Goal: Task Accomplishment & Management: Manage account settings

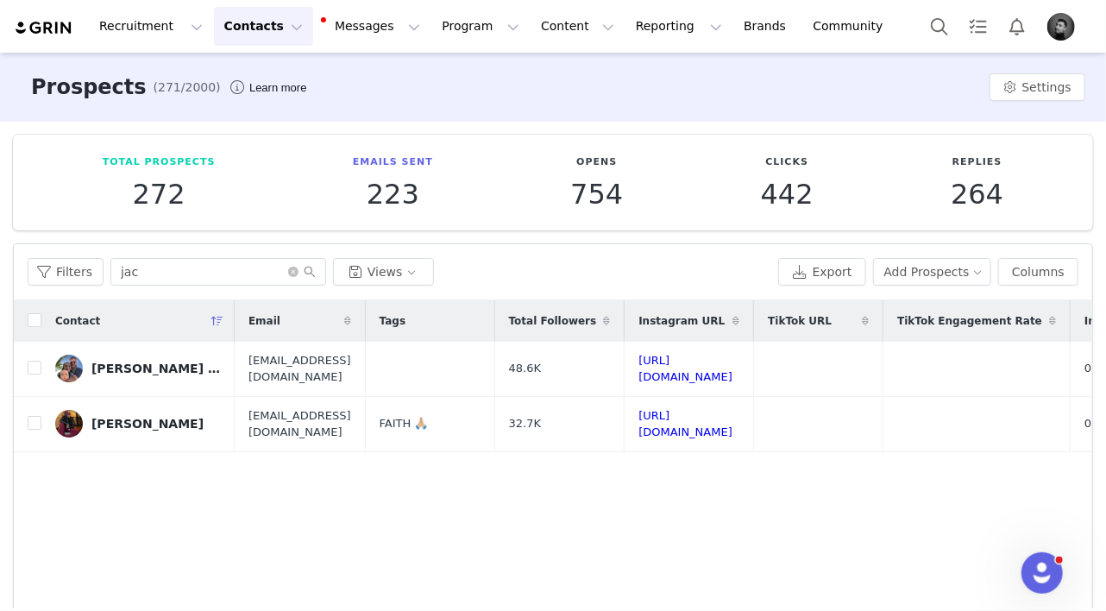
scroll to position [0, 586]
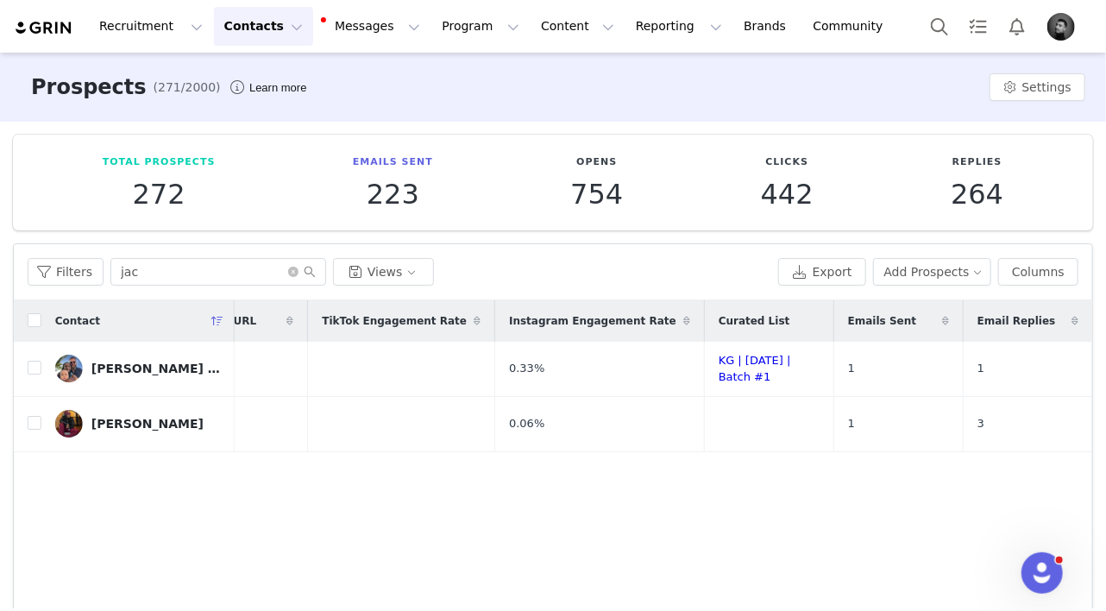
click at [1059, 23] on img "Profile" at bounding box center [1061, 27] width 28 height 28
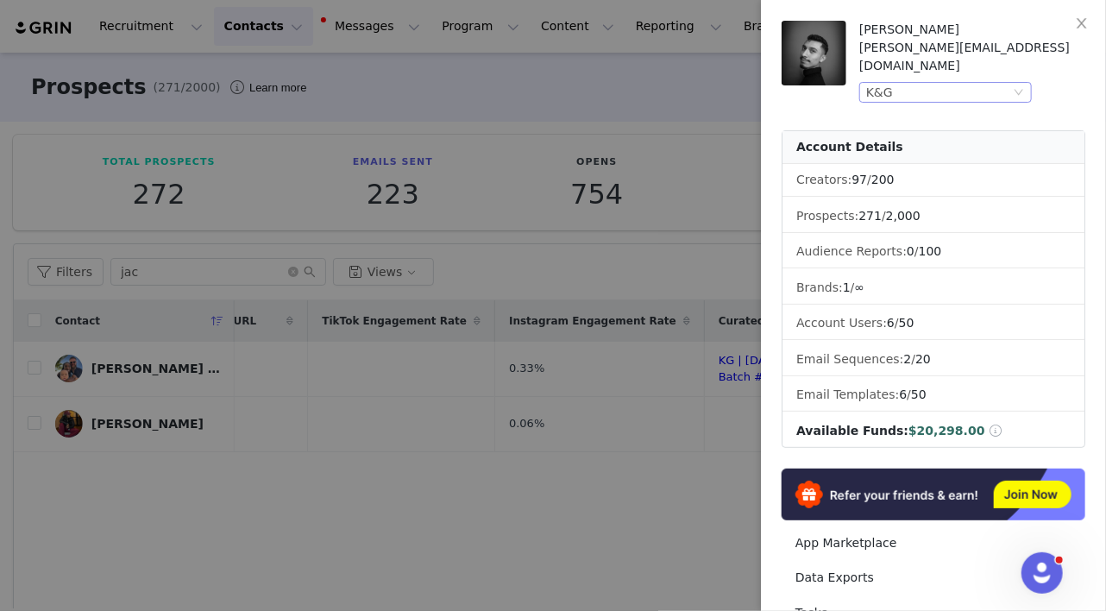
click at [973, 83] on div "K&G" at bounding box center [938, 92] width 144 height 19
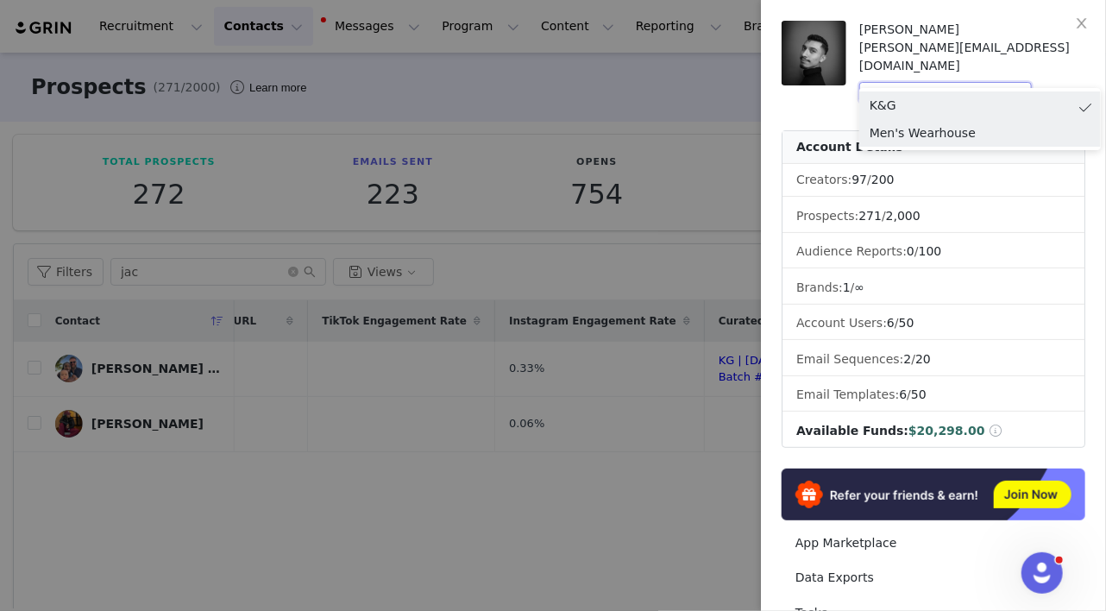
click at [889, 127] on li "Men's Wearhouse" at bounding box center [980, 133] width 242 height 28
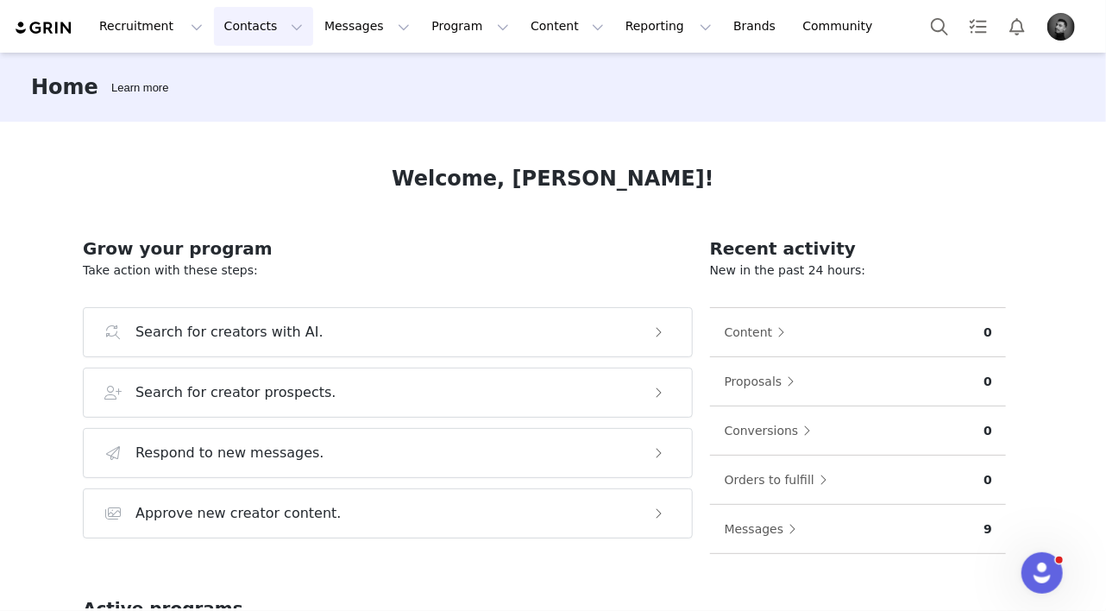
click at [256, 28] on button "Contacts Contacts" at bounding box center [263, 26] width 99 height 39
click at [260, 73] on p "Creators" at bounding box center [242, 76] width 52 height 18
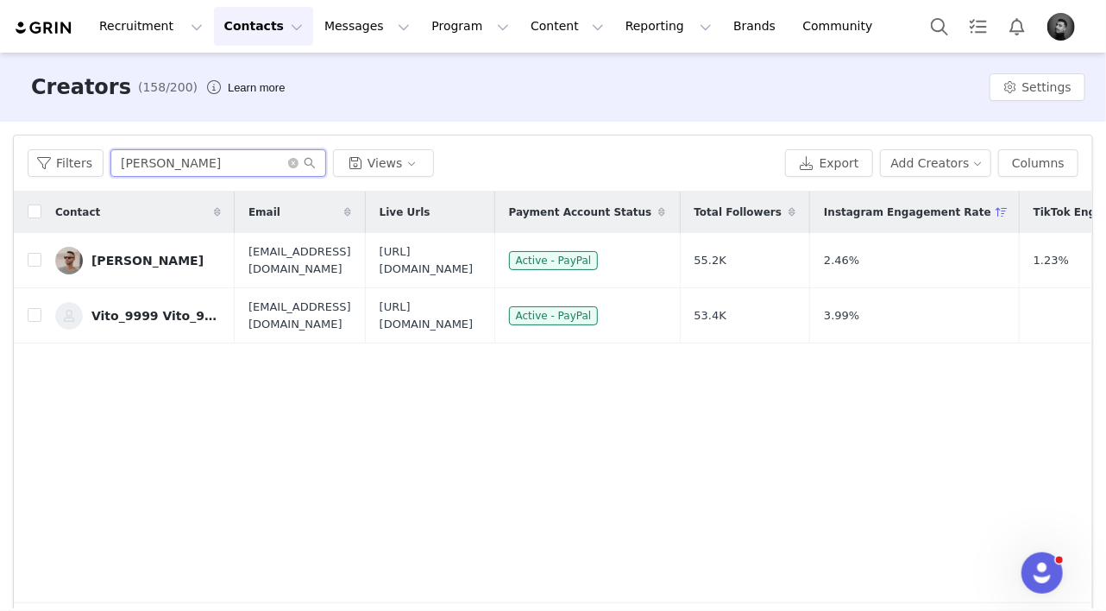
click at [210, 158] on input "victor" at bounding box center [218, 163] width 216 height 28
type input "dwight"
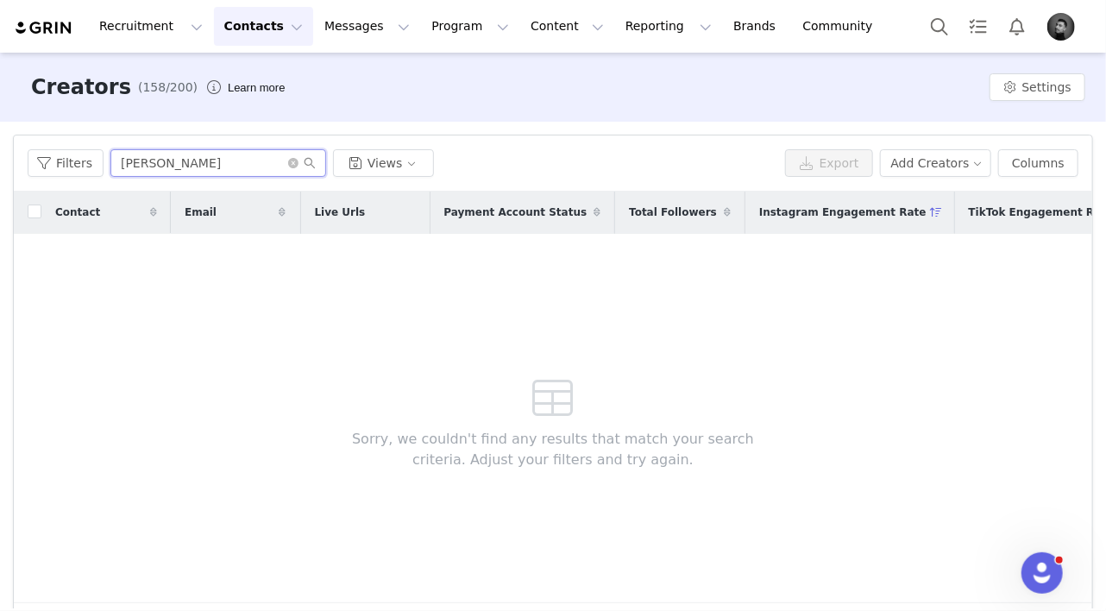
click at [184, 164] on input "dwight" at bounding box center [218, 163] width 216 height 28
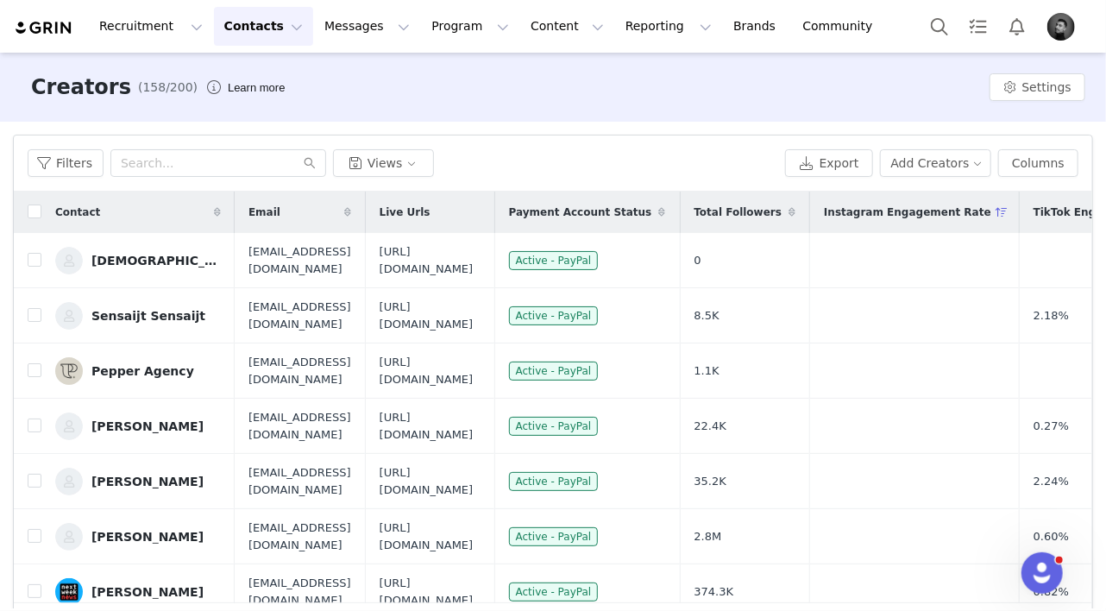
click at [1069, 26] on img "Profile" at bounding box center [1061, 27] width 28 height 28
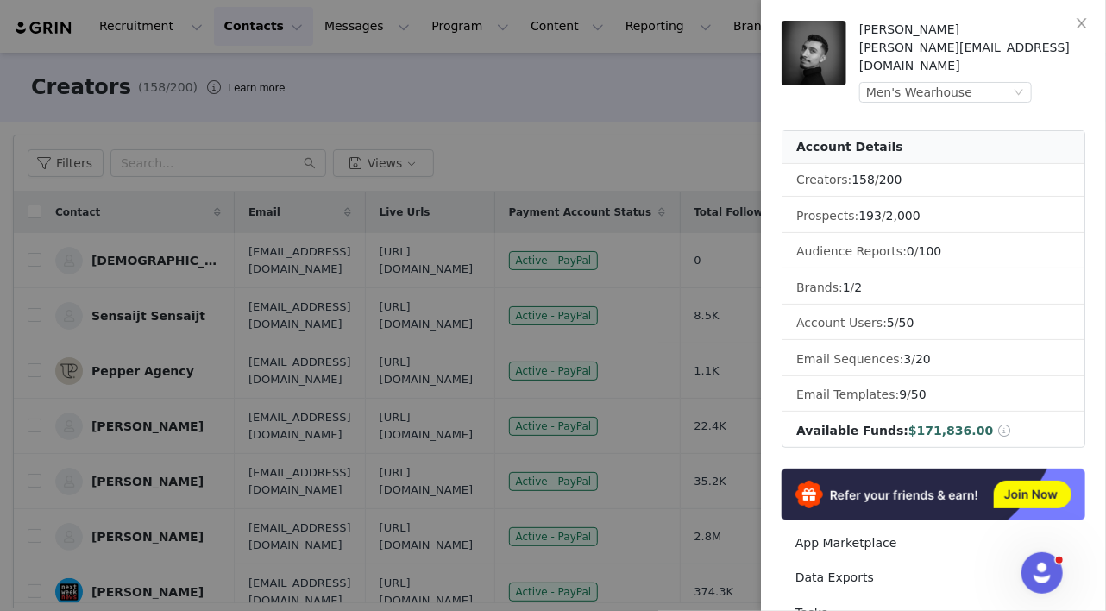
click at [566, 124] on div at bounding box center [553, 305] width 1106 height 611
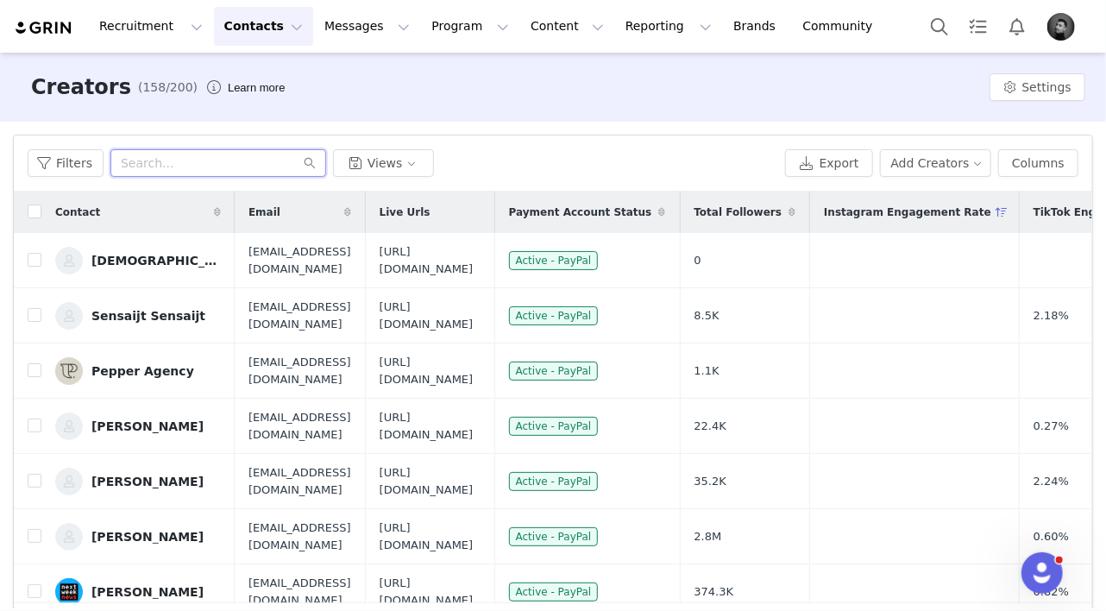
click at [207, 172] on input "text" at bounding box center [218, 163] width 216 height 28
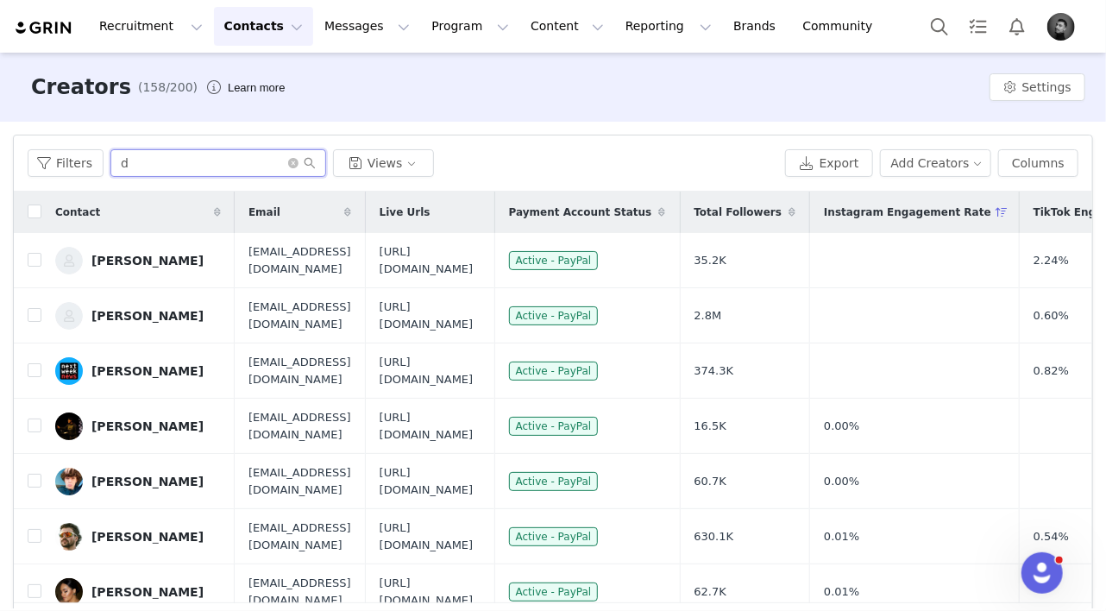
type input "dw"
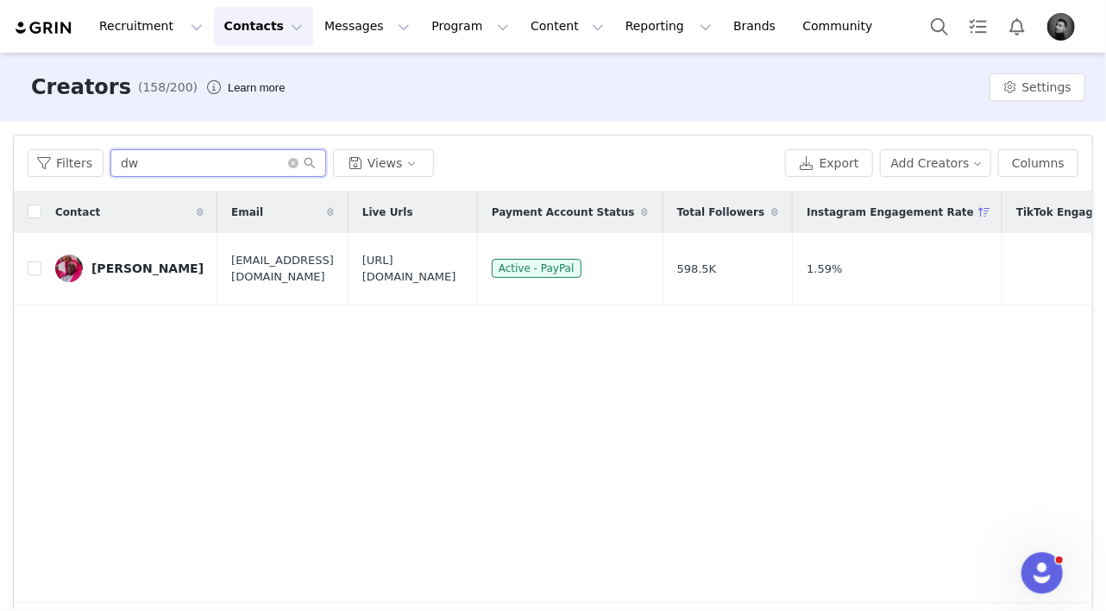
click at [193, 167] on input "dw" at bounding box center [218, 163] width 216 height 28
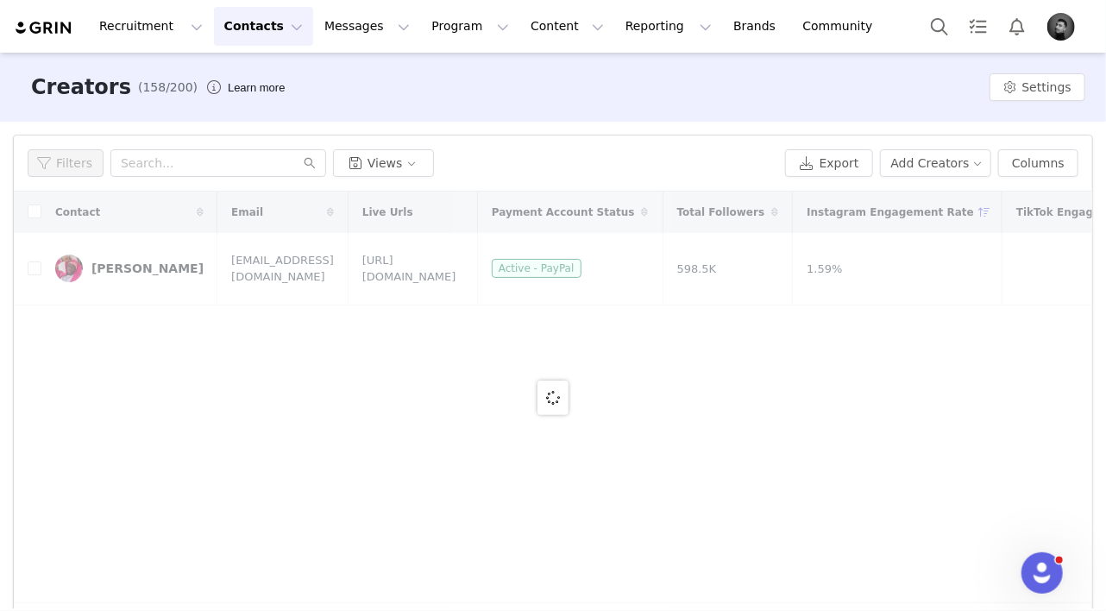
click at [245, 25] on button "Contacts Contacts" at bounding box center [263, 26] width 99 height 39
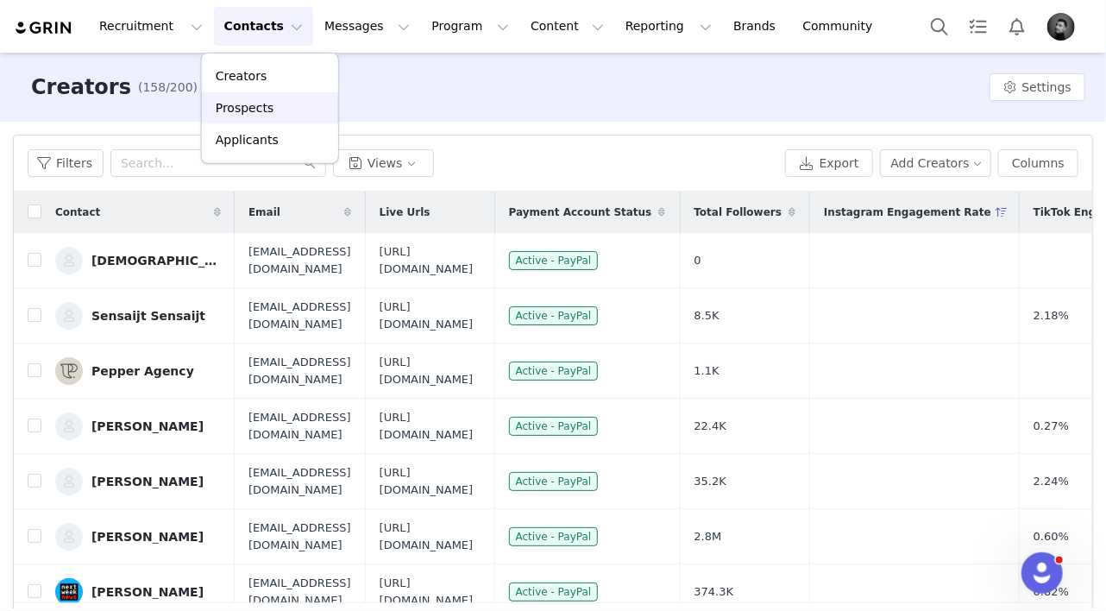
click at [234, 106] on p "Prospects" at bounding box center [245, 108] width 58 height 18
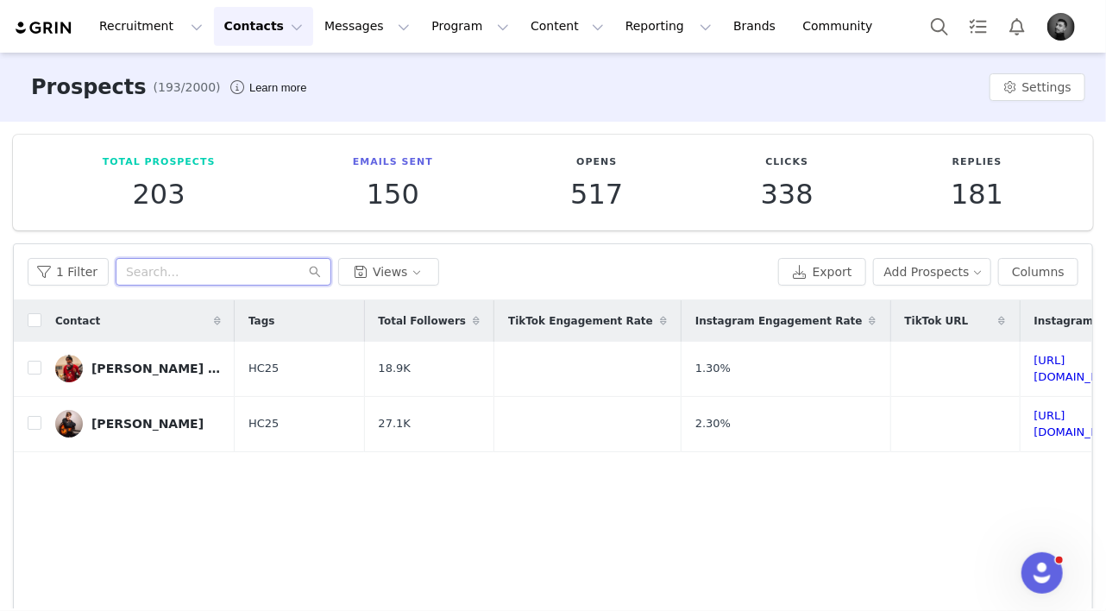
click at [155, 270] on input "text" at bounding box center [224, 272] width 216 height 28
click at [88, 274] on button "1 Filter" at bounding box center [68, 272] width 81 height 28
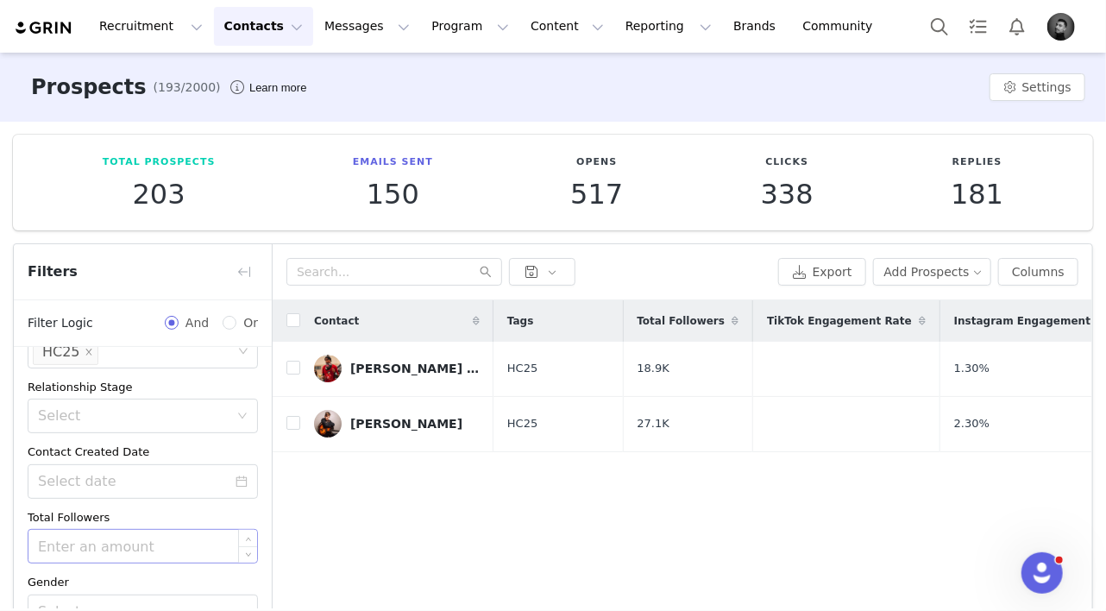
scroll to position [165, 0]
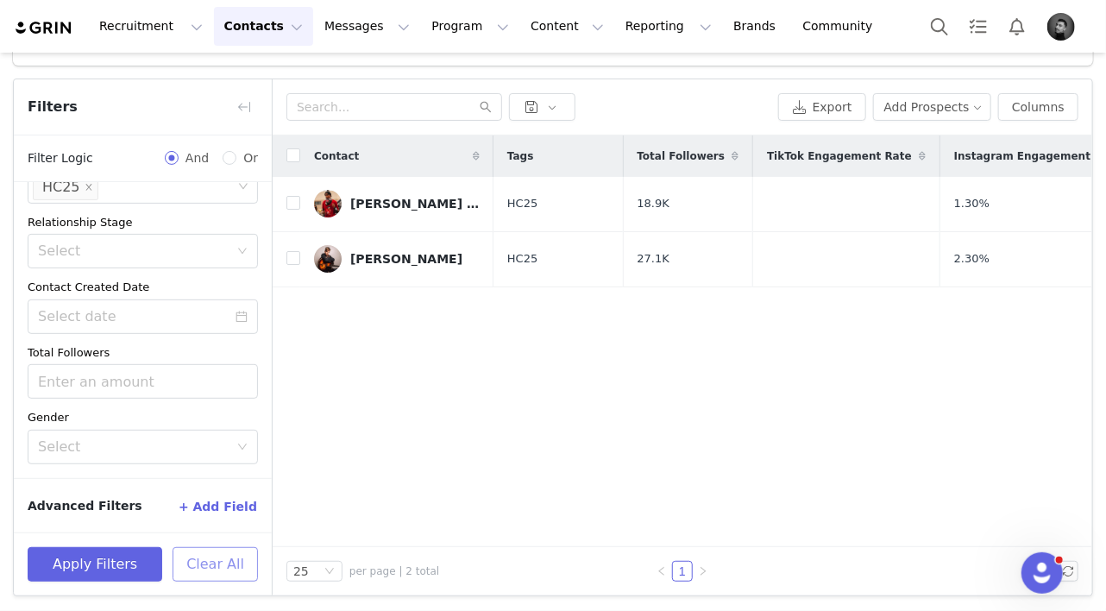
click at [207, 568] on button "Clear All" at bounding box center [215, 564] width 85 height 35
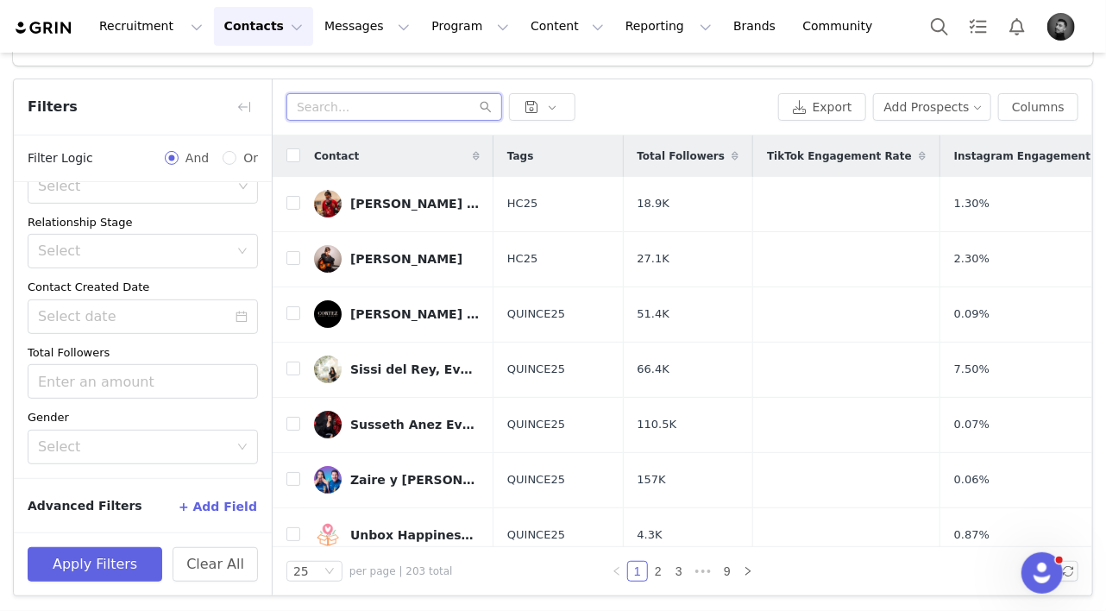
click at [345, 111] on input "text" at bounding box center [394, 107] width 216 height 28
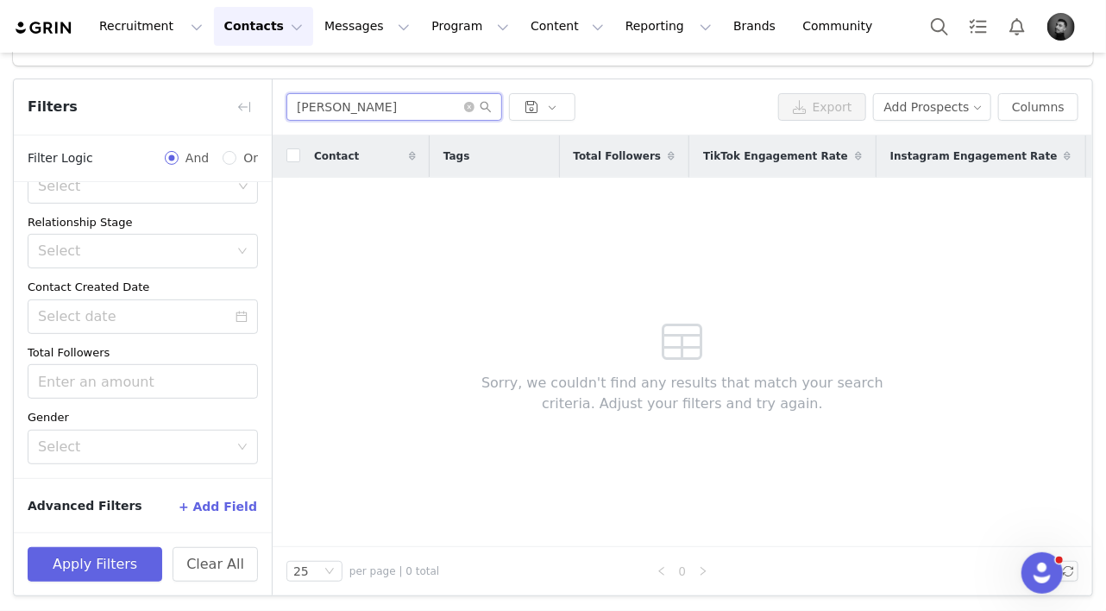
click at [462, 104] on input "dwight" at bounding box center [394, 107] width 216 height 28
type input "dwight"
click at [468, 104] on icon "icon: close-circle" at bounding box center [469, 107] width 10 height 10
click at [257, 20] on button "Contacts Contacts" at bounding box center [263, 26] width 99 height 39
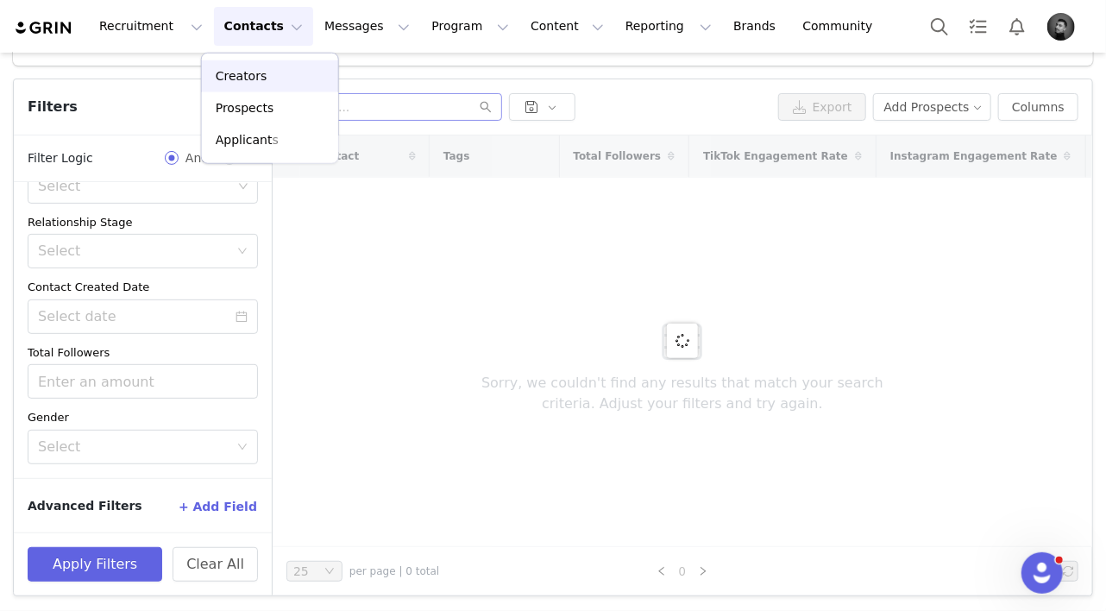
click at [244, 78] on p "Creators" at bounding box center [242, 76] width 52 height 18
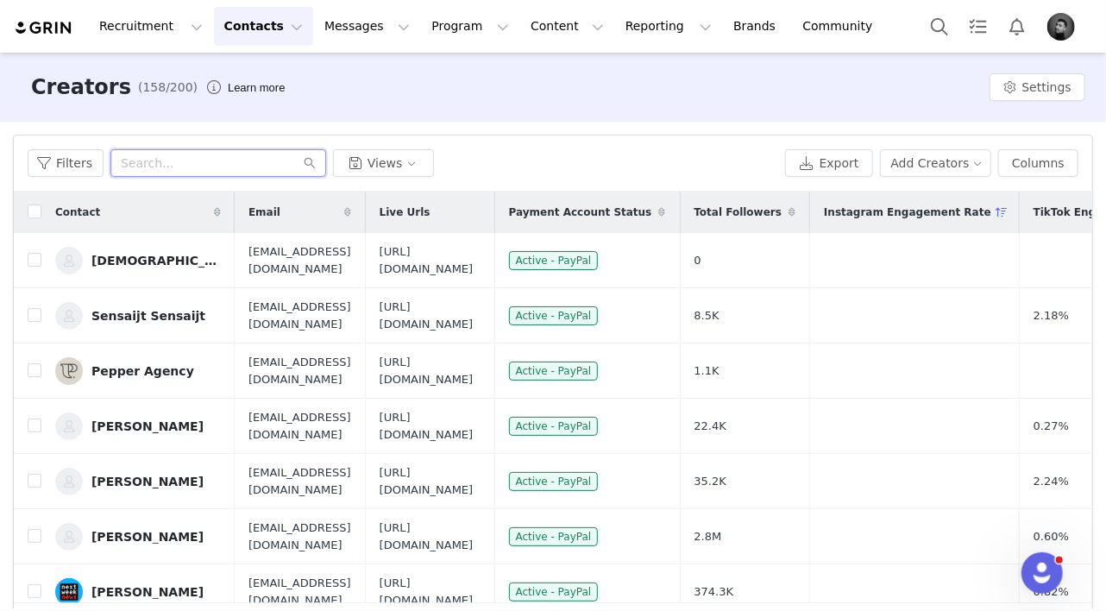
click at [201, 158] on input "text" at bounding box center [218, 163] width 216 height 28
click at [207, 162] on input "text" at bounding box center [218, 163] width 216 height 28
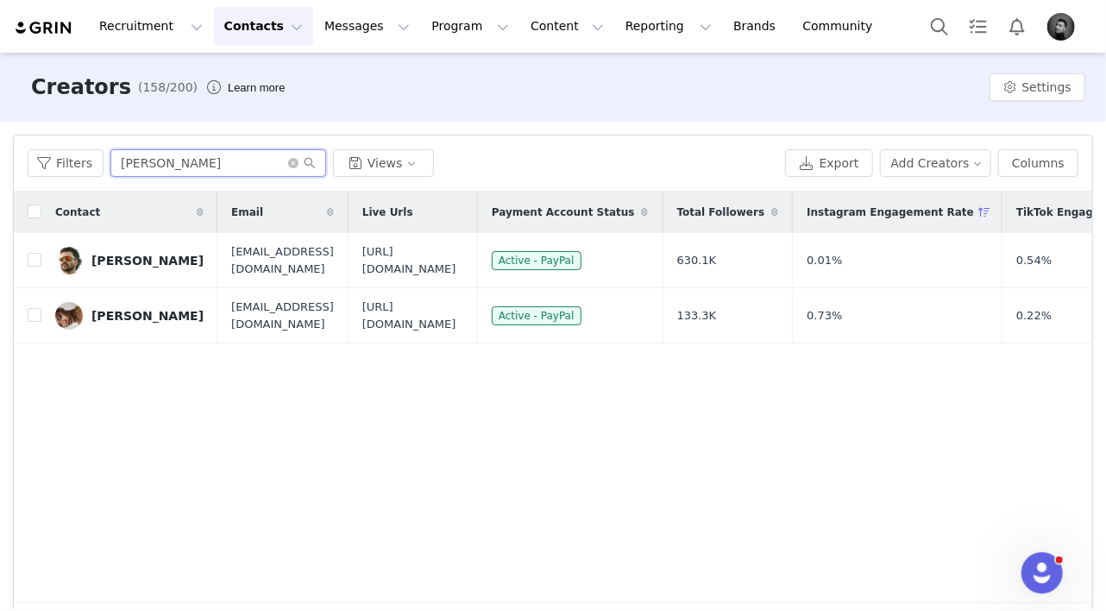
click at [210, 160] on input "cole" at bounding box center [218, 163] width 216 height 28
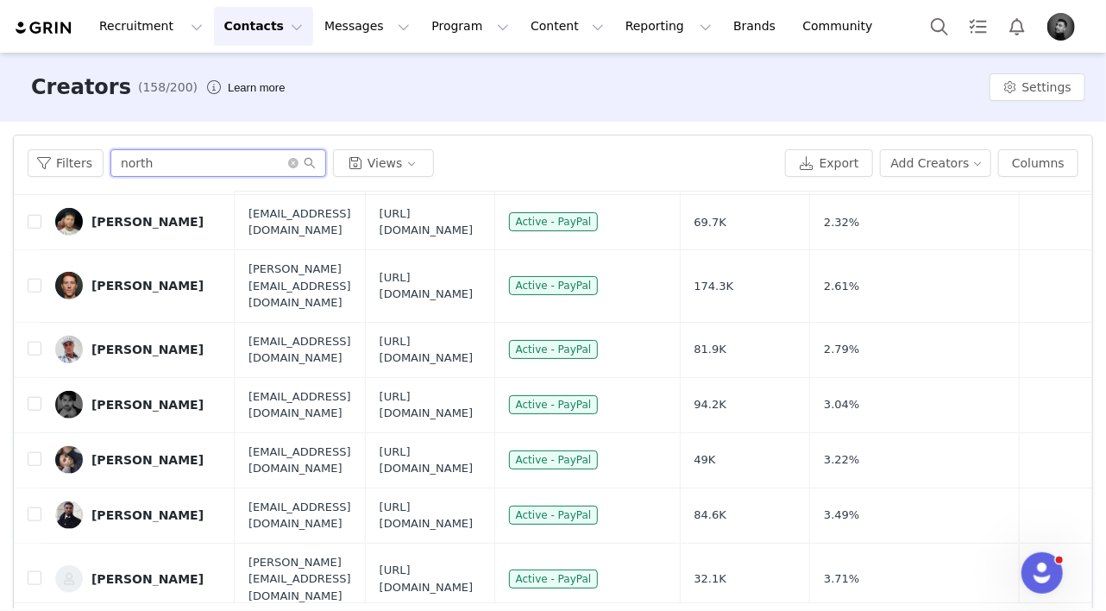
scroll to position [57, 0]
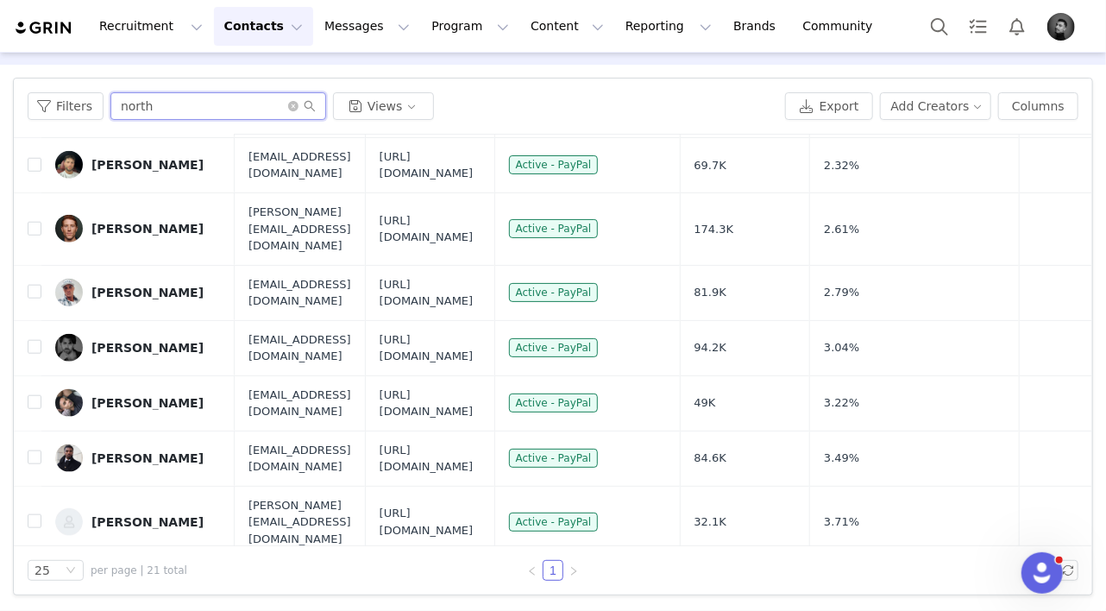
type input "north"
click at [575, 569] on icon "icon: right" at bounding box center [573, 570] width 5 height 9
click at [532, 568] on icon "icon: left" at bounding box center [531, 570] width 5 height 9
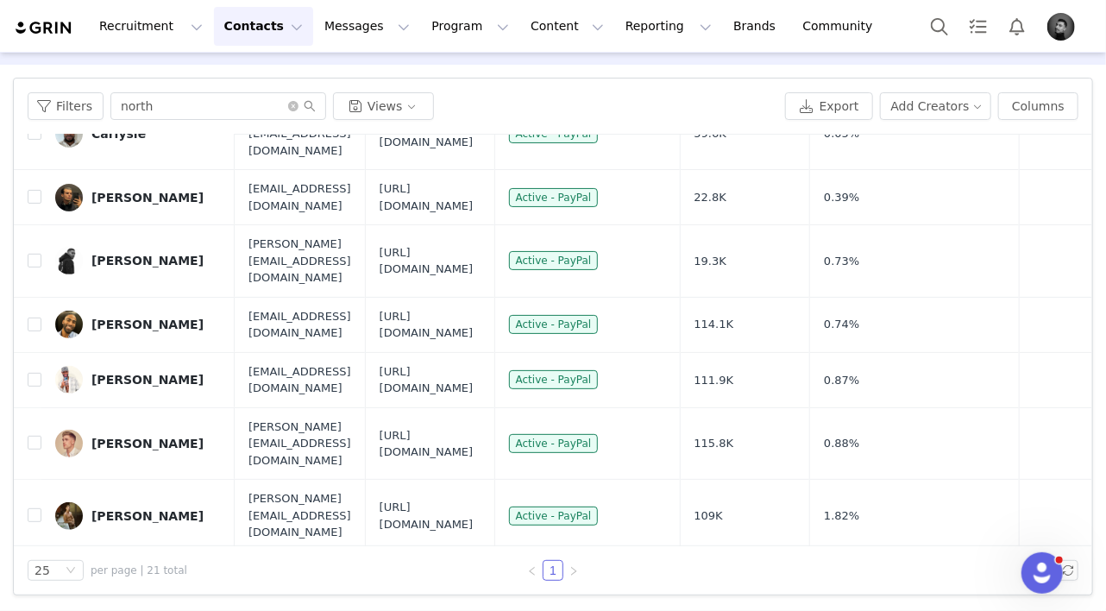
scroll to position [0, 0]
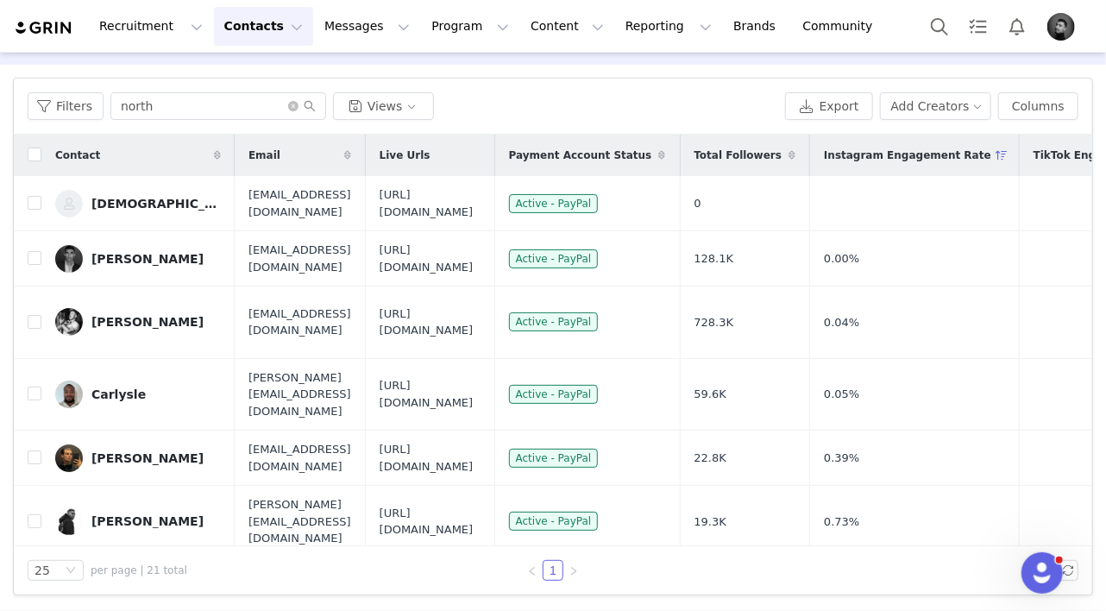
click at [1064, 33] on img "Profile" at bounding box center [1061, 27] width 28 height 28
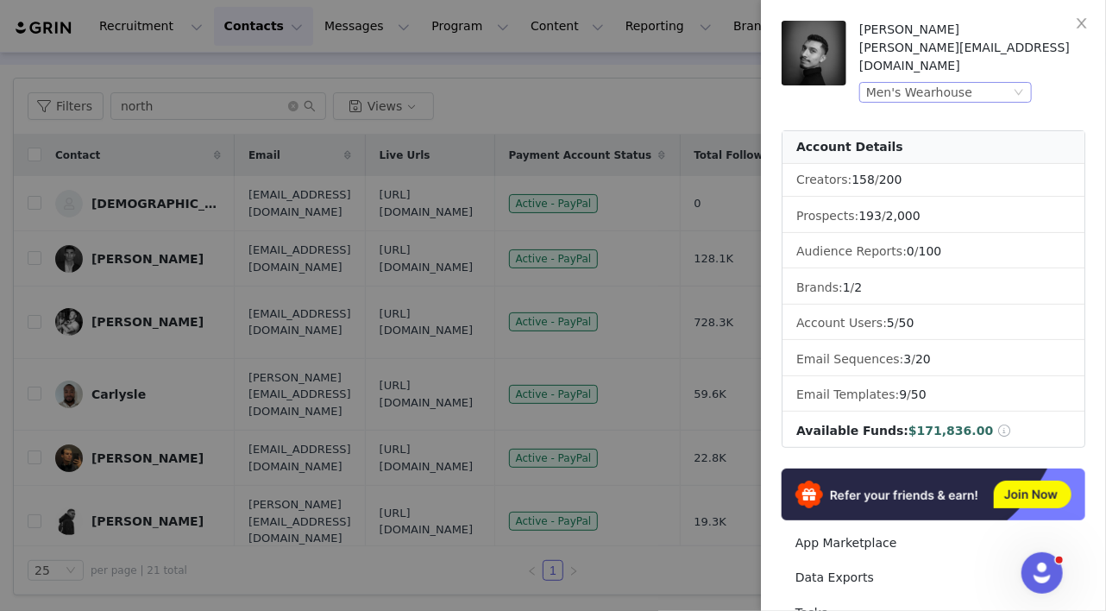
click at [949, 83] on div "Men's Wearhouse" at bounding box center [919, 92] width 106 height 19
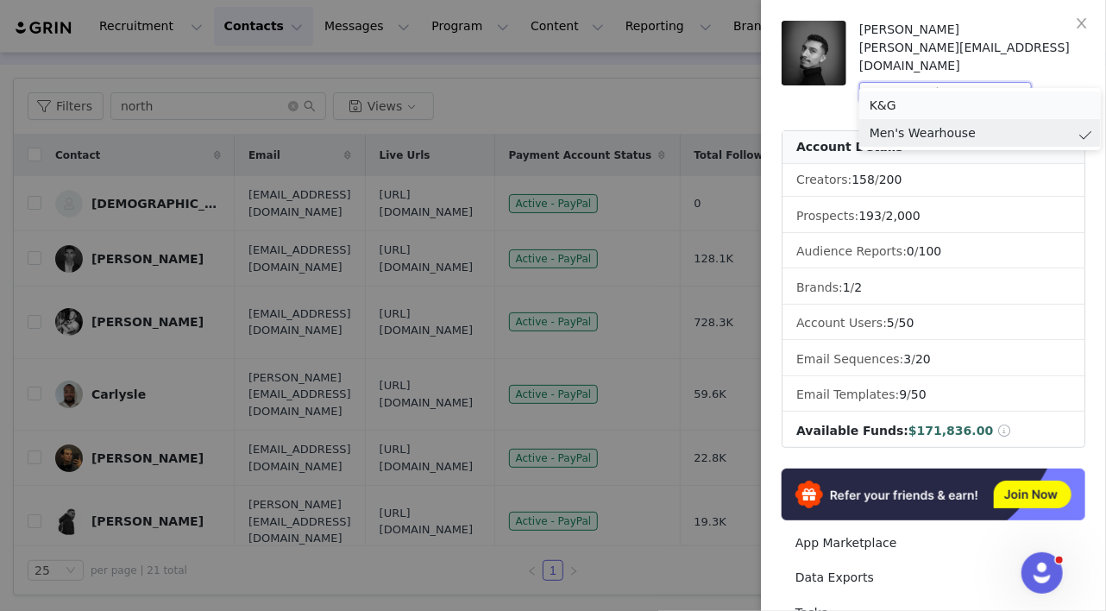
click at [884, 105] on li "K&G" at bounding box center [980, 105] width 242 height 28
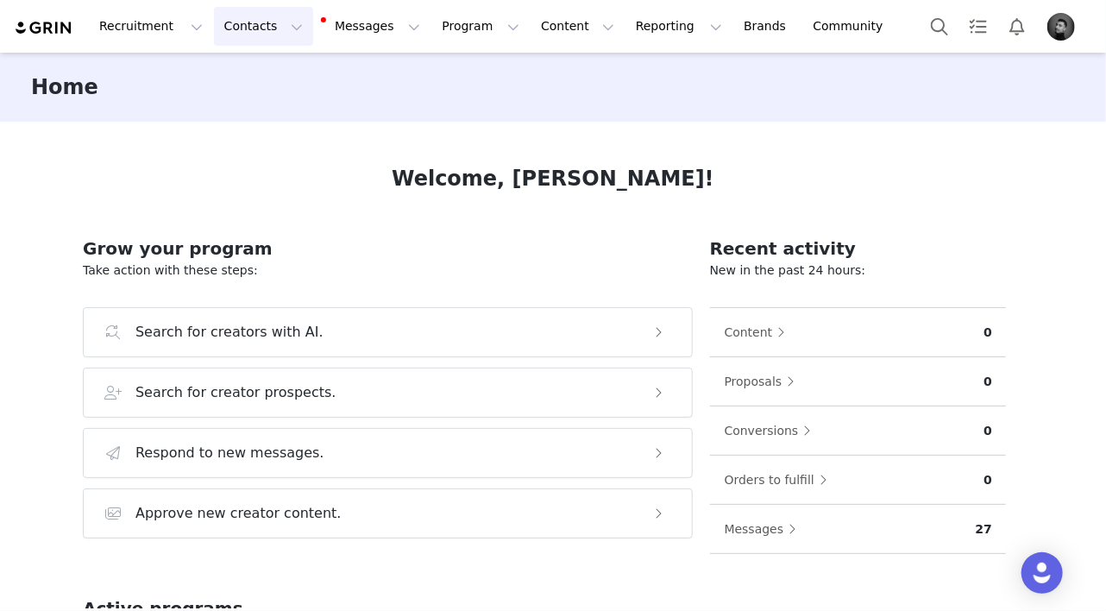
click at [253, 32] on button "Contacts Contacts" at bounding box center [263, 26] width 99 height 39
click at [247, 68] on p "Creators" at bounding box center [242, 76] width 52 height 18
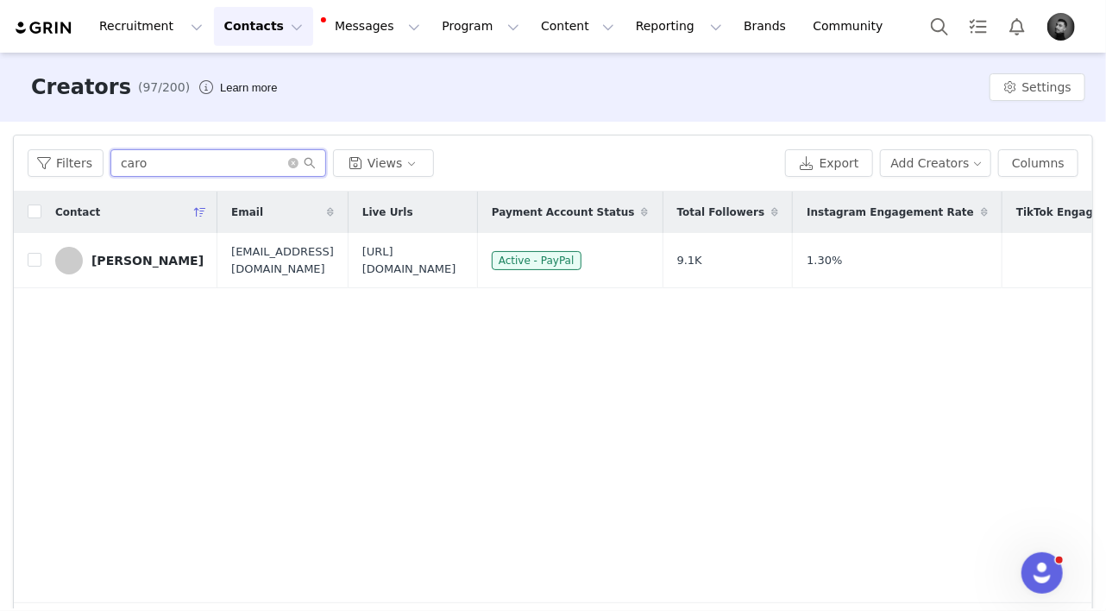
click at [185, 160] on input "caro" at bounding box center [218, 163] width 216 height 28
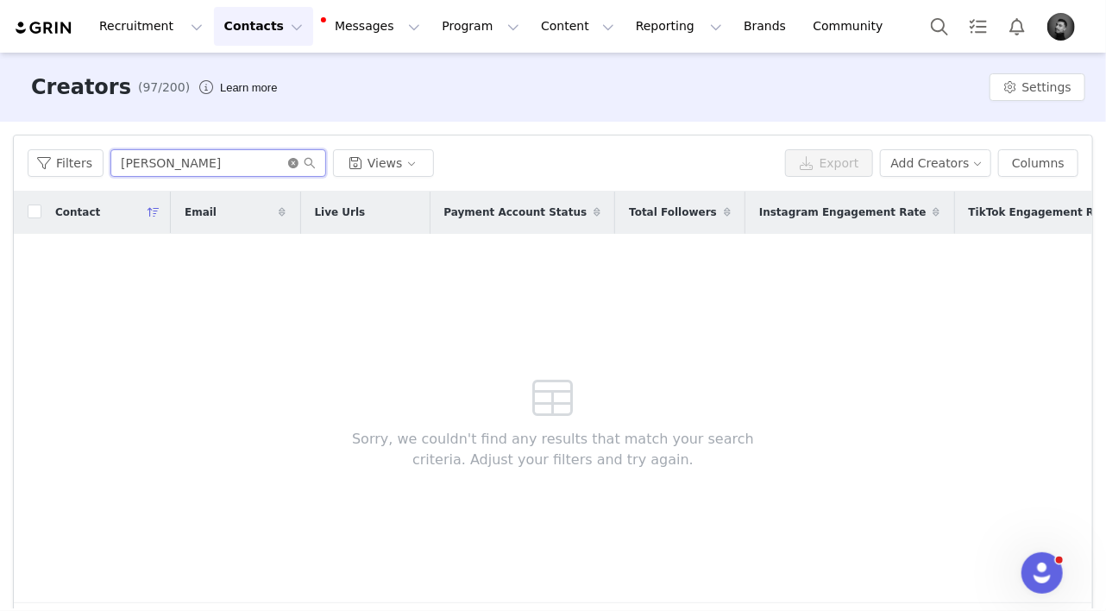
type input "[PERSON_NAME]"
click at [291, 166] on icon "icon: close-circle" at bounding box center [293, 163] width 10 height 10
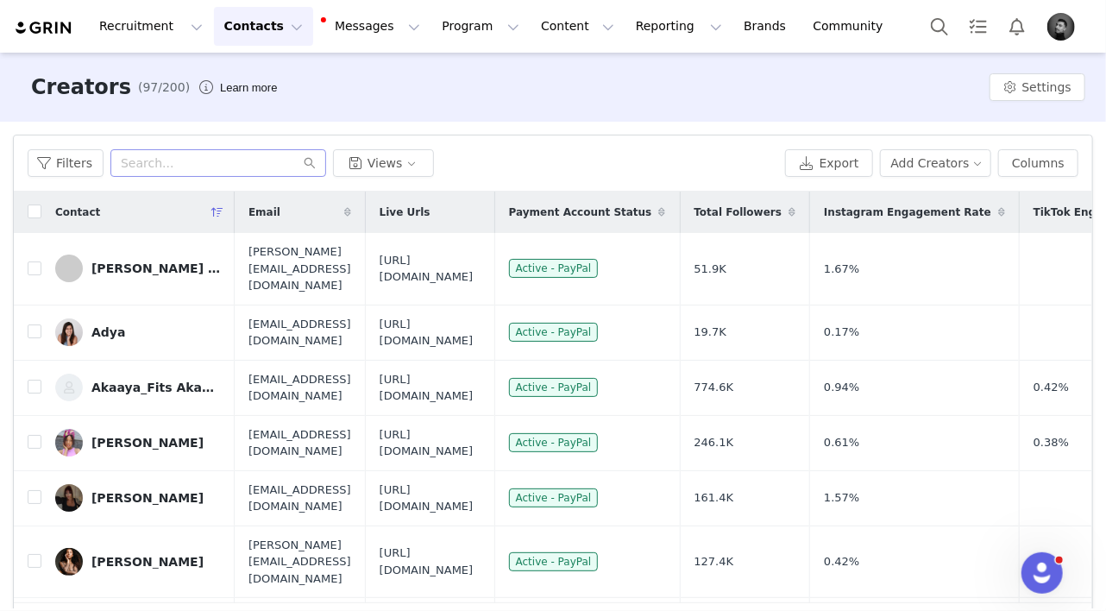
click at [1065, 24] on img "Profile" at bounding box center [1061, 27] width 28 height 28
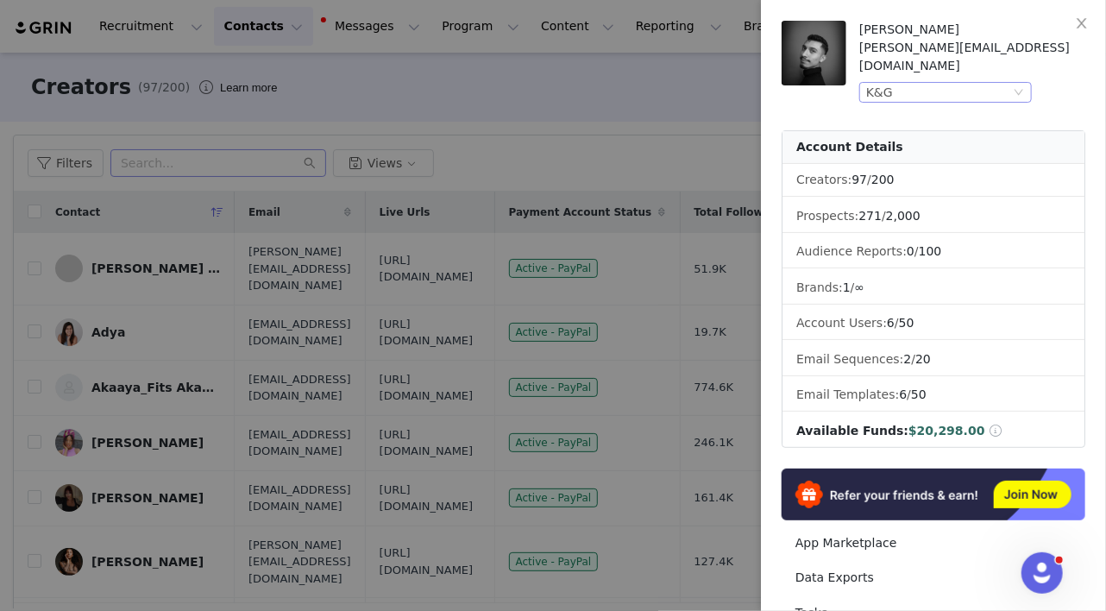
click at [967, 83] on div "K&G" at bounding box center [938, 92] width 144 height 19
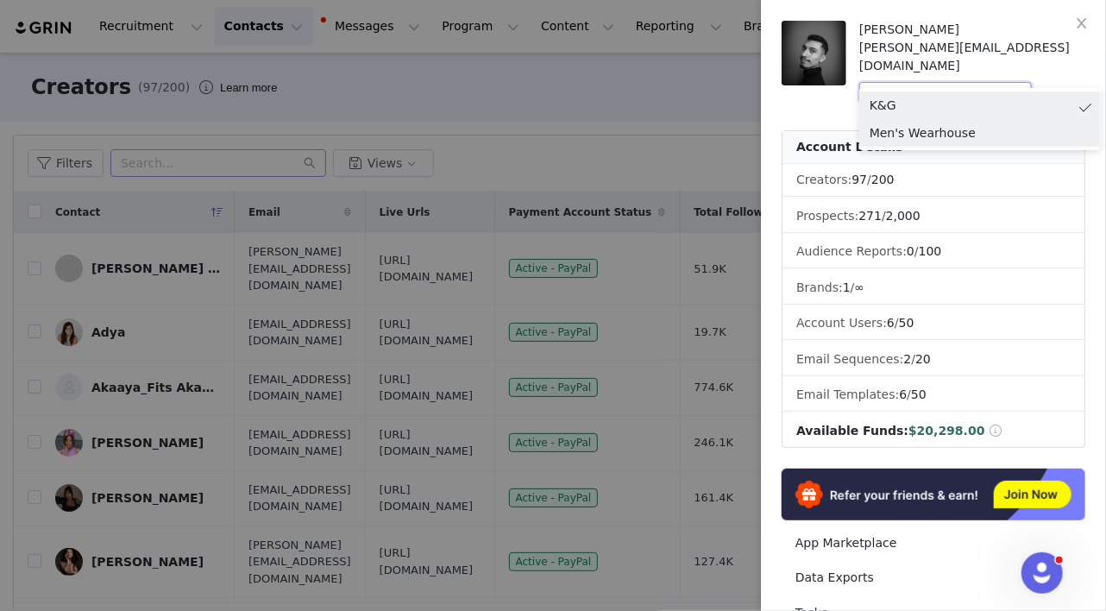
click at [899, 132] on li "Men's Wearhouse" at bounding box center [980, 133] width 242 height 28
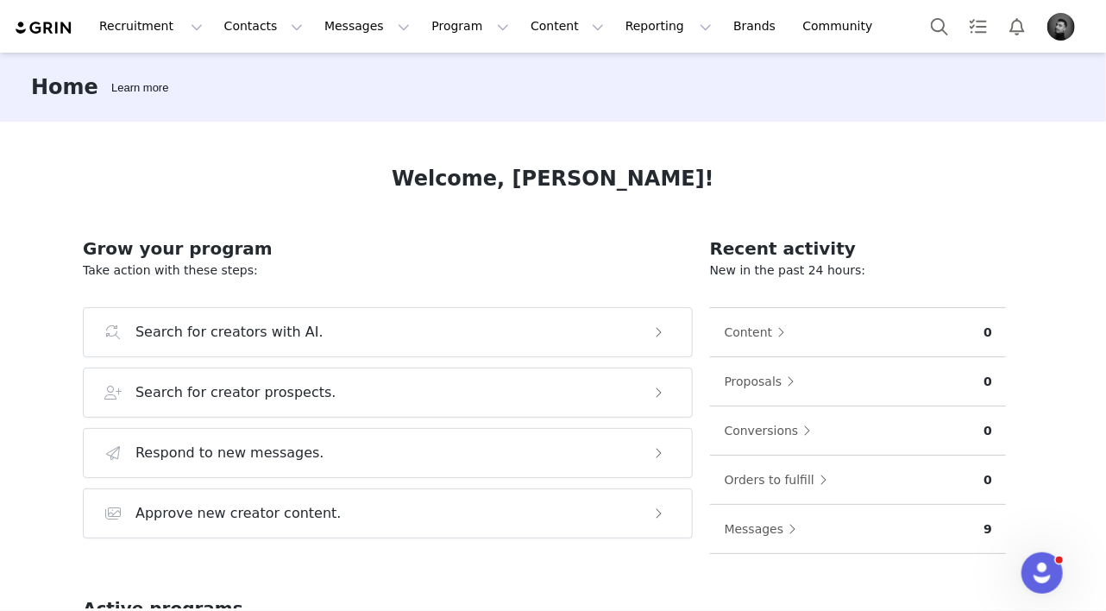
click at [1056, 31] on img "Profile" at bounding box center [1061, 27] width 28 height 28
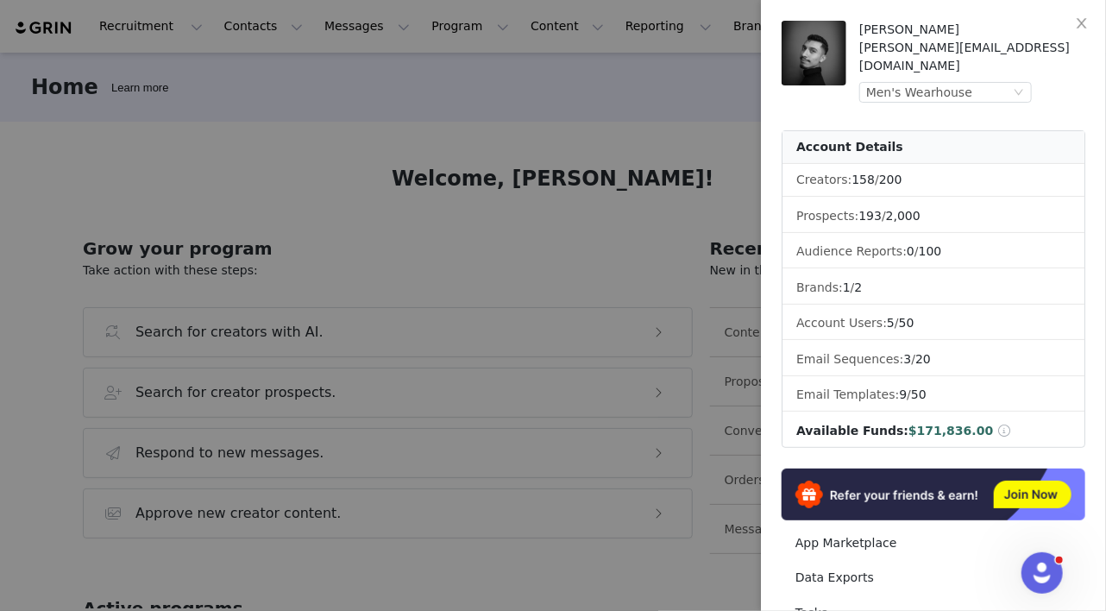
click at [695, 155] on div at bounding box center [553, 305] width 1106 height 611
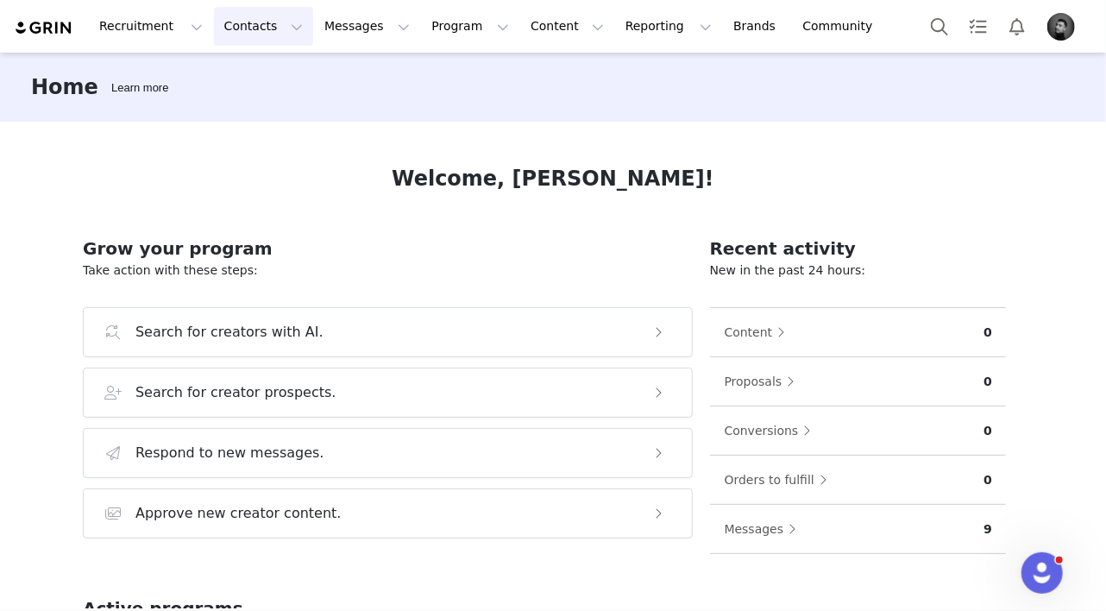
click at [260, 20] on button "Contacts Contacts" at bounding box center [263, 26] width 99 height 39
click at [245, 73] on p "Creators" at bounding box center [242, 76] width 52 height 18
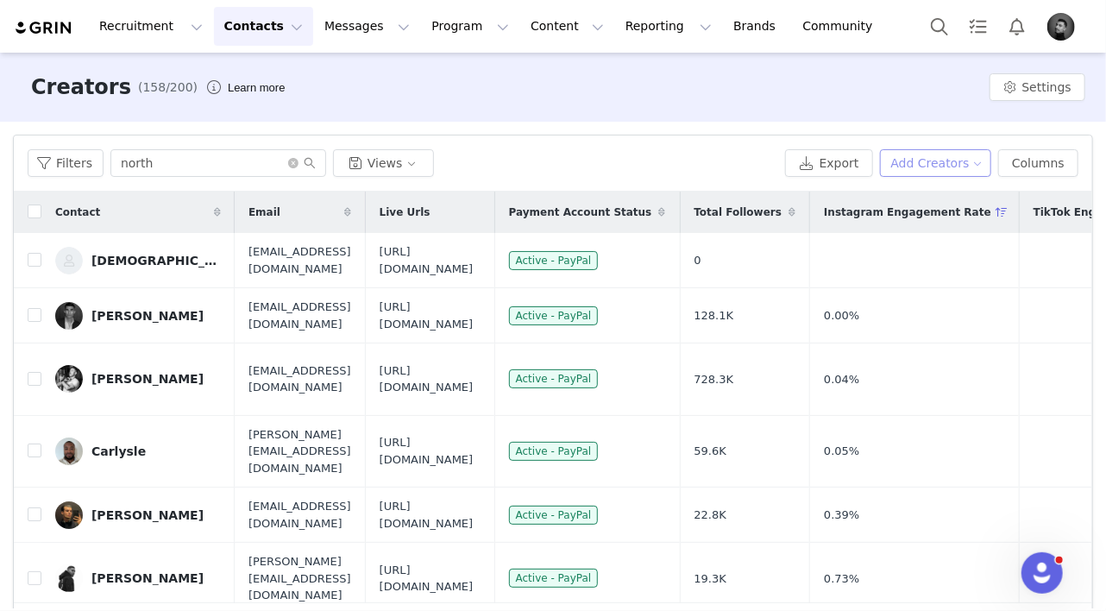
click at [941, 160] on button "Add Creators" at bounding box center [936, 163] width 112 height 28
click at [853, 160] on button "Export" at bounding box center [829, 163] width 88 height 28
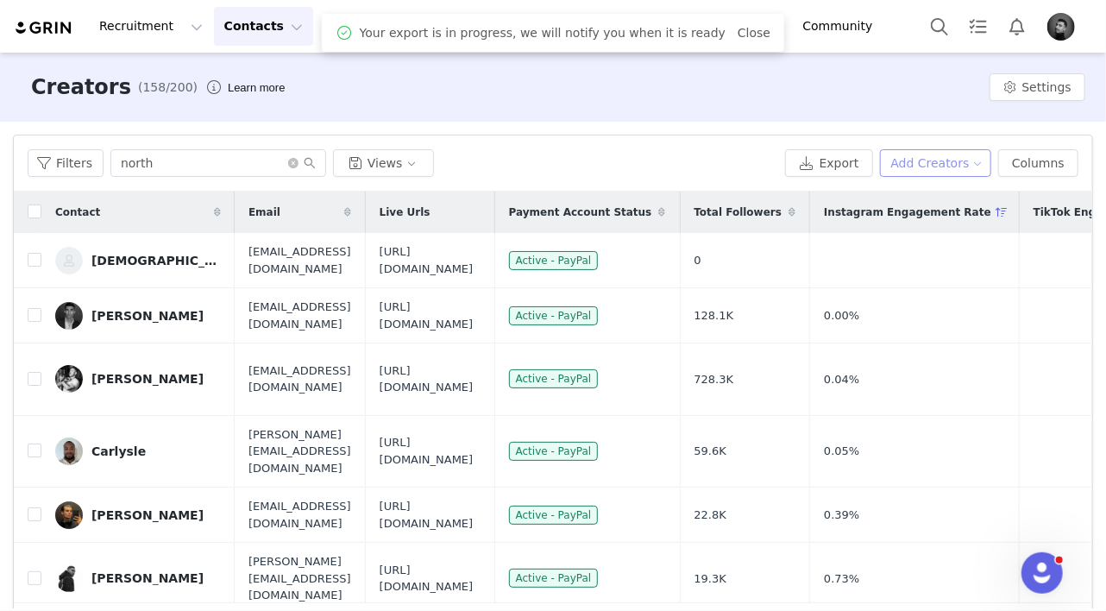
click at [922, 160] on button "Add Creators" at bounding box center [936, 163] width 112 height 28
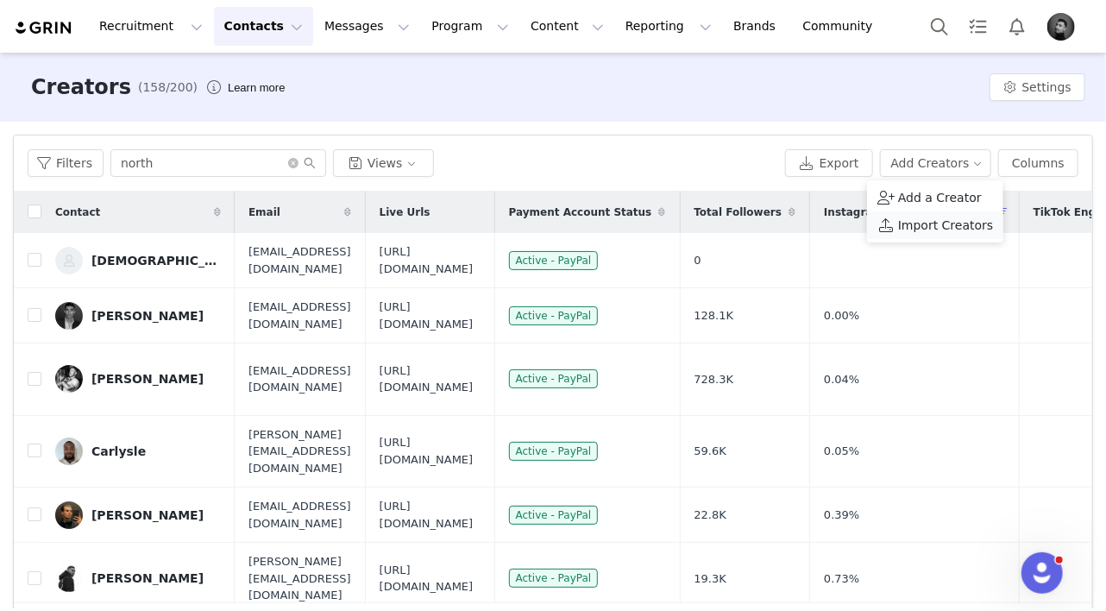
click at [917, 222] on span "Import Creators" at bounding box center [945, 225] width 95 height 19
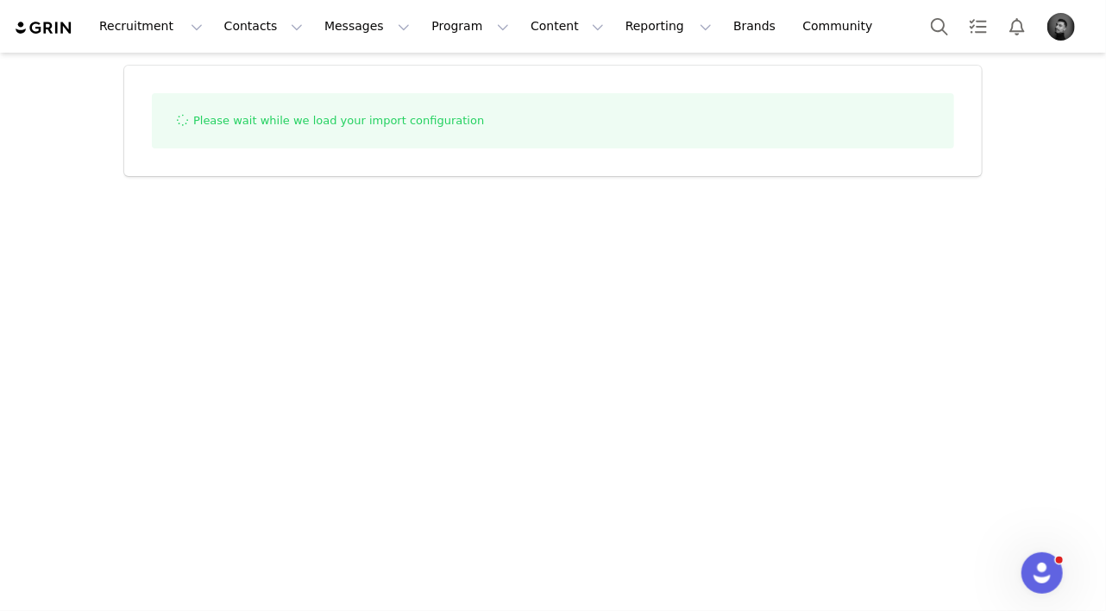
select select "influencer"
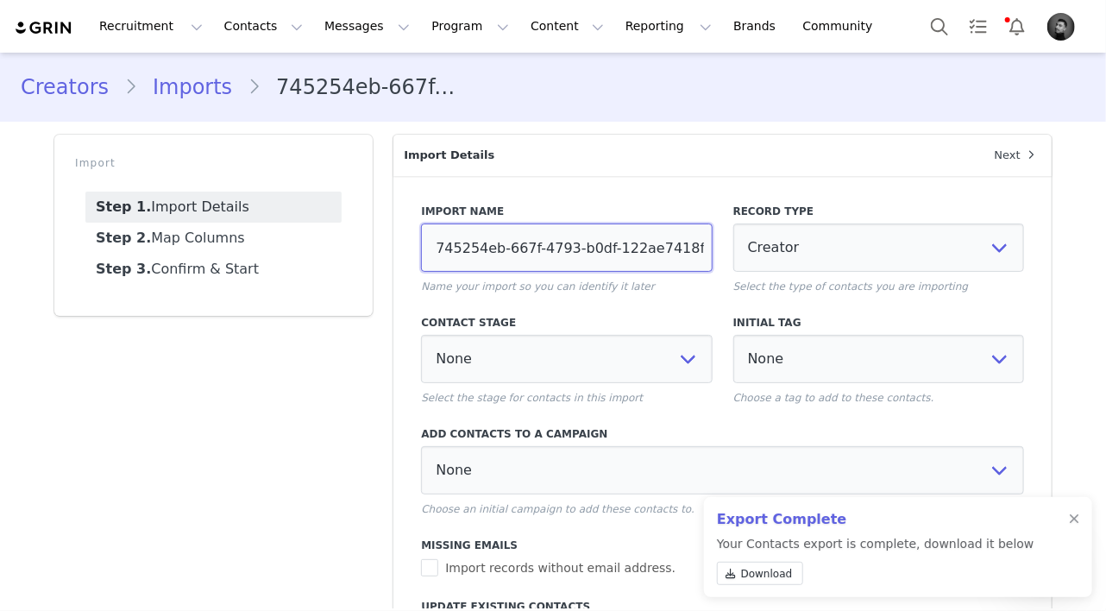
click at [543, 248] on input "745254eb-667f-4793-b0df-122ae7418f0a" at bounding box center [566, 247] width 291 height 48
paste input "MW_CREATOR_NM_IMPORT_FL25"
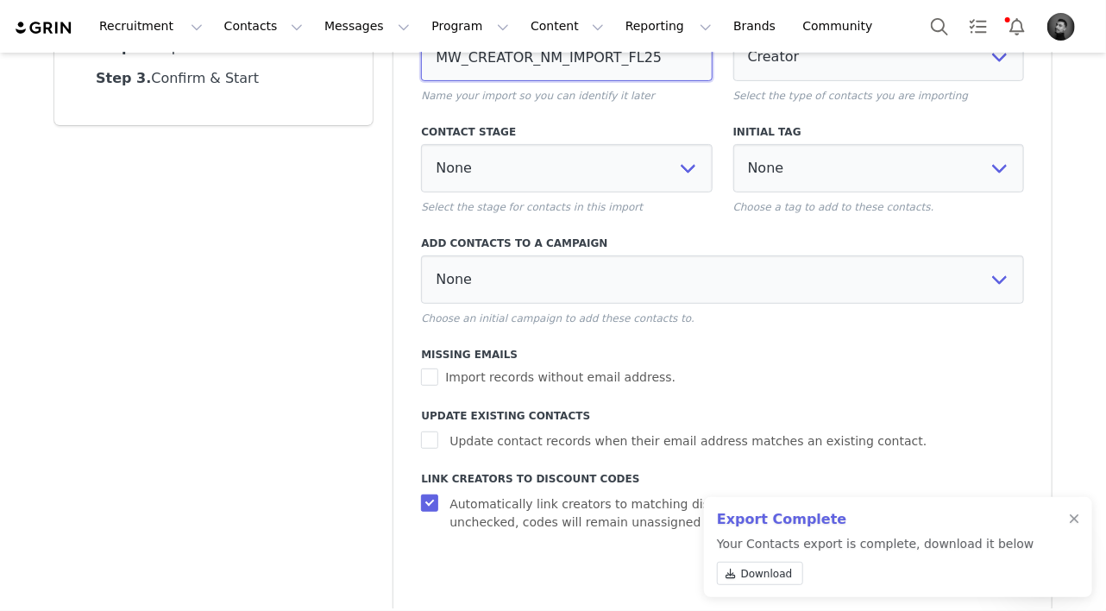
scroll to position [207, 0]
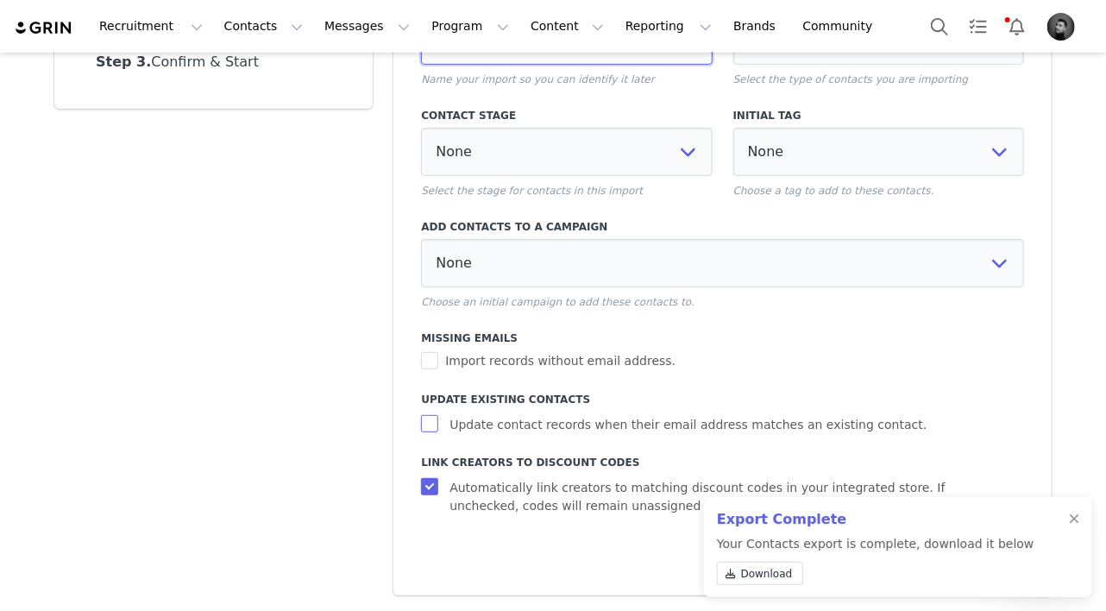
type input "MW_CREATOR_NM_IMPORT_FL25"
click at [668, 427] on span "Update contact records when their email address matches an existing contact." at bounding box center [688, 425] width 491 height 18
click at [443, 427] on input "Update contact records when their email address matches an existing contact." at bounding box center [432, 423] width 22 height 17
checkbox input "true"
click at [1072, 515] on div at bounding box center [1074, 519] width 10 height 14
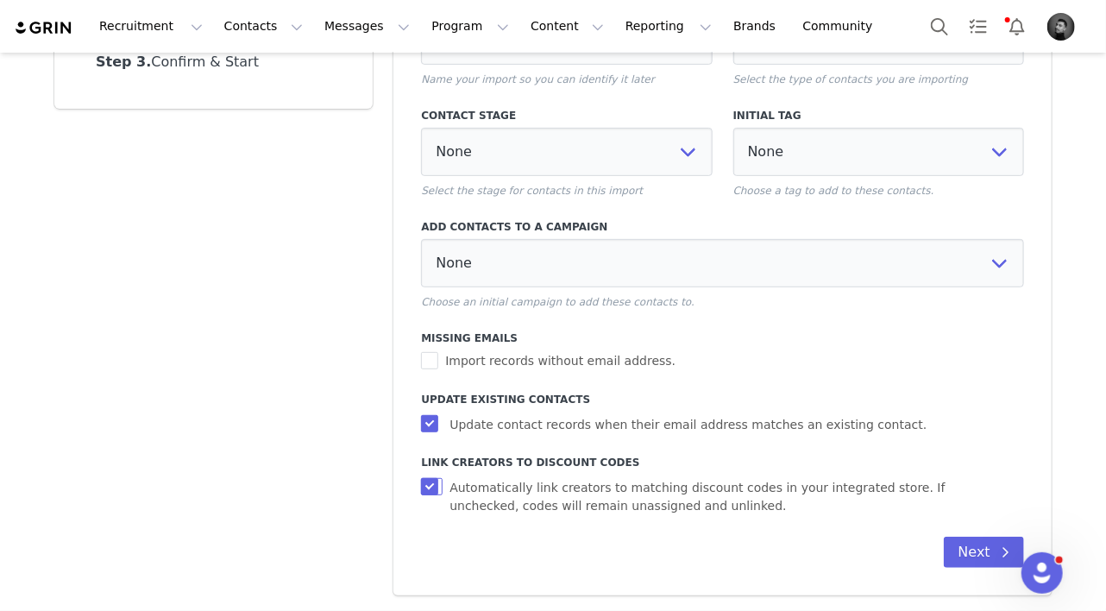
click at [432, 489] on input "Automatically link creators to matching discount codes in your integrated store…" at bounding box center [432, 486] width 22 height 17
checkbox input "false"
click at [970, 544] on button "Next" at bounding box center [984, 552] width 80 height 31
select select
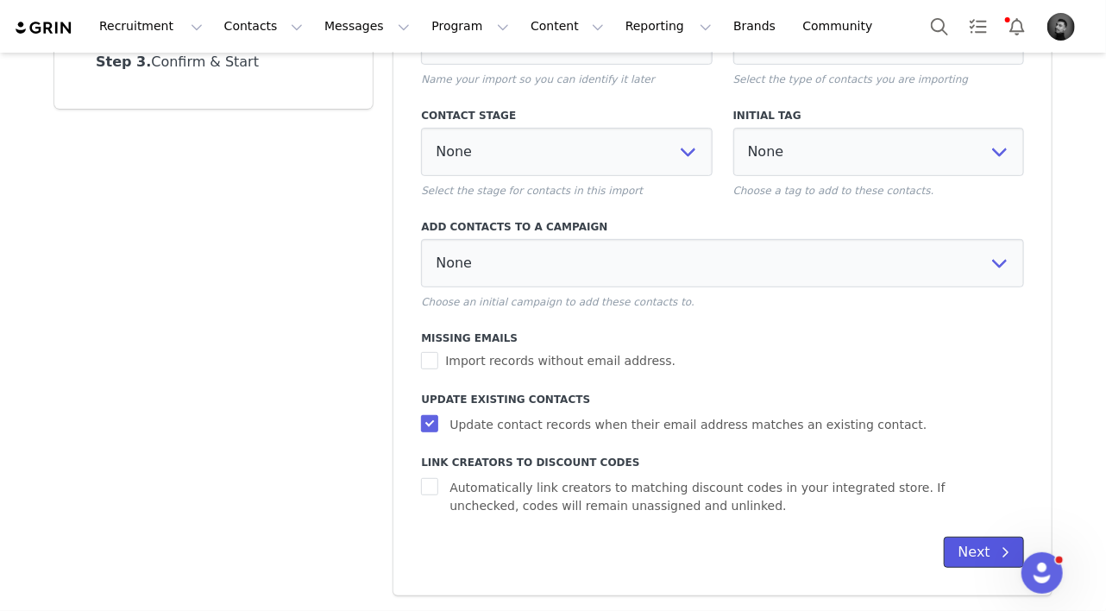
select select
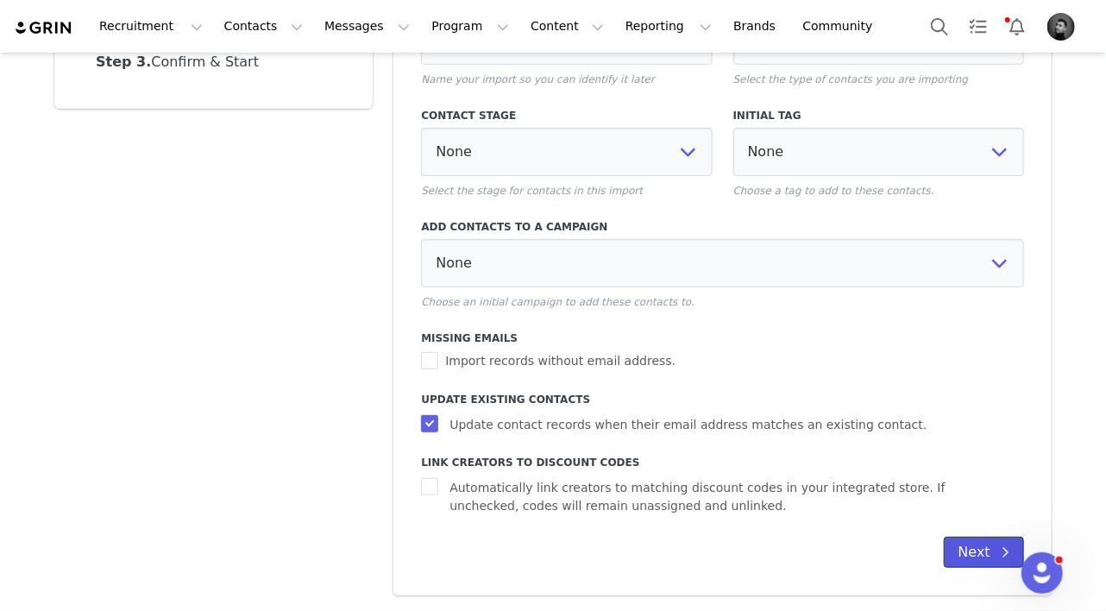
select select
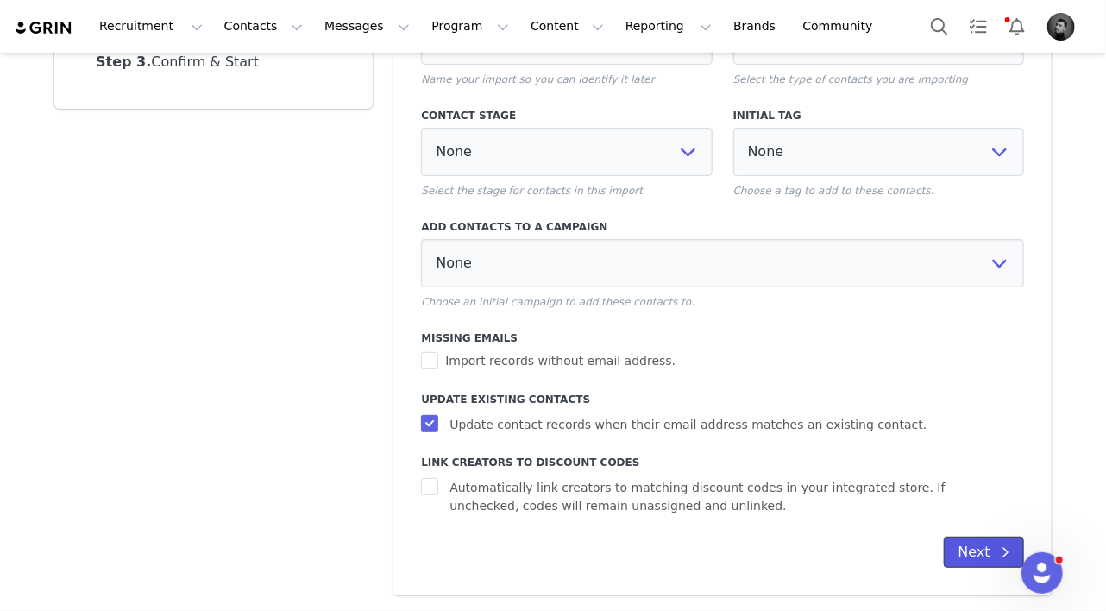
select select
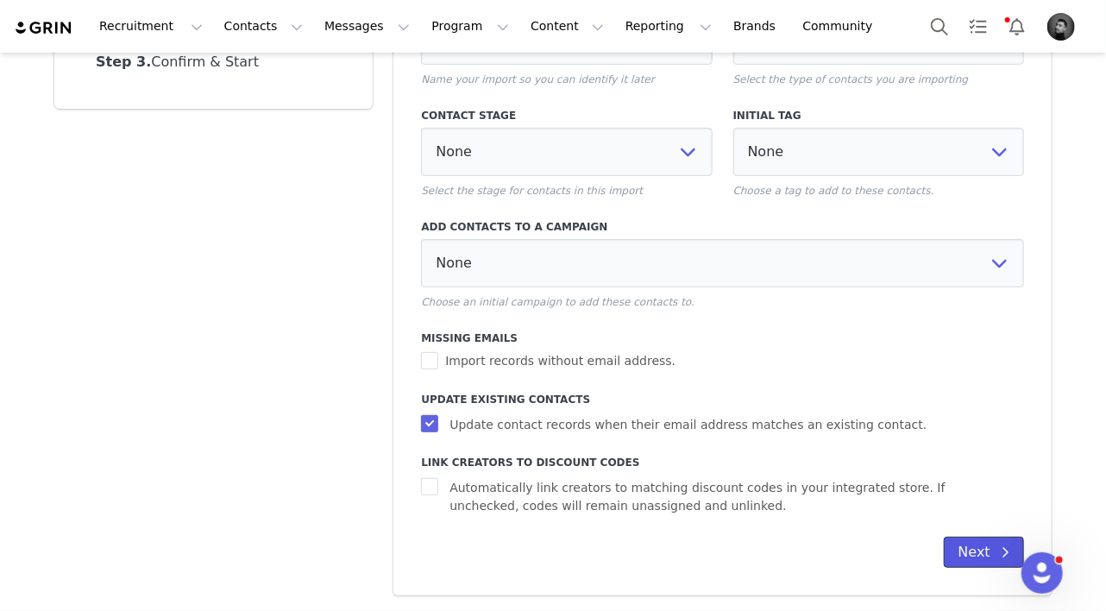
select select
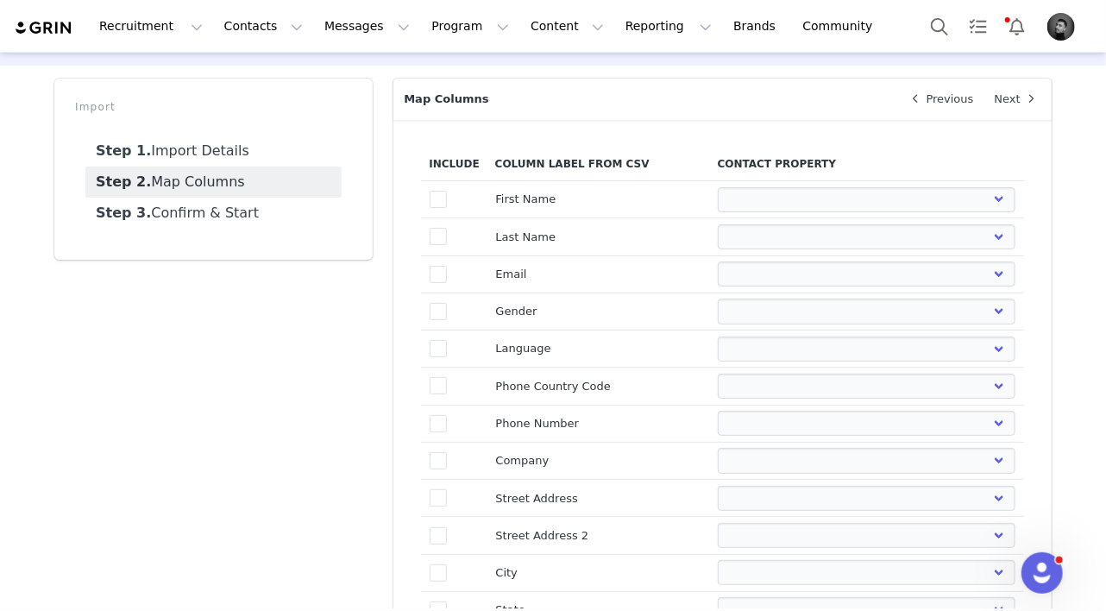
scroll to position [0, 0]
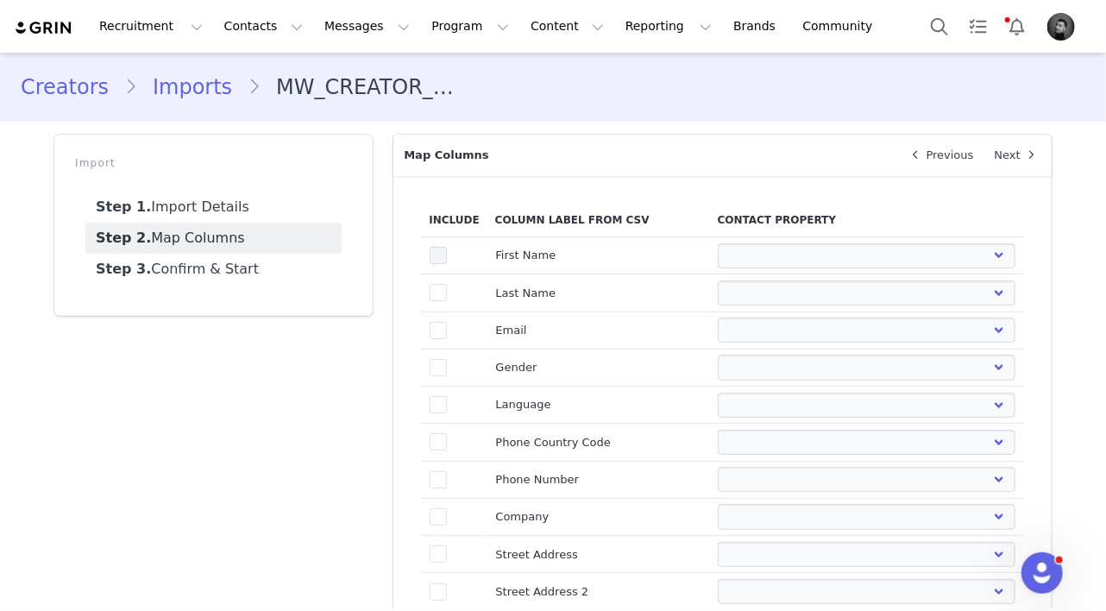
click at [432, 257] on span at bounding box center [438, 255] width 17 height 17
click at [447, 247] on input "true" at bounding box center [447, 247] width 0 height 0
select select
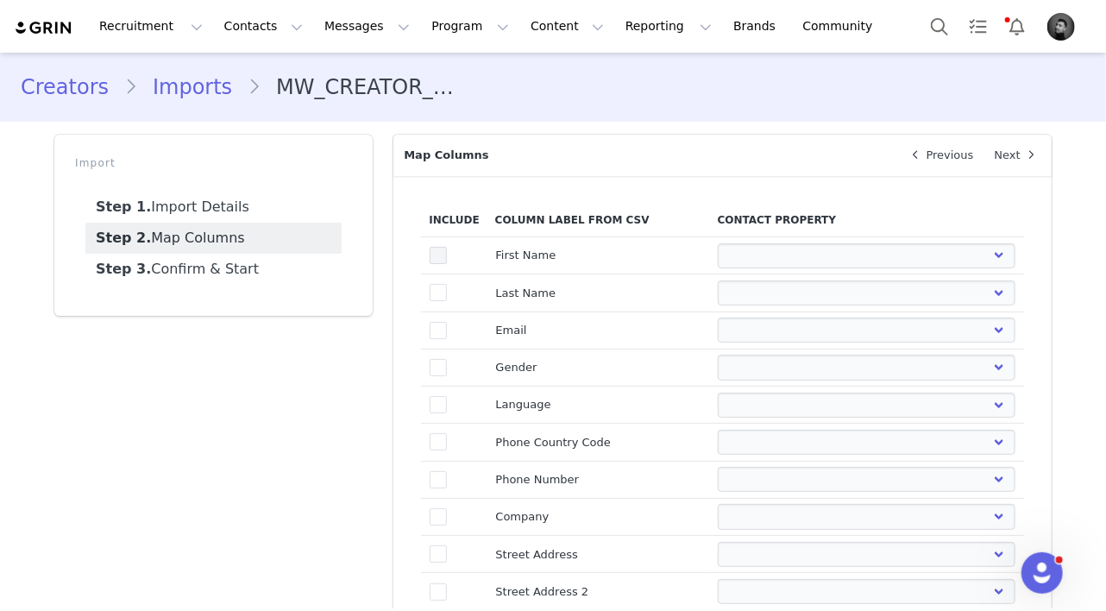
select select
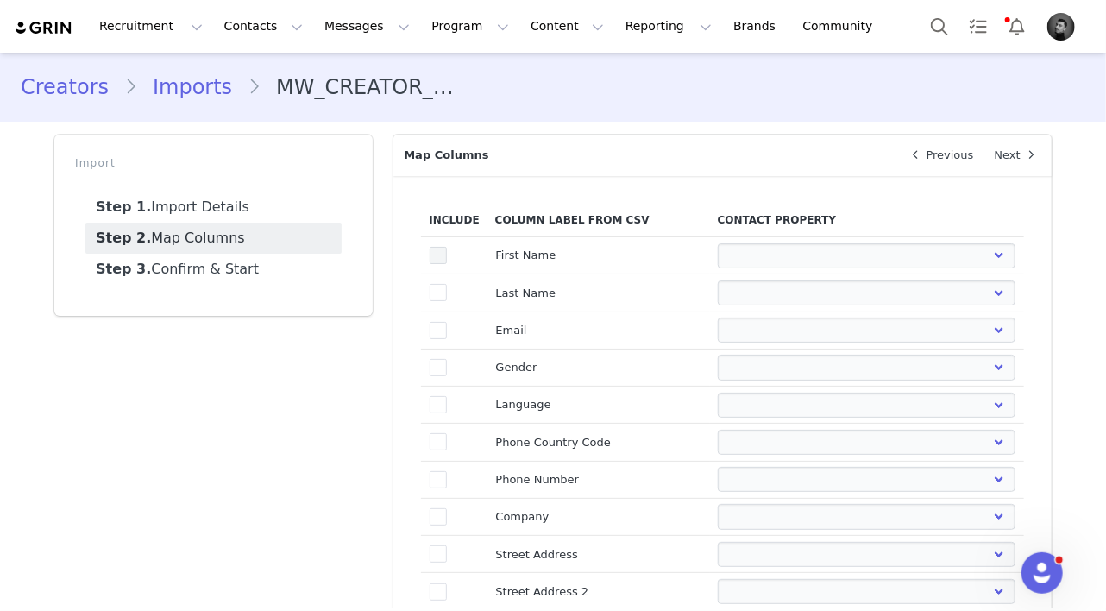
select select
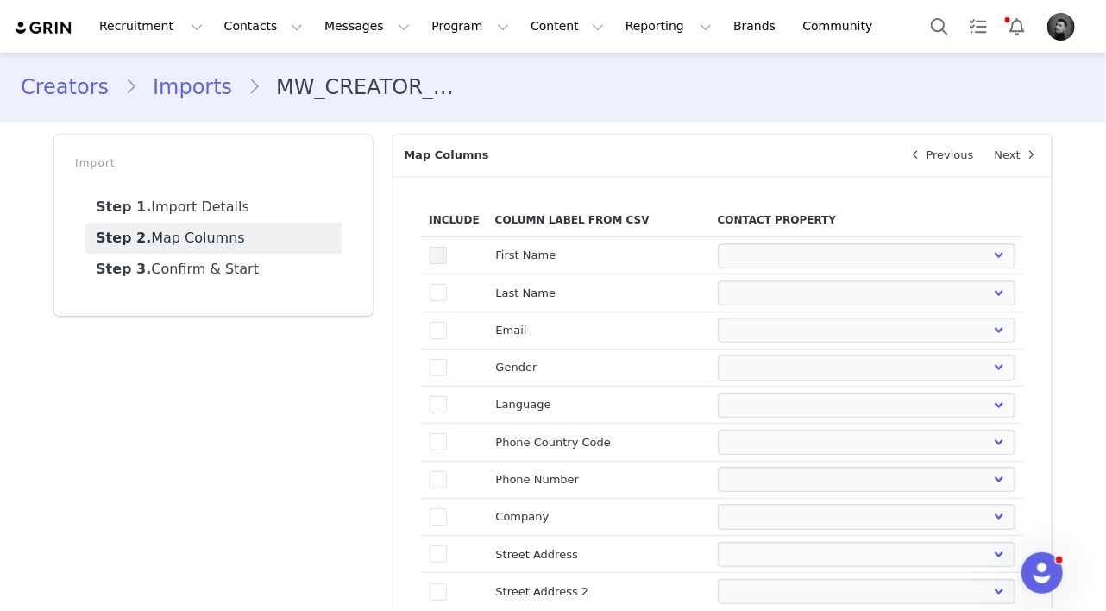
select select
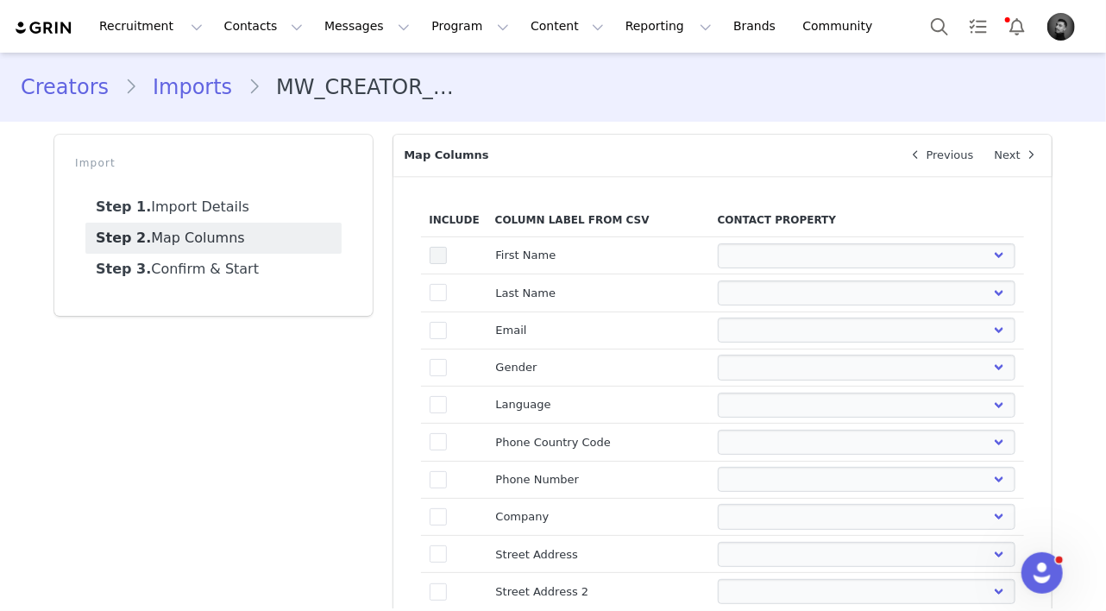
select select
click at [728, 251] on select "First Name Last Name Email PayPal Email Gender Language Phone Country Code Phon…" at bounding box center [867, 255] width 298 height 25
select select "first_name"
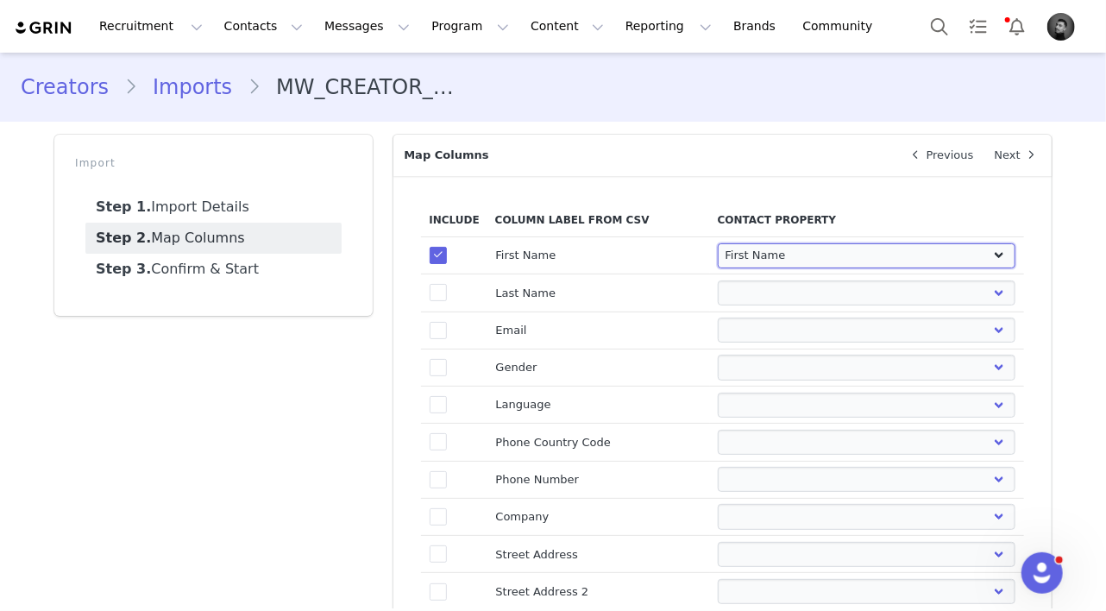
click at [718, 243] on select "First Name Last Name Email PayPal Email Gender Language Phone Country Code Phon…" at bounding box center [867, 255] width 298 height 25
select select
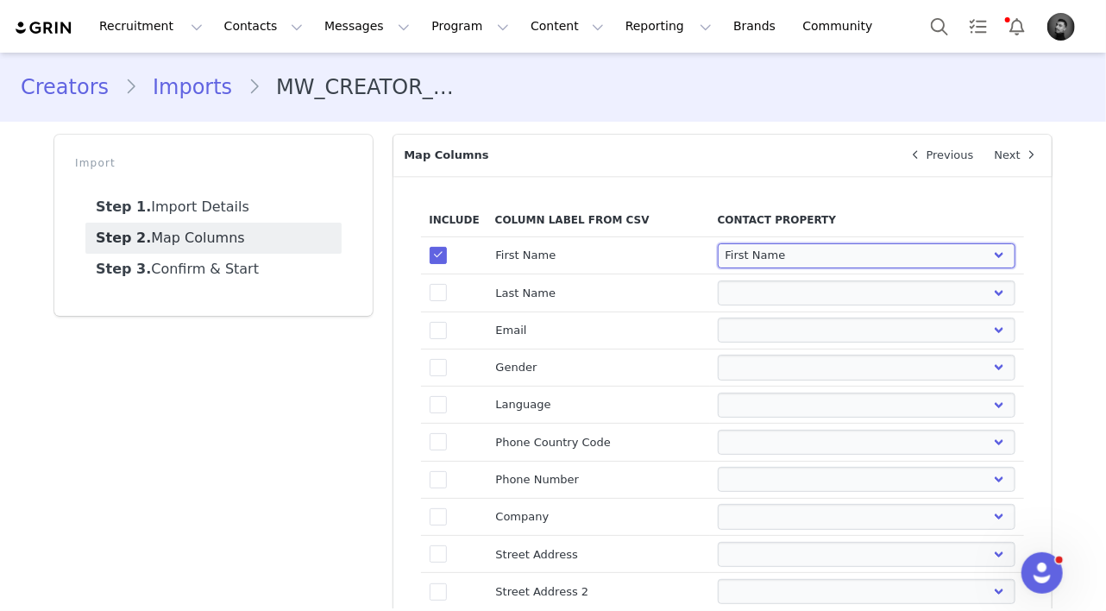
select select
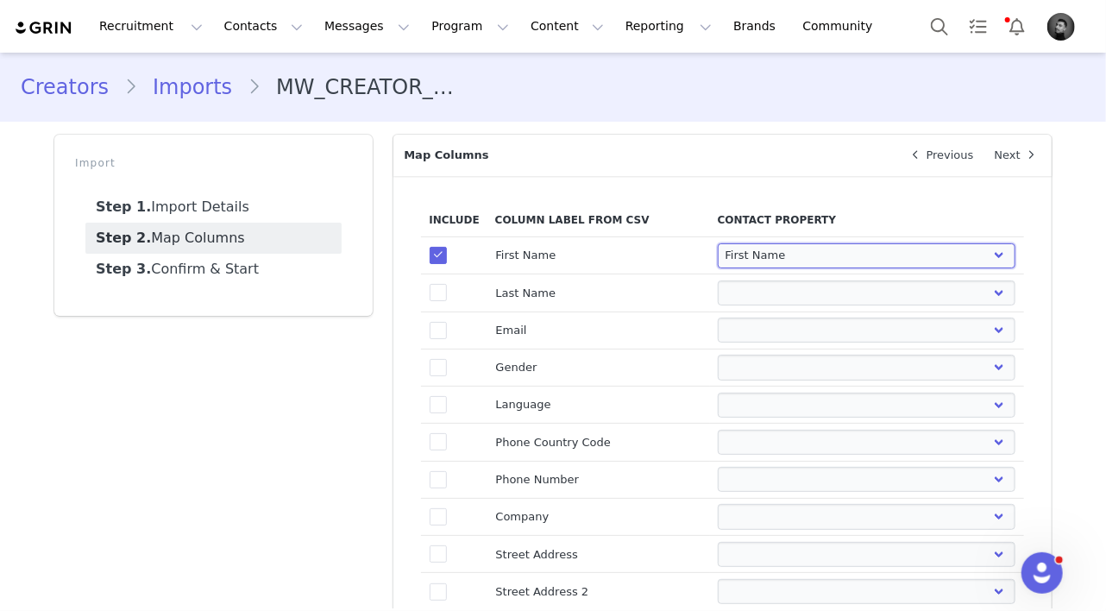
select select
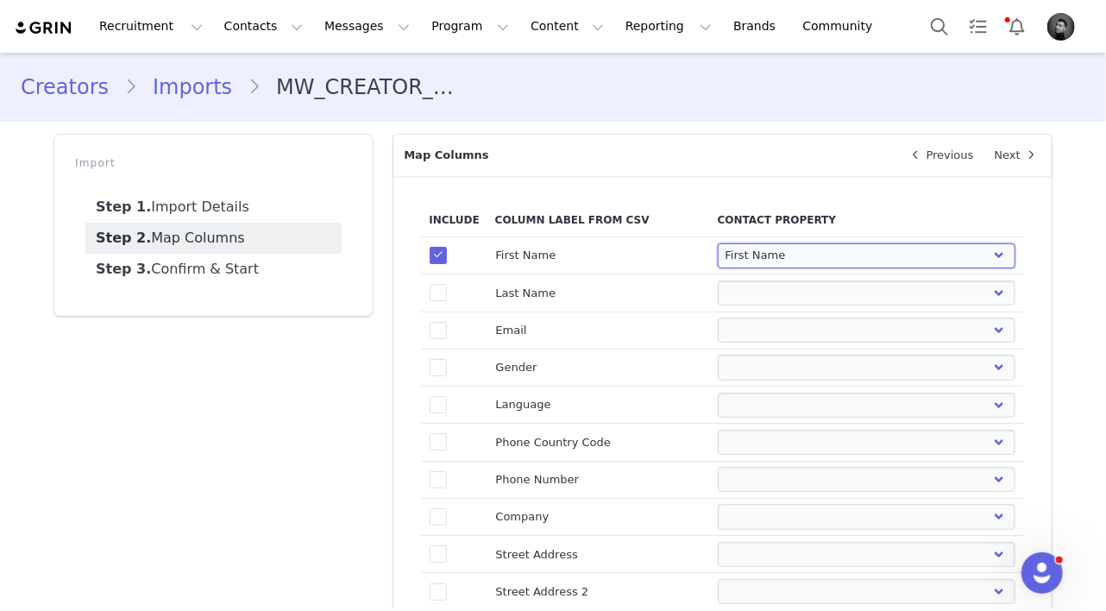
select select
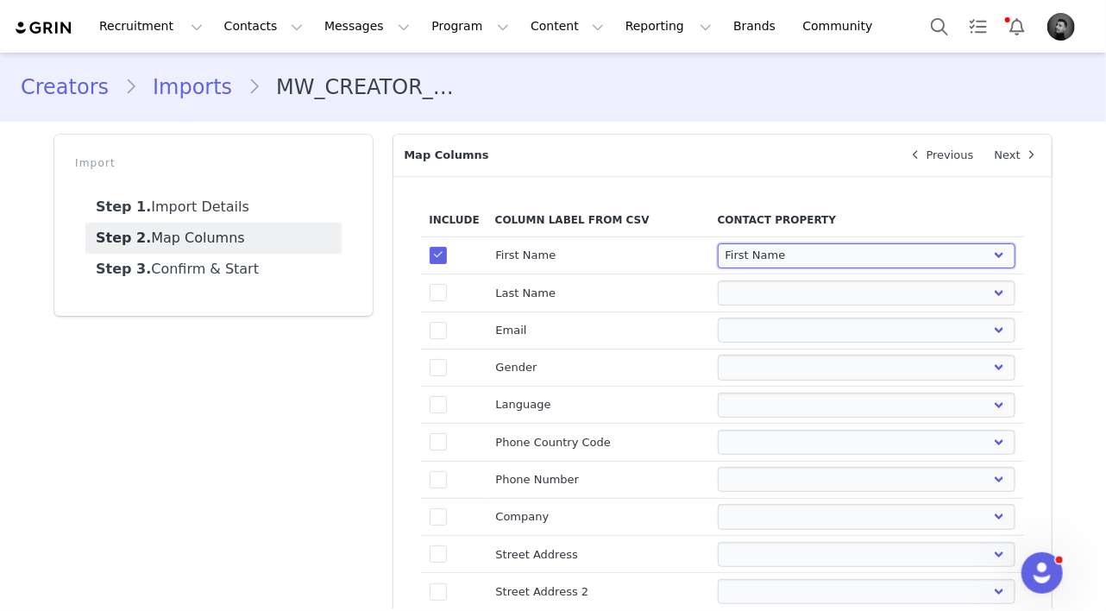
select select
click at [444, 327] on span at bounding box center [438, 330] width 17 height 17
click at [447, 322] on input "true" at bounding box center [447, 322] width 0 height 0
select select
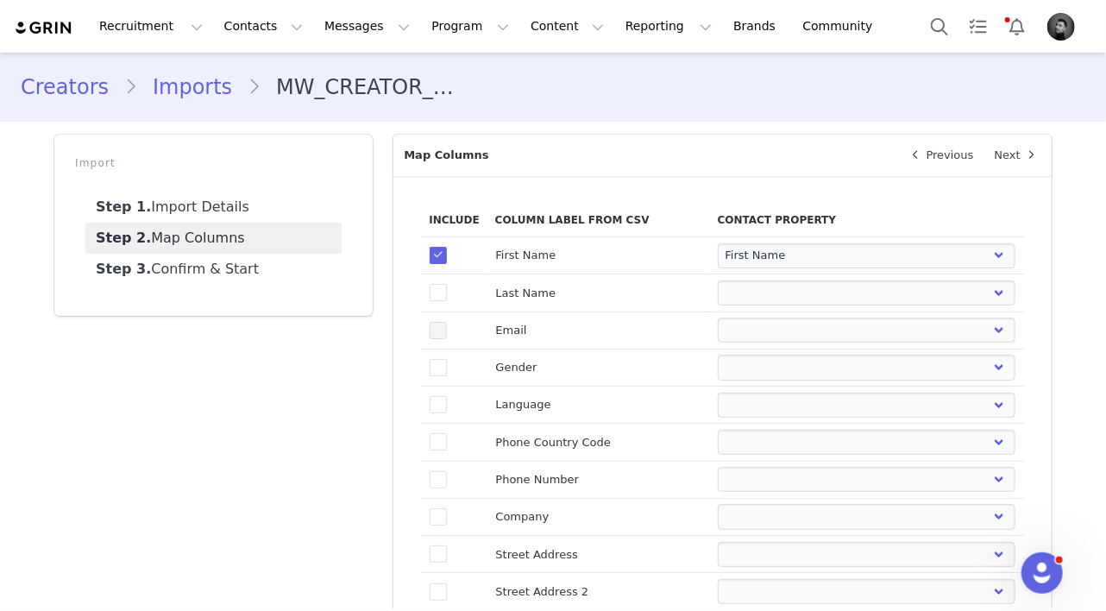
select select
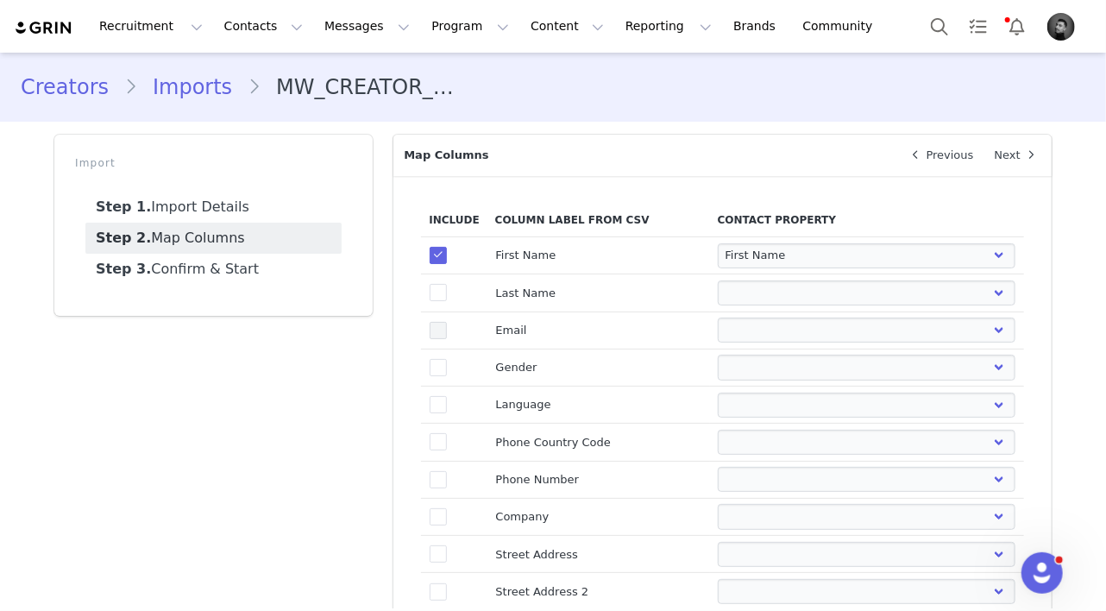
select select
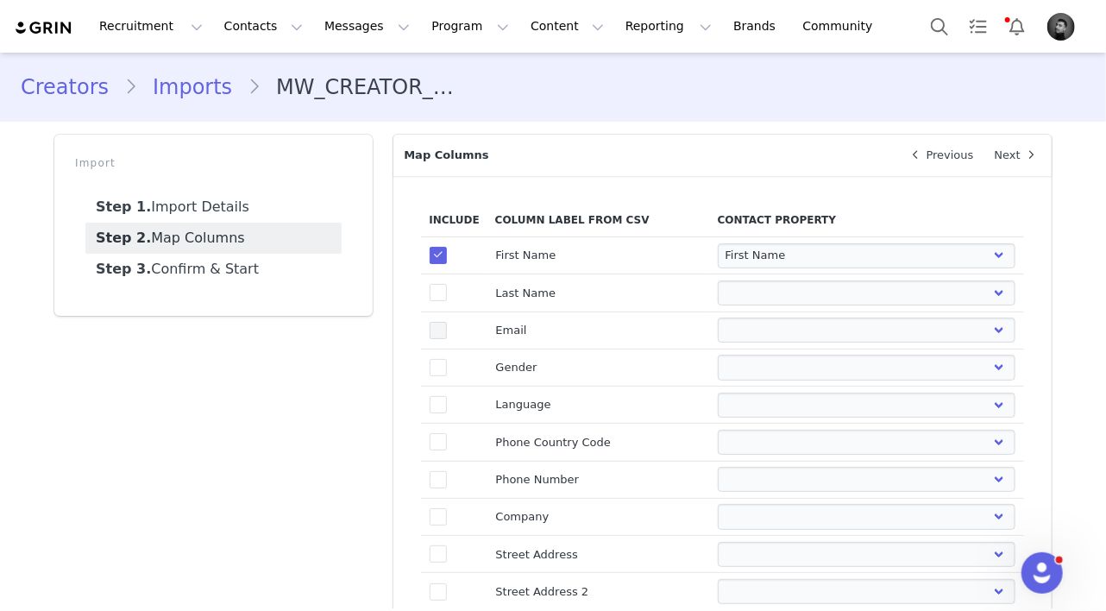
select select
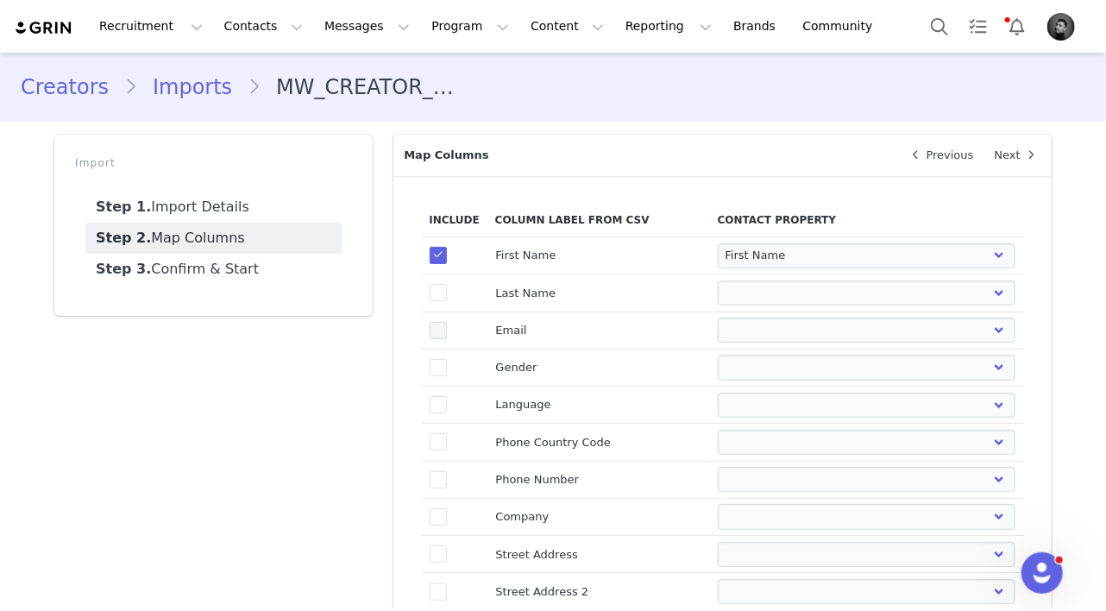
select select
click at [728, 322] on select "First Name Last Name Email PayPal Email Gender Language Phone Country Code Phon…" at bounding box center [867, 329] width 298 height 25
select select "email"
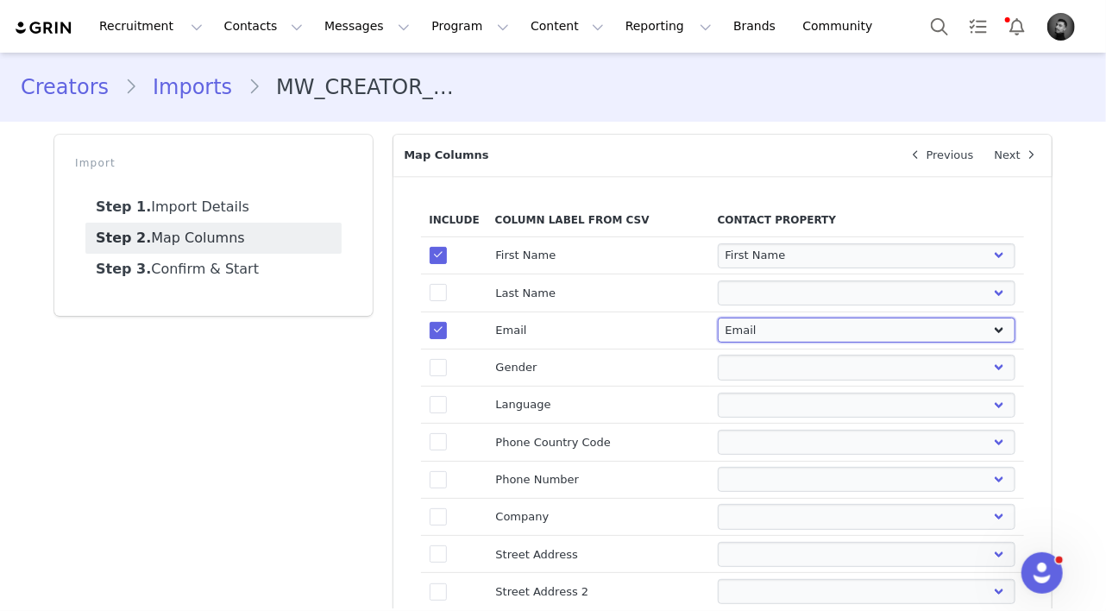
click at [718, 317] on select "First Name Last Name Email PayPal Email Gender Language Phone Country Code Phon…" at bounding box center [867, 329] width 298 height 25
select select
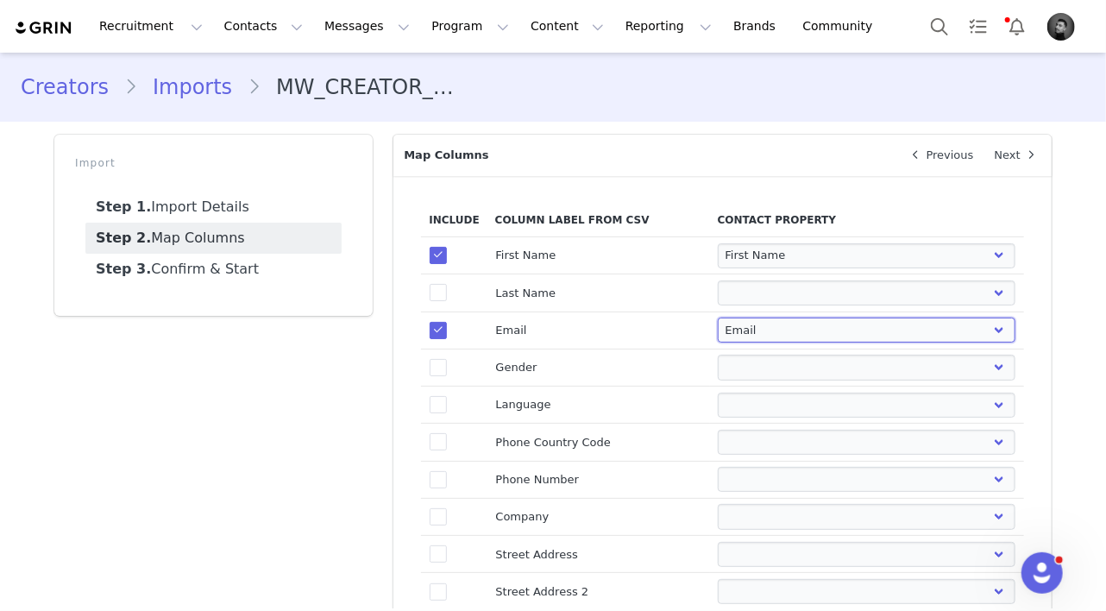
select select
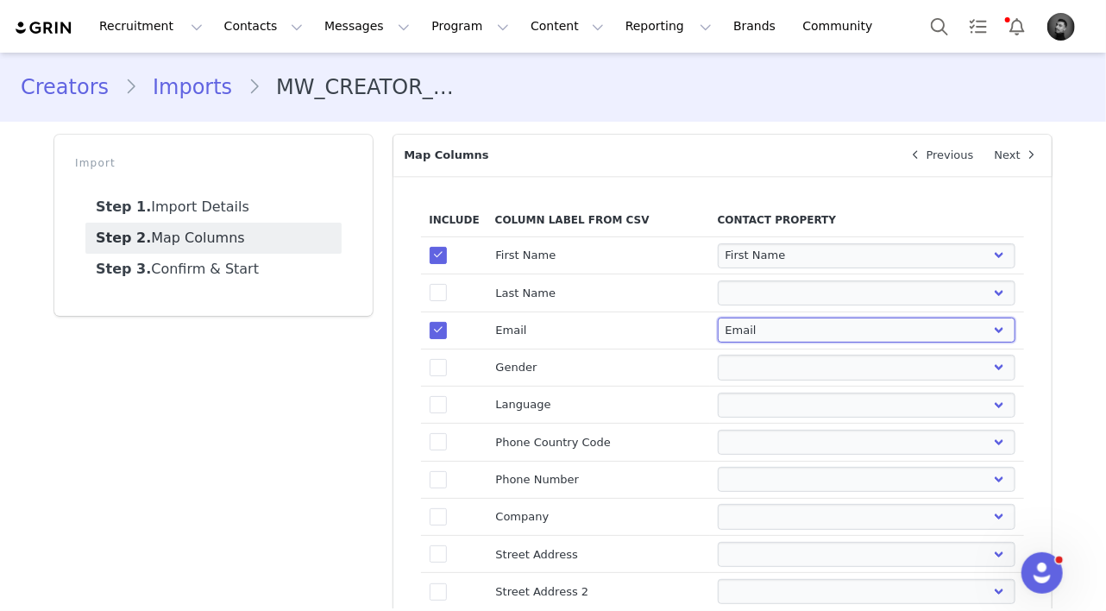
select select
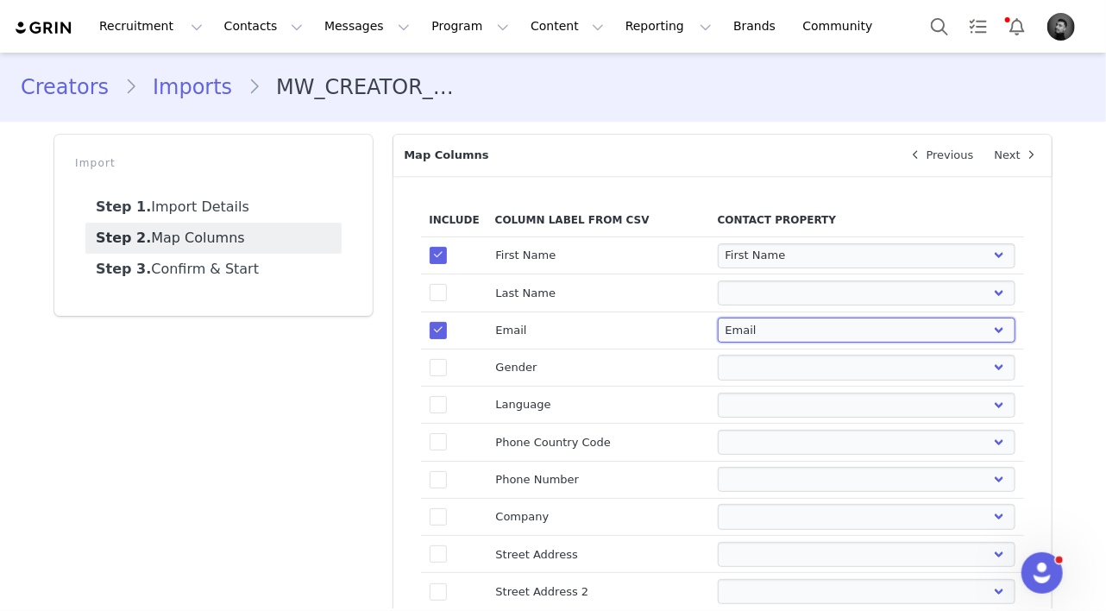
select select
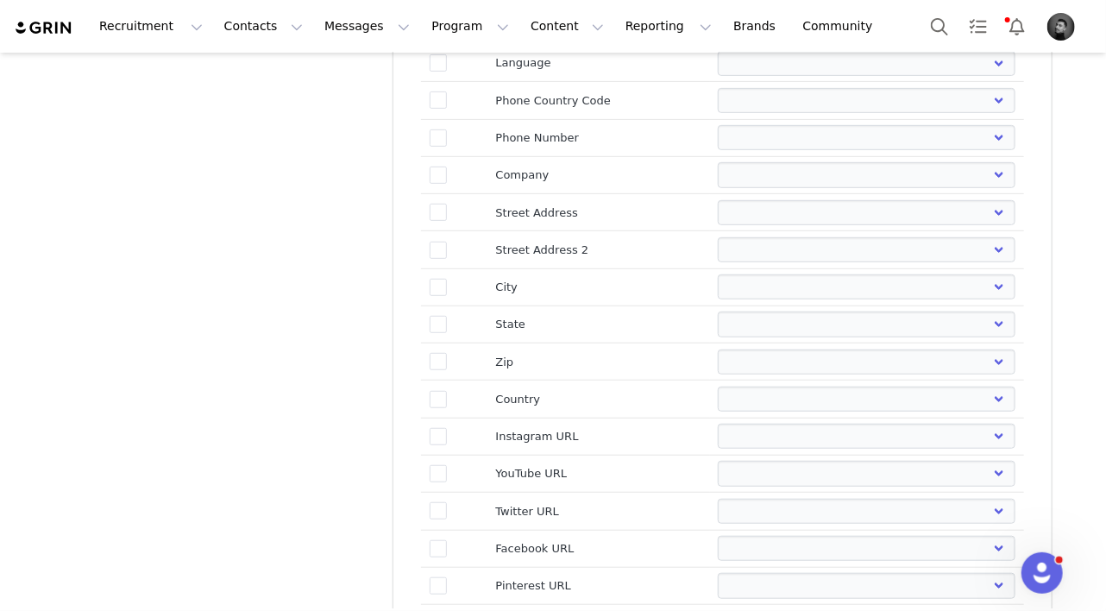
scroll to position [362, 0]
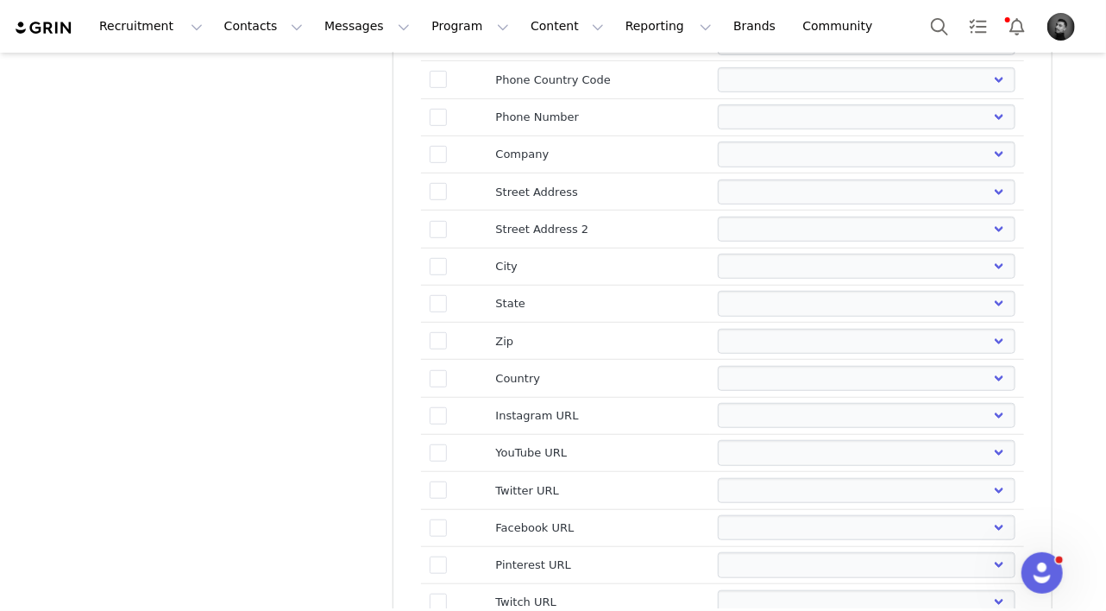
click at [448, 413] on td "true" at bounding box center [454, 415] width 66 height 37
click at [447, 412] on td "true" at bounding box center [454, 415] width 66 height 37
click at [438, 412] on span at bounding box center [438, 415] width 17 height 17
click at [447, 407] on input "true" at bounding box center [447, 407] width 0 height 0
select select
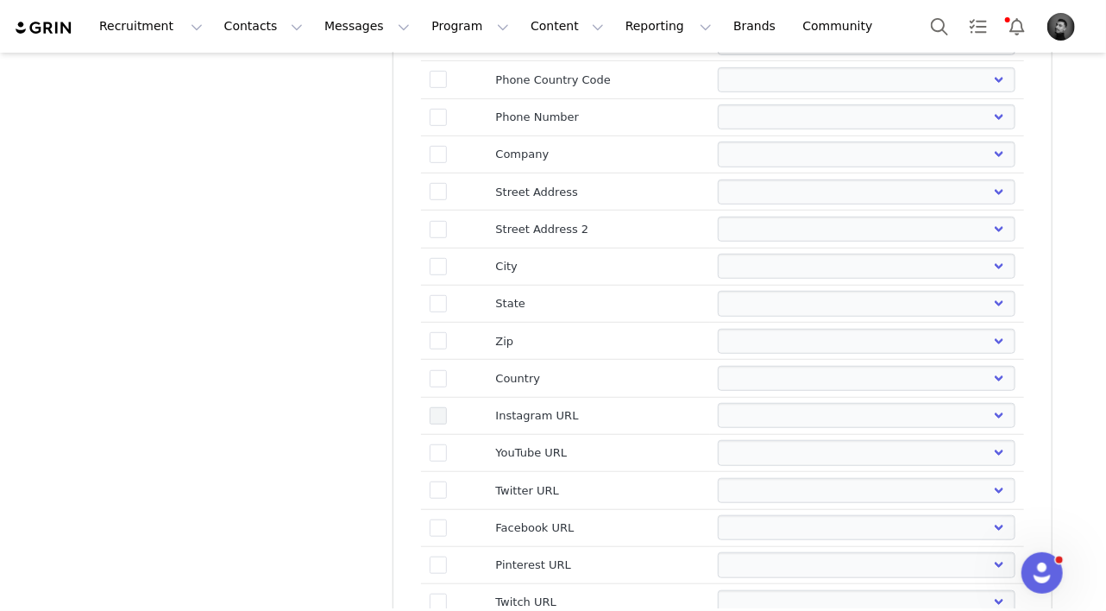
select select
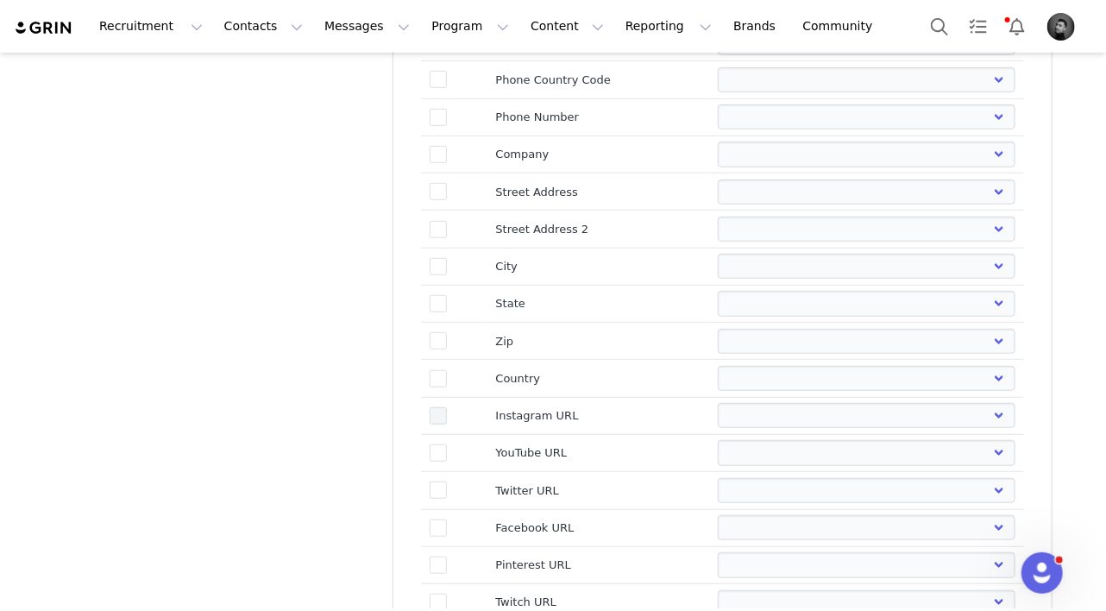
select select
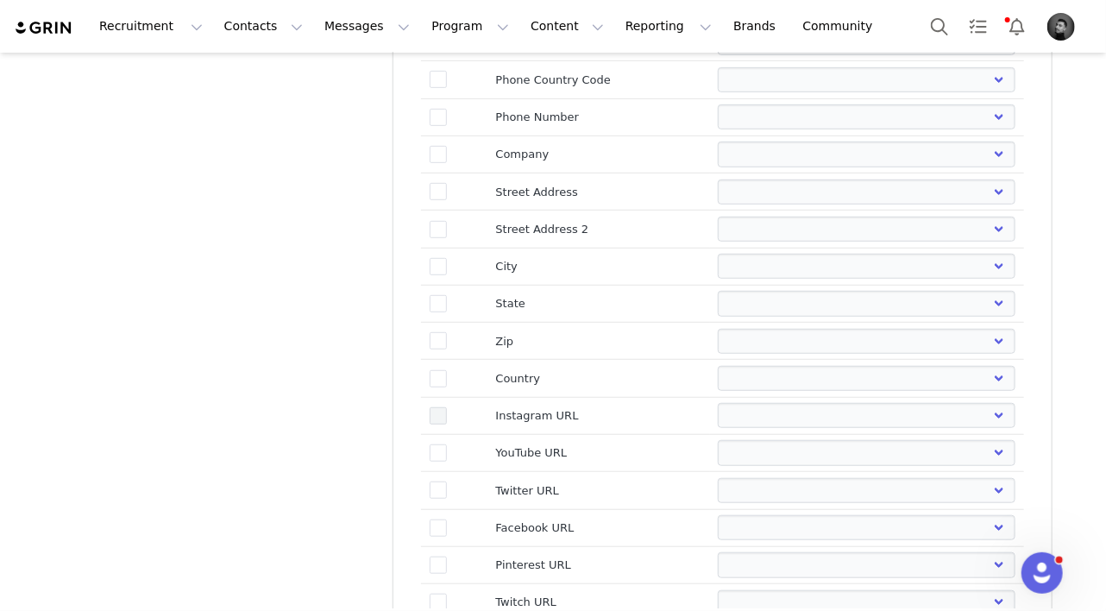
select select
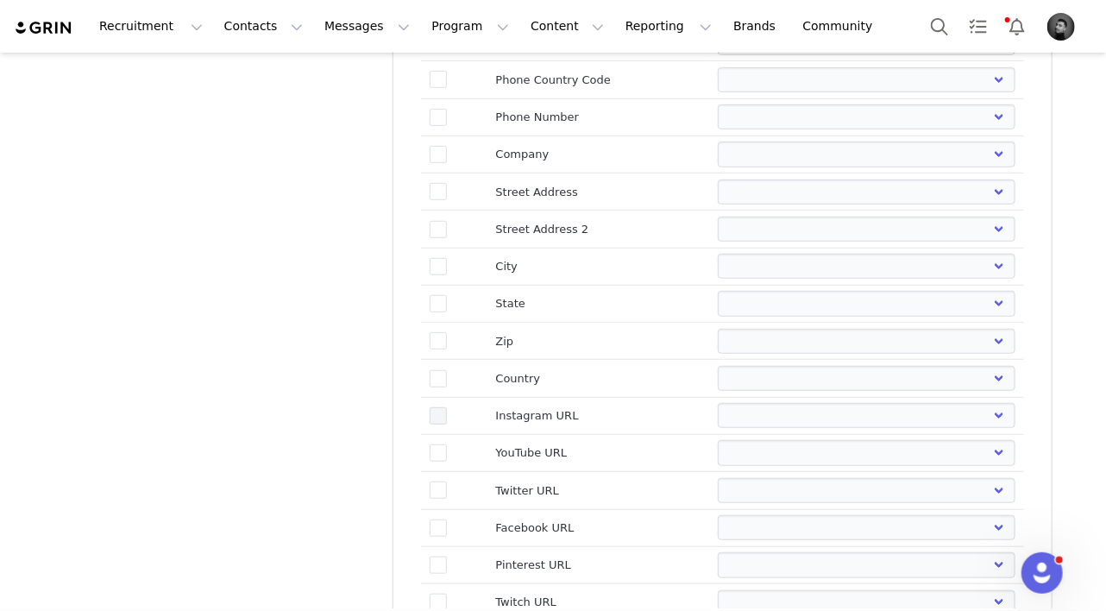
select select
click at [723, 405] on select "First Name Last Name Email PayPal Email Gender Language Phone Country Code Phon…" at bounding box center [867, 415] width 298 height 25
select select "instagram_url"
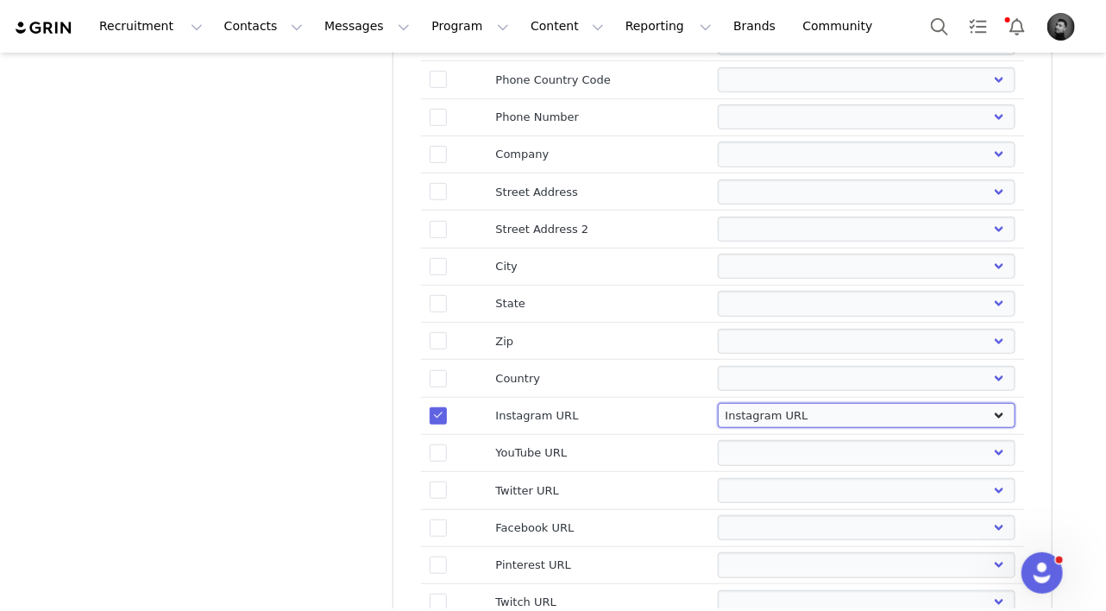
click at [718, 403] on select "First Name Last Name Email PayPal Email Gender Language Phone Country Code Phon…" at bounding box center [867, 415] width 298 height 25
select select
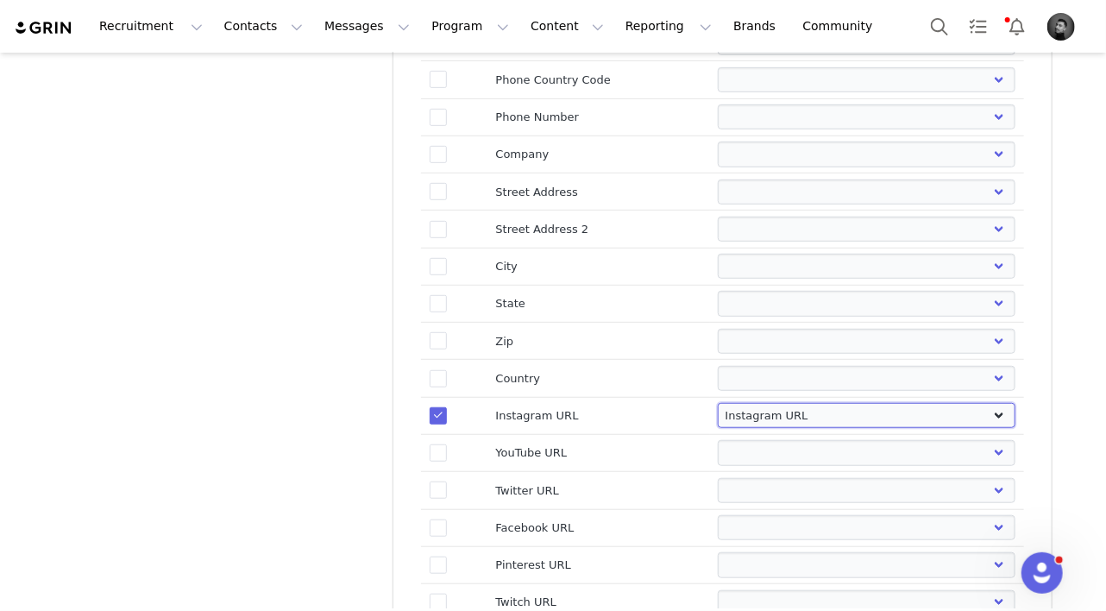
select select
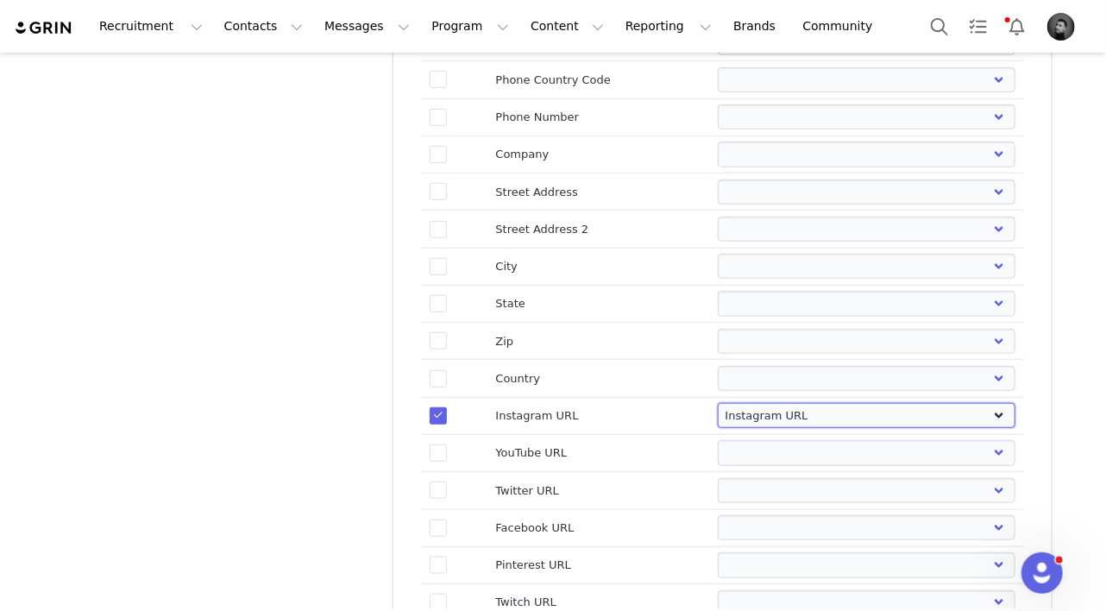
select select
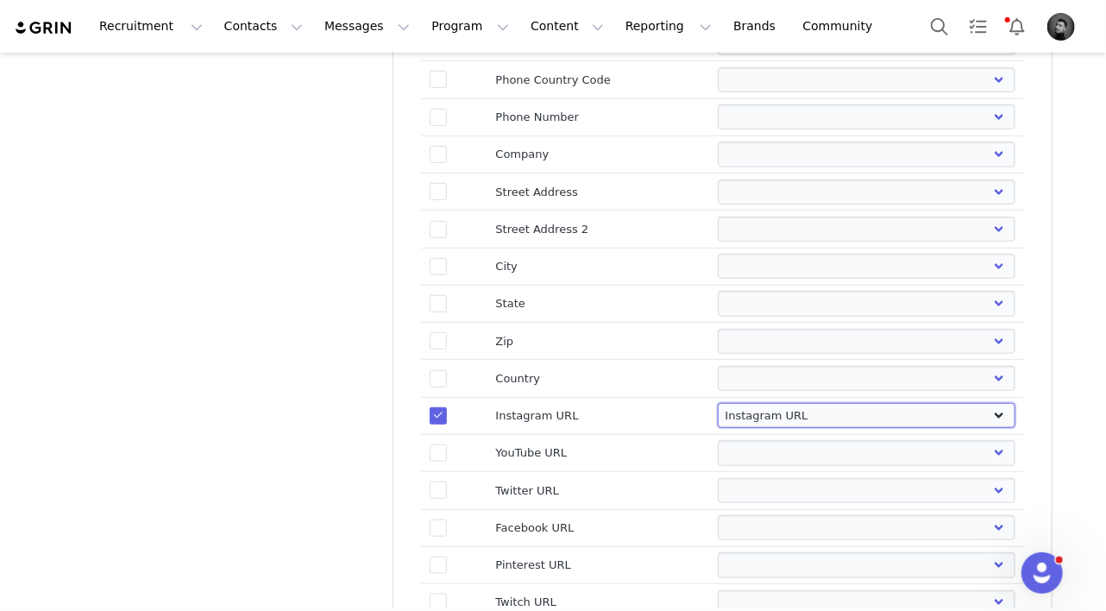
select select
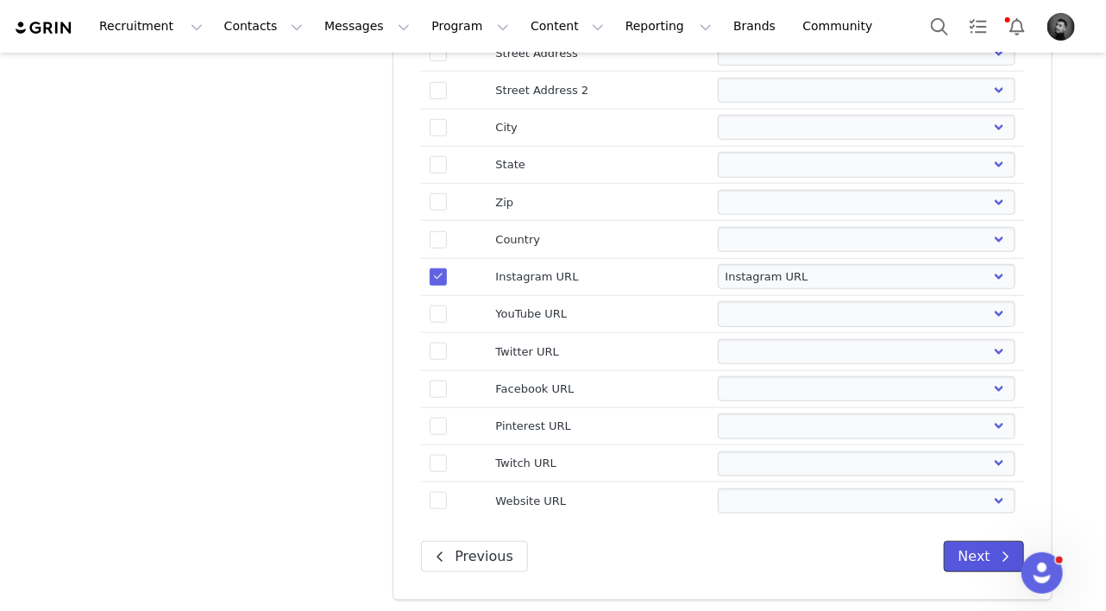
click at [982, 554] on button "Next" at bounding box center [984, 556] width 80 height 31
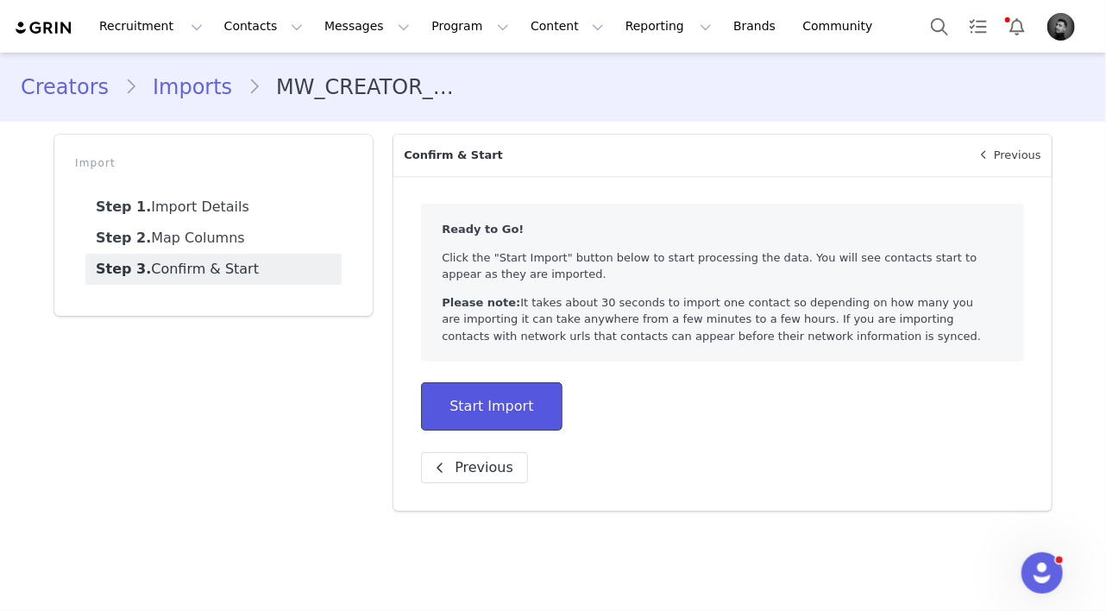
click at [520, 410] on button "Start Import" at bounding box center [491, 406] width 141 height 48
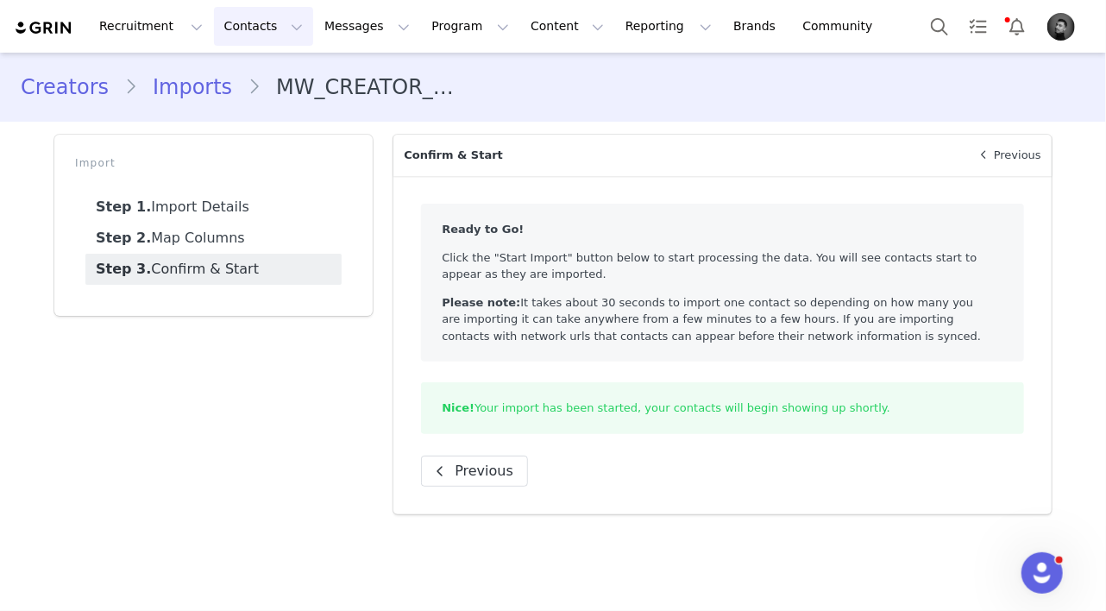
click at [246, 27] on button "Contacts Contacts" at bounding box center [263, 26] width 99 height 39
click at [254, 72] on p "Creators" at bounding box center [242, 76] width 52 height 18
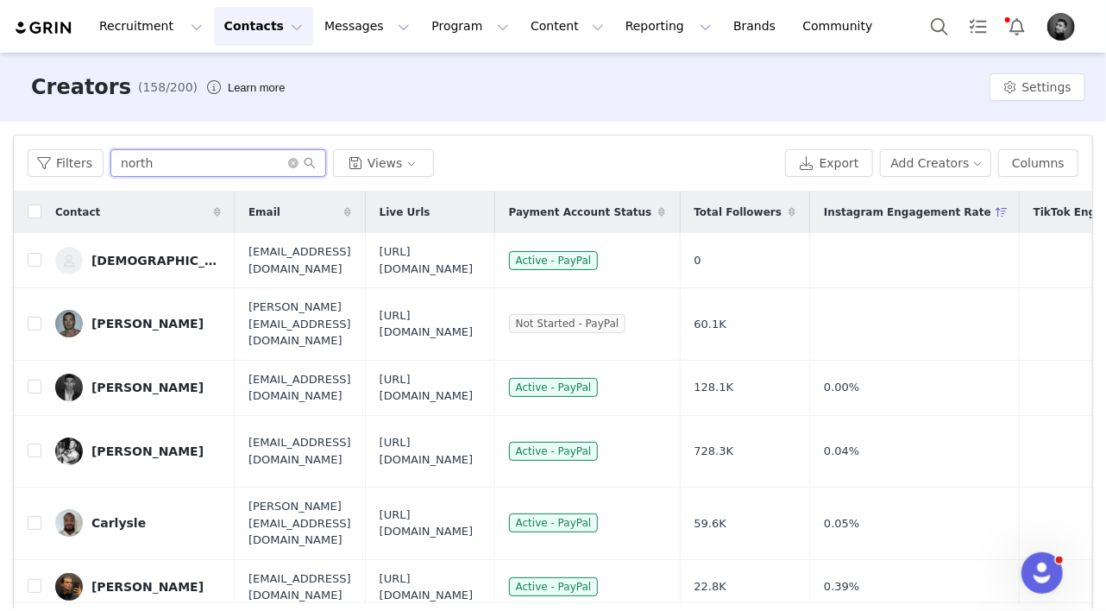
click at [206, 153] on input "north" at bounding box center [218, 163] width 216 height 28
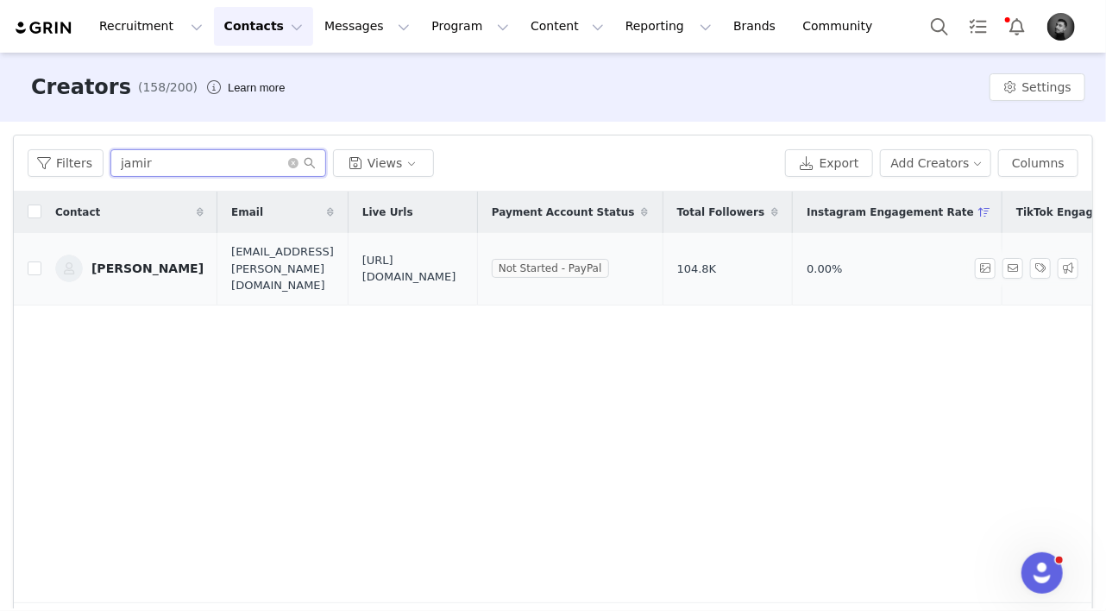
type input "jamir"
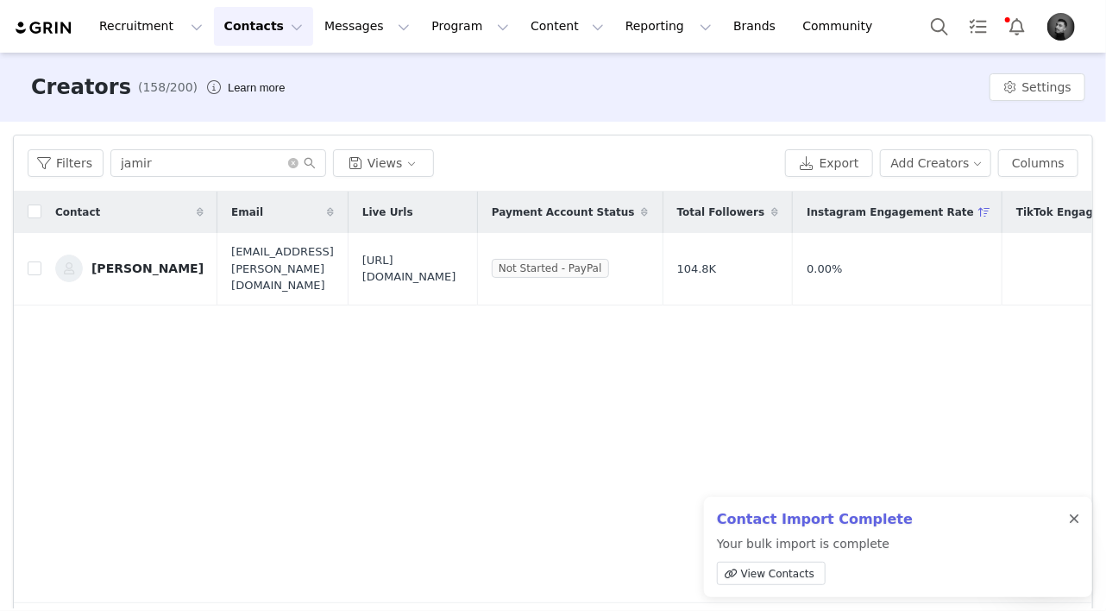
click at [1071, 517] on div at bounding box center [1074, 519] width 10 height 14
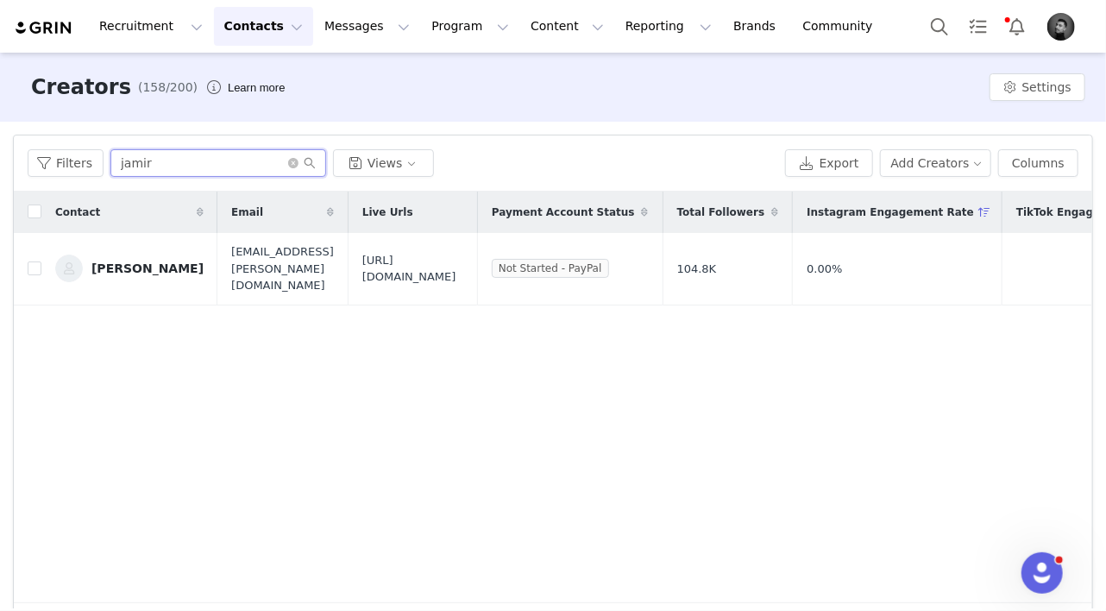
click at [215, 168] on input "jamir" at bounding box center [218, 163] width 216 height 28
click at [288, 163] on icon "icon: close-circle" at bounding box center [293, 163] width 10 height 10
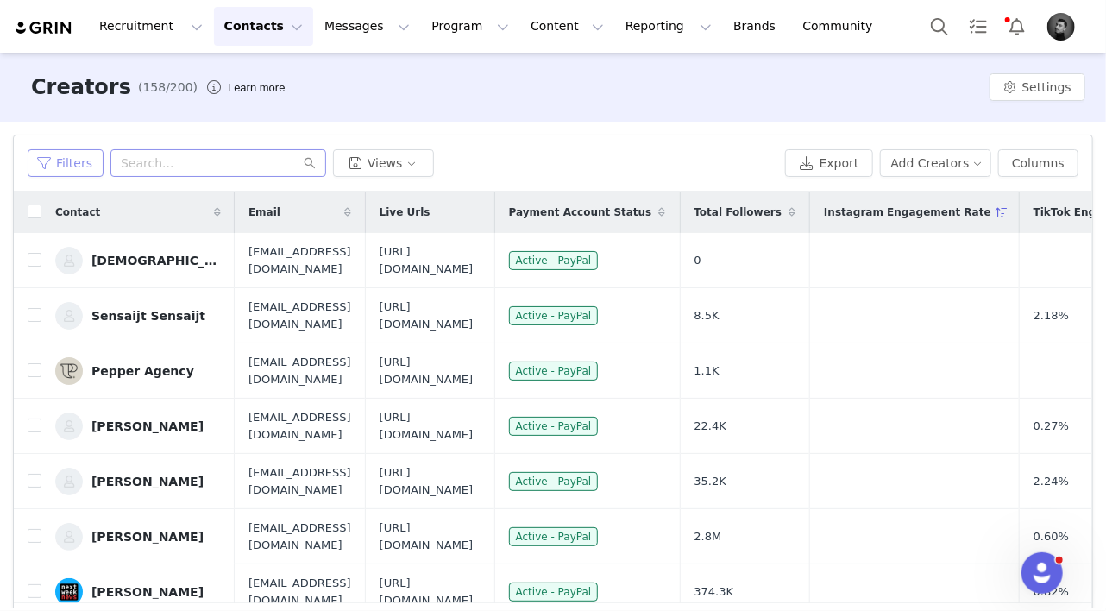
click at [71, 169] on button "Filters" at bounding box center [66, 163] width 76 height 28
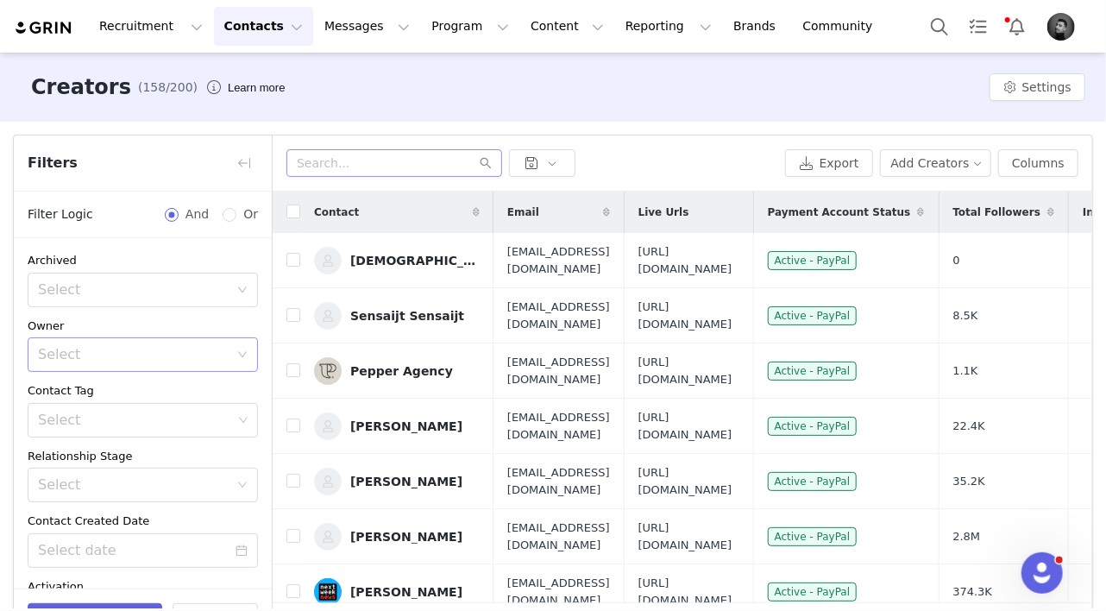
scroll to position [242, 0]
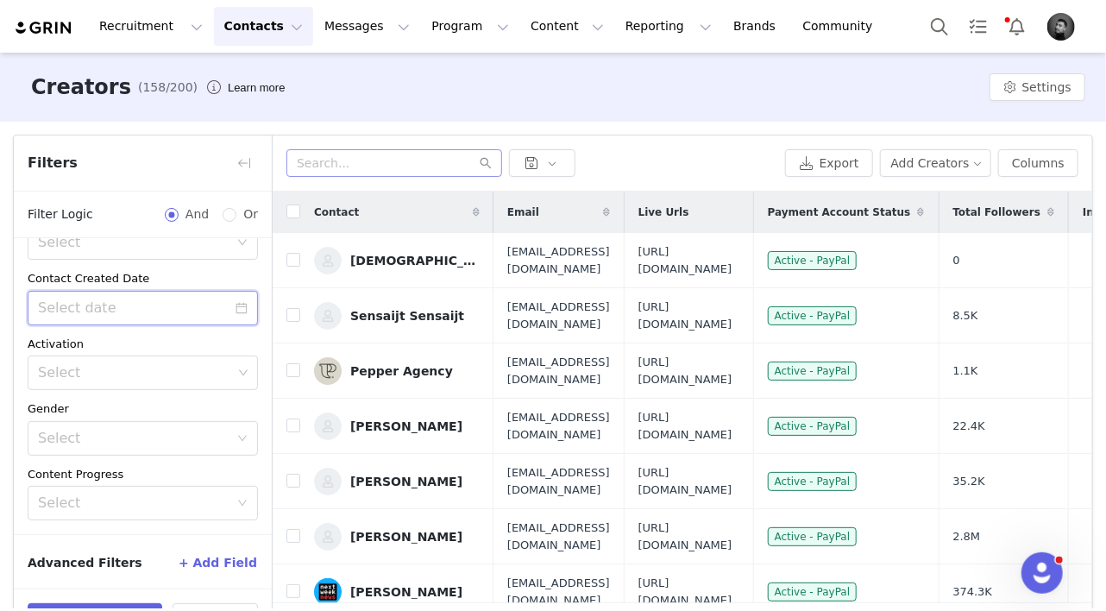
click at [111, 309] on input at bounding box center [143, 308] width 230 height 35
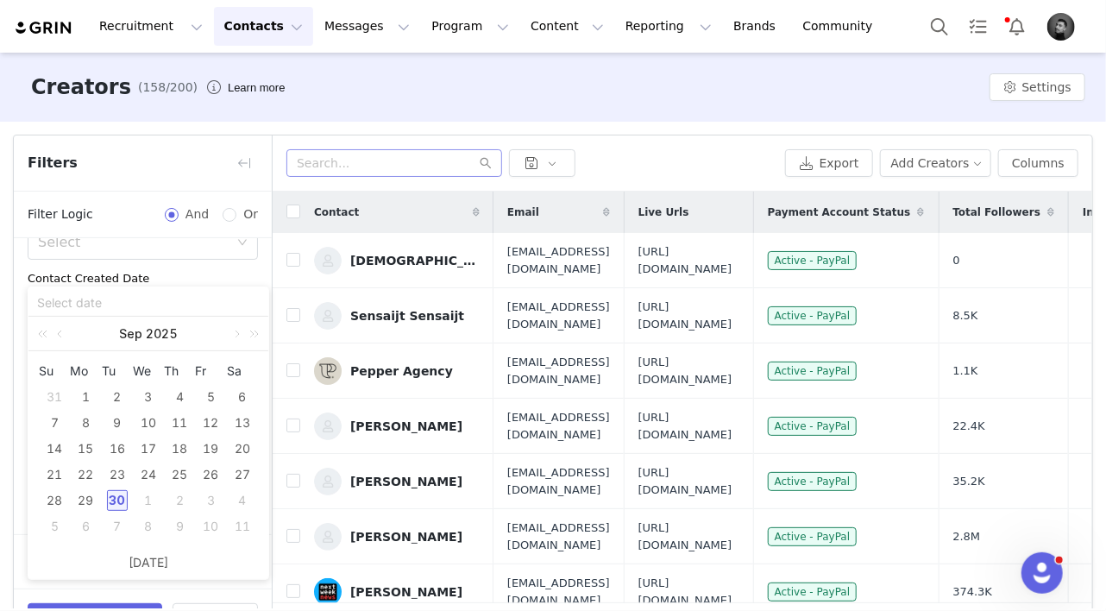
click at [120, 498] on div "30" at bounding box center [117, 500] width 21 height 21
type input "[DATE]"
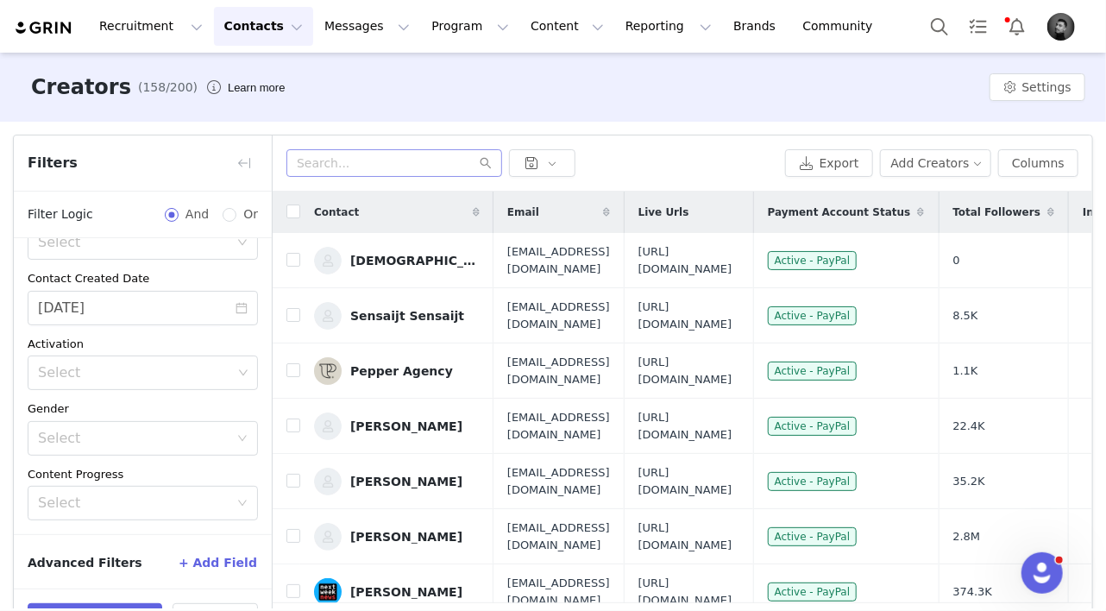
scroll to position [57, 0]
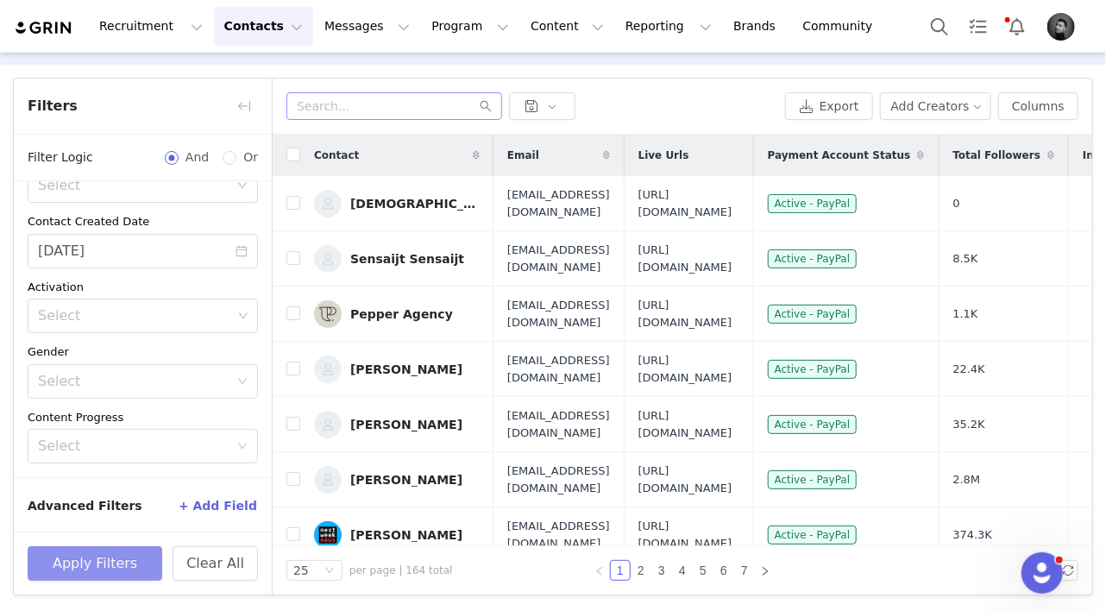
click at [110, 559] on button "Apply Filters" at bounding box center [95, 563] width 135 height 35
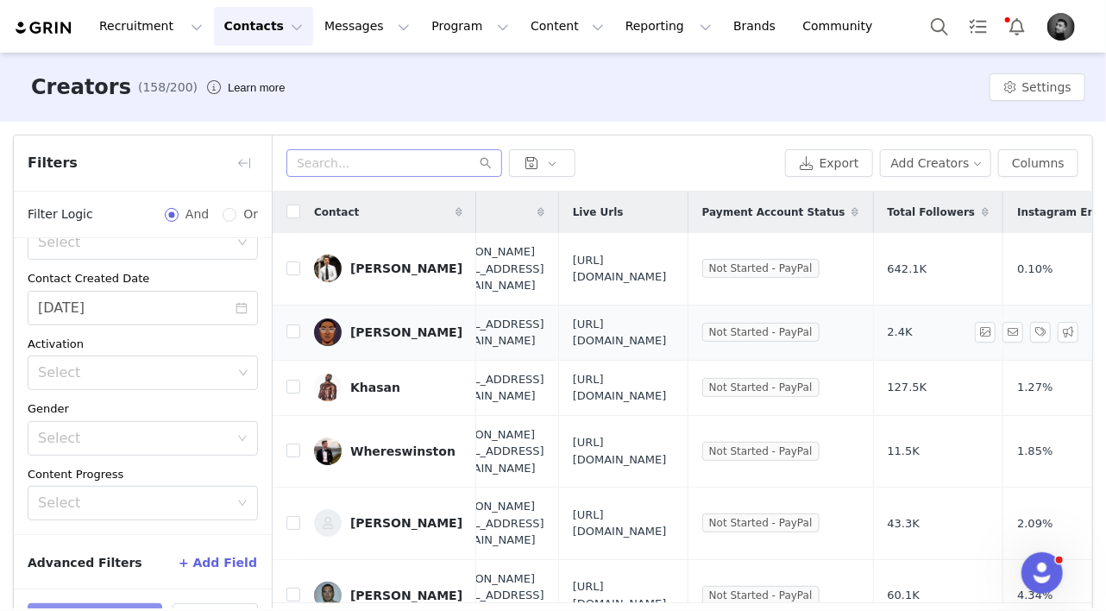
scroll to position [0, 0]
drag, startPoint x: 754, startPoint y: 269, endPoint x: 631, endPoint y: 249, distance: 124.1
click at [631, 249] on td "[URL][DOMAIN_NAME]" at bounding box center [622, 269] width 129 height 72
copy span "[URL][DOMAIN_NAME]"
drag, startPoint x: 826, startPoint y: 322, endPoint x: 639, endPoint y: 308, distance: 187.7
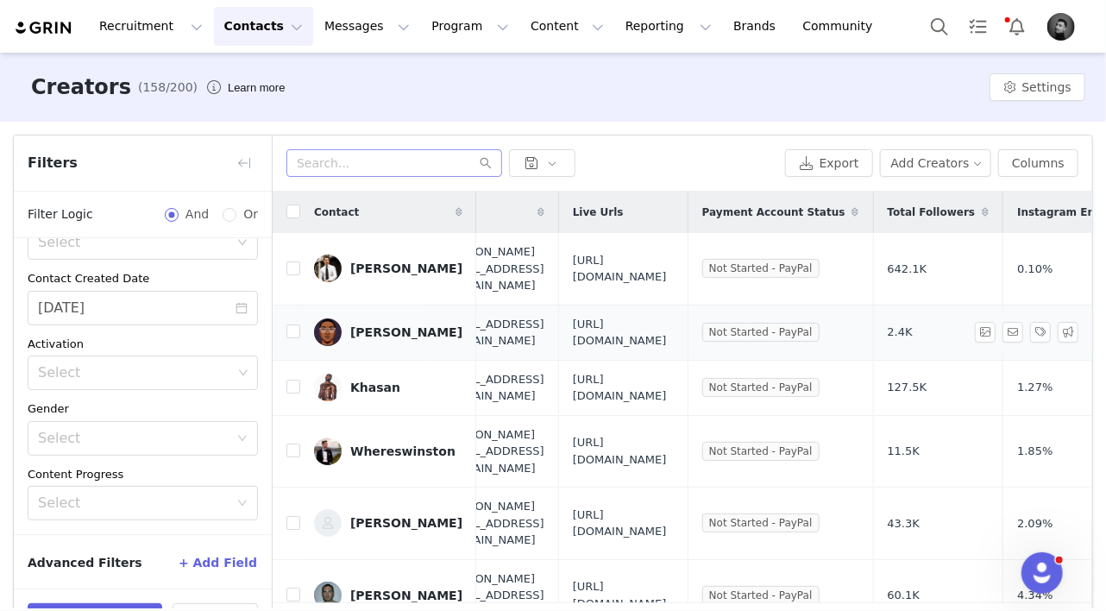
click at [639, 316] on span "[URL][DOMAIN_NAME]" at bounding box center [623, 333] width 101 height 34
drag, startPoint x: 806, startPoint y: 494, endPoint x: 814, endPoint y: 492, distance: 9.0
click at [674, 506] on span "[URL][DOMAIN_NAME]" at bounding box center [623, 523] width 101 height 34
drag, startPoint x: 786, startPoint y: 487, endPoint x: 629, endPoint y: 478, distance: 157.3
click at [629, 487] on td "[URL][DOMAIN_NAME]" at bounding box center [622, 523] width 129 height 72
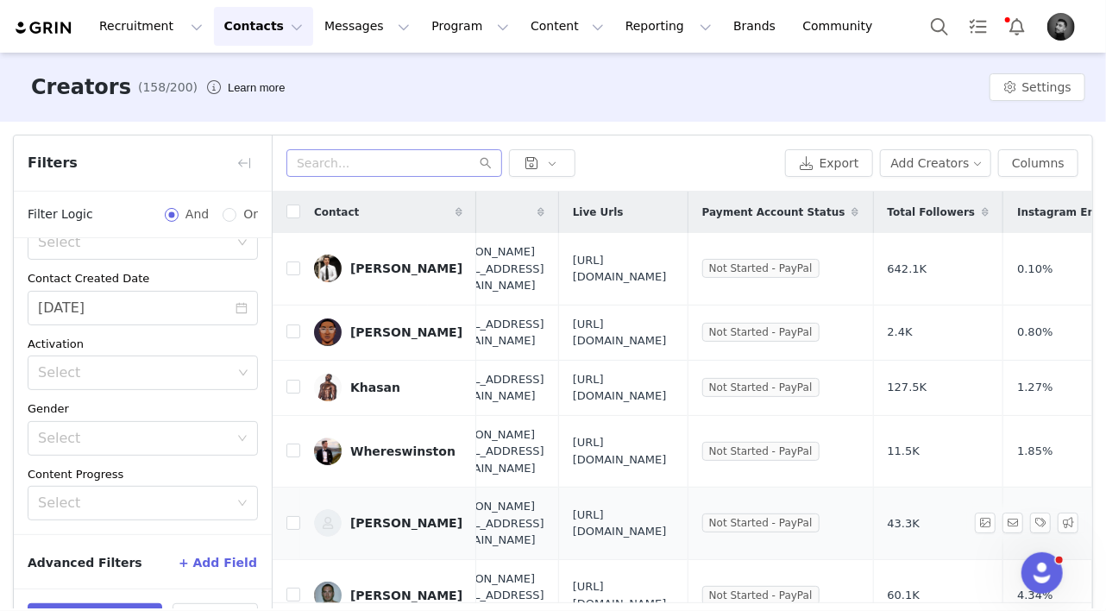
copy span "[URL][DOMAIN_NAME]"
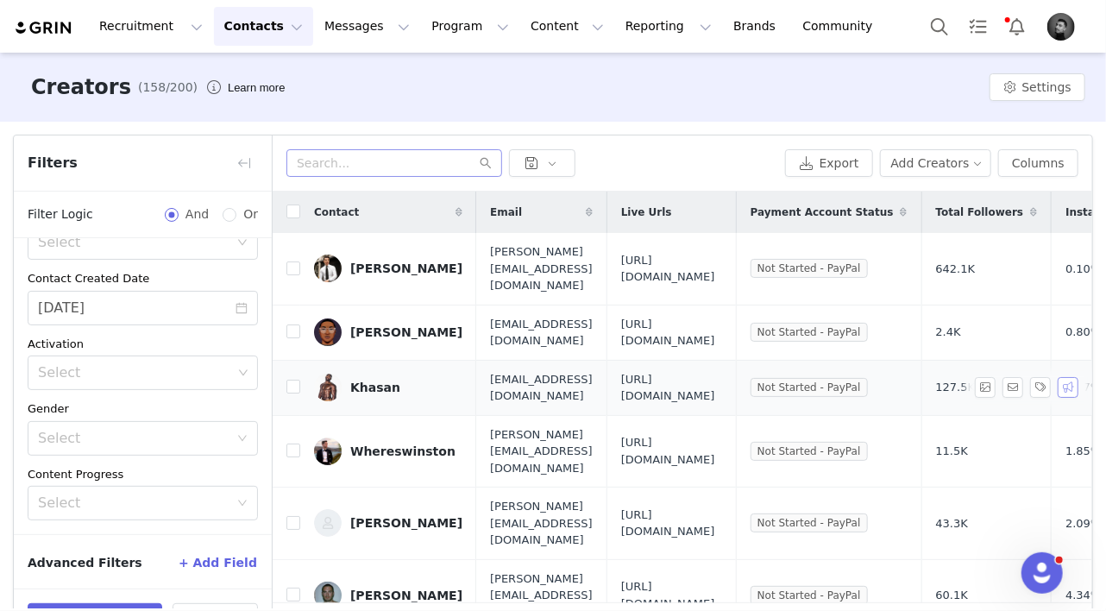
scroll to position [57, 0]
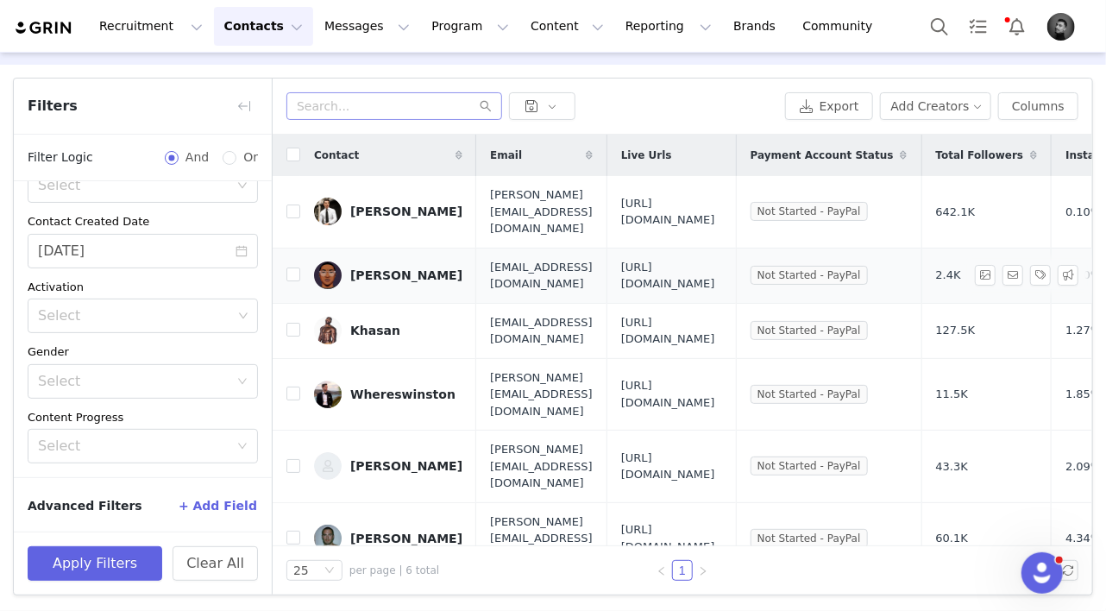
drag, startPoint x: 859, startPoint y: 266, endPoint x: 688, endPoint y: 251, distance: 172.3
click at [688, 259] on span "[URL][DOMAIN_NAME]" at bounding box center [671, 276] width 101 height 34
copy span "[URL][DOMAIN_NAME]"
drag, startPoint x: 804, startPoint y: 210, endPoint x: 686, endPoint y: 192, distance: 119.4
click at [686, 192] on td "[URL][DOMAIN_NAME]" at bounding box center [670, 212] width 129 height 72
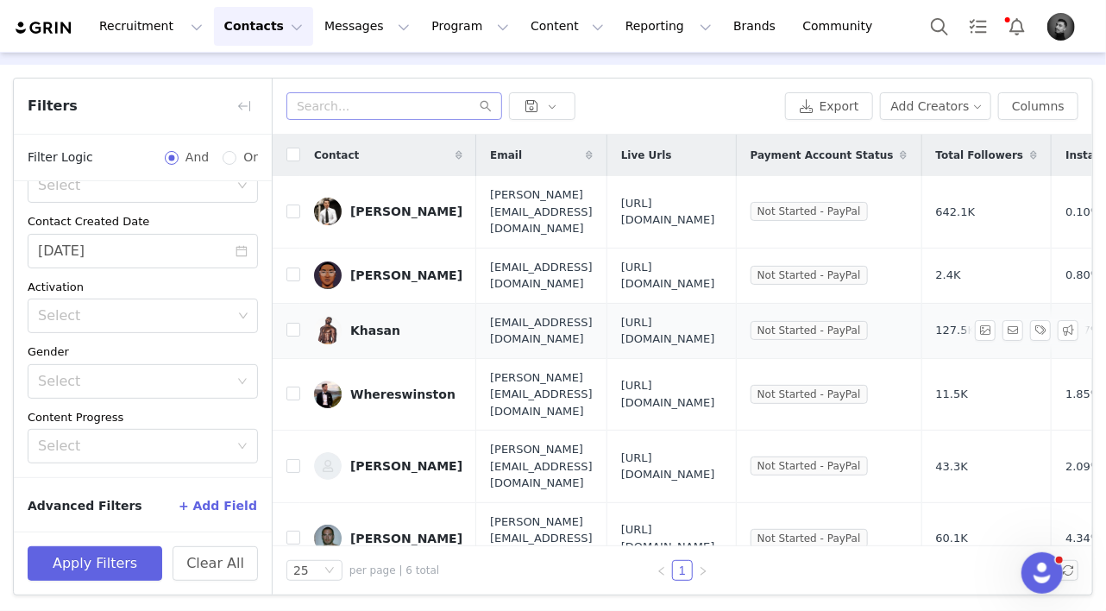
click at [722, 326] on span "[URL][DOMAIN_NAME]" at bounding box center [671, 331] width 101 height 34
drag, startPoint x: 871, startPoint y: 323, endPoint x: 687, endPoint y: 313, distance: 184.9
click at [687, 313] on td "[URL][DOMAIN_NAME]" at bounding box center [670, 330] width 129 height 55
copy span "[URL][DOMAIN_NAME]"
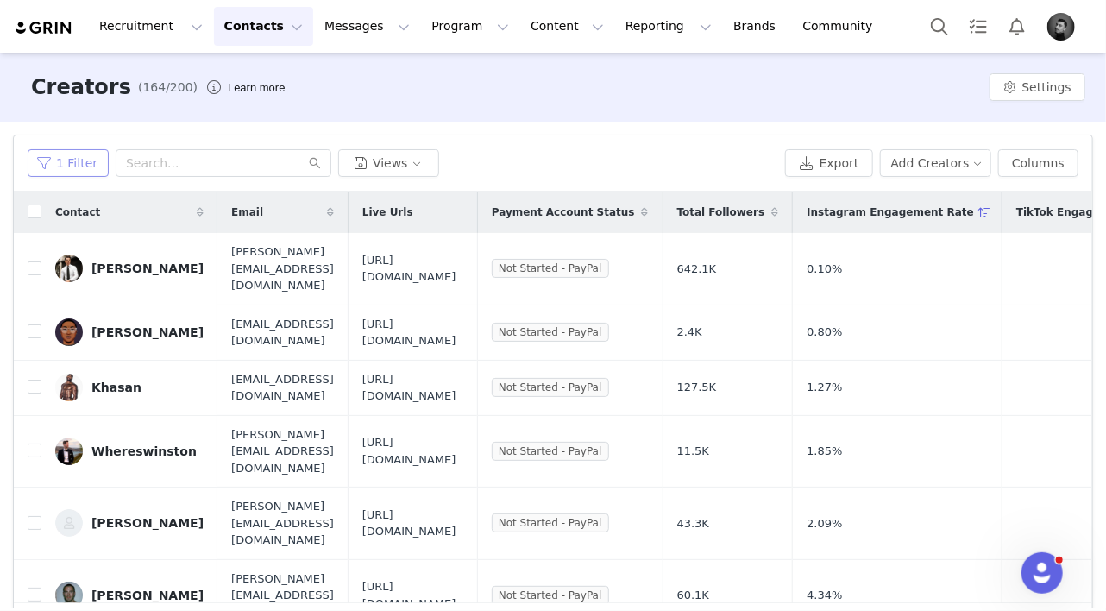
click at [83, 162] on button "1 Filter" at bounding box center [68, 163] width 81 height 28
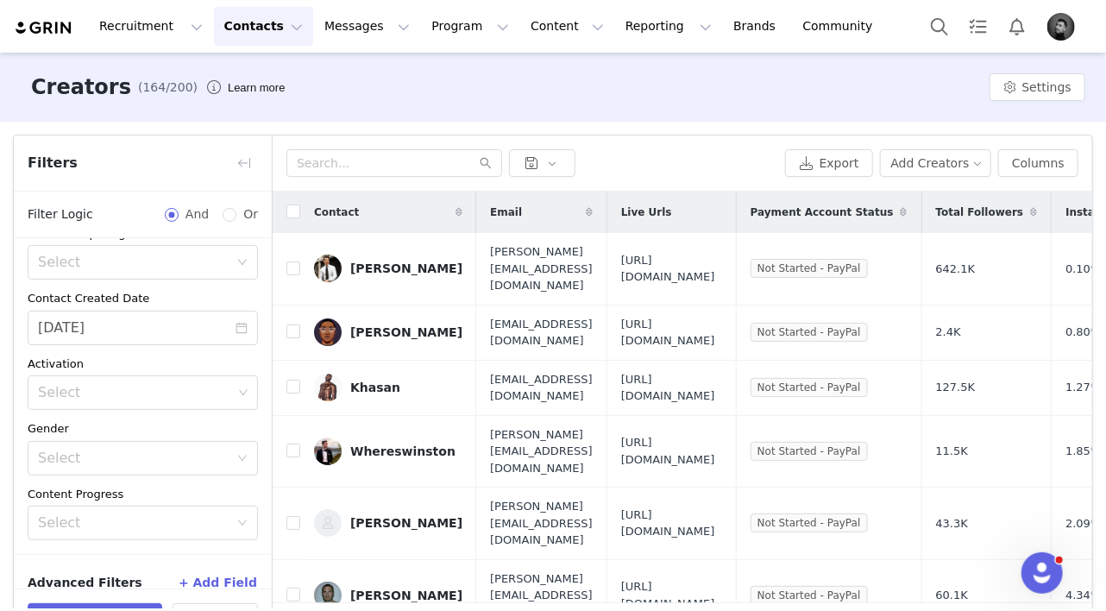
scroll to position [242, 0]
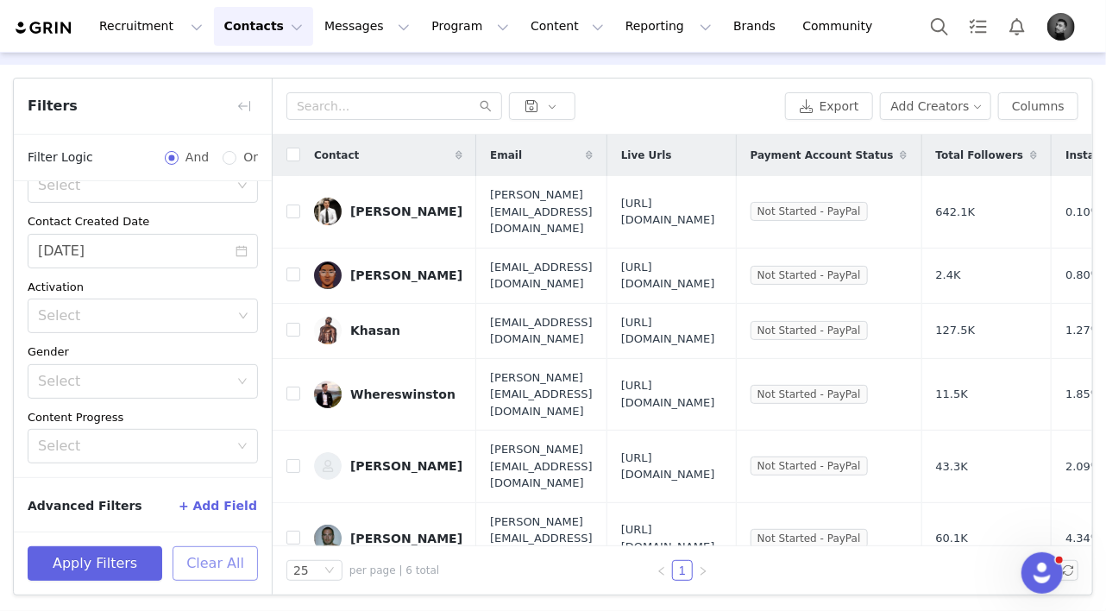
click at [211, 567] on button "Clear All" at bounding box center [215, 563] width 85 height 35
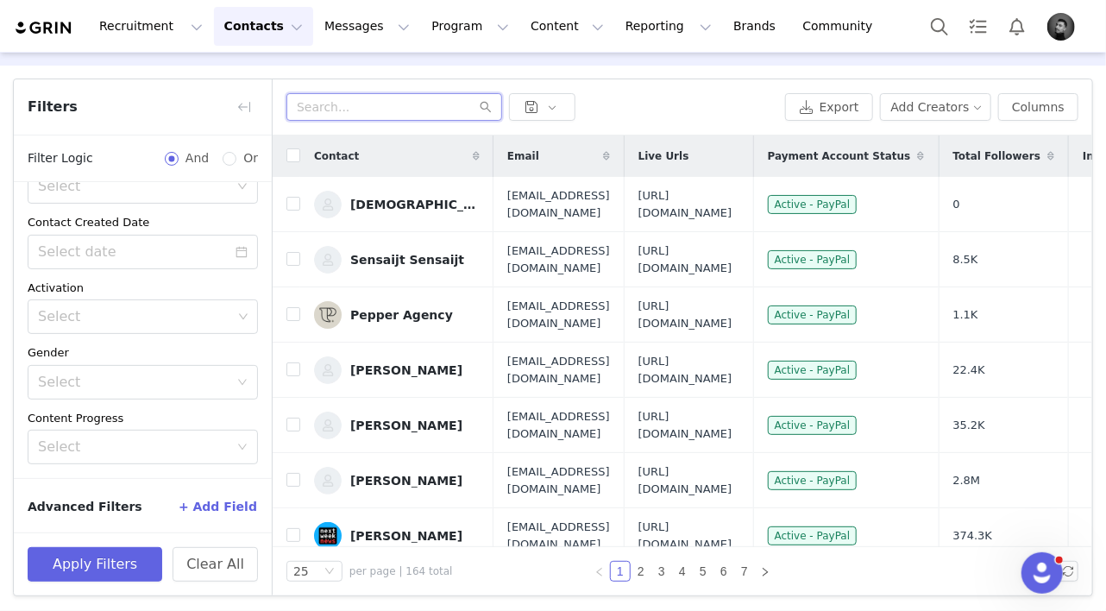
click at [348, 107] on input "text" at bounding box center [394, 107] width 216 height 28
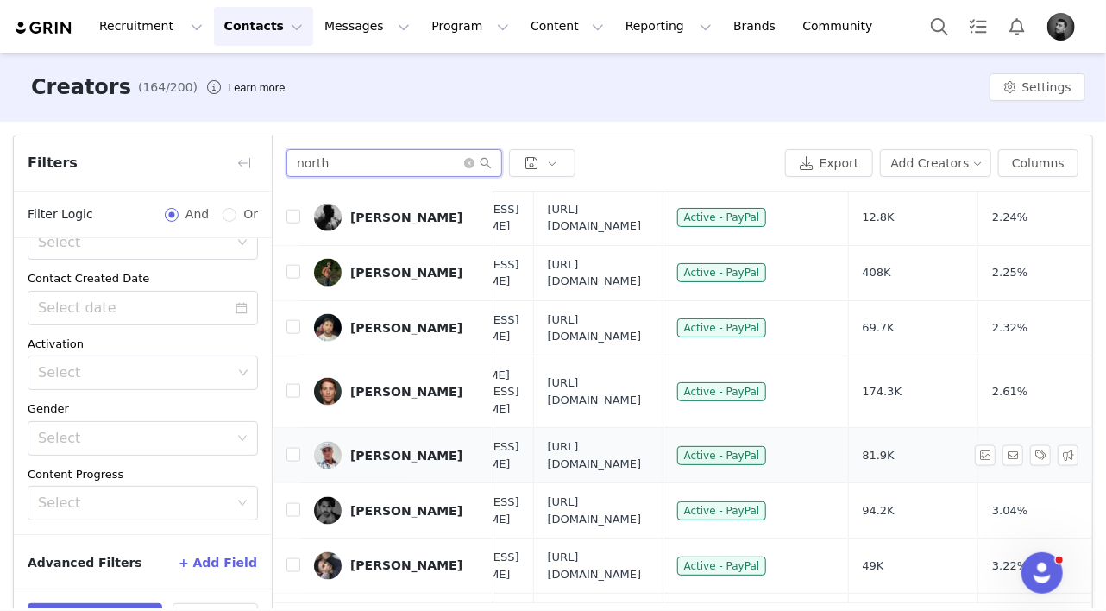
scroll to position [57, 0]
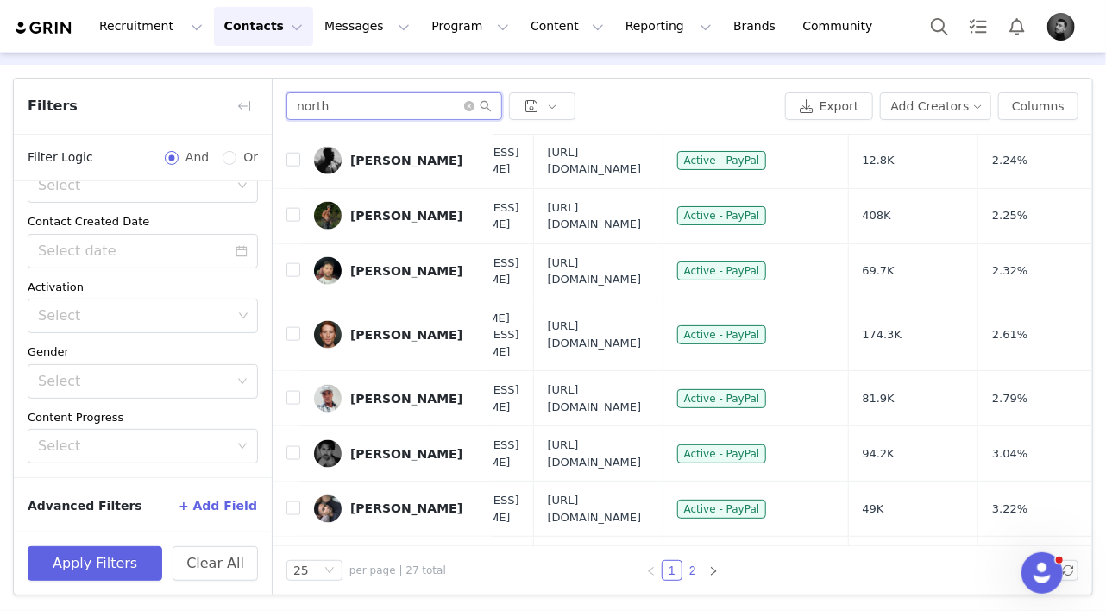
type input "north"
click at [693, 564] on link "2" at bounding box center [692, 570] width 19 height 19
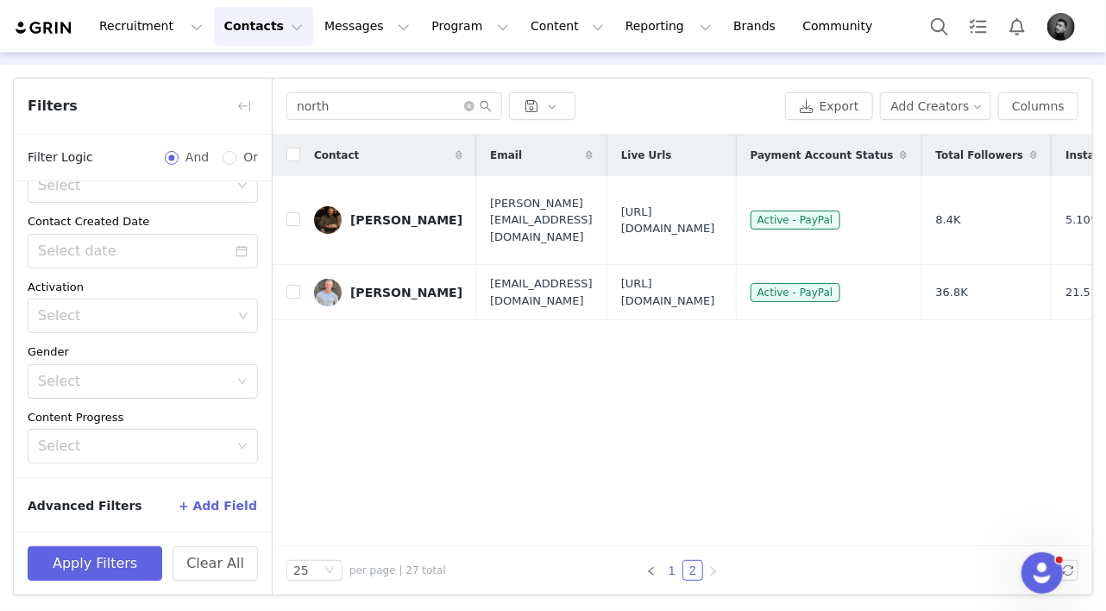
click at [669, 570] on link "1" at bounding box center [672, 570] width 19 height 19
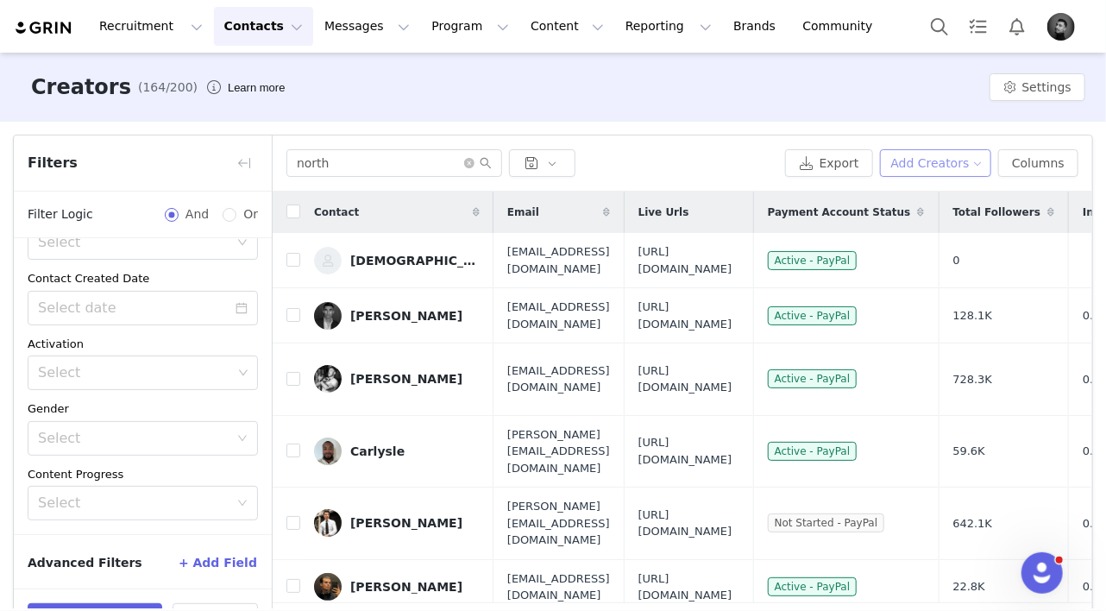
click at [918, 162] on button "Add Creators" at bounding box center [936, 163] width 112 height 28
click at [923, 222] on span "Import Creators" at bounding box center [945, 225] width 95 height 19
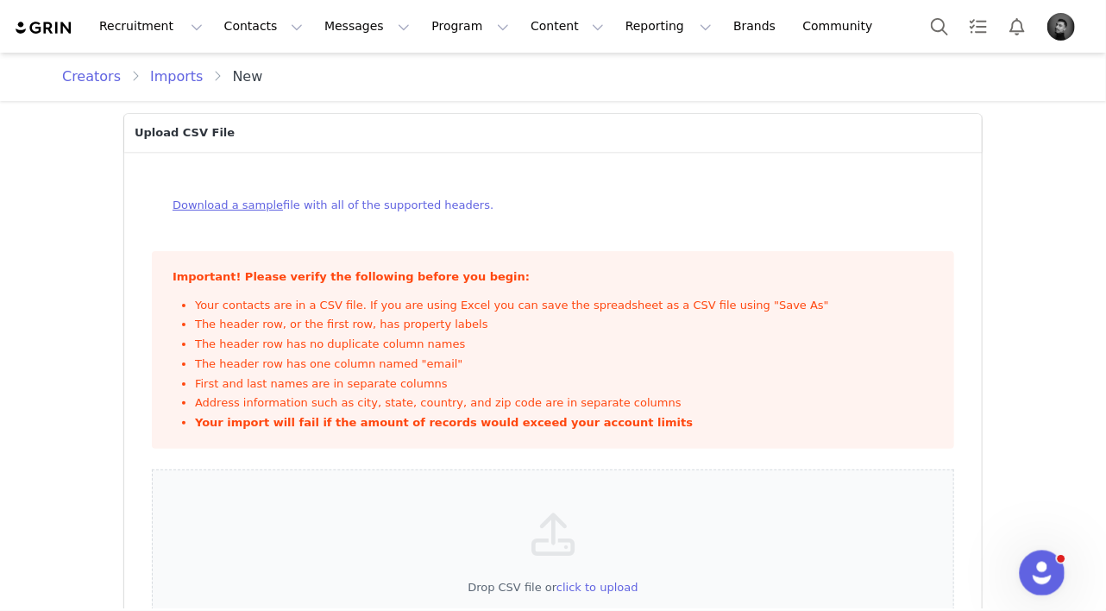
click at [1036, 566] on icon "Open Intercom Messenger" at bounding box center [1040, 570] width 28 height 28
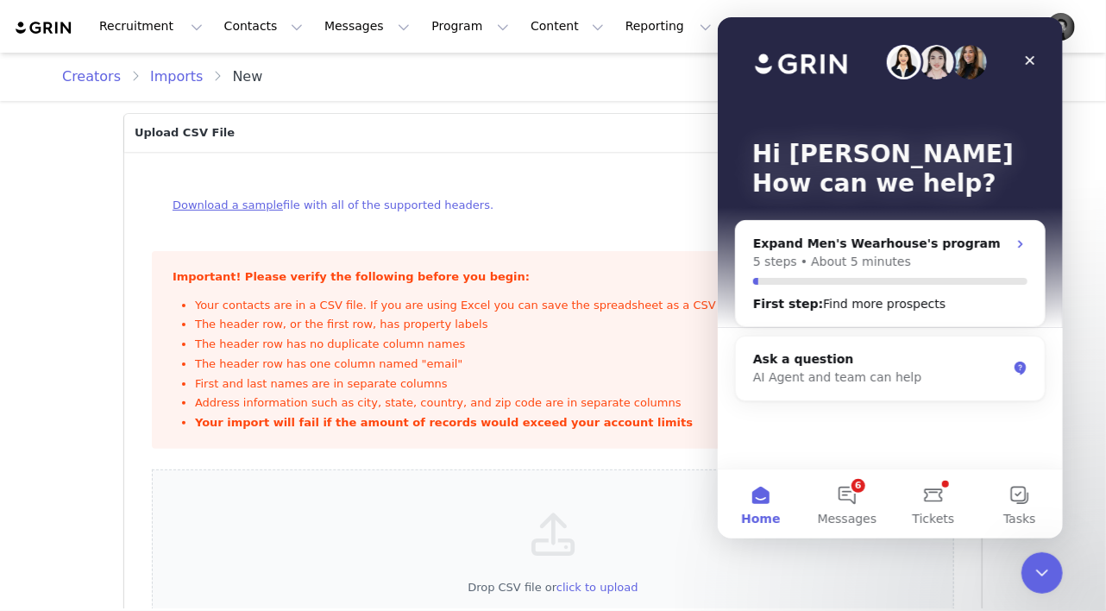
click at [658, 170] on div "Download a sample file with all of the supported headers. Important! Please ver…" at bounding box center [553, 421] width 858 height 538
click at [1026, 56] on icon "Close" at bounding box center [1029, 60] width 14 height 14
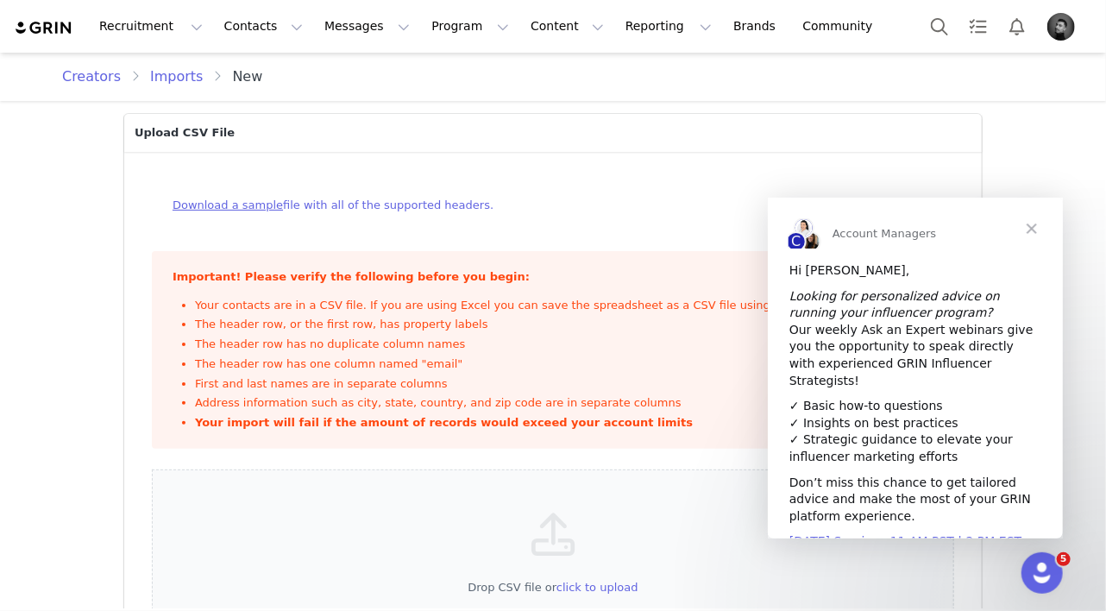
click at [642, 341] on li "The header row has no duplicate column names" at bounding box center [557, 344] width 725 height 17
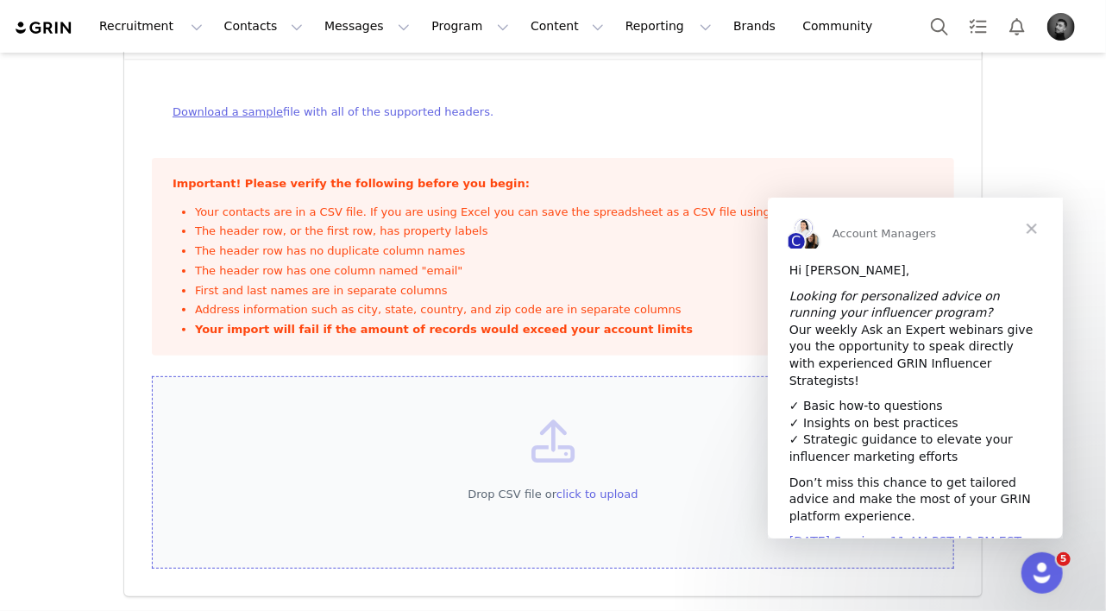
click at [610, 492] on span "click to upload" at bounding box center [597, 493] width 82 height 13
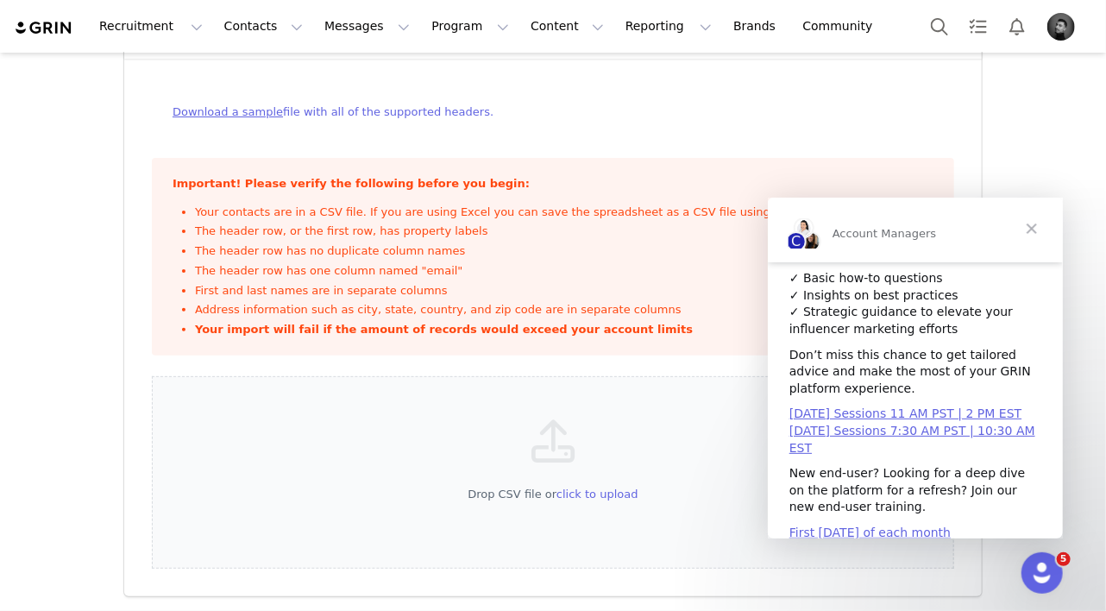
click at [1031, 227] on span "Close" at bounding box center [1031, 228] width 62 height 62
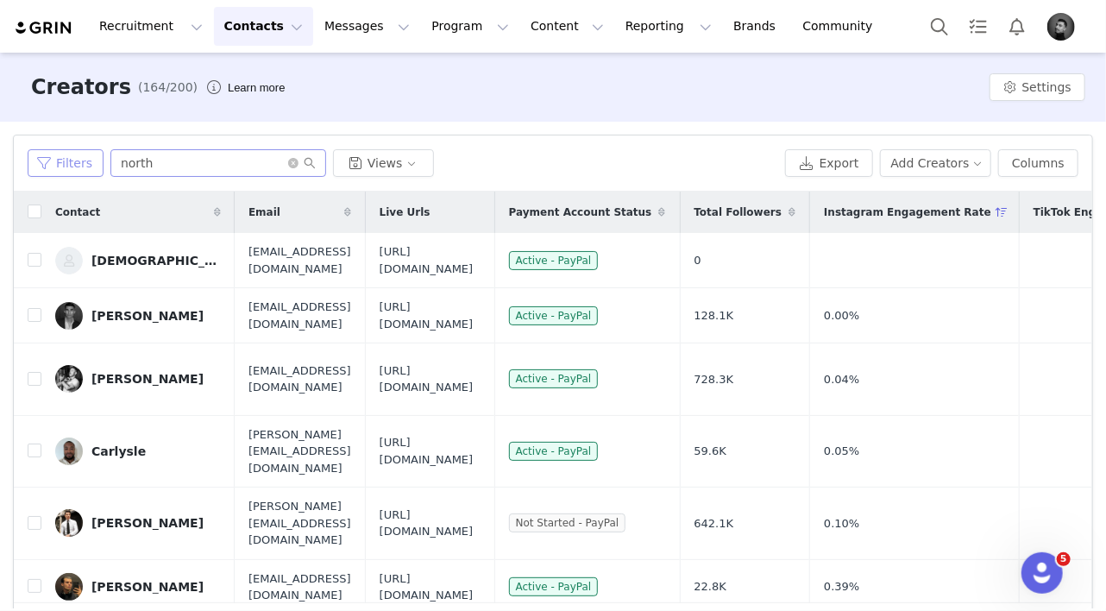
click at [70, 154] on button "Filters" at bounding box center [66, 163] width 76 height 28
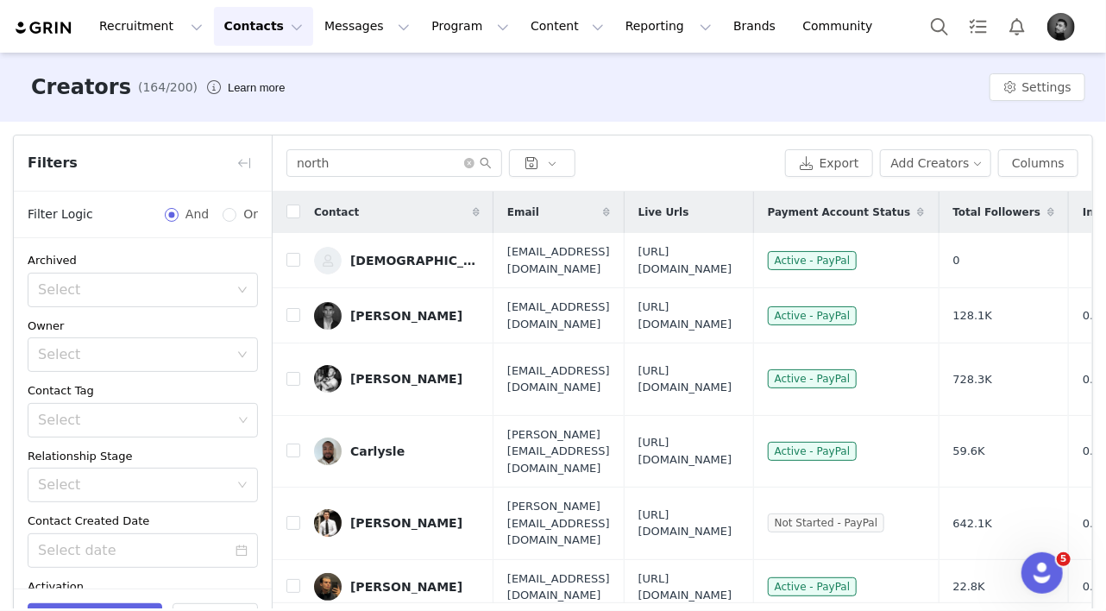
scroll to position [242, 0]
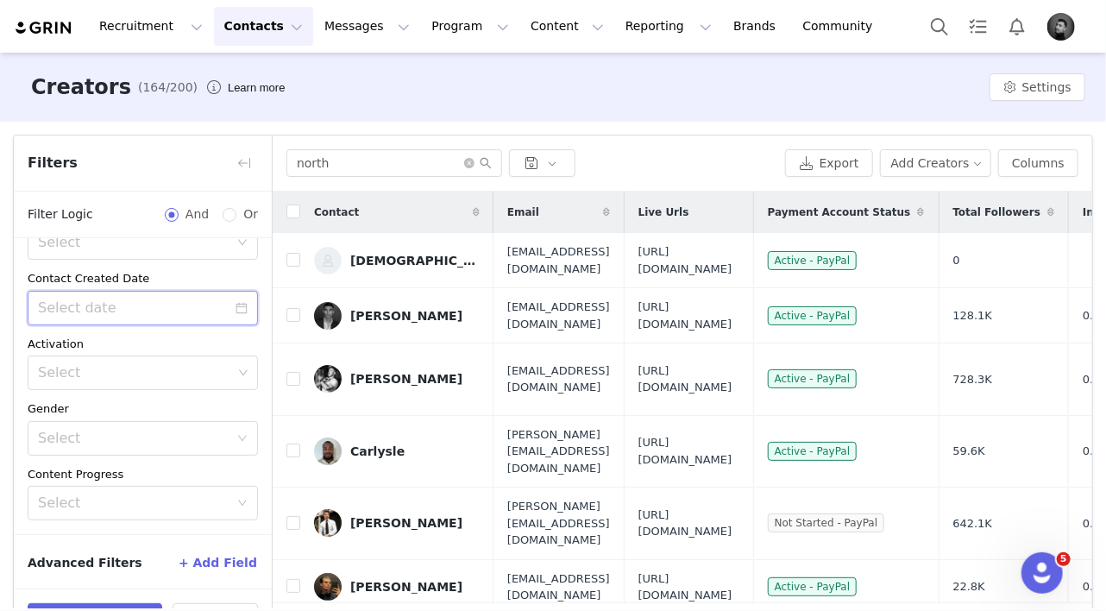
click at [153, 309] on input at bounding box center [143, 308] width 230 height 35
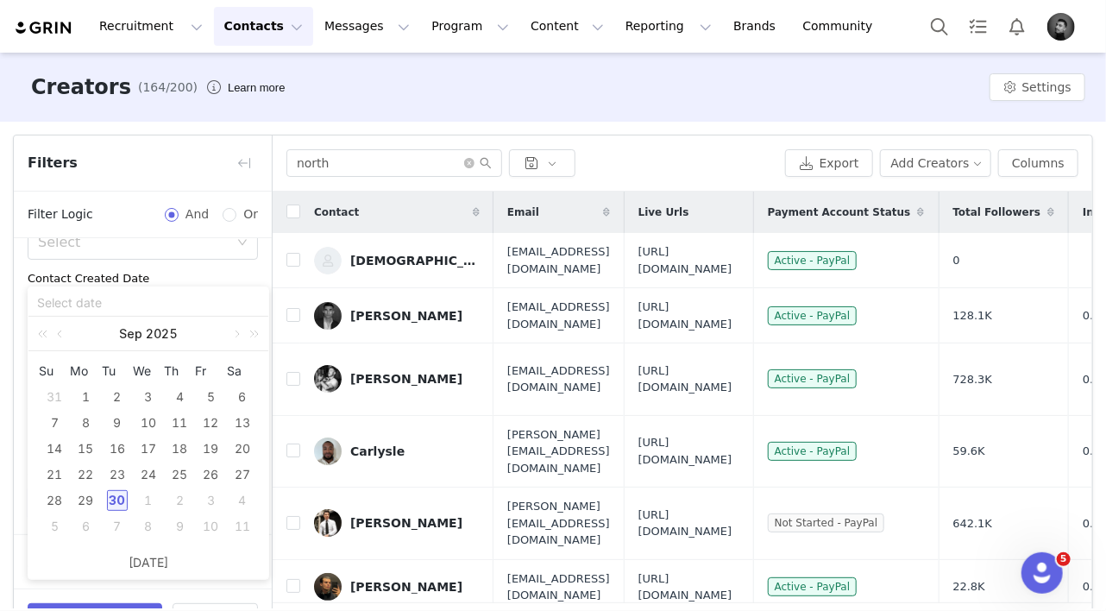
click at [116, 500] on div "30" at bounding box center [117, 500] width 21 height 21
type input "09/30/2025"
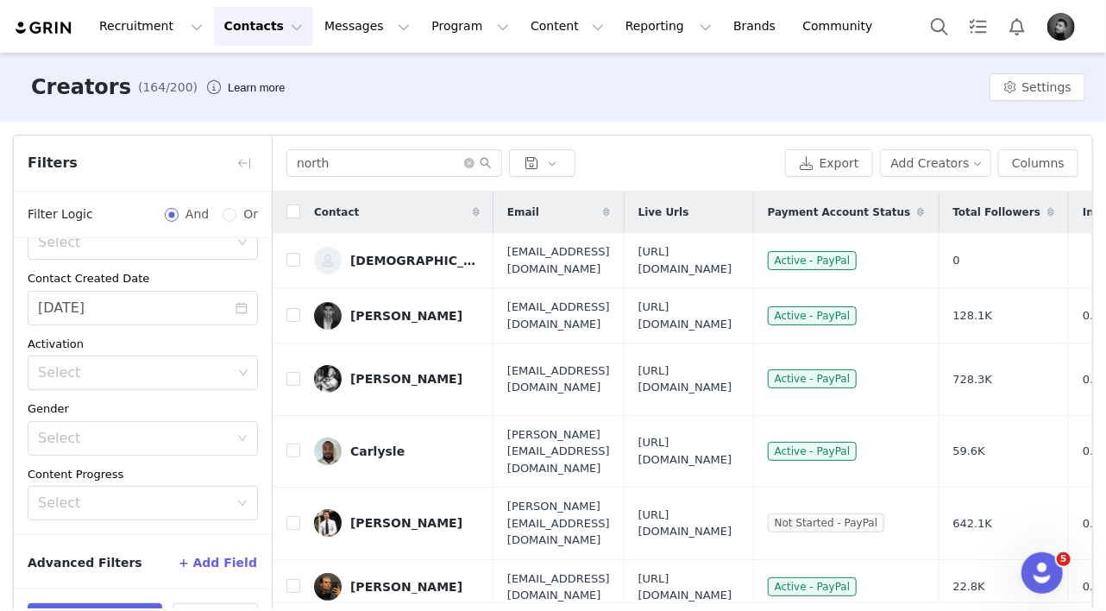
scroll to position [57, 0]
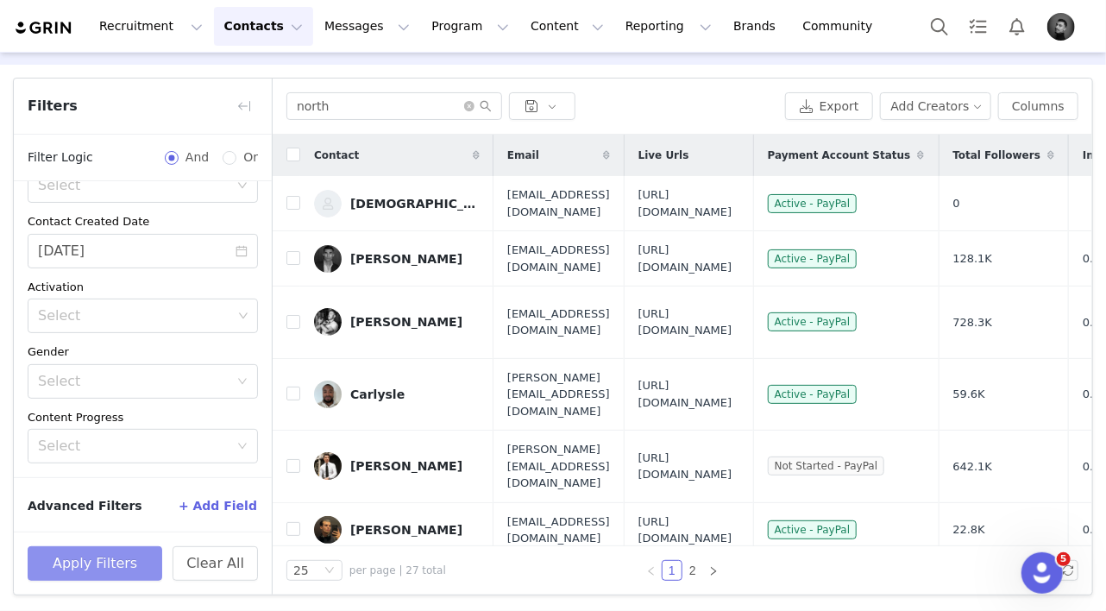
click at [122, 561] on button "Apply Filters" at bounding box center [95, 563] width 135 height 35
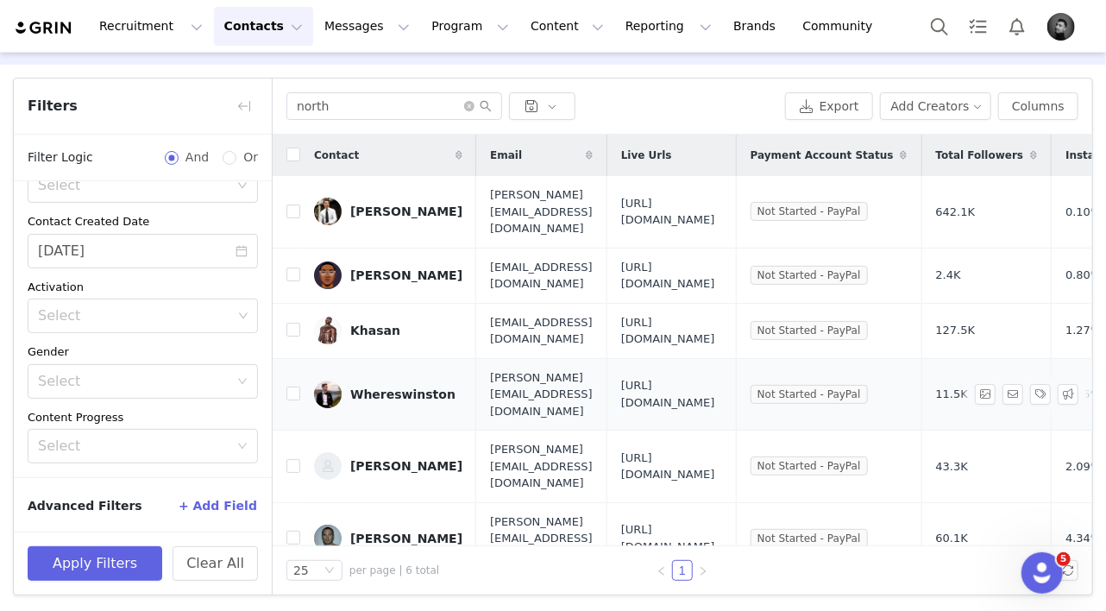
drag, startPoint x: 732, startPoint y: 355, endPoint x: 760, endPoint y: 364, distance: 28.9
click at [722, 377] on span "https://tailoredshared.grin.live/9f0b3b2e-b4e0-4b26-b4b6-dd4b229e4782" at bounding box center [671, 394] width 101 height 34
drag, startPoint x: 872, startPoint y: 379, endPoint x: 682, endPoint y: 361, distance: 191.5
click at [682, 361] on td "https://tailoredshared.grin.live/9f0b3b2e-b4e0-4b26-b4b6-dd4b229e4782" at bounding box center [670, 394] width 129 height 72
copy span "https://tailoredshared.grin.live/9f0b3b2e-b4e0-4b26-b4b6-dd4b229e4782"
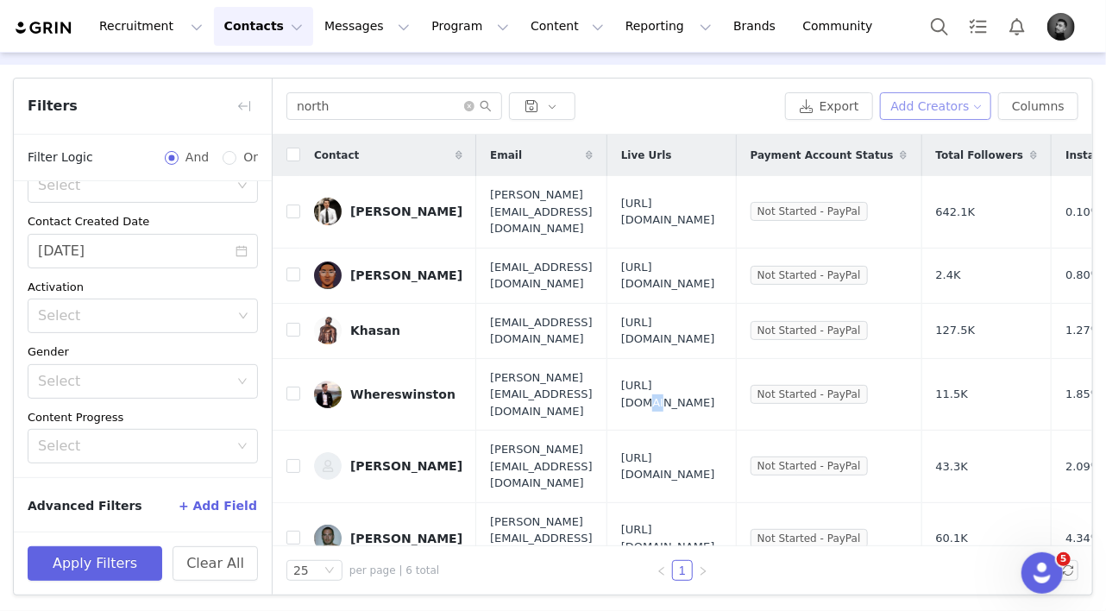
click at [939, 109] on button "Add Creators" at bounding box center [936, 106] width 112 height 28
click at [921, 170] on span "Import Creators" at bounding box center [945, 167] width 95 height 19
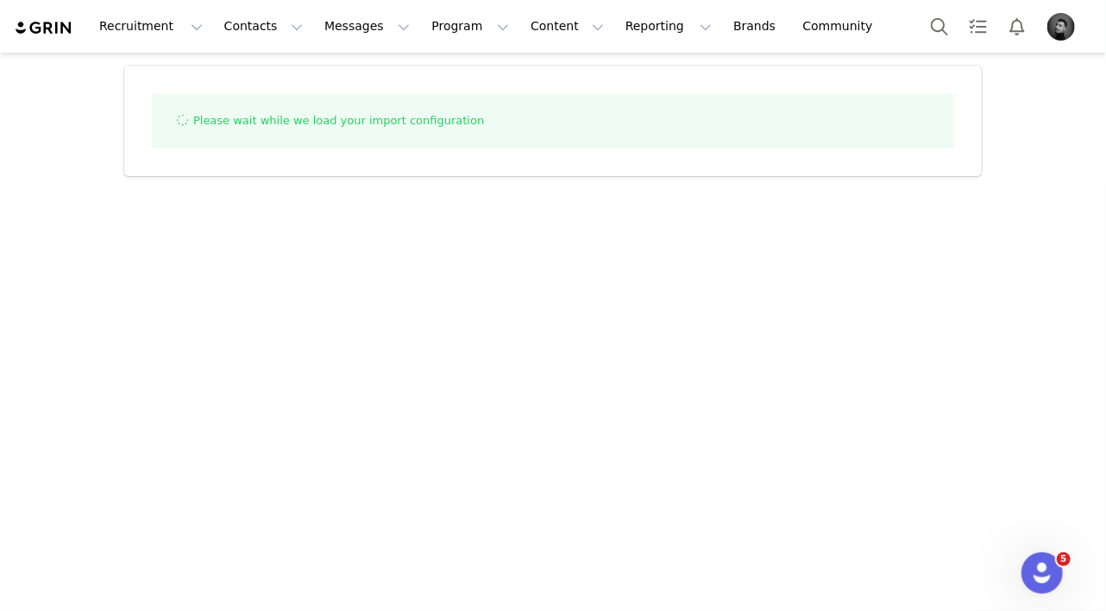
select select "influencer"
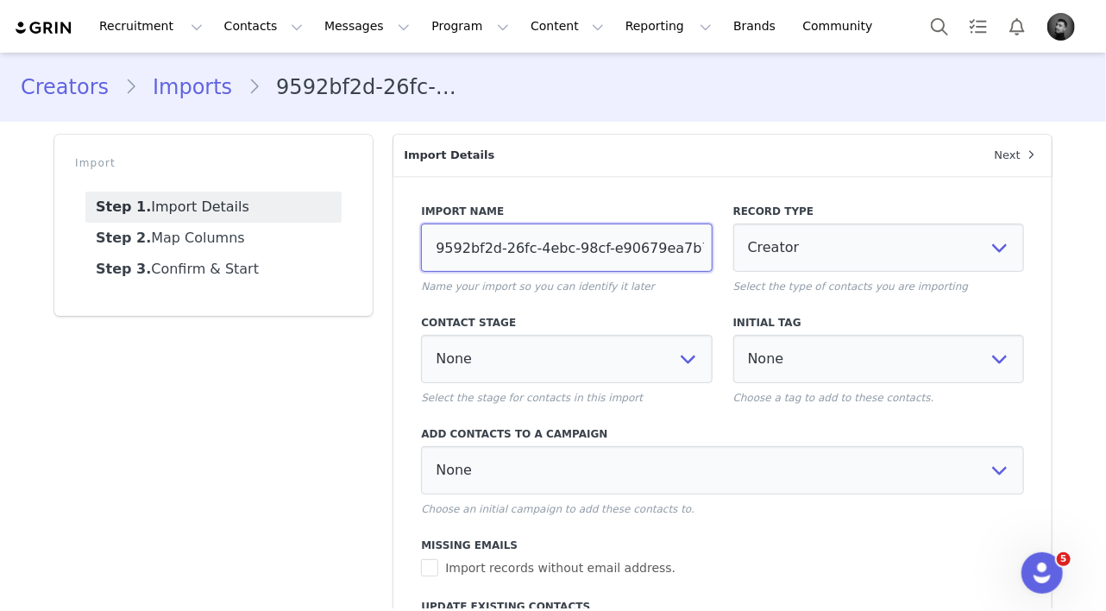
click at [474, 223] on input "9592bf2d-26fc-4ebc-98cf-e90679ea7b73" at bounding box center [566, 247] width 291 height 48
click at [485, 236] on input "9592bf2d-26fc-4ebc-98cf-e90679ea7b73" at bounding box center [566, 247] width 291 height 48
click at [487, 236] on input "9592bf2d-26fc-4ebc-98cf-e90679ea7b73" at bounding box center [566, 247] width 291 height 48
paste input "https://www.instagram.com/fritooo_95"
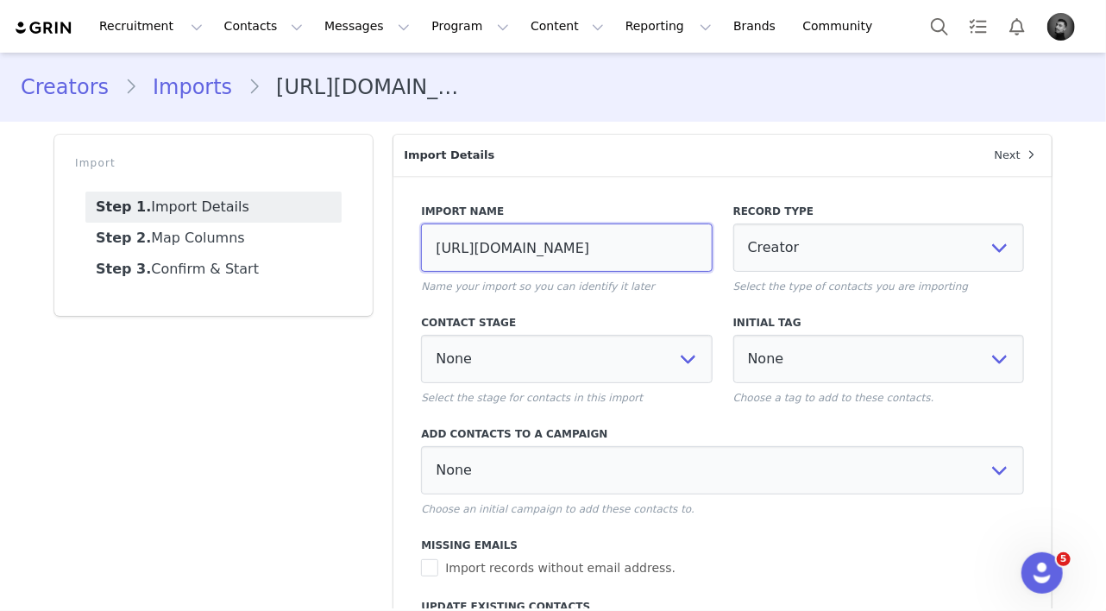
click at [605, 244] on input "https://www.instagram.com/fritooo_95-26fc-4ebc-98cf-e90679ea7b73" at bounding box center [566, 247] width 291 height 48
click at [606, 244] on input "https://www.instagram.com/fritooo_95-26fc-4ebc-98cf-e90679ea7b73" at bounding box center [566, 247] width 291 height 48
type input "https://www.instagram.com/fritooo_95-26fc-4ebc-98cf-e90679ea7b73"
click at [602, 244] on input "https://www.instagram.com/fritooo_95-26fc-4ebc-98cf-e90679ea7b73" at bounding box center [566, 247] width 291 height 48
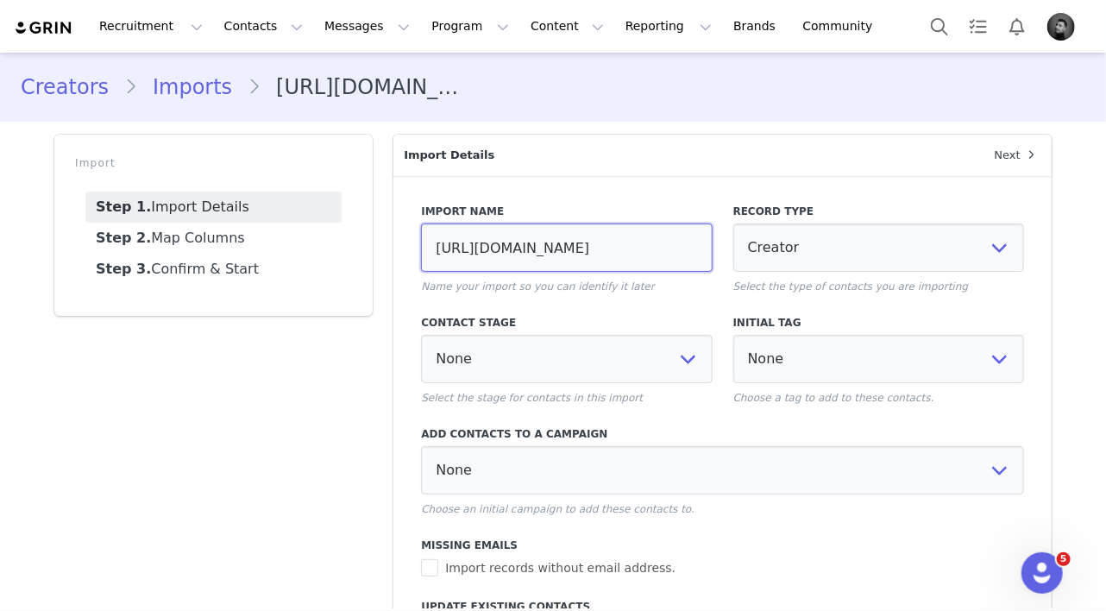
click at [602, 244] on input "https://www.instagram.com/fritooo_95-26fc-4ebc-98cf-e90679ea7b73" at bounding box center [566, 247] width 291 height 48
paste input "MW_CREATOR_NM_IMPORT_FL25"
click at [628, 250] on input "MW_CREATOR_NM_IMPORT_FL25" at bounding box center [566, 247] width 291 height 48
click at [624, 250] on input "MW_CREATOR_NM_IMPORT_FL25" at bounding box center [566, 247] width 291 height 48
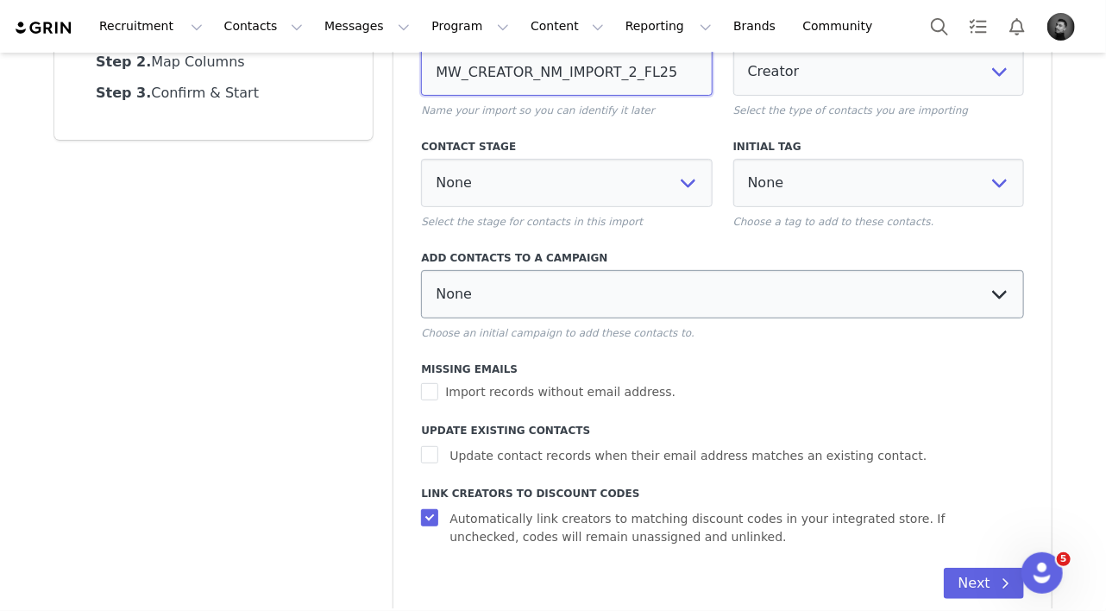
scroll to position [207, 0]
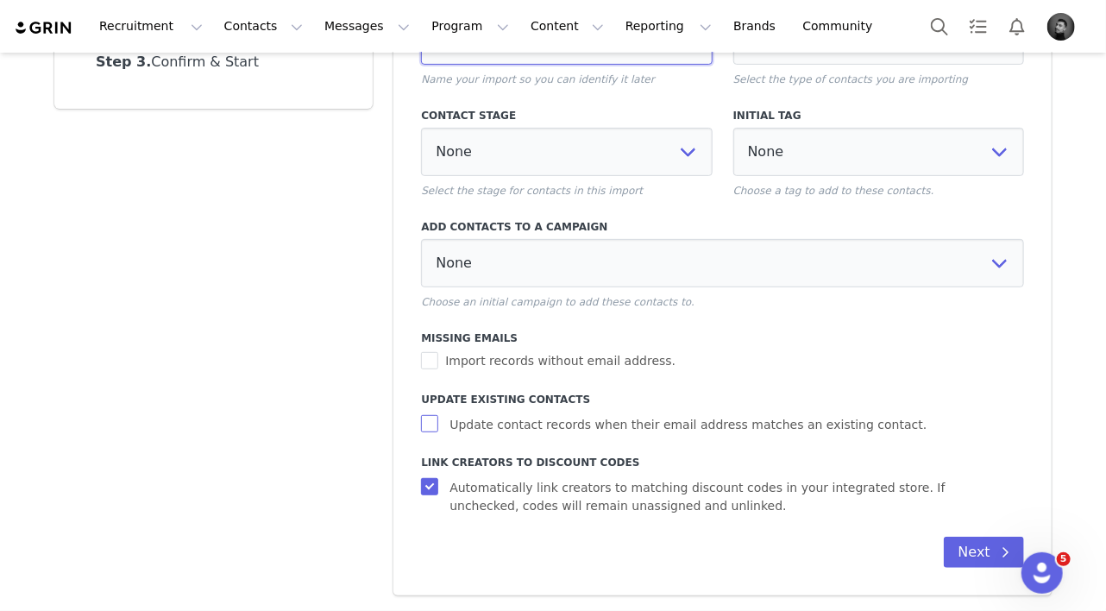
type input "MW_CREATOR_NM_IMPORT_2_FL25"
click at [552, 421] on span "Update contact records when their email address matches an existing contact." at bounding box center [688, 425] width 491 height 18
click at [443, 421] on input "Update contact records when their email address matches an existing contact." at bounding box center [432, 423] width 22 height 17
checkbox input "true"
select select
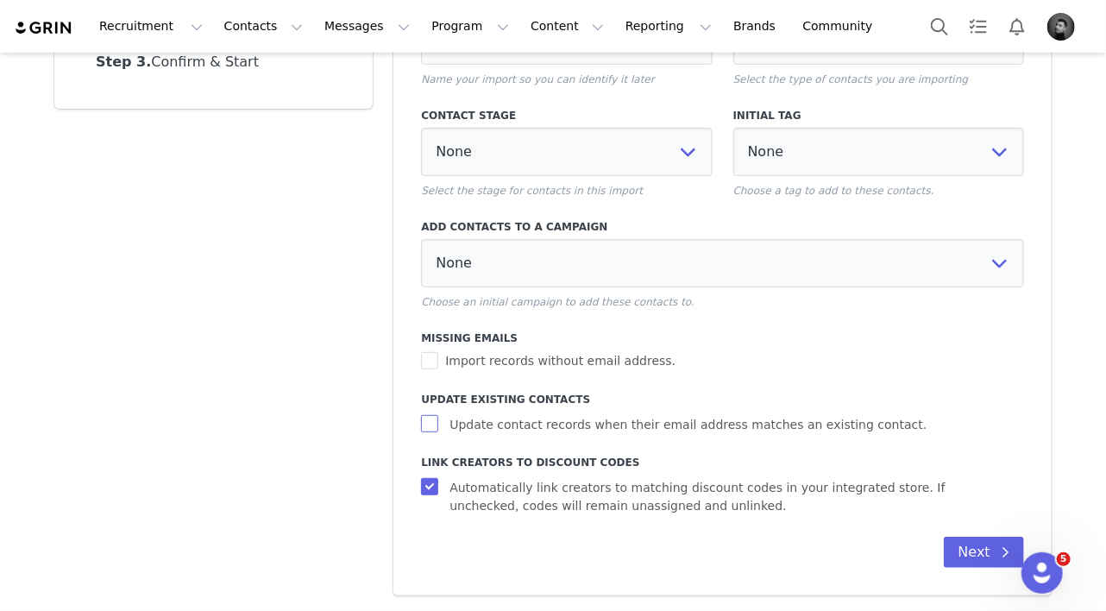
select select
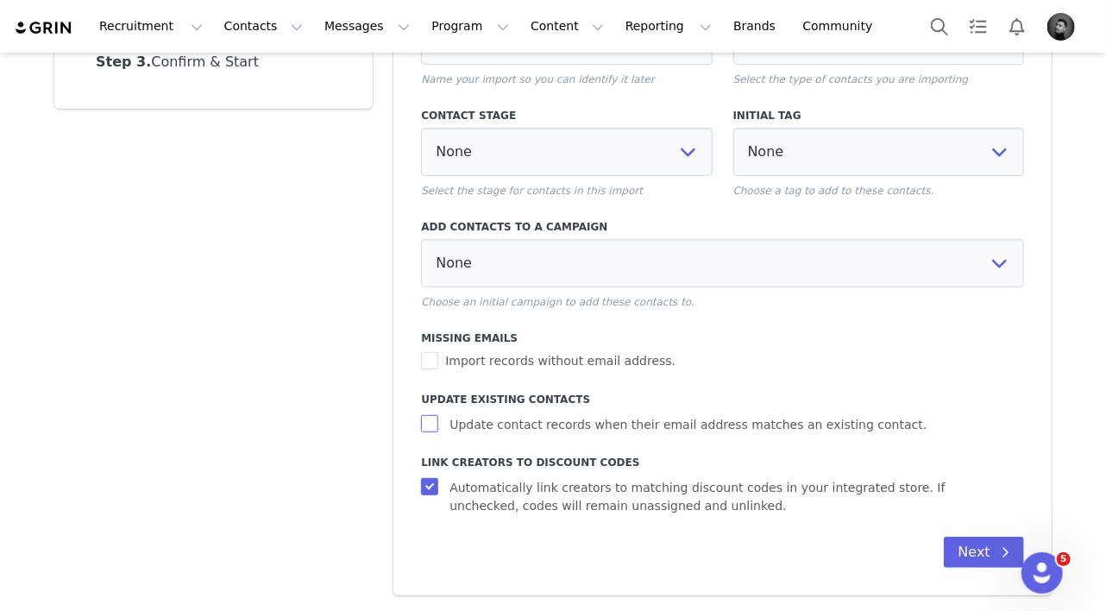
select select
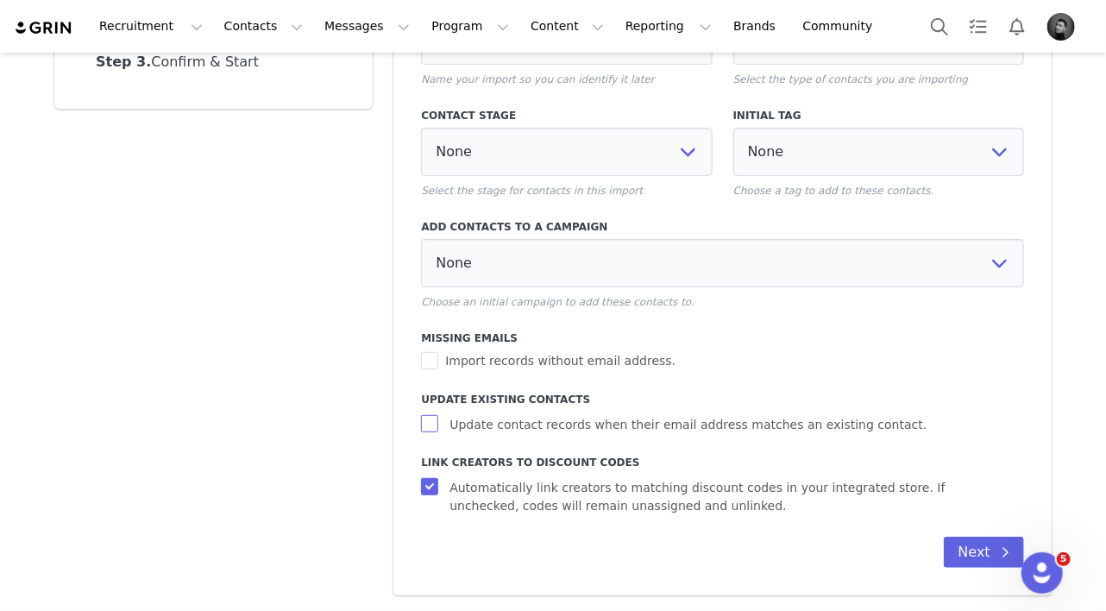
select select
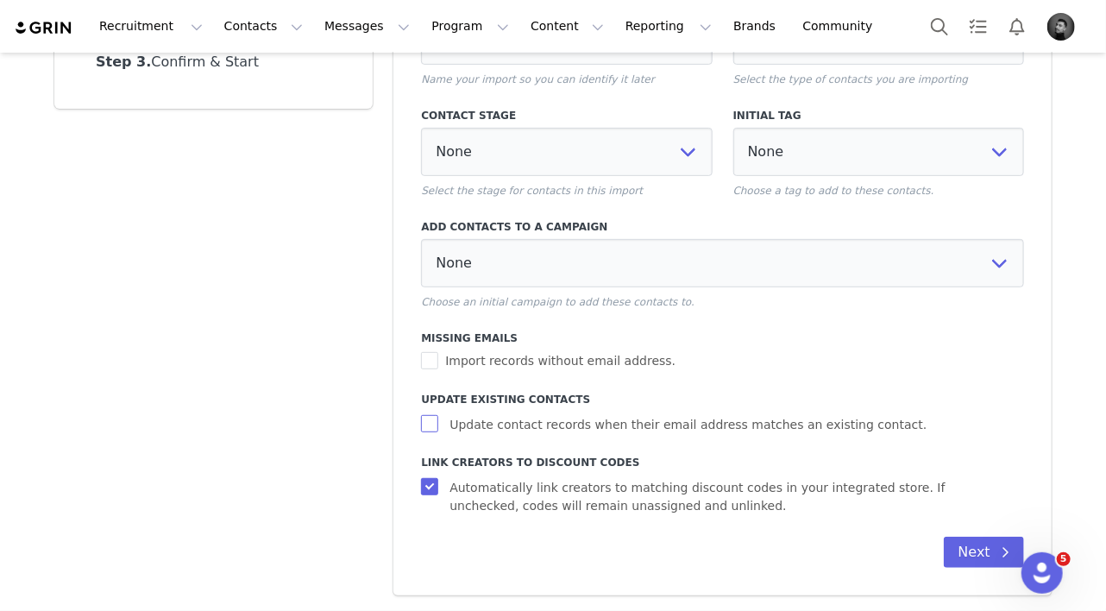
select select
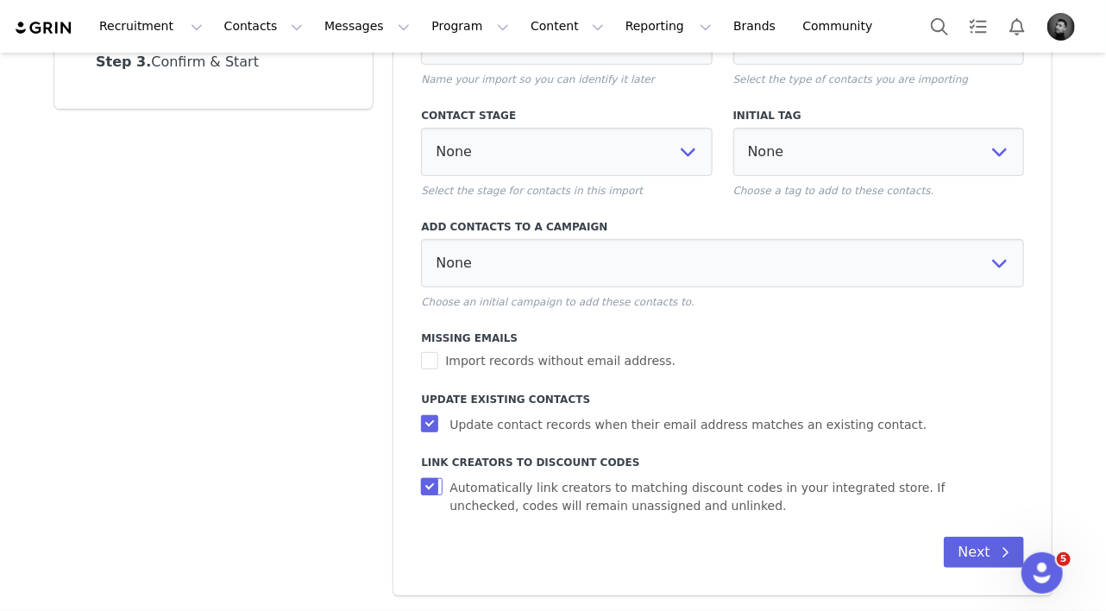
drag, startPoint x: 431, startPoint y: 490, endPoint x: 455, endPoint y: 487, distance: 23.5
click at [437, 490] on input "Automatically link creators to matching discount codes in your integrated store…" at bounding box center [432, 486] width 22 height 17
checkbox input "false"
select select
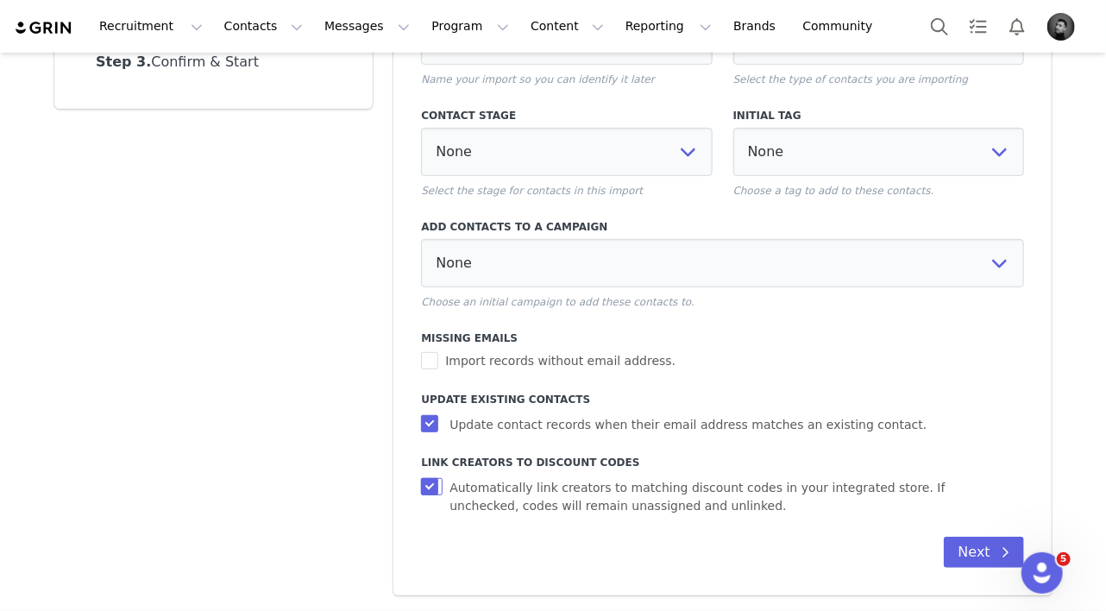
select select
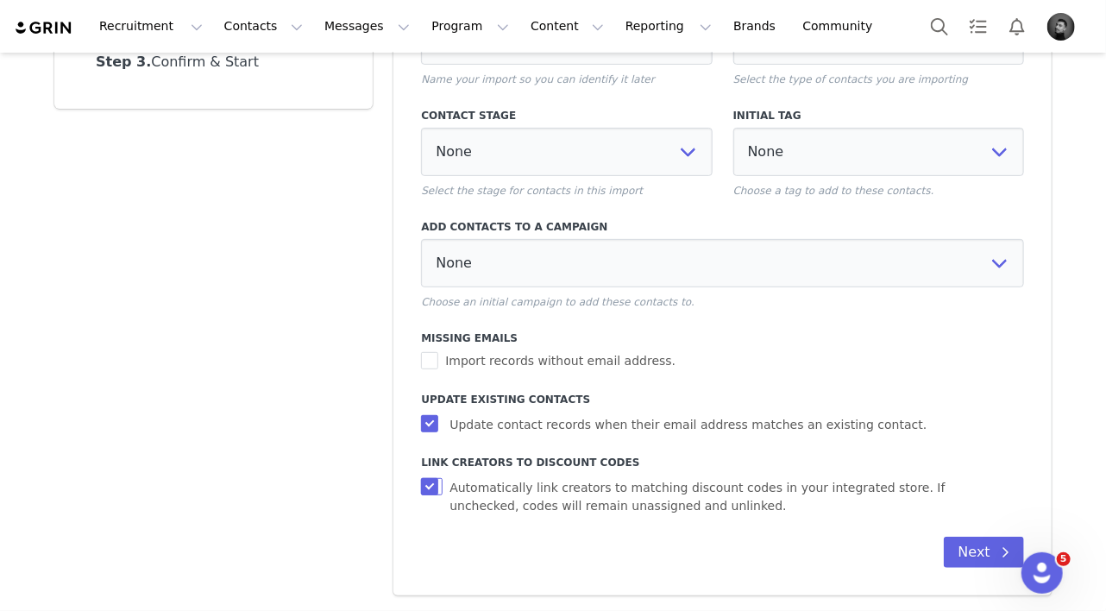
select select
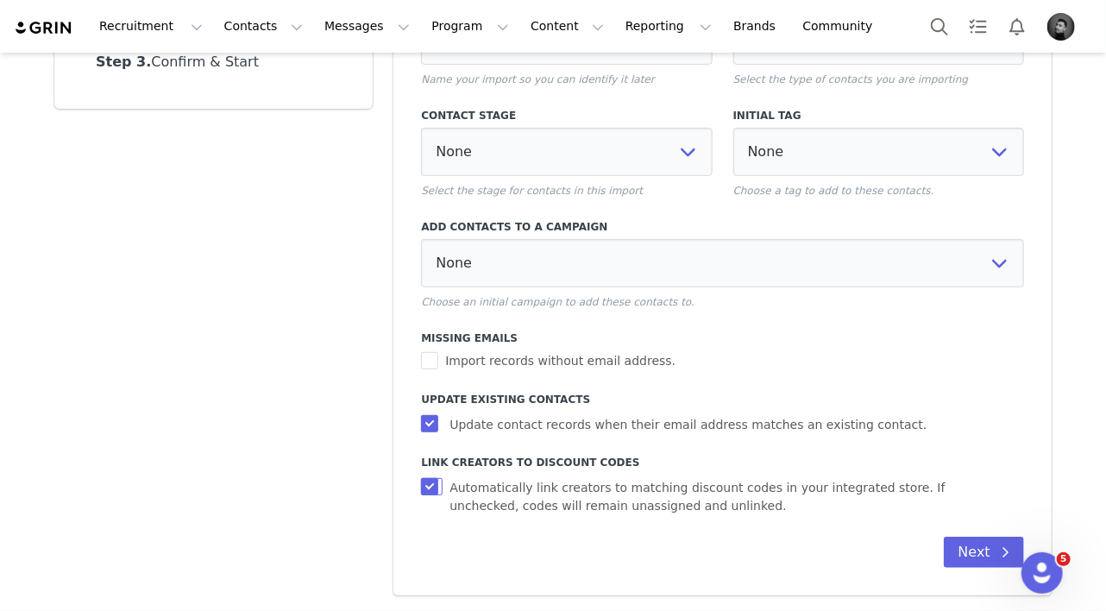
select select
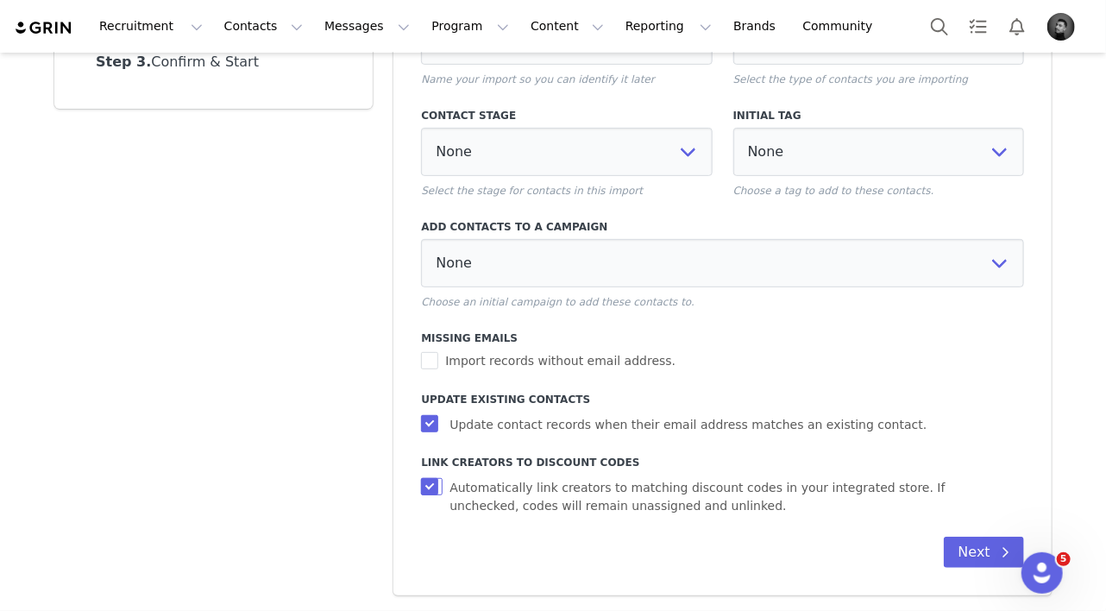
select select
click at [963, 543] on button "Next" at bounding box center [984, 552] width 80 height 31
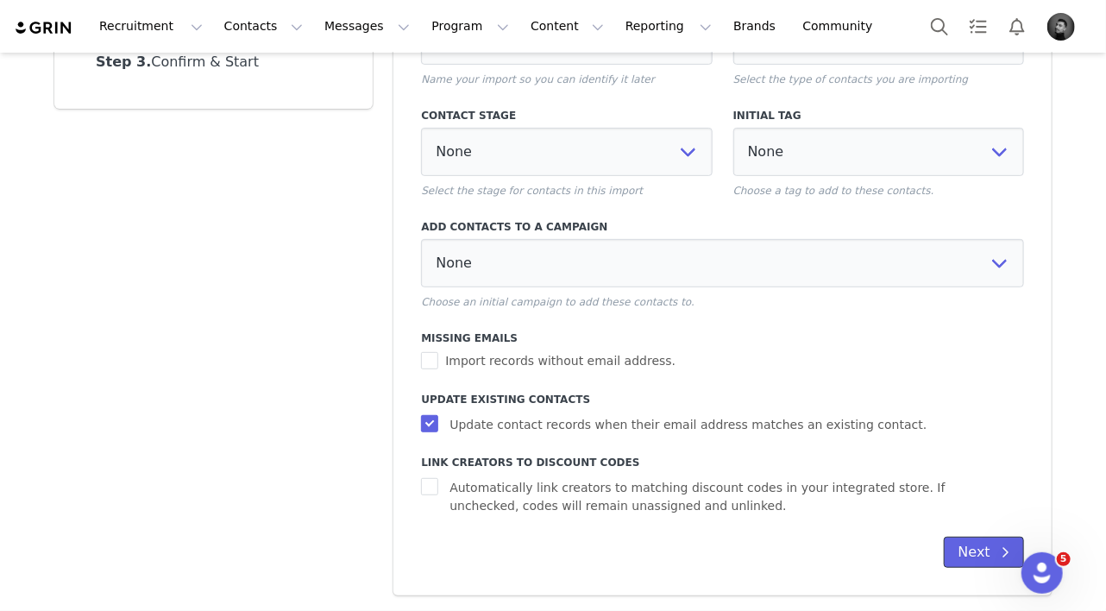
select select
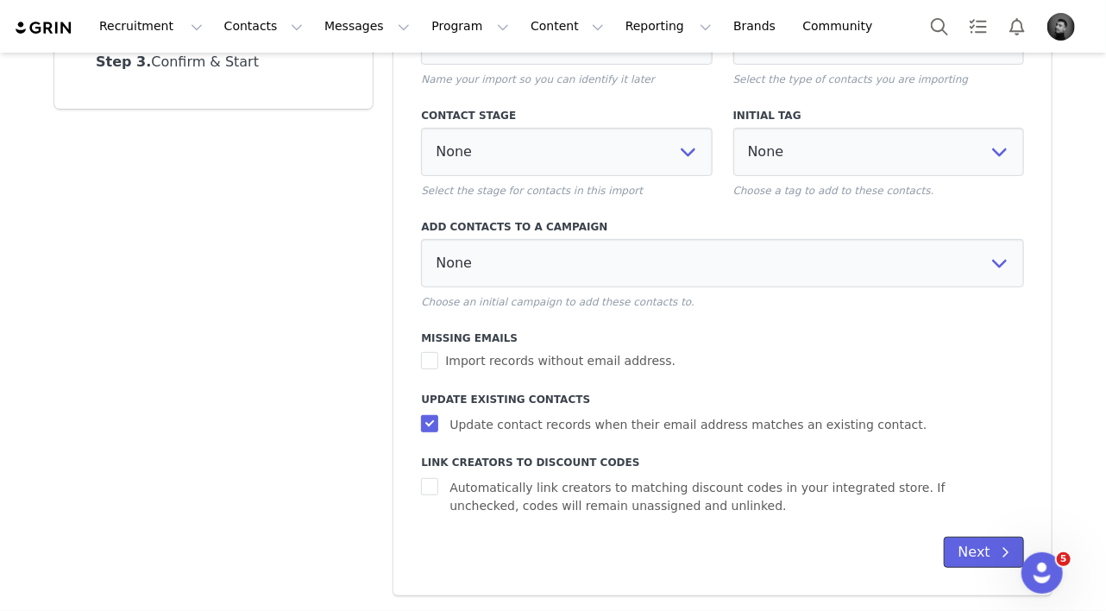
select select
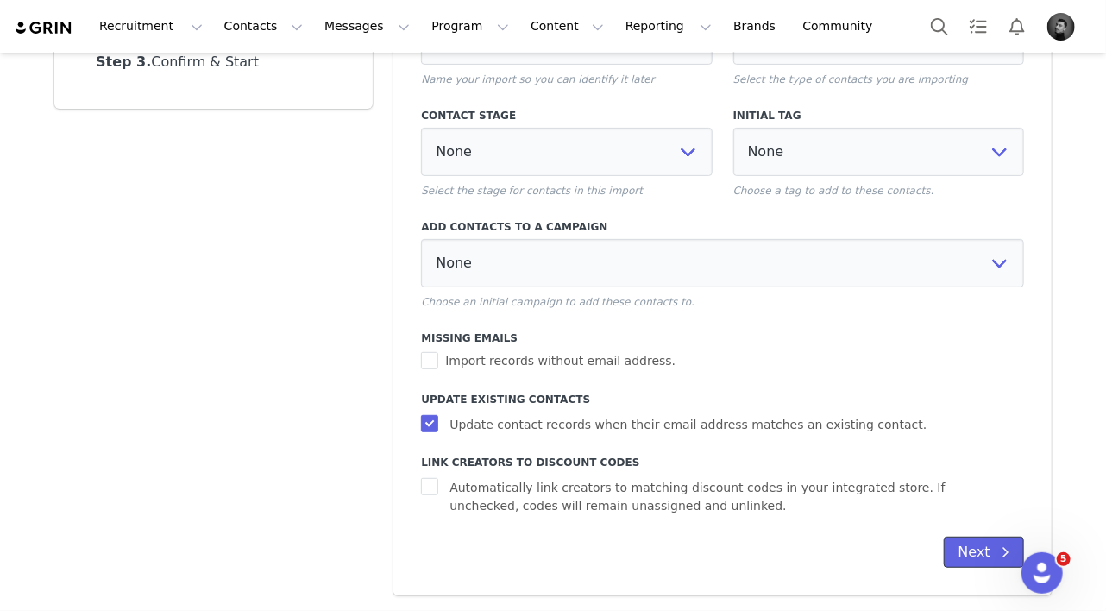
select select
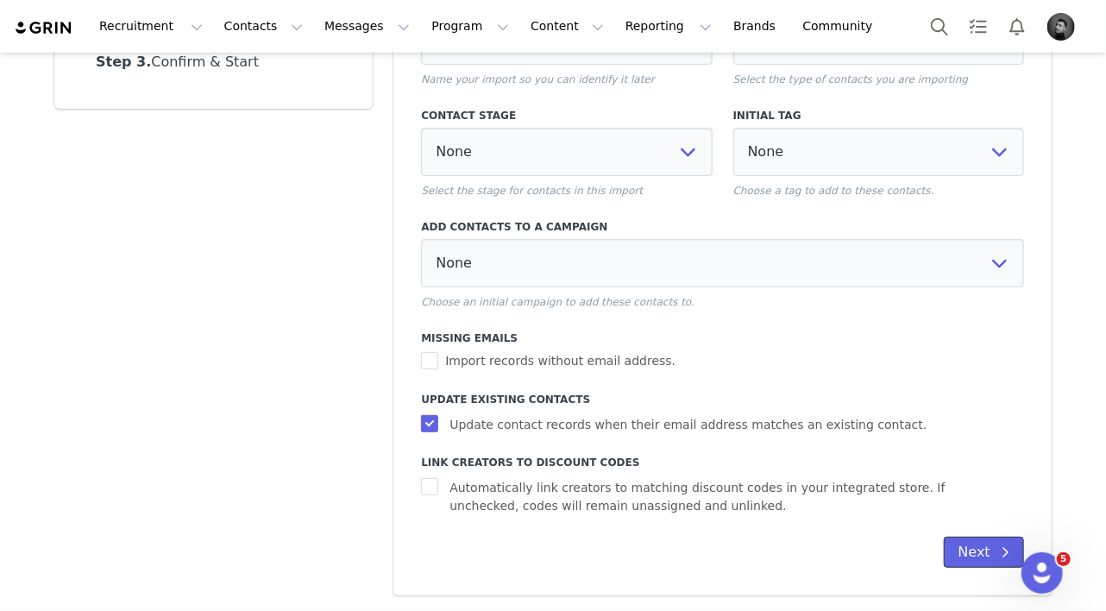
select select
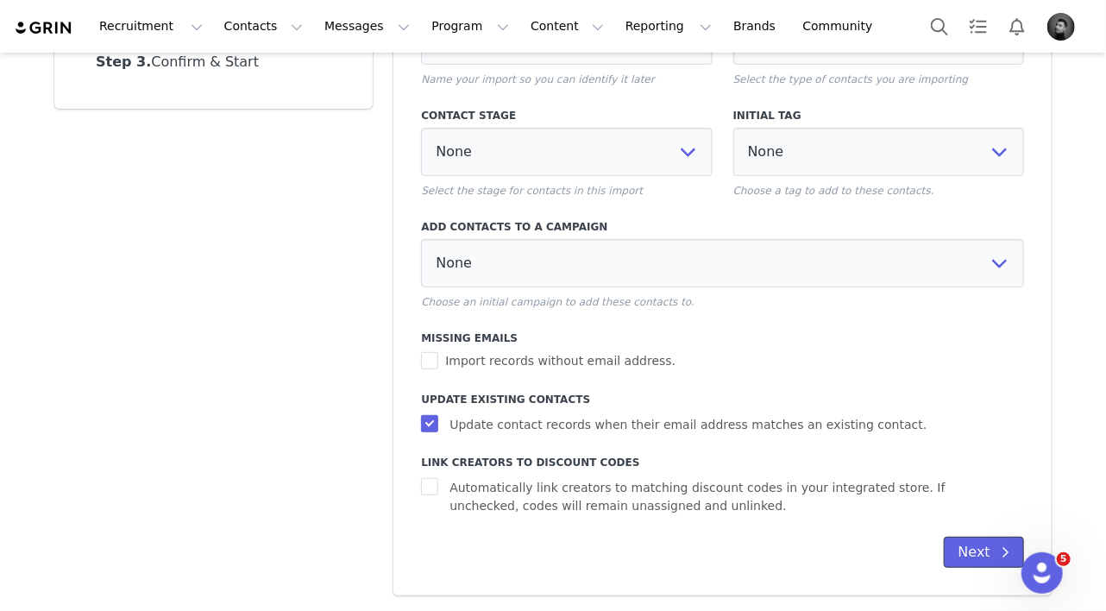
select select
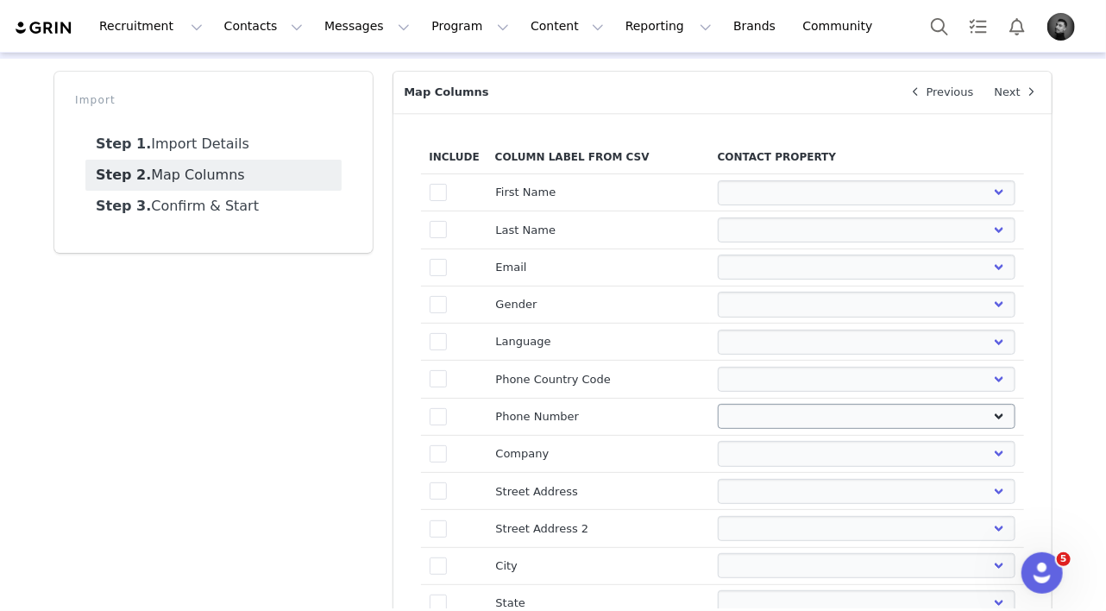
scroll to position [0, 0]
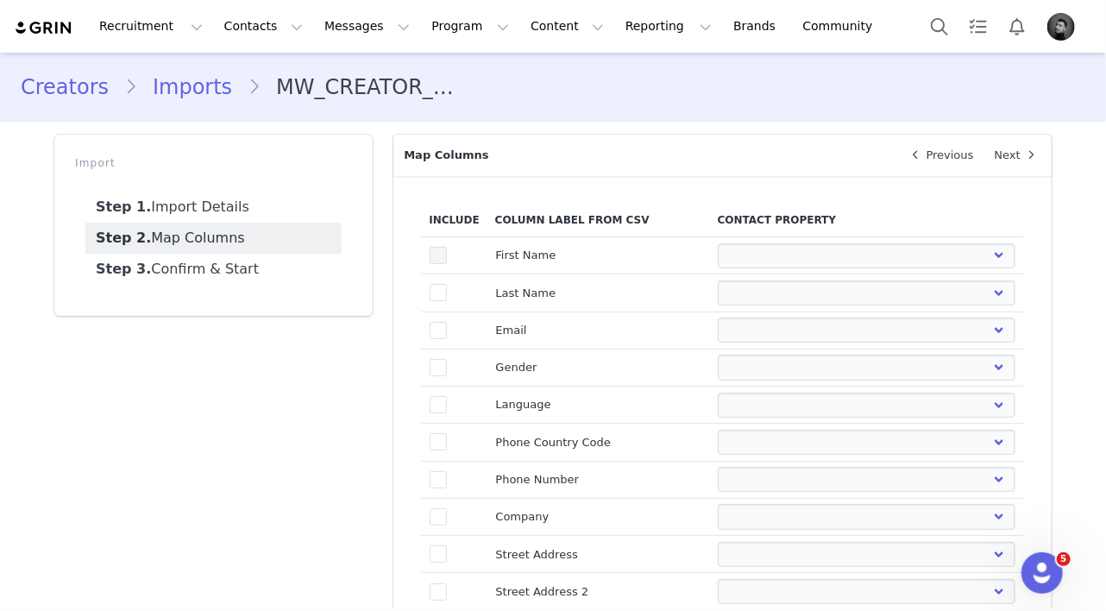
click at [441, 253] on span at bounding box center [438, 255] width 17 height 17
click at [447, 247] on input "true" at bounding box center [447, 247] width 0 height 0
select select
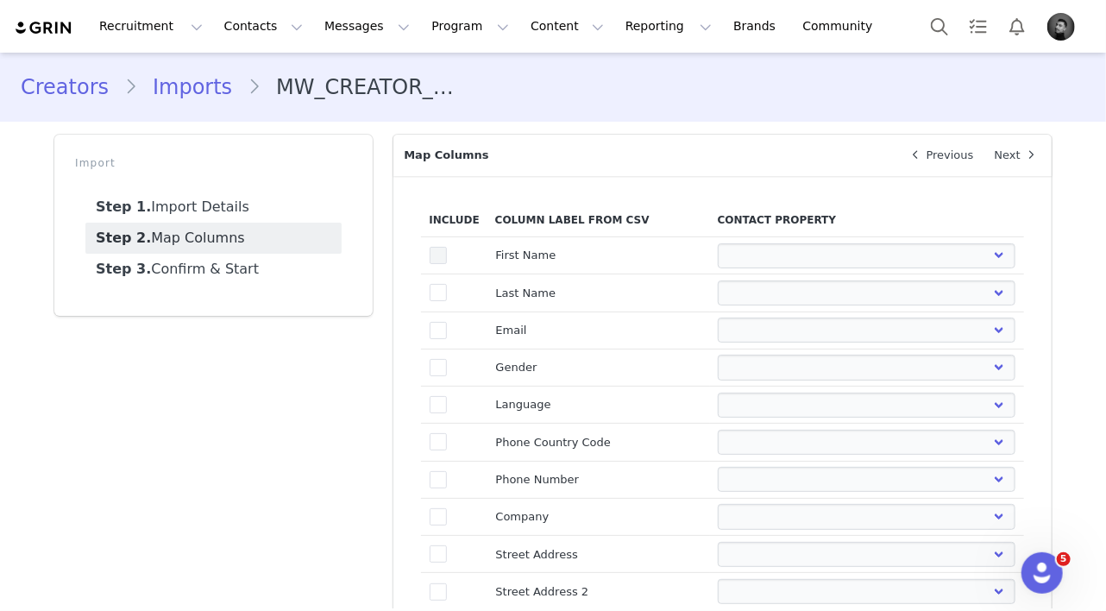
select select
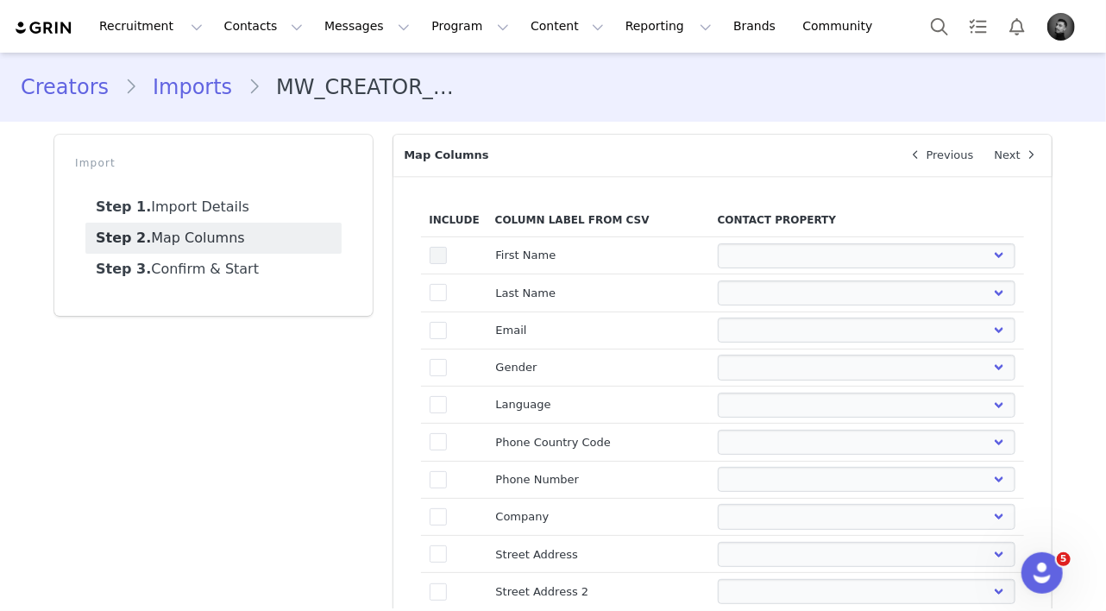
select select
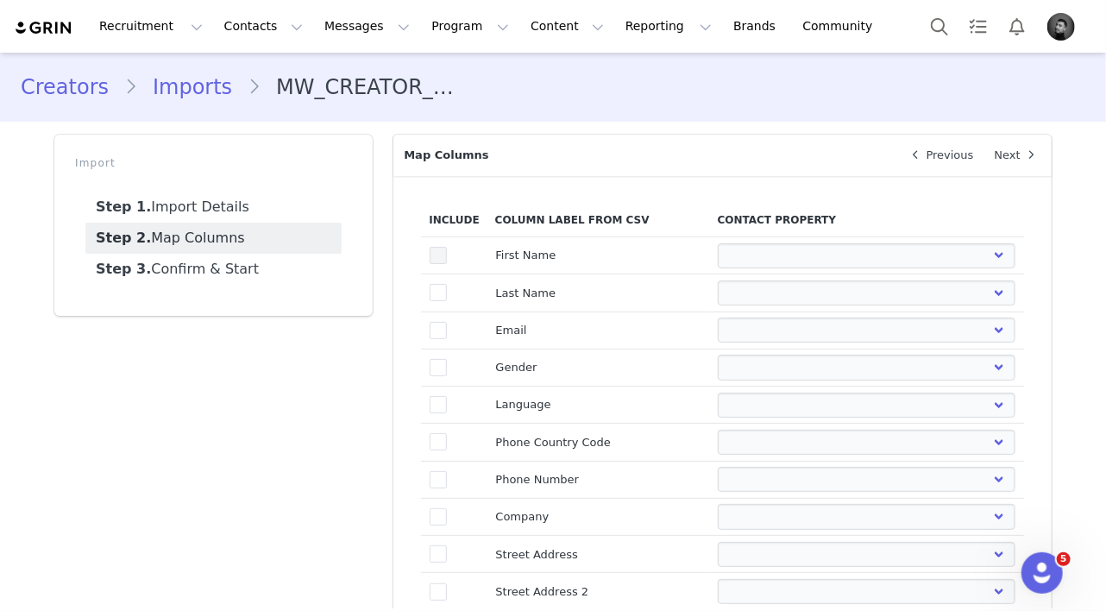
select select
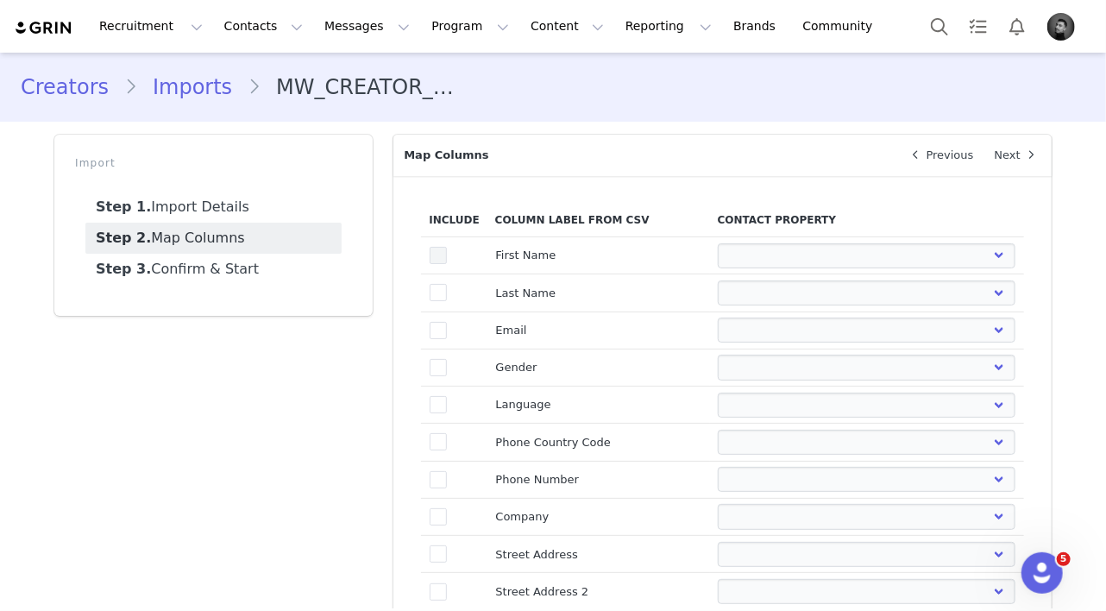
select select
drag, startPoint x: 439, startPoint y: 326, endPoint x: 614, endPoint y: 331, distance: 175.2
click at [439, 326] on span at bounding box center [438, 330] width 17 height 17
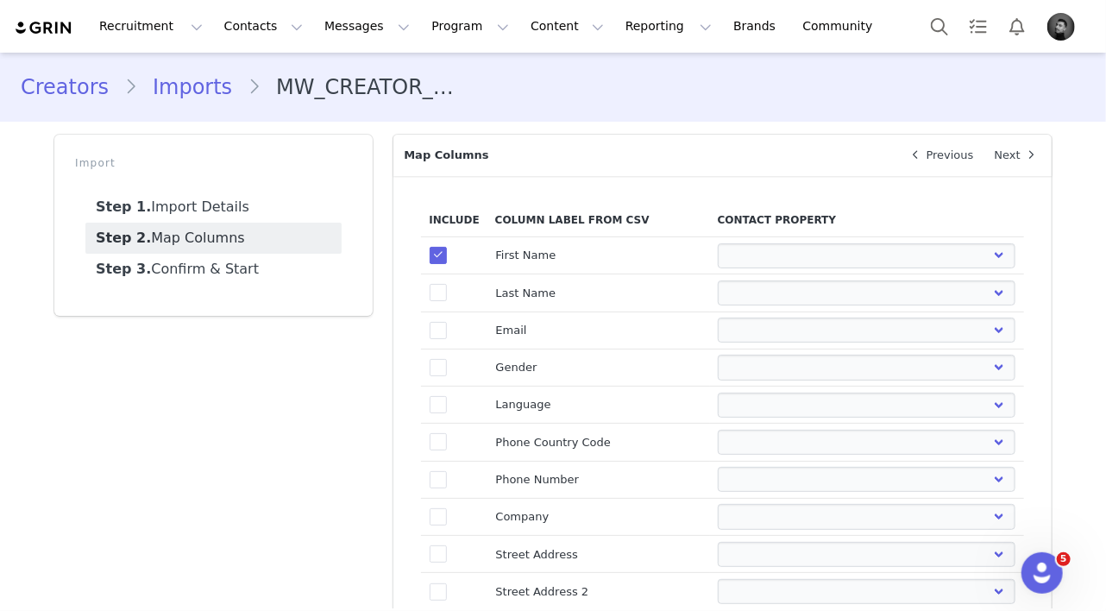
click at [447, 322] on input "true" at bounding box center [447, 322] width 0 height 0
select select
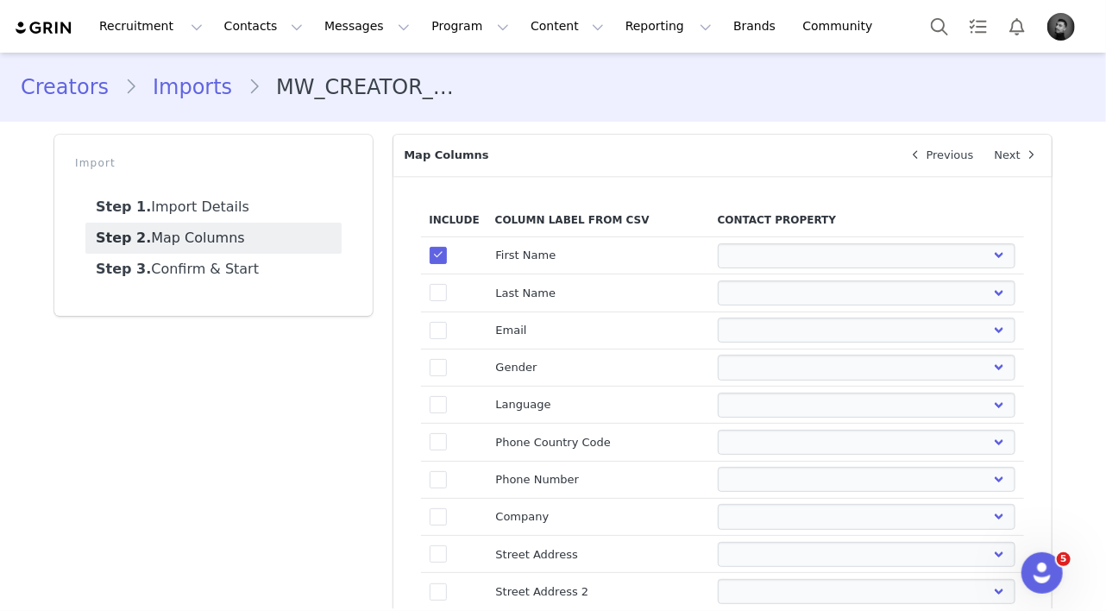
select select
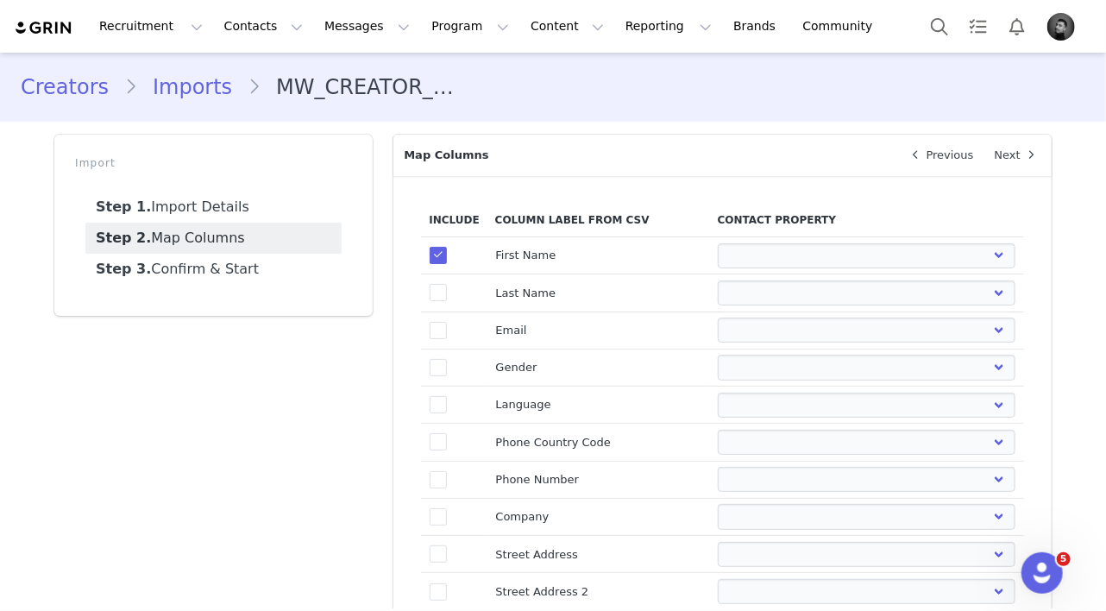
select select
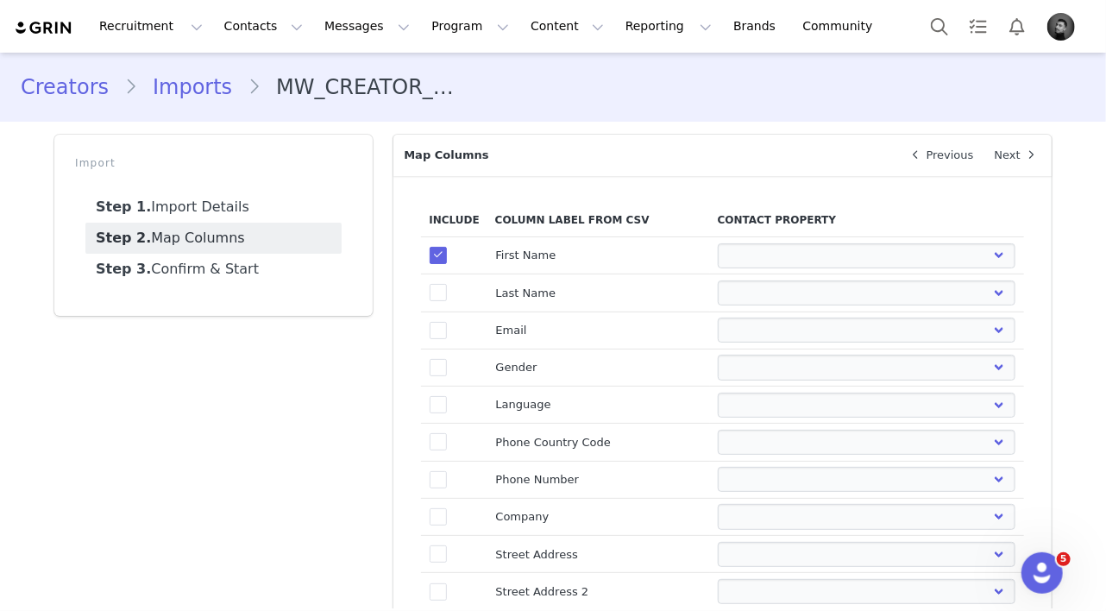
select select
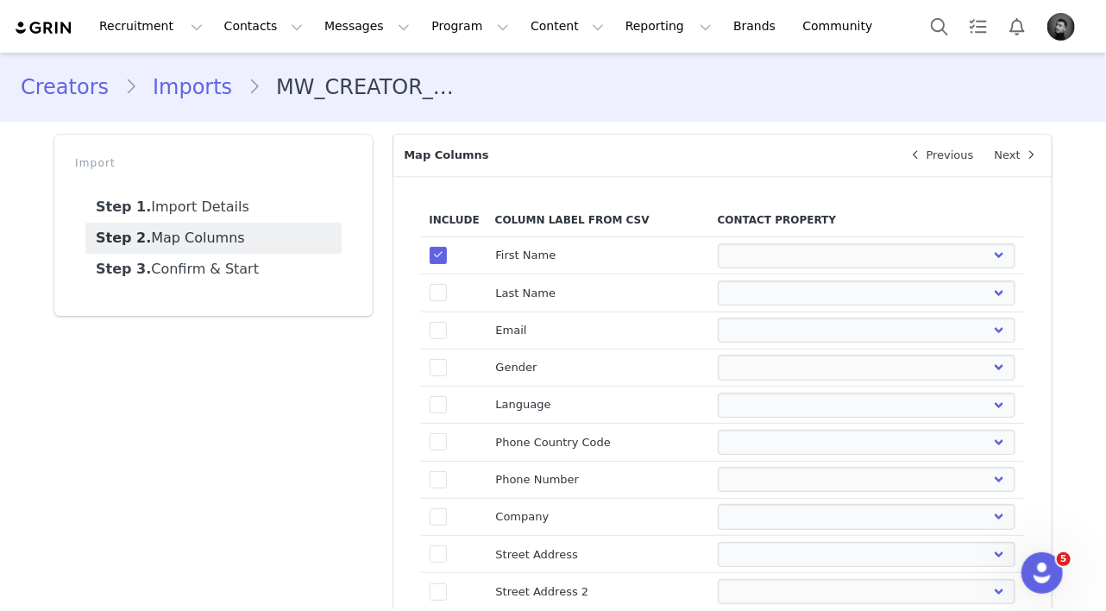
select select
click at [753, 334] on select "First Name Last Name Email PayPal Email Gender Language Phone Country Code Phon…" at bounding box center [867, 329] width 298 height 25
select select "email"
click at [718, 317] on select "First Name Last Name Email PayPal Email Gender Language Phone Country Code Phon…" at bounding box center [867, 329] width 298 height 25
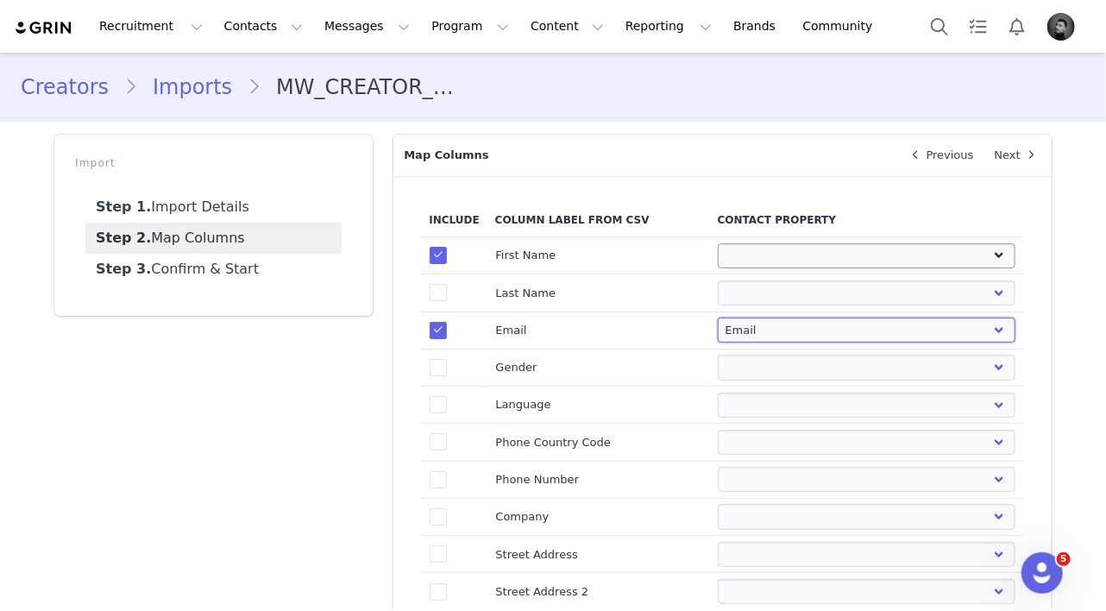
select select
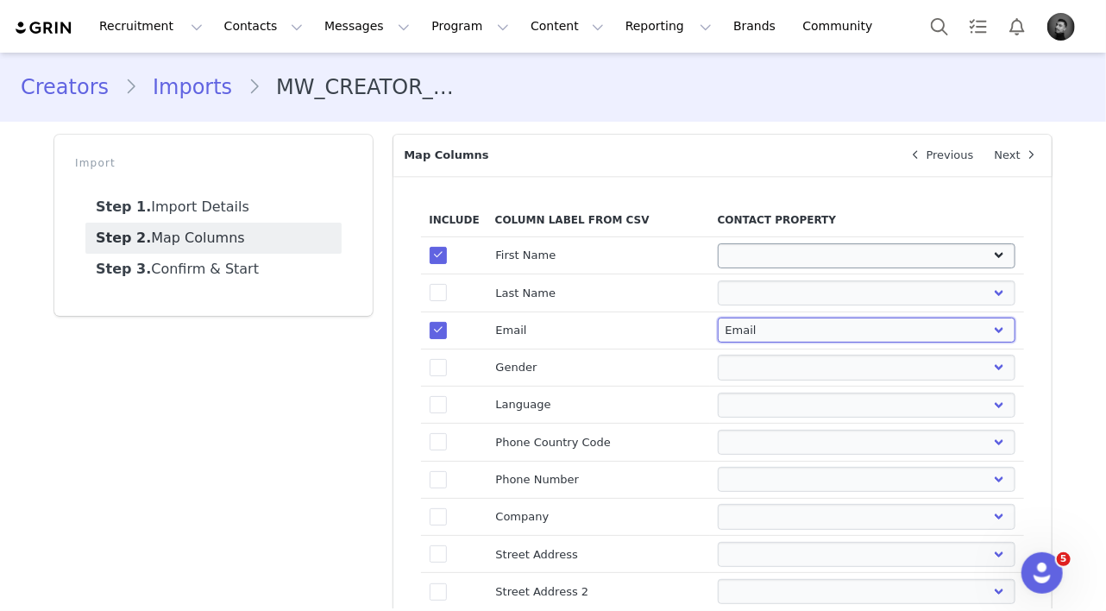
select select
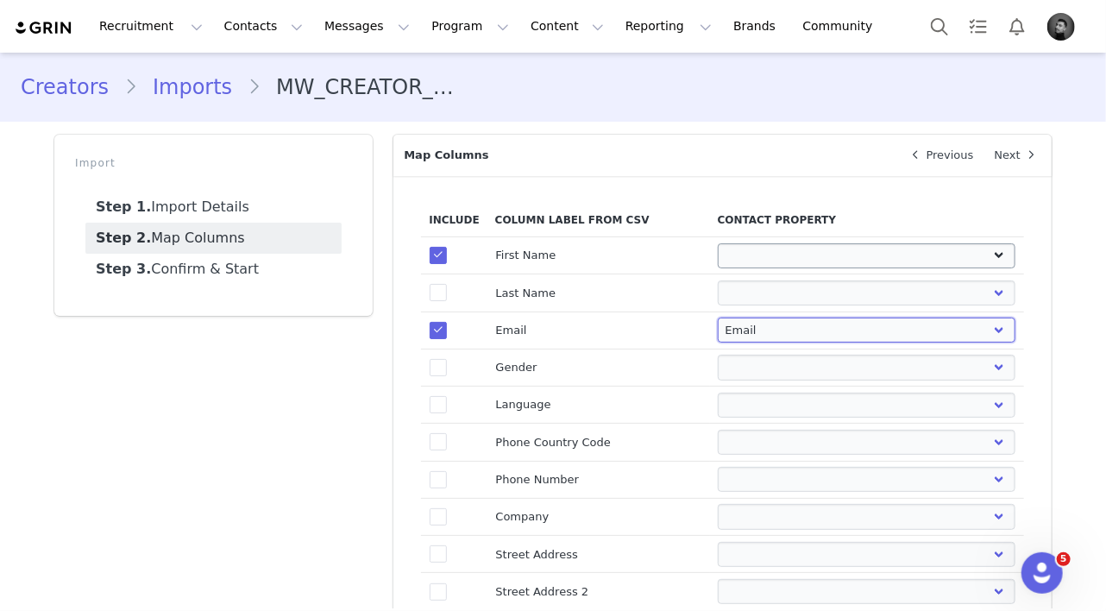
select select
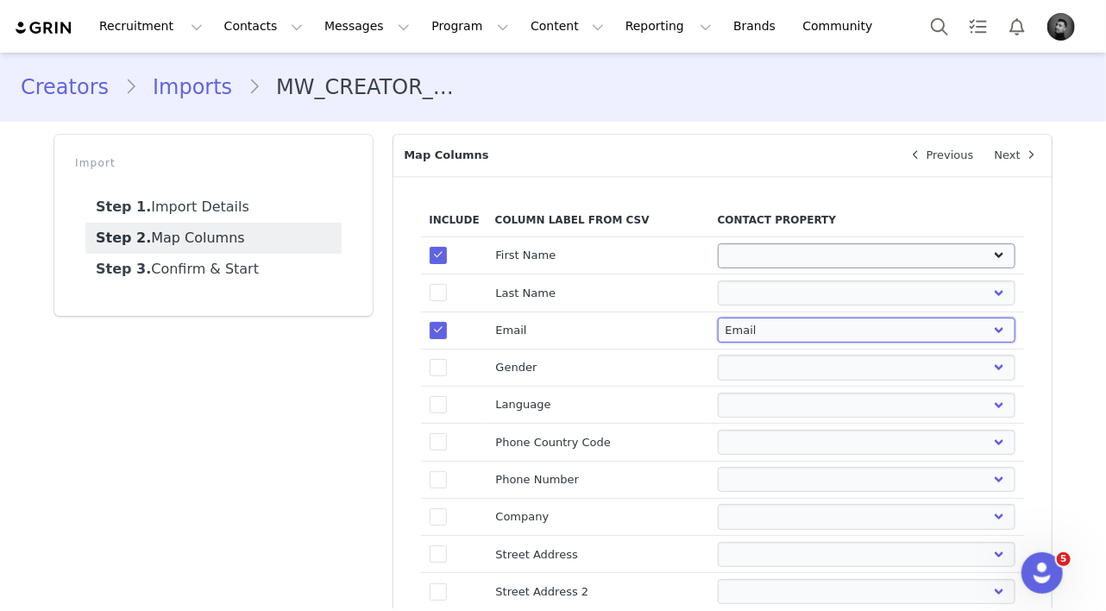
select select
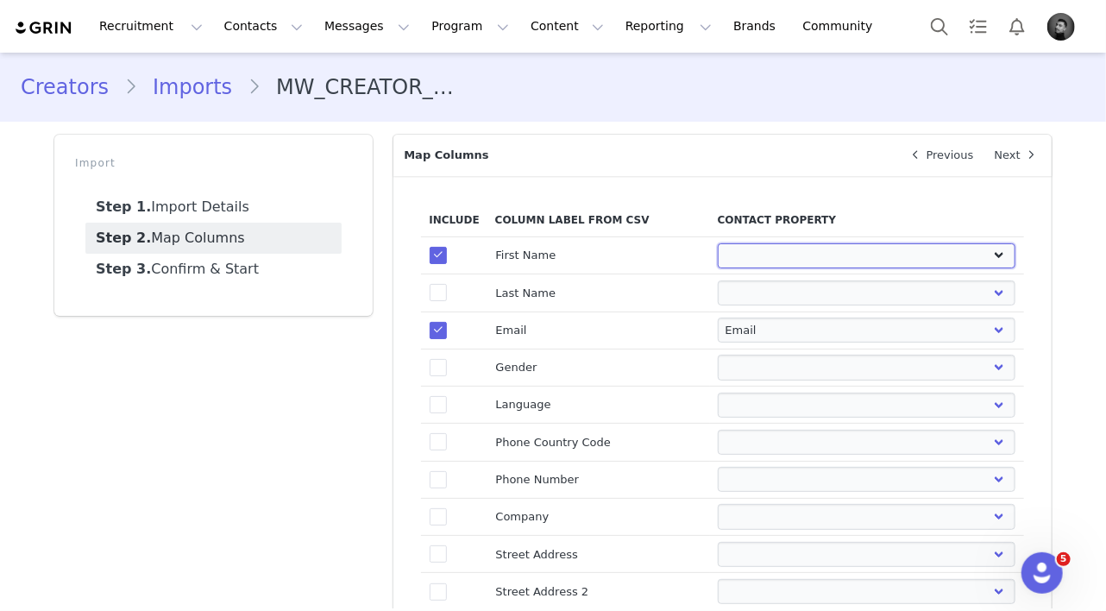
click at [751, 257] on select "First Name Last Name Email PayPal Email Gender Language Phone Country Code Phon…" at bounding box center [867, 255] width 298 height 25
select select "first_name"
click at [718, 243] on select "First Name Last Name Email PayPal Email Gender Language Phone Country Code Phon…" at bounding box center [867, 255] width 298 height 25
select select
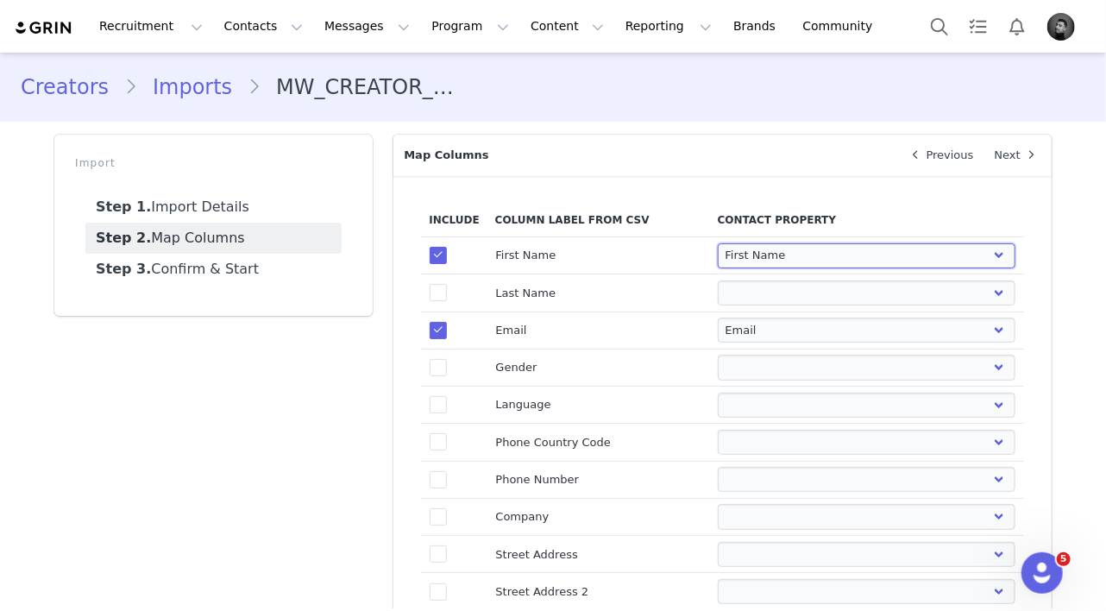
select select
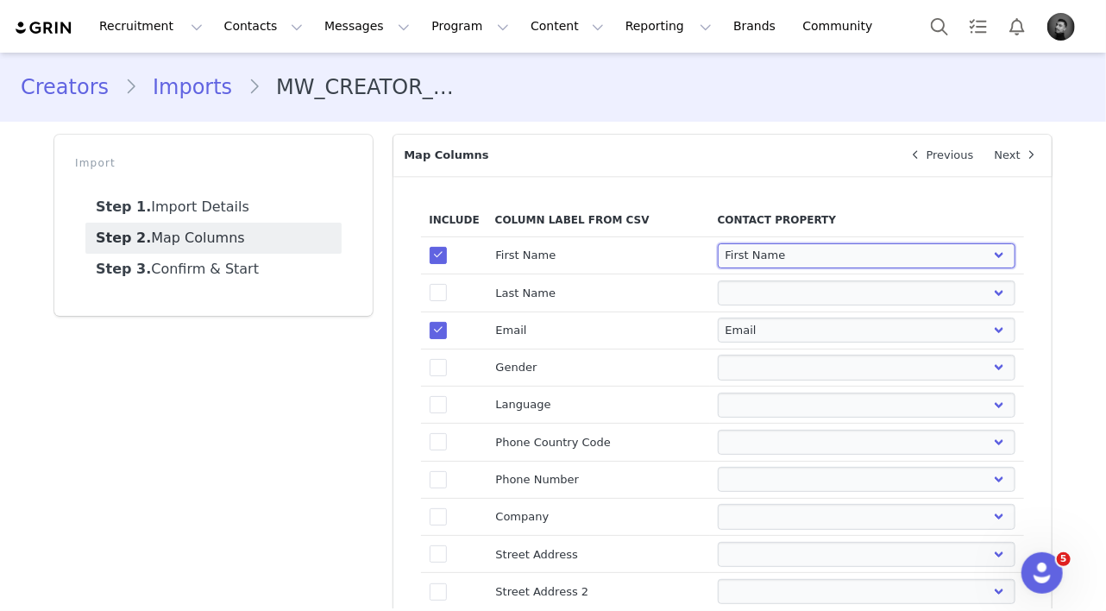
select select
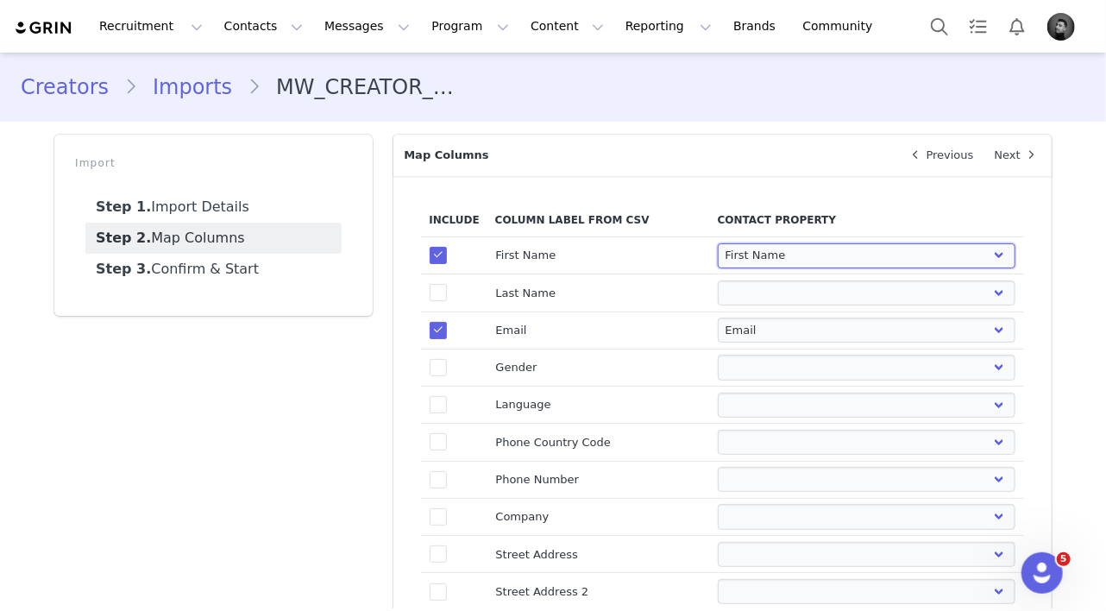
select select
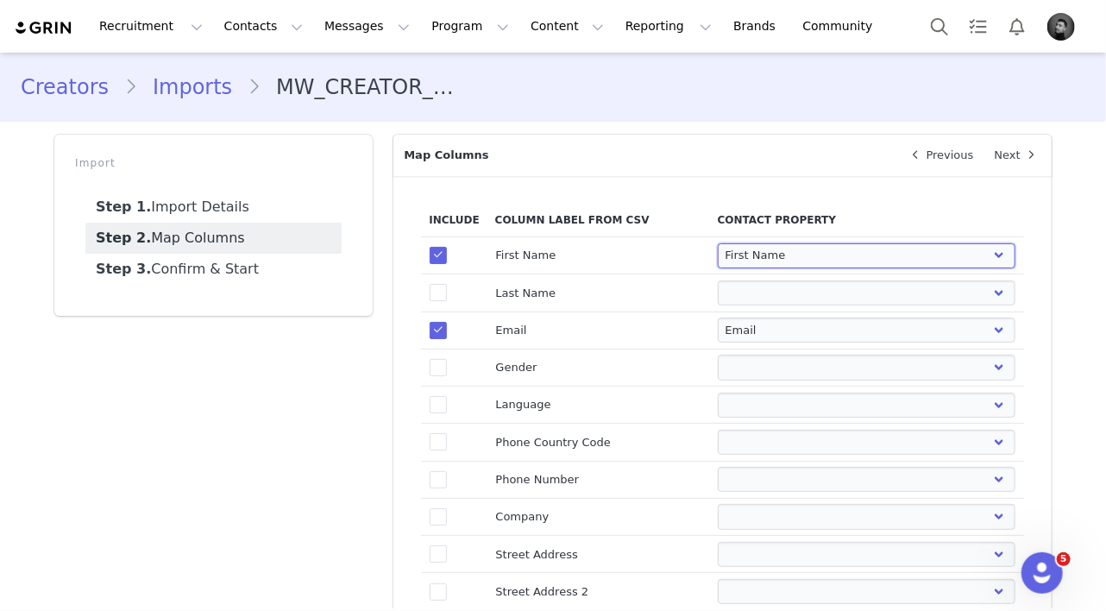
select select
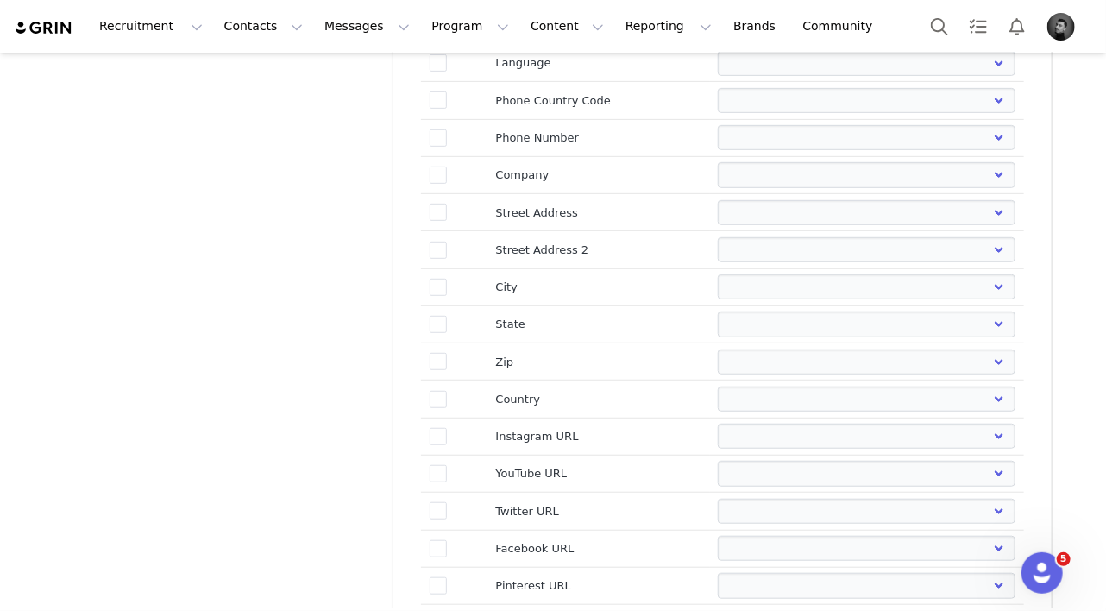
scroll to position [501, 0]
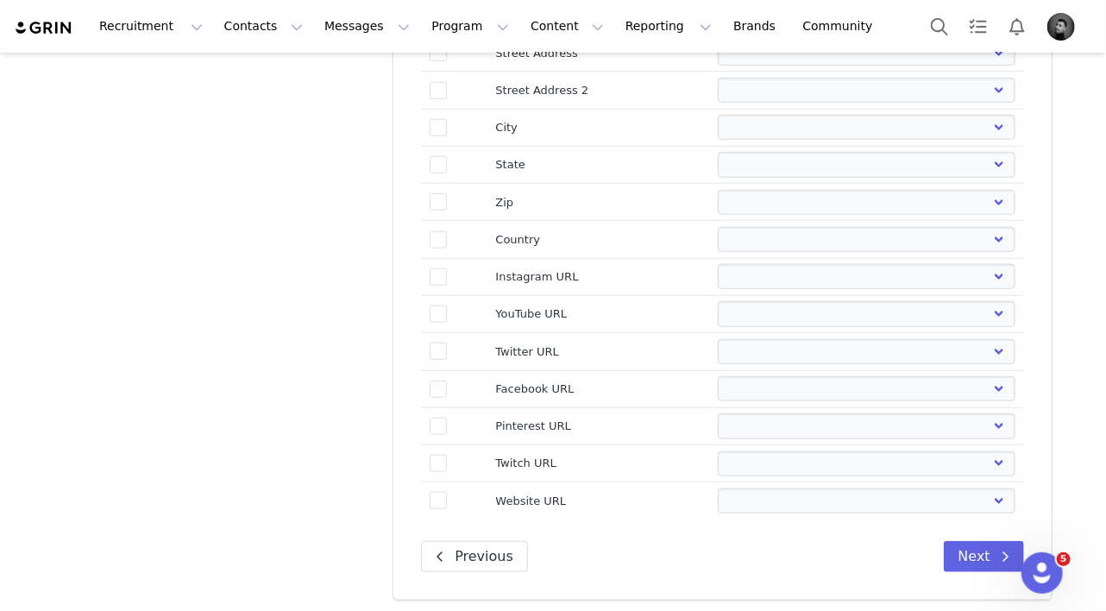
click at [538, 273] on td "Instagram URL" at bounding box center [598, 276] width 223 height 37
drag, startPoint x: 445, startPoint y: 275, endPoint x: 528, endPoint y: 278, distance: 82.9
click at [449, 275] on td "true" at bounding box center [454, 276] width 66 height 37
click at [765, 278] on select "First Name Last Name Email PayPal Email Gender Language Phone Country Code Phon…" at bounding box center [867, 276] width 298 height 25
click at [437, 277] on span at bounding box center [438, 276] width 17 height 17
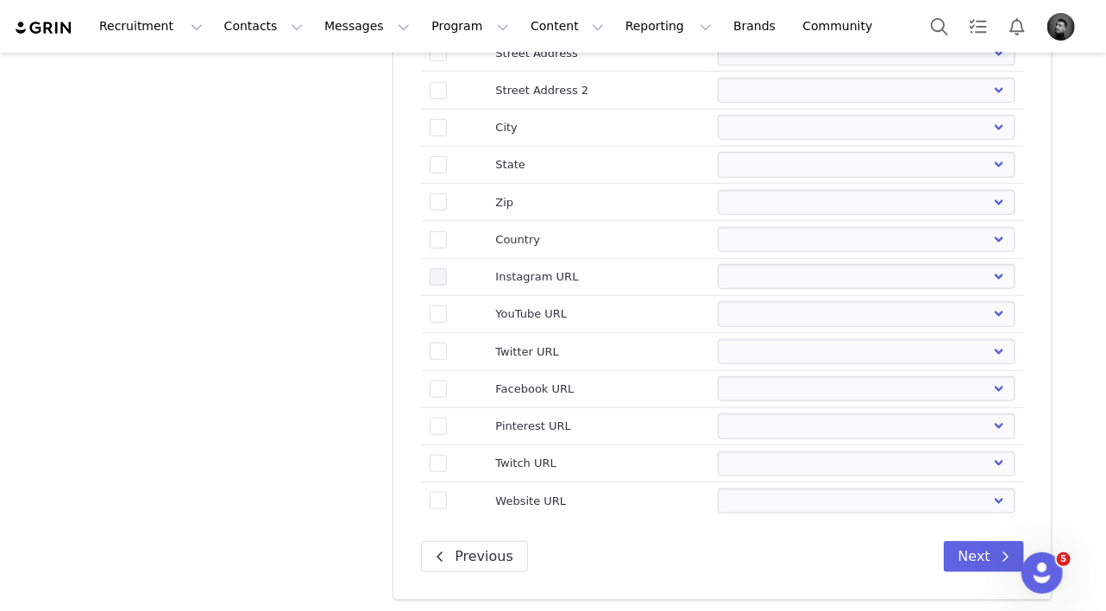
click at [447, 268] on input "true" at bounding box center [447, 268] width 0 height 0
select select
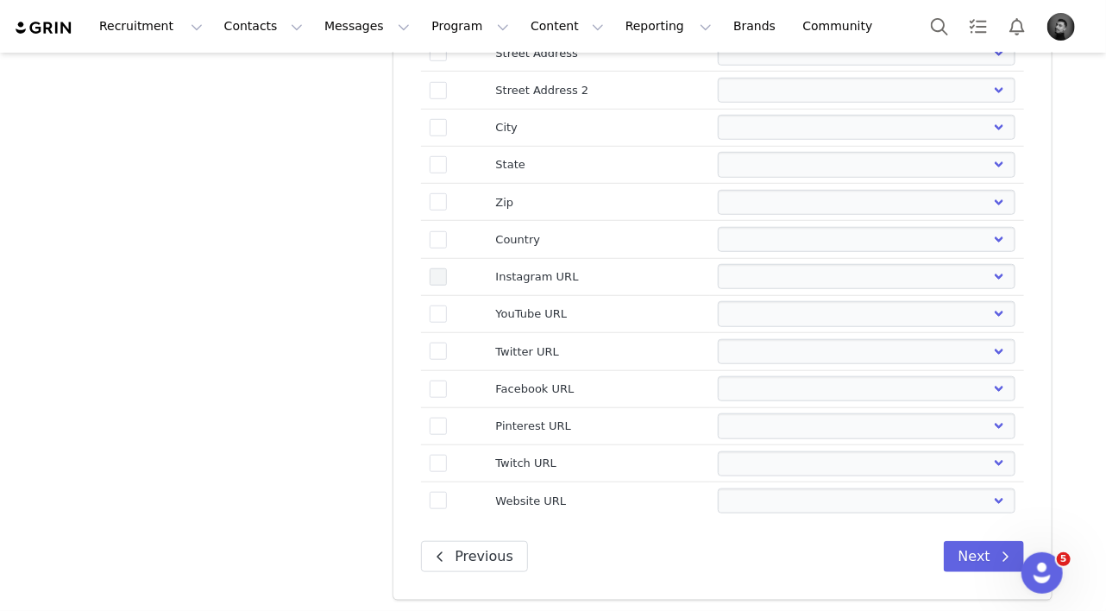
select select
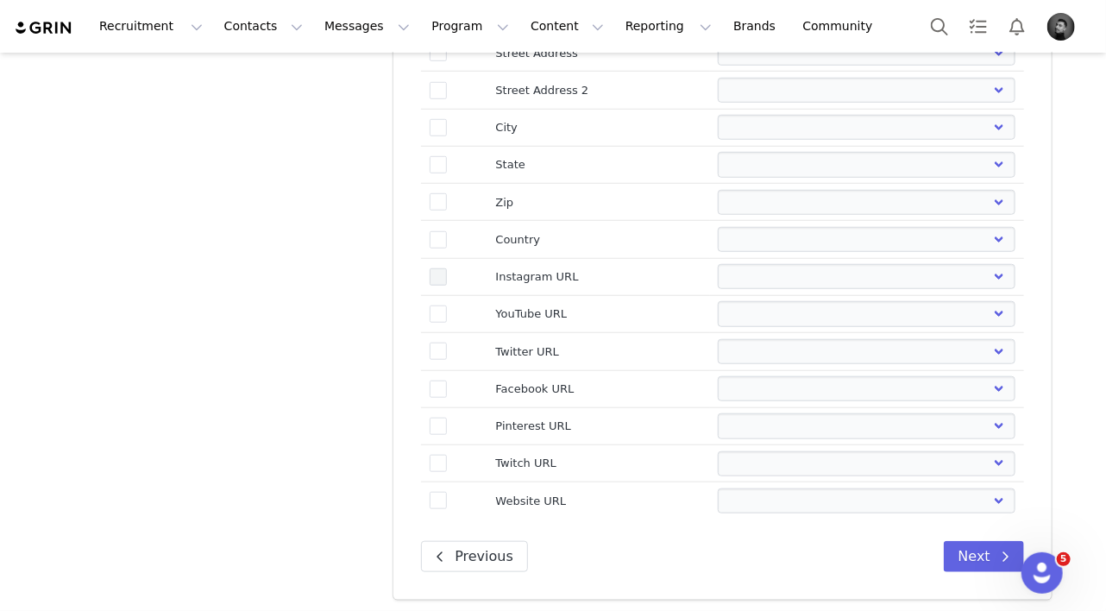
select select
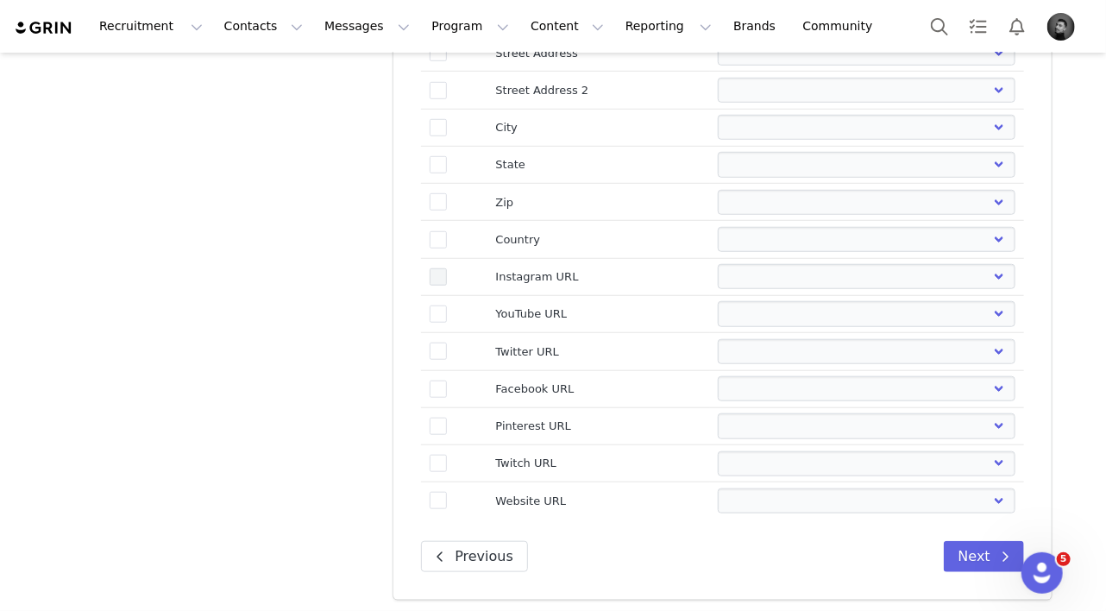
select select
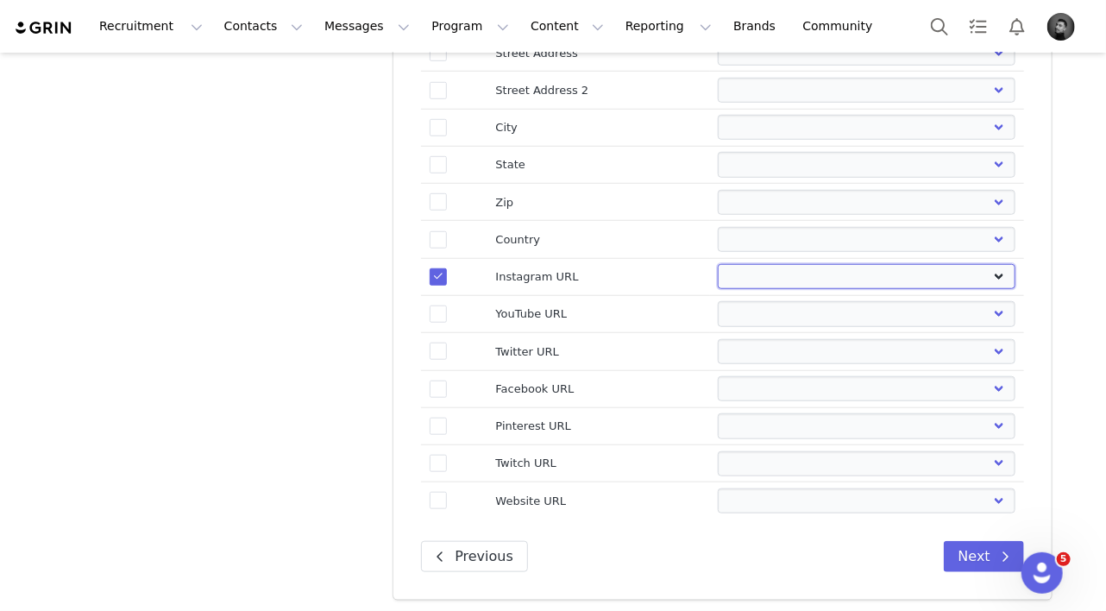
click at [752, 275] on select "First Name Last Name Email PayPal Email Gender Language Phone Country Code Phon…" at bounding box center [867, 276] width 298 height 25
select select "instagram_url"
click at [718, 264] on select "First Name Last Name Email PayPal Email Gender Language Phone Country Code Phon…" at bounding box center [867, 276] width 298 height 25
select select
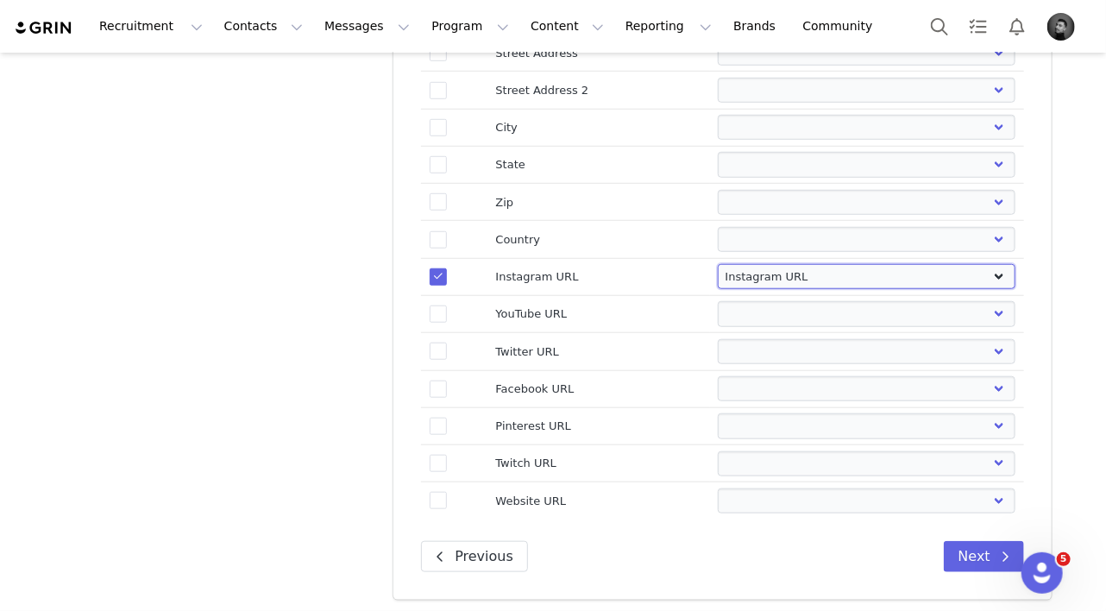
select select
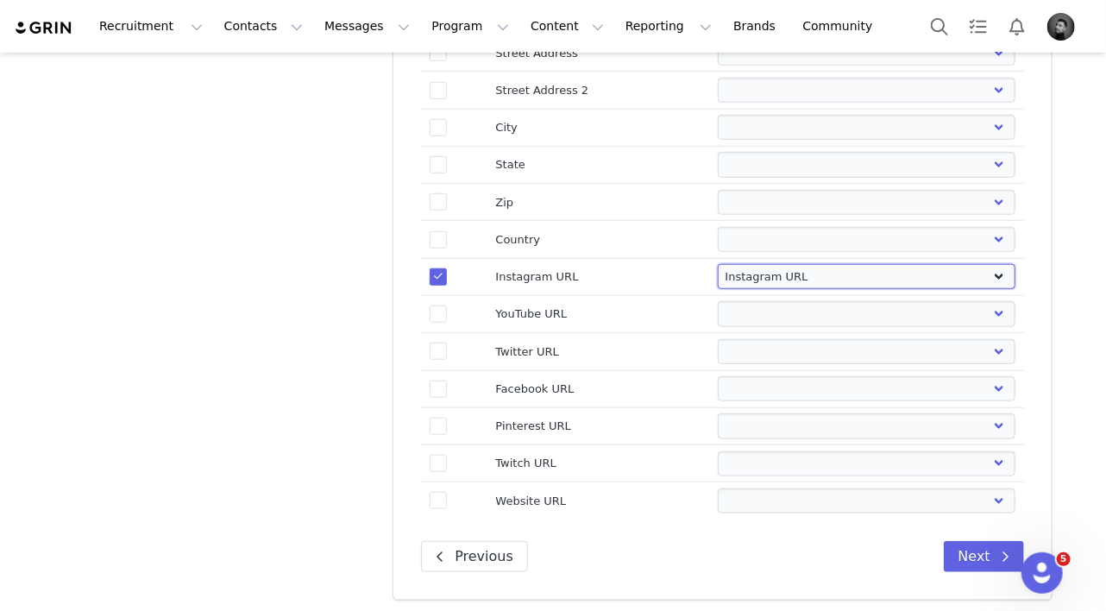
select select
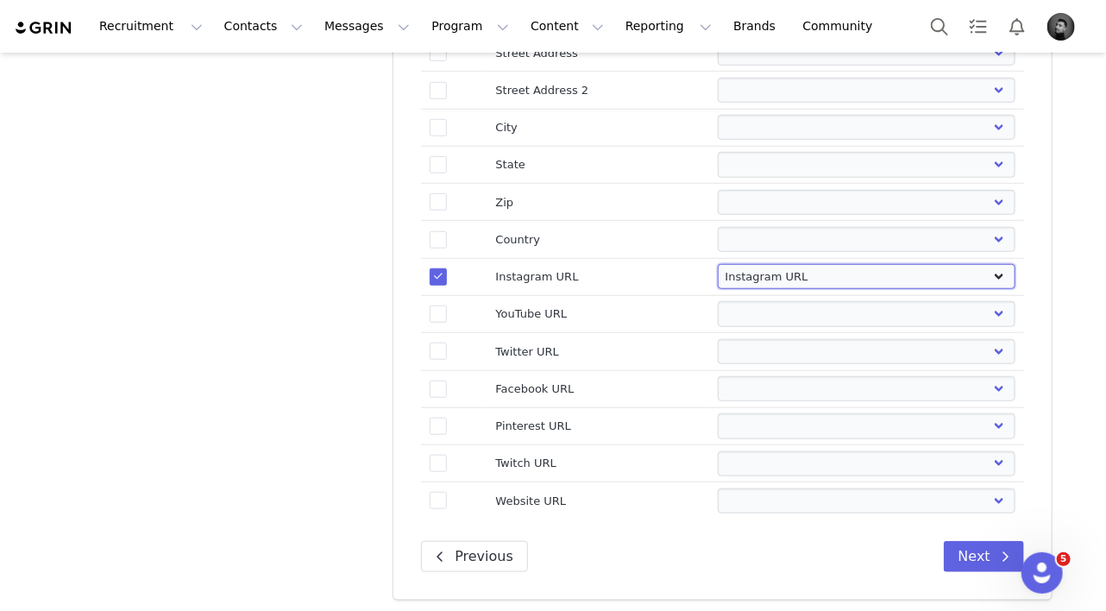
select select
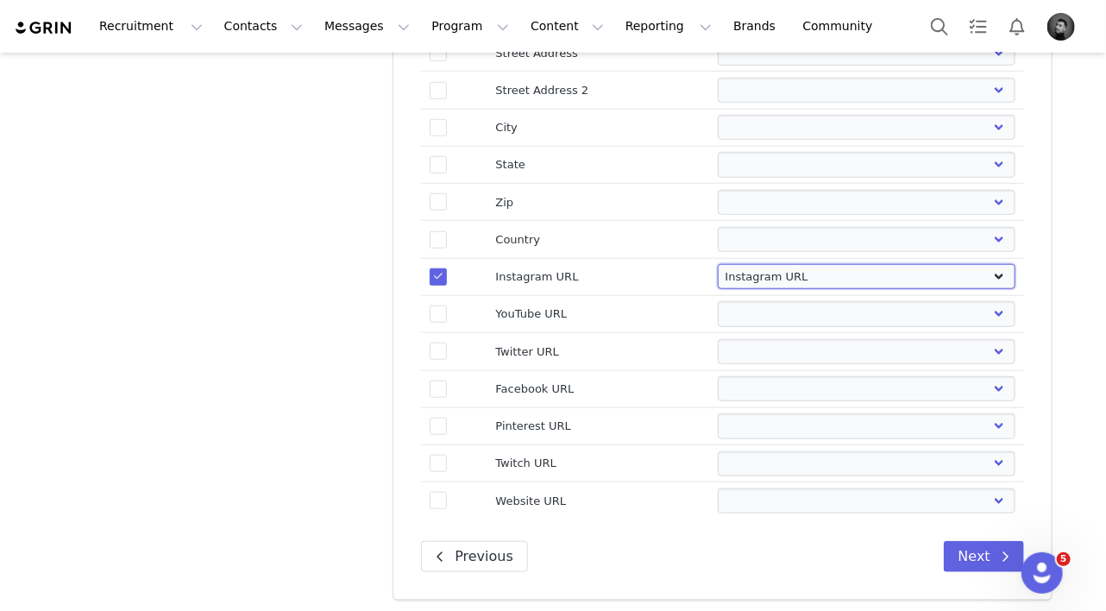
select select
click at [978, 545] on button "Next" at bounding box center [984, 556] width 80 height 31
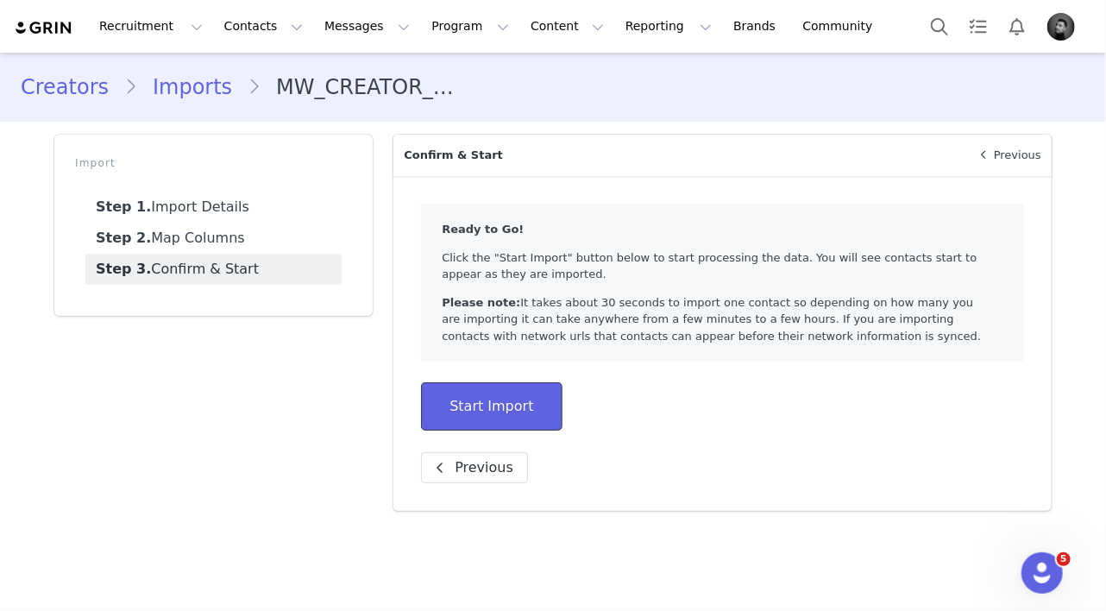
click at [527, 405] on button "Start Import" at bounding box center [491, 406] width 141 height 48
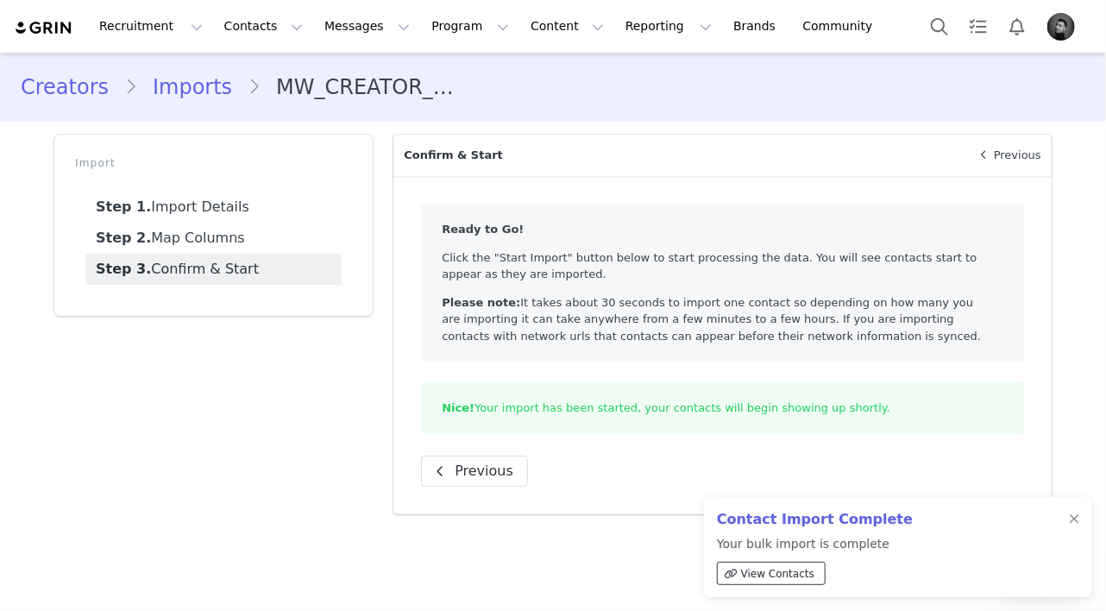
click at [804, 578] on span "View Contacts" at bounding box center [777, 574] width 73 height 16
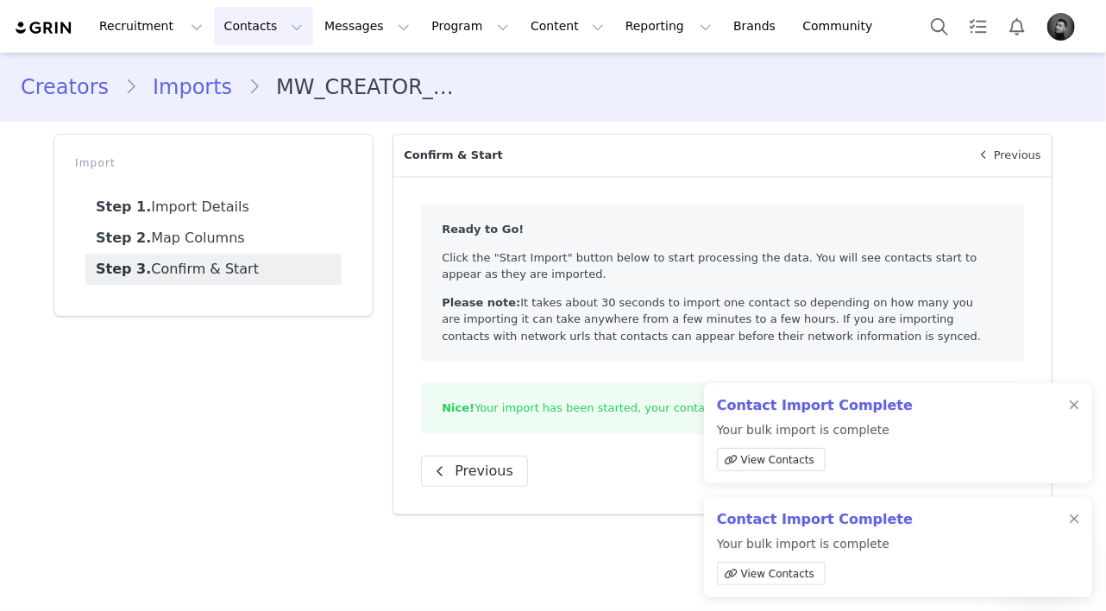
click at [232, 25] on button "Contacts Contacts" at bounding box center [263, 26] width 99 height 39
click at [240, 72] on p "Creators" at bounding box center [242, 76] width 52 height 18
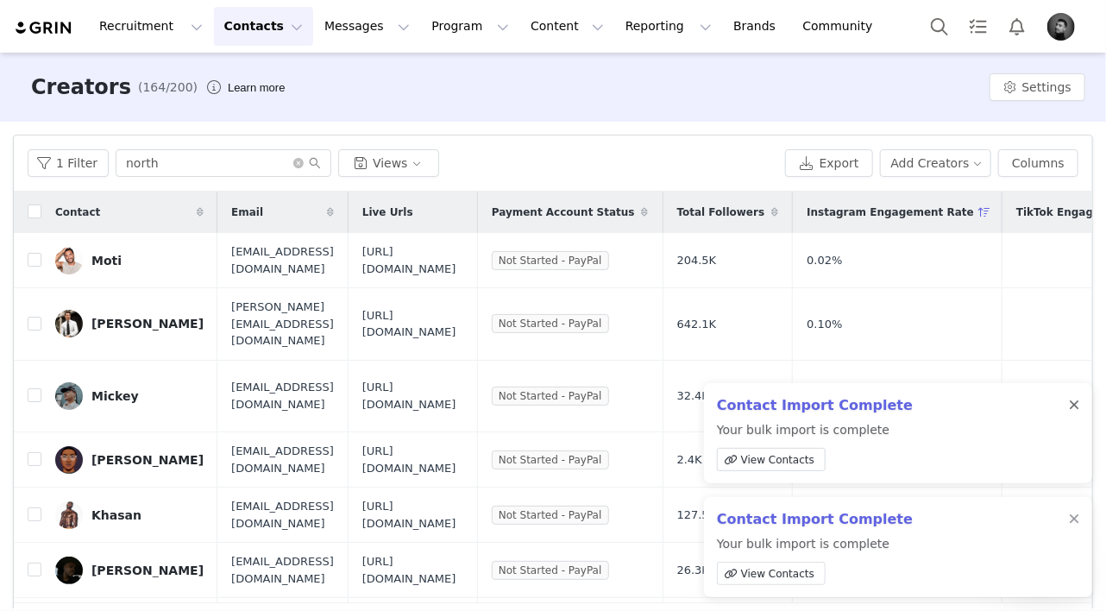
click at [1072, 407] on div at bounding box center [1074, 406] width 10 height 14
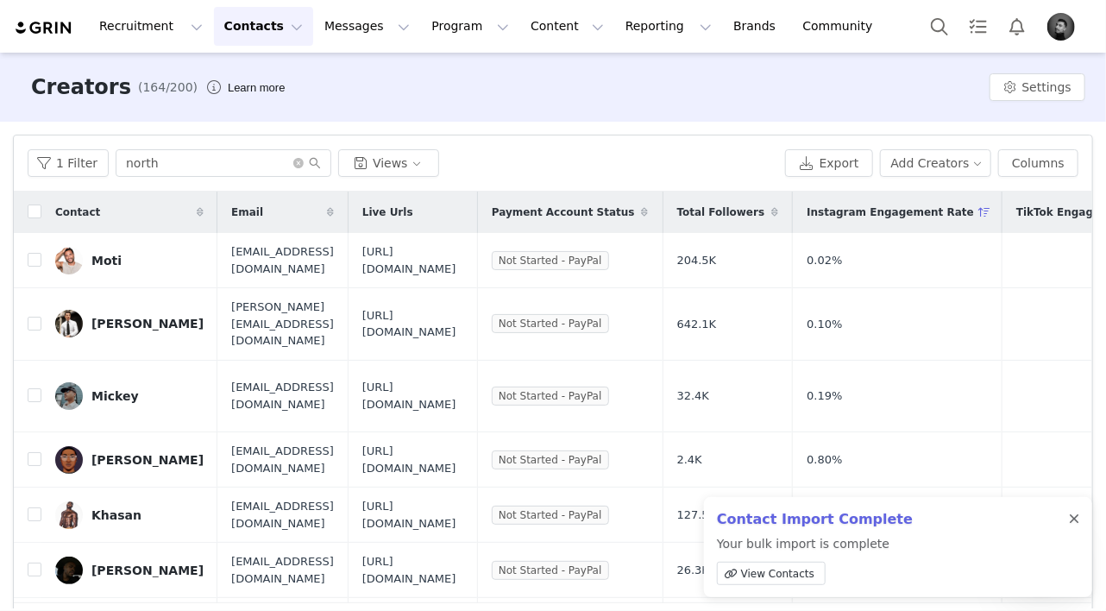
click at [1074, 521] on div at bounding box center [1074, 519] width 10 height 14
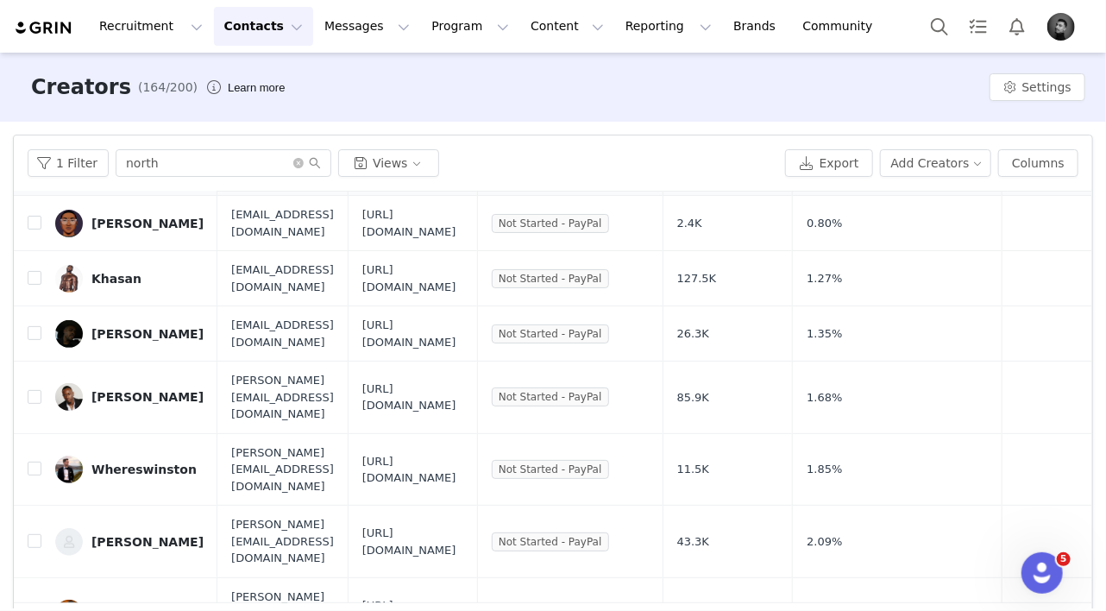
scroll to position [345, 0]
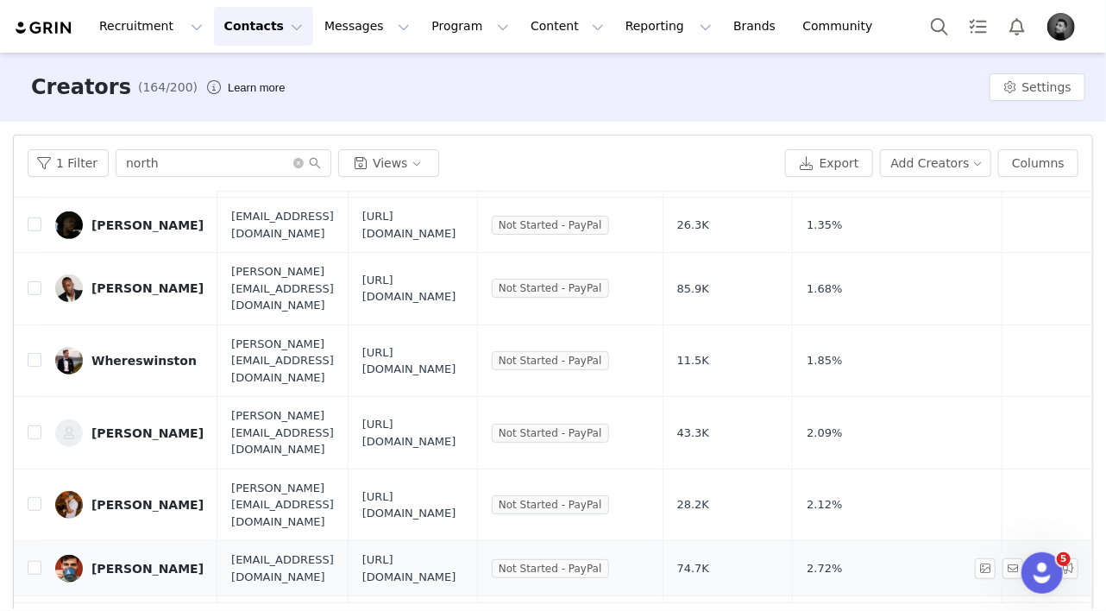
drag, startPoint x: 641, startPoint y: 477, endPoint x: 456, endPoint y: 455, distance: 186.0
click at [456, 541] on td "https://tailoredshared.grin.live/38e76b1b-e844-4e72-badf-e94152352a4c" at bounding box center [412, 568] width 129 height 55
copy span "https://tailoredshared.grin.live/38e76b1b-e844-4e72-badf-e94152352a4c"
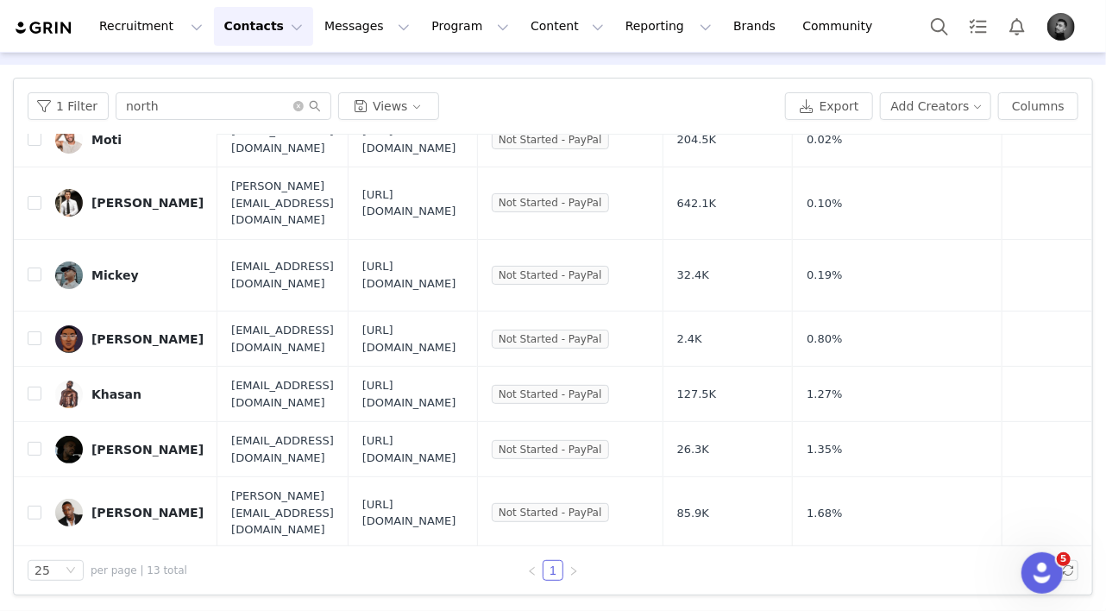
scroll to position [62, 0]
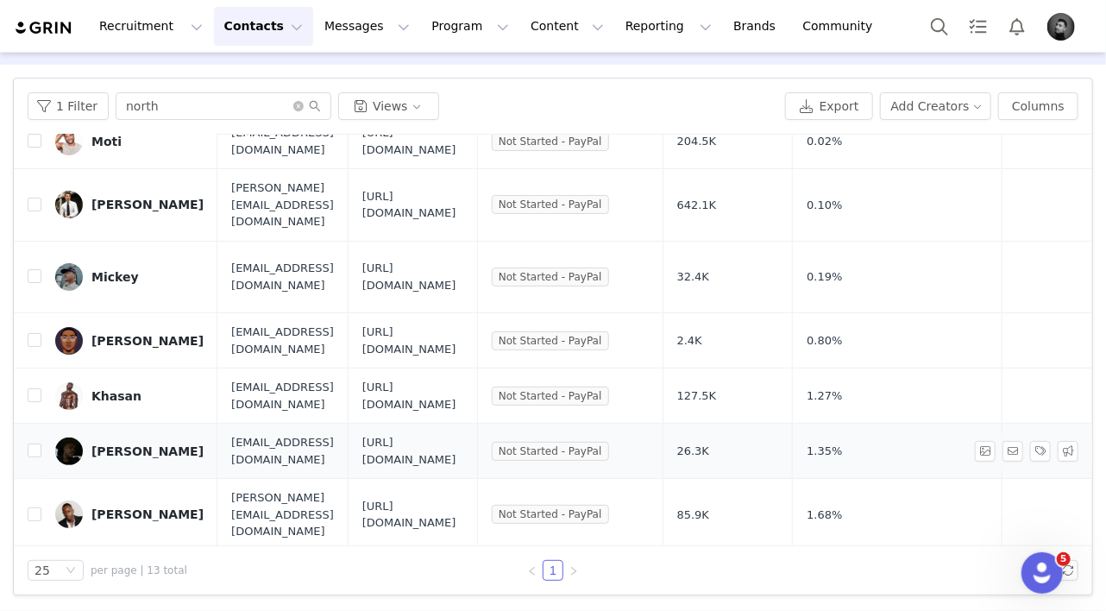
drag, startPoint x: 644, startPoint y: 423, endPoint x: 456, endPoint y: 408, distance: 187.8
click at [456, 424] on td "https://tailoredshared.grin.live/8330c1c8-7b28-4738-ad20-13ecdc0cd4ed" at bounding box center [412, 451] width 129 height 55
copy span "https://tailoredshared.grin.live/8330c1c8-7b28-4738-ad20-13ecdc0cd4ed"
drag, startPoint x: 645, startPoint y: 257, endPoint x: 450, endPoint y: 242, distance: 195.5
click at [450, 242] on td "https://tailoredshared.grin.live/d5102242-6b44-459b-917d-71442fe3b827" at bounding box center [412, 277] width 129 height 72
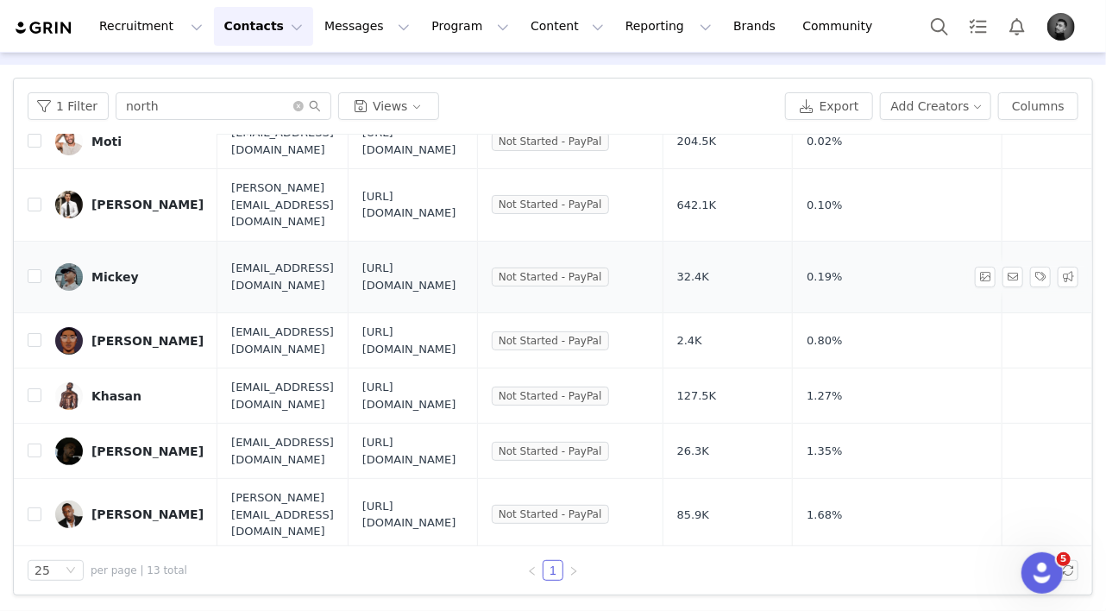
copy span "https://tailoredshared.grin.live/d5102242-6b44-459b-917d-71442fe3b827"
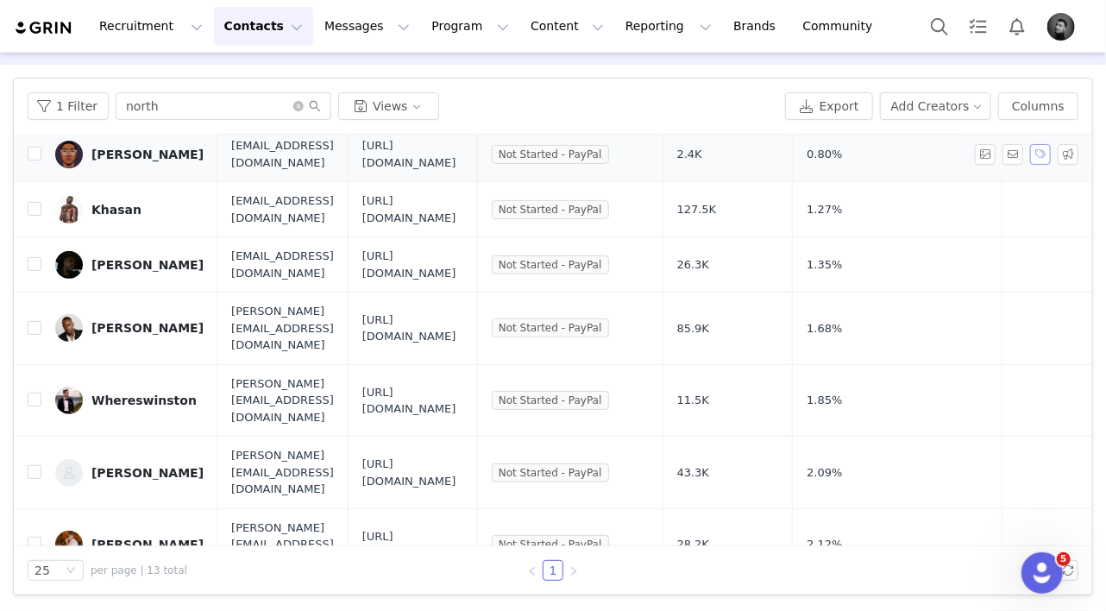
scroll to position [345, 0]
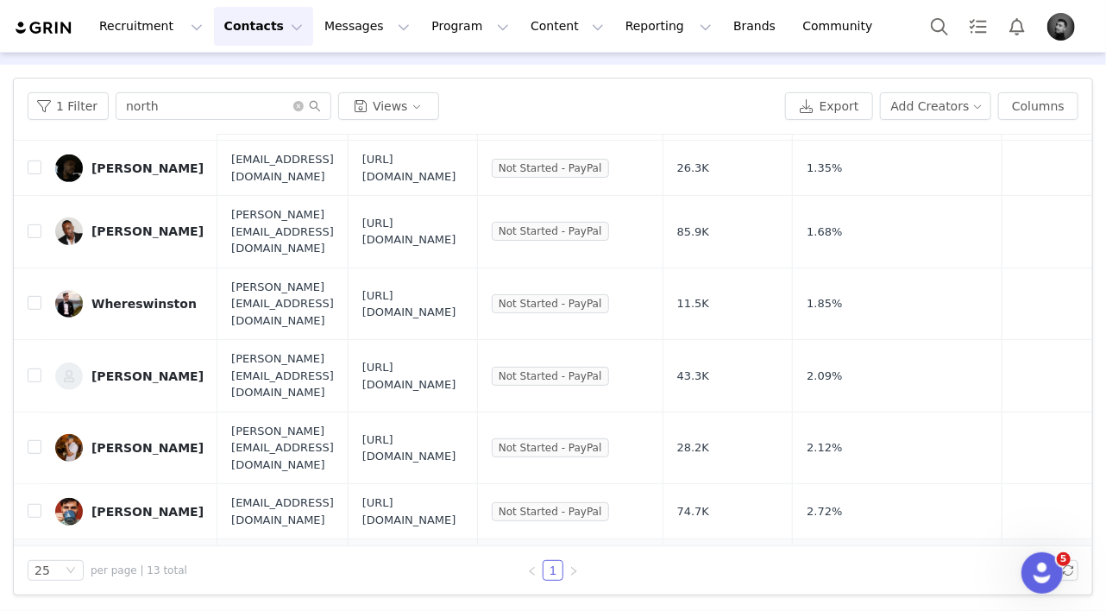
drag, startPoint x: 638, startPoint y: 470, endPoint x: 461, endPoint y: 456, distance: 178.3
click at [461, 558] on span "https://tailoredshared.grin.live/6a06e698-23ea-4d6d-9ab9-d5a5df060b4a" at bounding box center [412, 575] width 101 height 34
copy span "https://tailoredshared.grin.live/6a06e698-23ea-4d6d-9ab9-d5a5df060b4a"
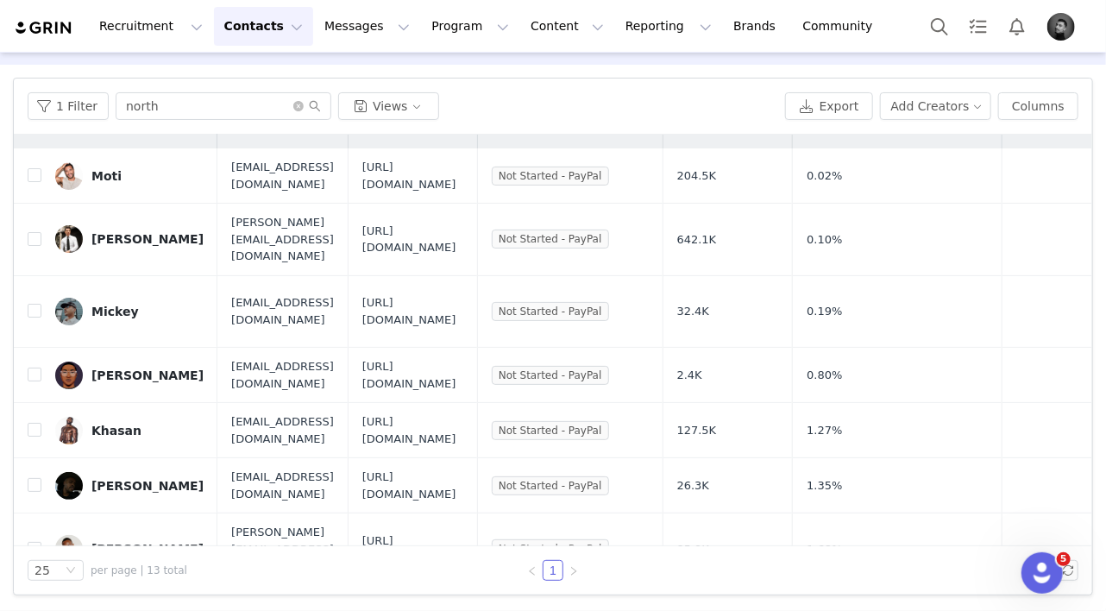
scroll to position [0, 0]
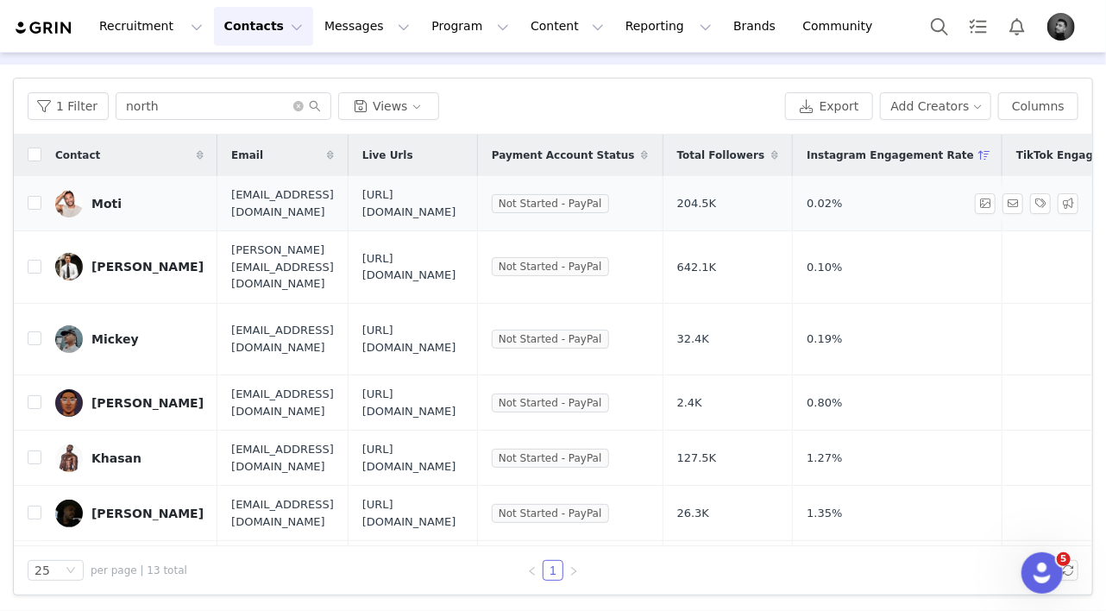
drag, startPoint x: 631, startPoint y: 211, endPoint x: 458, endPoint y: 194, distance: 173.4
click at [458, 194] on td "https://tailoredshared.grin.live/bc2a3190-1852-4a24-aa4d-cc26f03f161b" at bounding box center [412, 203] width 129 height 55
copy span "https://tailoredshared.grin.live/bc2a3190-1852-4a24-aa4d-cc26f03f161b"
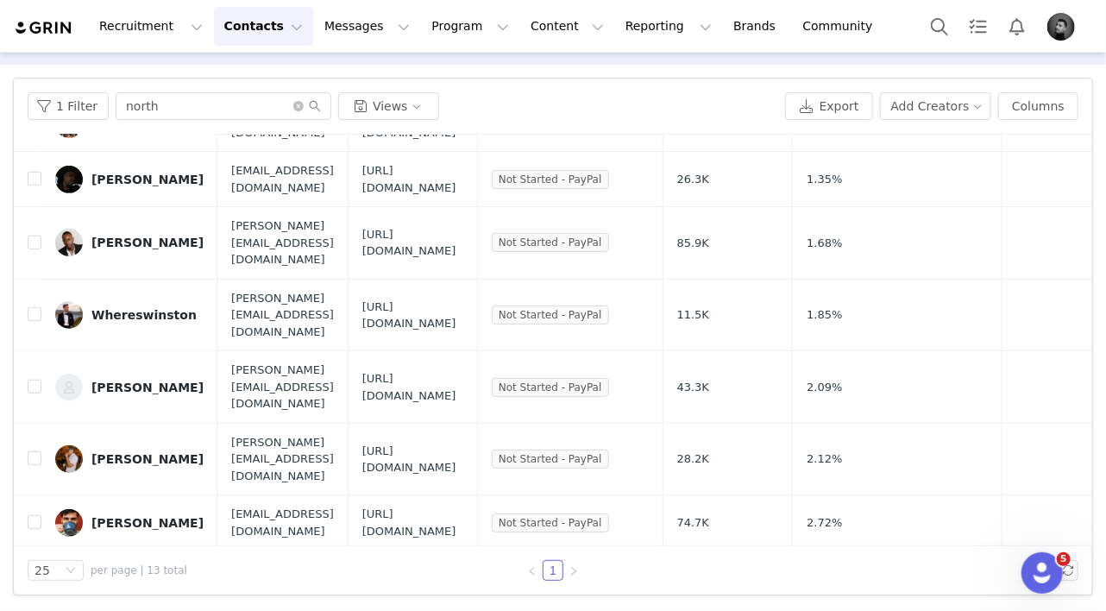
scroll to position [345, 0]
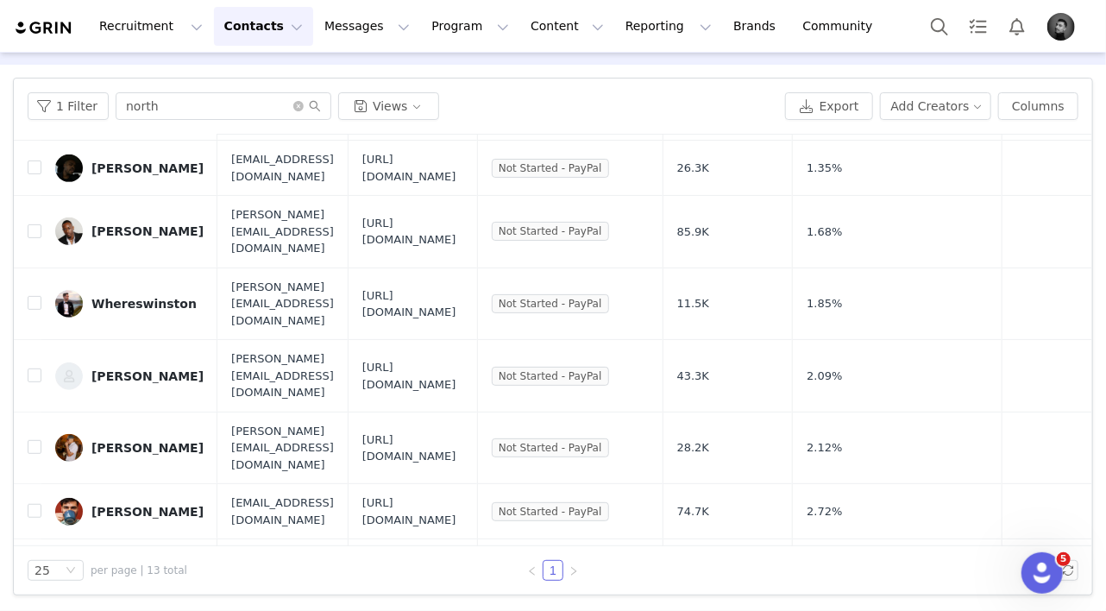
drag, startPoint x: 458, startPoint y: 508, endPoint x: 636, endPoint y: 523, distance: 178.3
copy span "https://tailoredshared.grin.live/5b8e1ca1-552a-4422-b67b-66f8abdfe5bf"
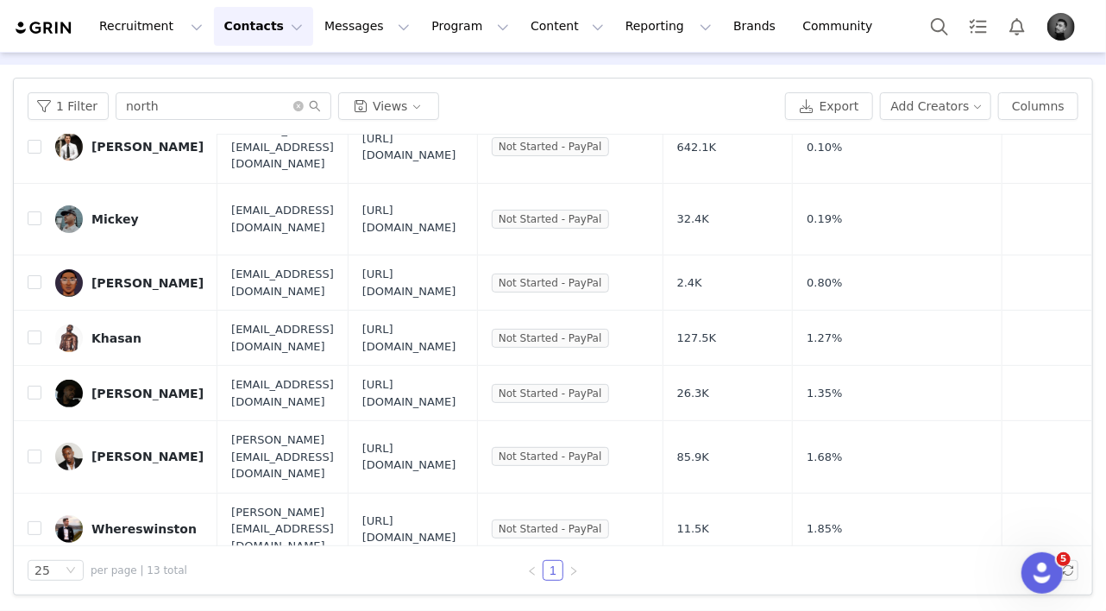
scroll to position [110, 0]
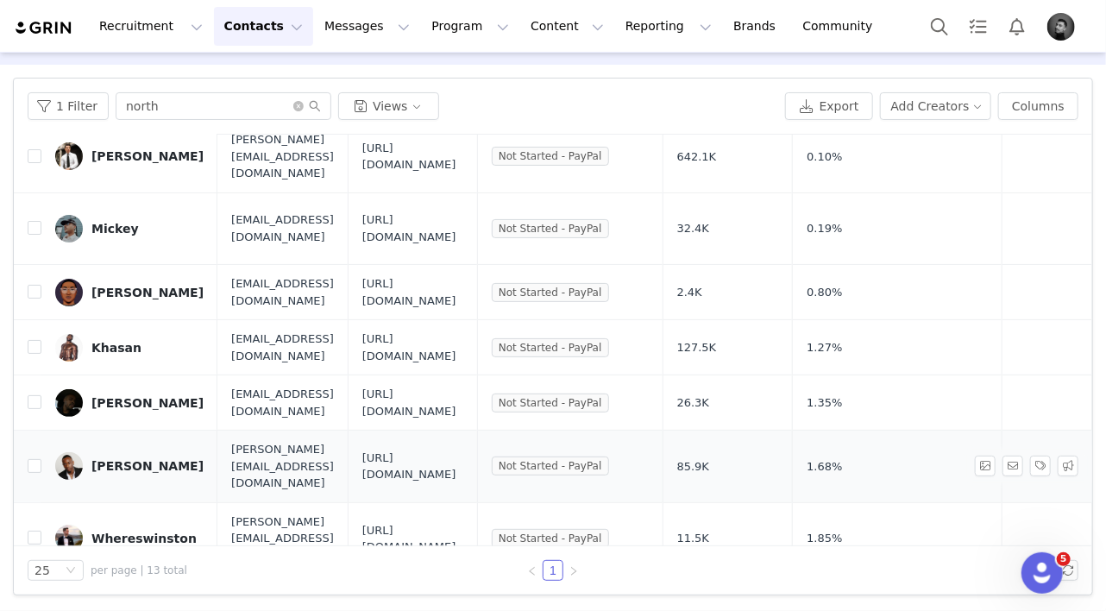
drag, startPoint x: 635, startPoint y: 430, endPoint x: 462, endPoint y: 418, distance: 173.8
click at [462, 449] on span "https://tailoredshared.grin.live/1c9b1a7d-36ef-40df-946b-7bad21c87b2f" at bounding box center [412, 466] width 101 height 34
copy span "https://tailoredshared.grin.live/1c9b1a7d-36ef-40df-946b-7bad21c87b2f"
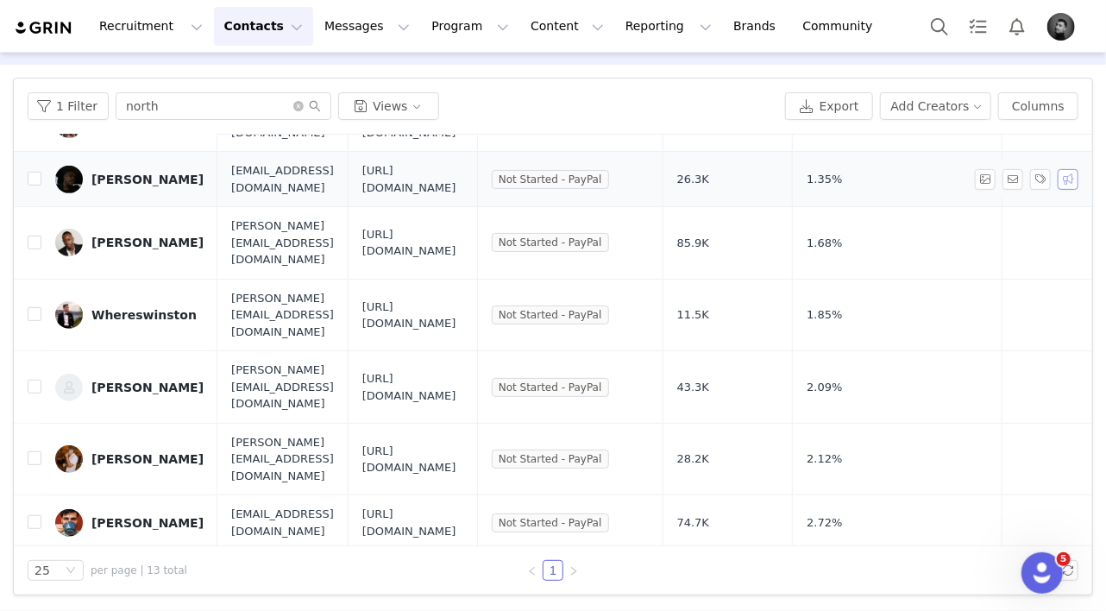
scroll to position [345, 0]
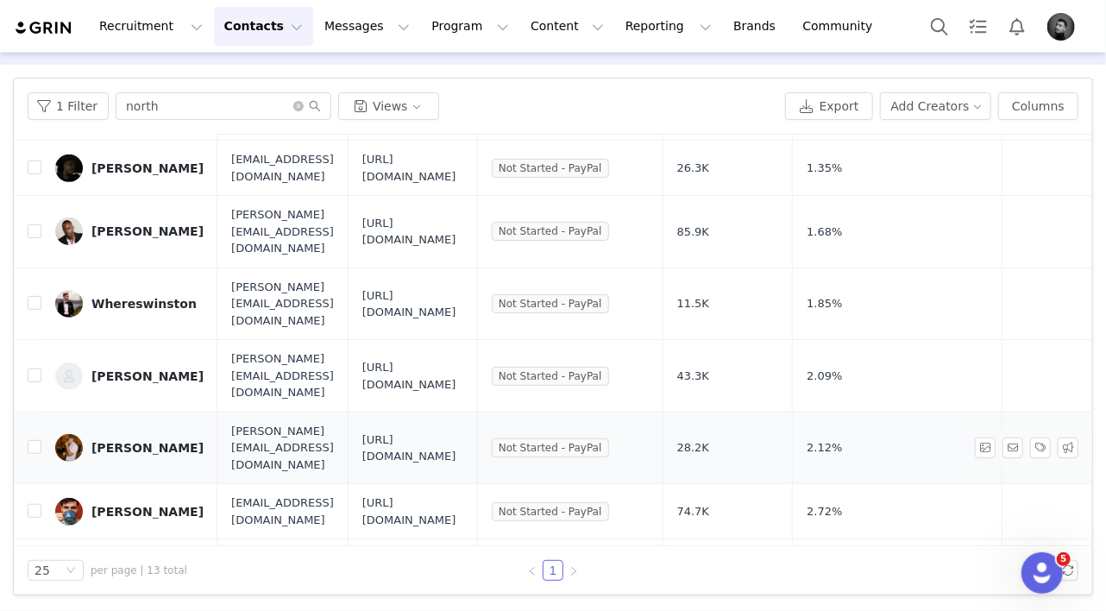
drag, startPoint x: 643, startPoint y: 360, endPoint x: 453, endPoint y: 349, distance: 190.1
click at [451, 412] on td "https://tailoredshared.grin.live/0e463b48-a845-4015-a0d1-34504847c1a6" at bounding box center [412, 448] width 129 height 72
copy span "https://tailoredshared.grin.live/0e463b48-a845-4015-a0d1-34504847c1a6"
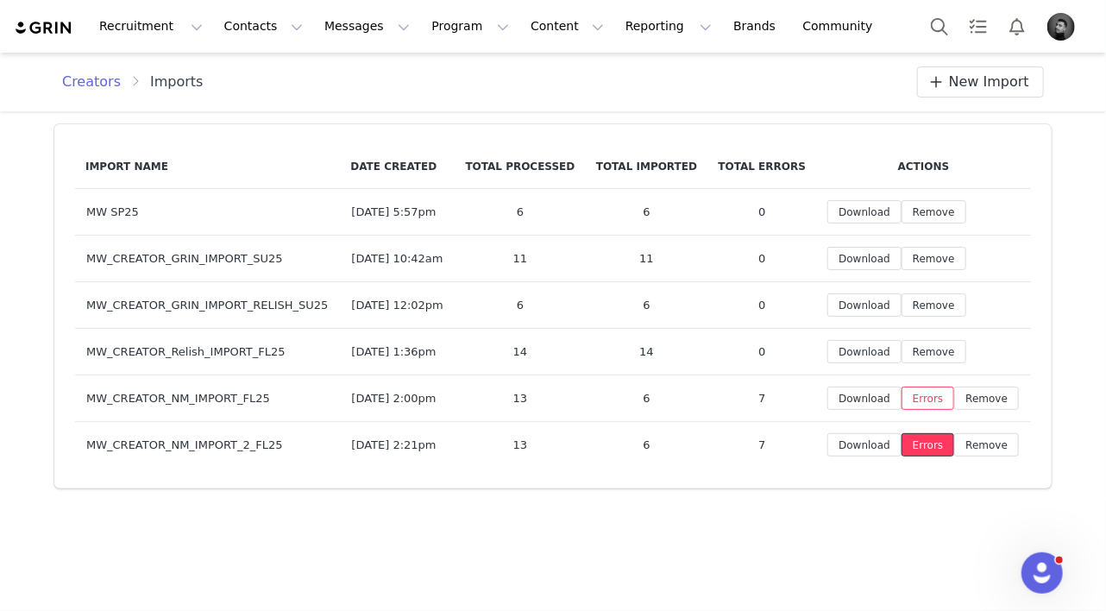
click at [927, 456] on button "Errors" at bounding box center [928, 444] width 53 height 23
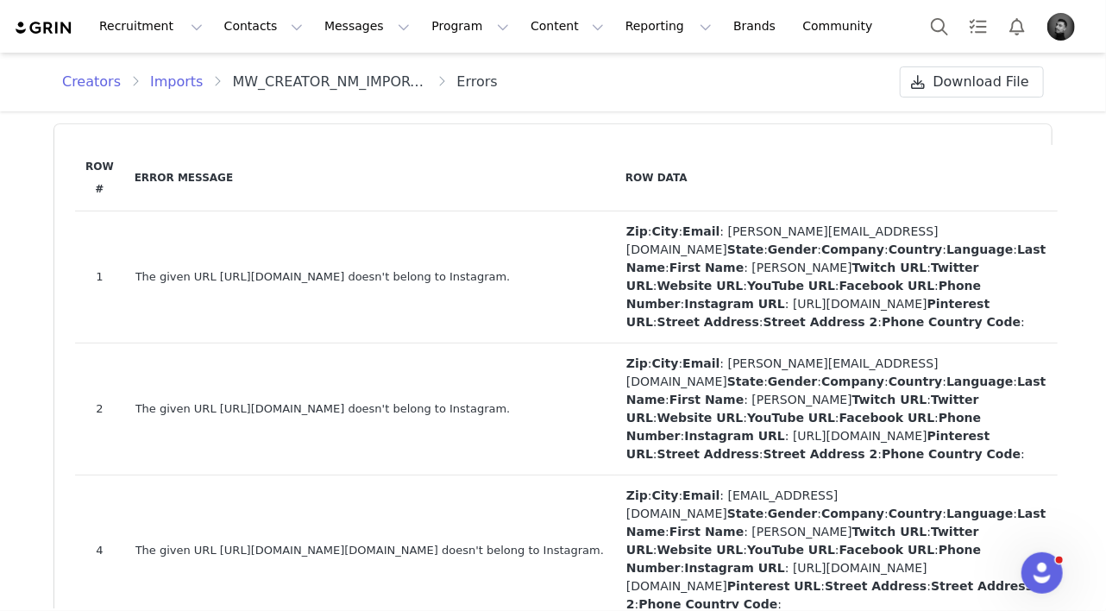
click at [104, 80] on link "Creators" at bounding box center [96, 82] width 69 height 21
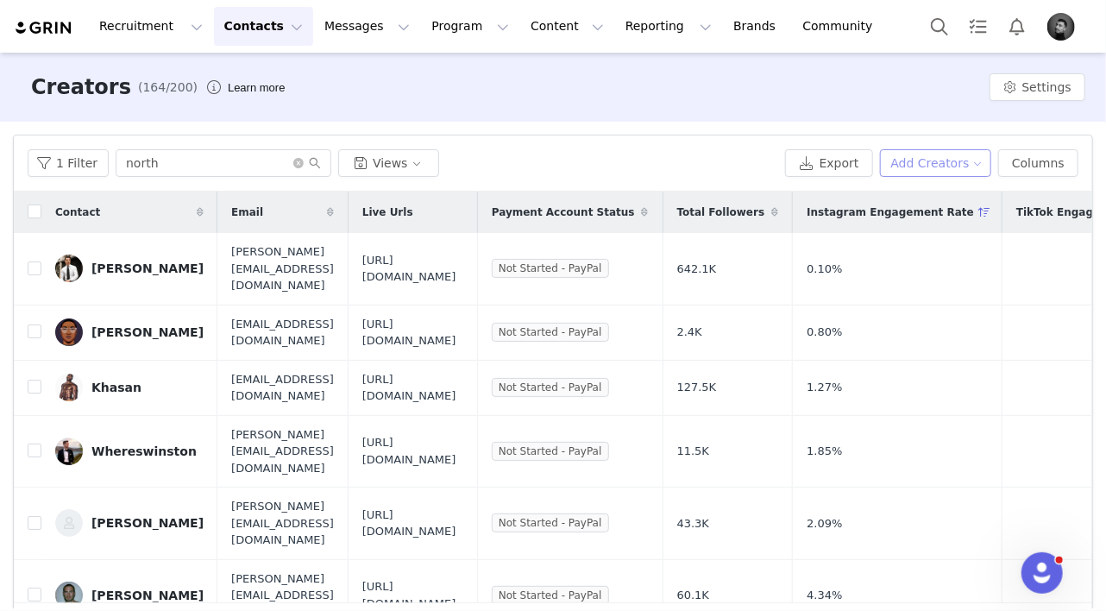
click at [929, 171] on button "Add Creators" at bounding box center [936, 163] width 112 height 28
click at [927, 226] on span "Import Creators" at bounding box center [945, 225] width 95 height 19
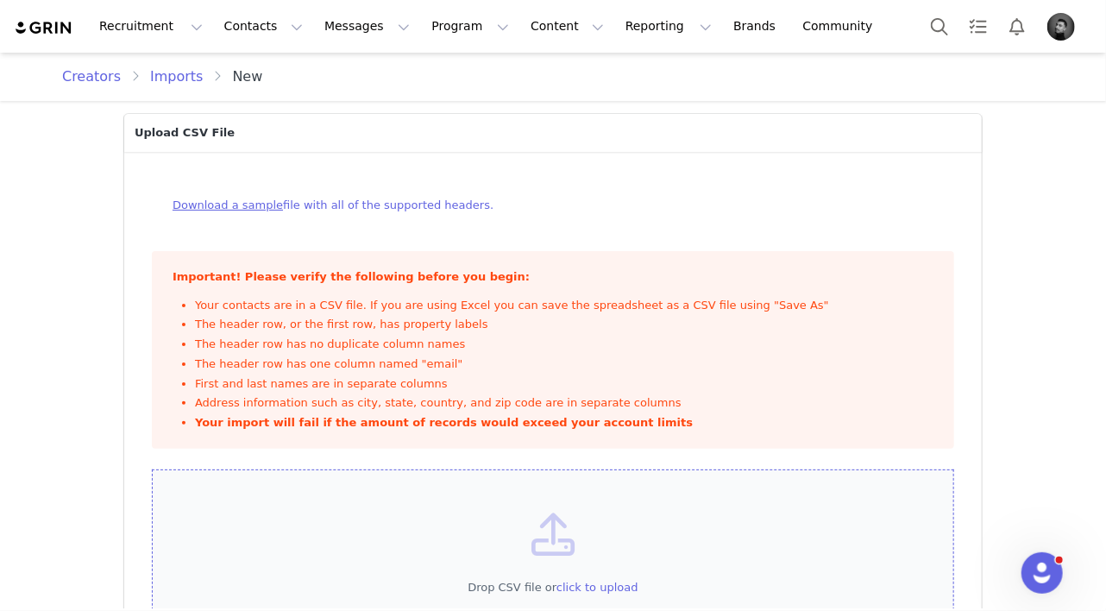
scroll to position [93, 0]
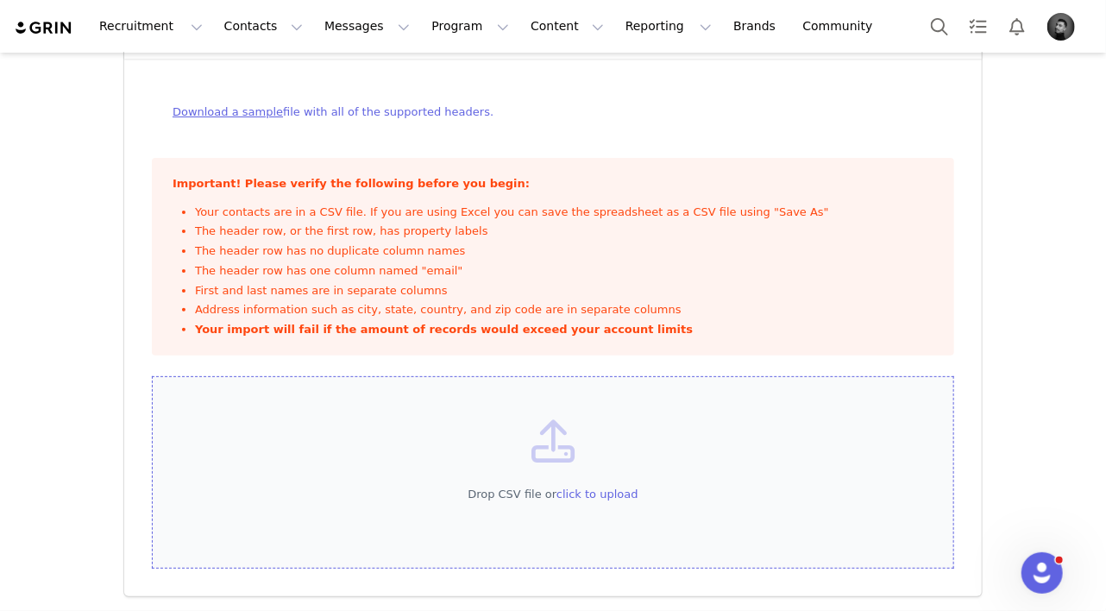
click at [807, 451] on div "Drop CSV file or click to upload" at bounding box center [553, 472] width 802 height 193
click at [587, 494] on span "click to upload" at bounding box center [597, 493] width 82 height 13
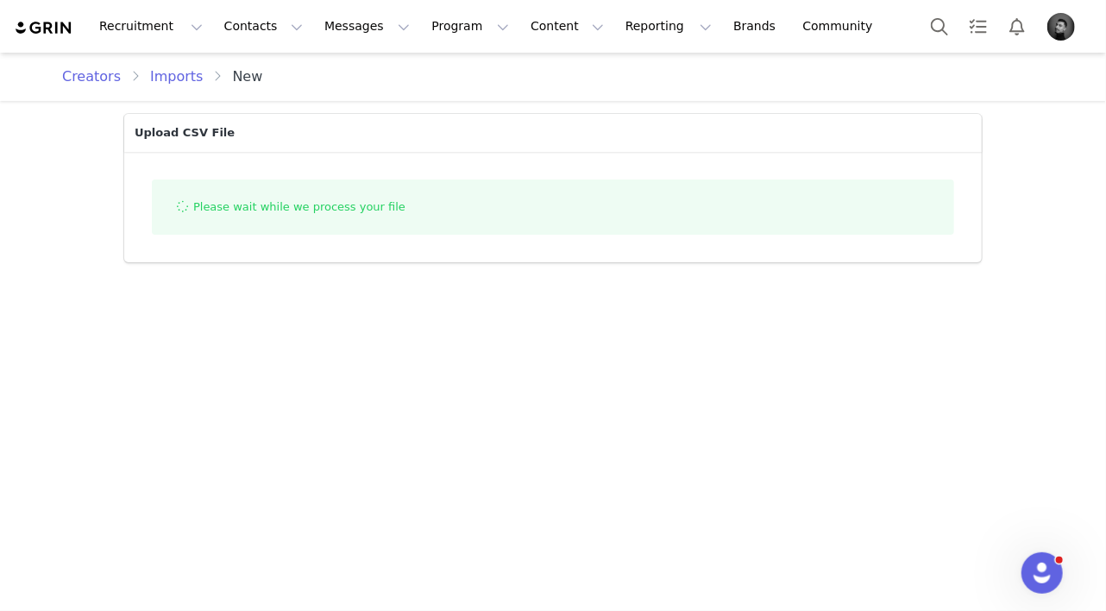
scroll to position [0, 0]
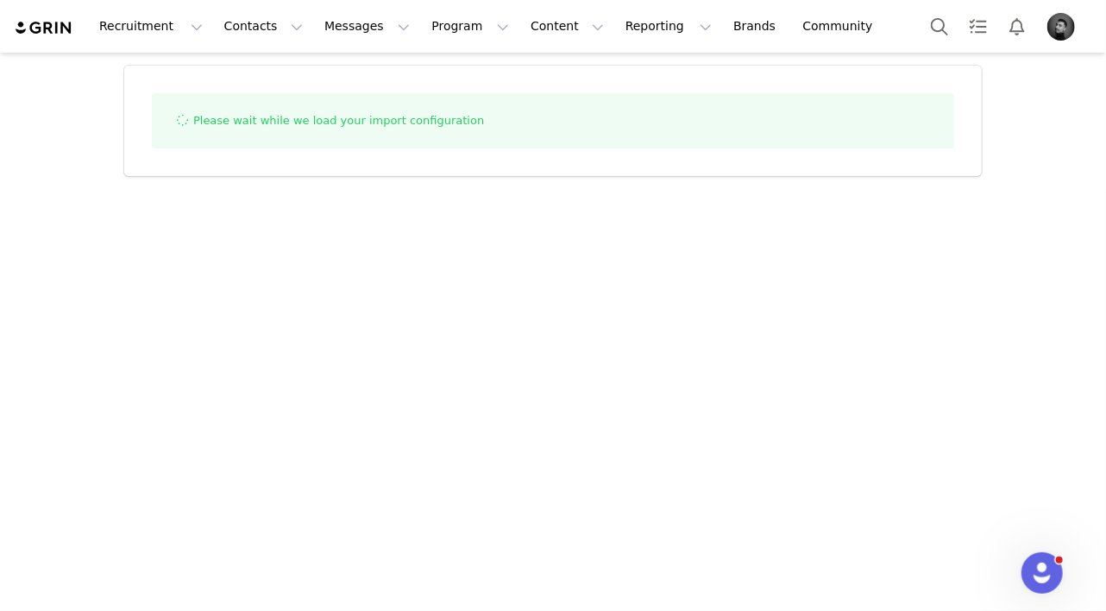
select select "influencer"
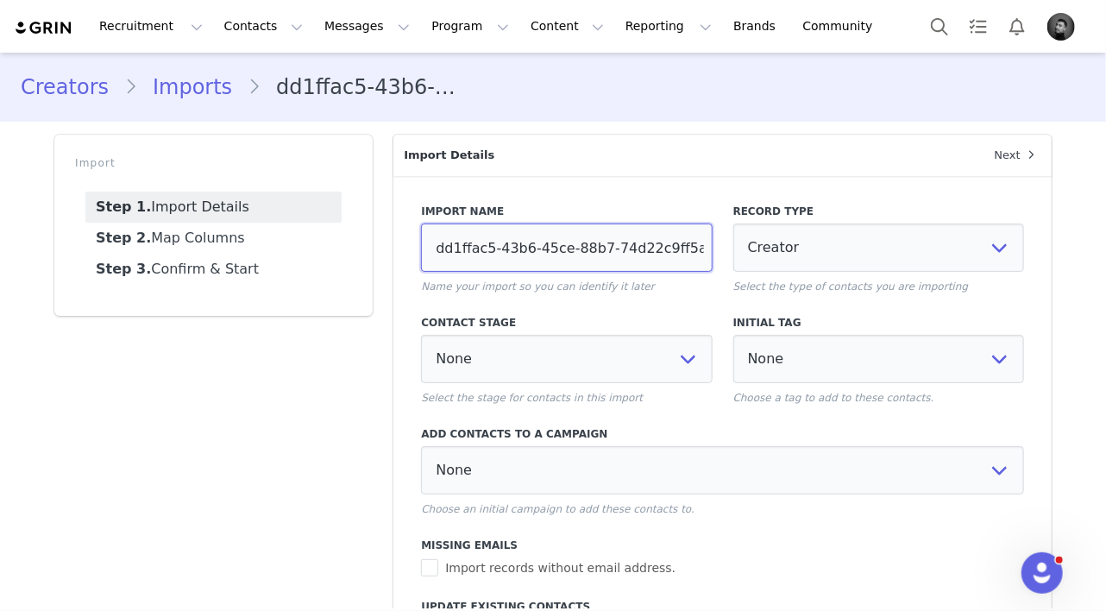
click at [606, 239] on input "dd1ffac5-43b6-45ce-88b7-74d22c9ff5af" at bounding box center [566, 247] width 291 height 48
click at [606, 240] on input "dd1ffac5-43b6-45ce-88b7-74d22c9ff5af" at bounding box center [566, 247] width 291 height 48
click at [607, 240] on input "dd1ffac5-43b6-45ce-88b7-74d22c9ff5af" at bounding box center [566, 247] width 291 height 48
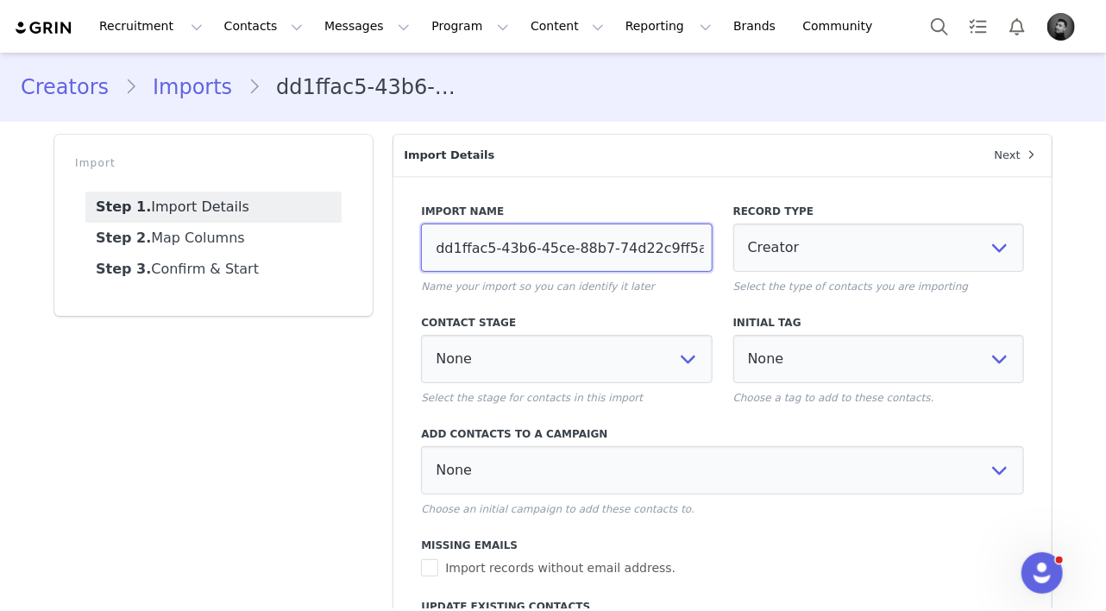
click at [607, 240] on input "dd1ffac5-43b6-45ce-88b7-74d22c9ff5af" at bounding box center [566, 247] width 291 height 48
drag, startPoint x: 607, startPoint y: 240, endPoint x: 615, endPoint y: 248, distance: 11.0
click at [613, 243] on input "dd1ffac5-43b6-45ce-88b7-74d22c9ff5af" at bounding box center [566, 247] width 291 height 48
click at [615, 248] on input "dd1ffac5-43b6-45ce-88b7-74d22c9ff5af" at bounding box center [566, 247] width 291 height 48
click at [616, 247] on input "dd1ffac5-43b6-45ce-88b7-74d22c9ff5af" at bounding box center [566, 247] width 291 height 48
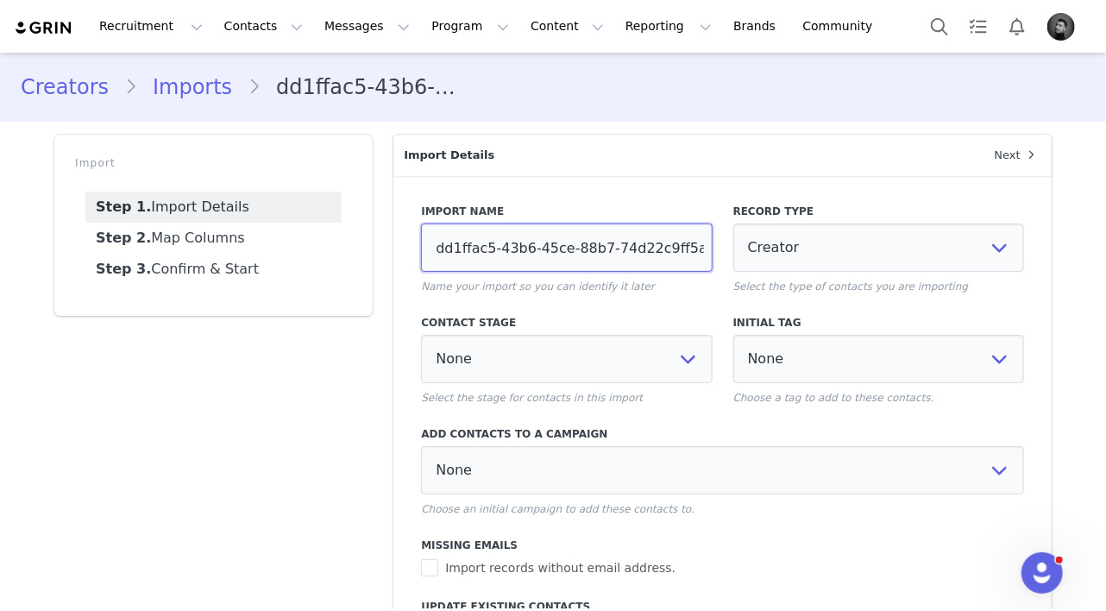
click at [614, 246] on input "dd1ffac5-43b6-45ce-88b7-74d22c9ff5af" at bounding box center [566, 247] width 291 height 48
type input "dd1ffac5-43b6-45ce-88b7-"
click at [506, 248] on input "dd1ffac5-43b6-45ce-88b7-" at bounding box center [566, 247] width 291 height 48
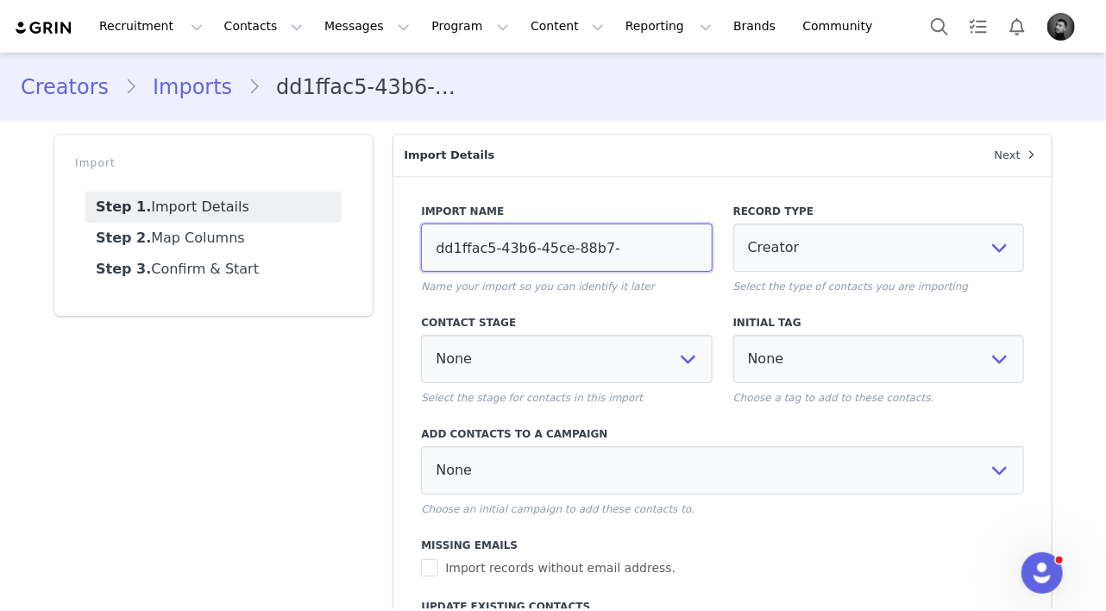
click at [506, 248] on input "dd1ffac5-43b6-45ce-88b7-" at bounding box center [566, 247] width 291 height 48
paste input "MW_CREATOR_NM_IMPORT_FL25"
click at [625, 251] on input "MW_CREATOR_NM_IMPORT_FL25" at bounding box center [566, 247] width 291 height 48
click at [474, 251] on input "MW_CREATOR_NM_IMPORT_FL25" at bounding box center [566, 247] width 291 height 48
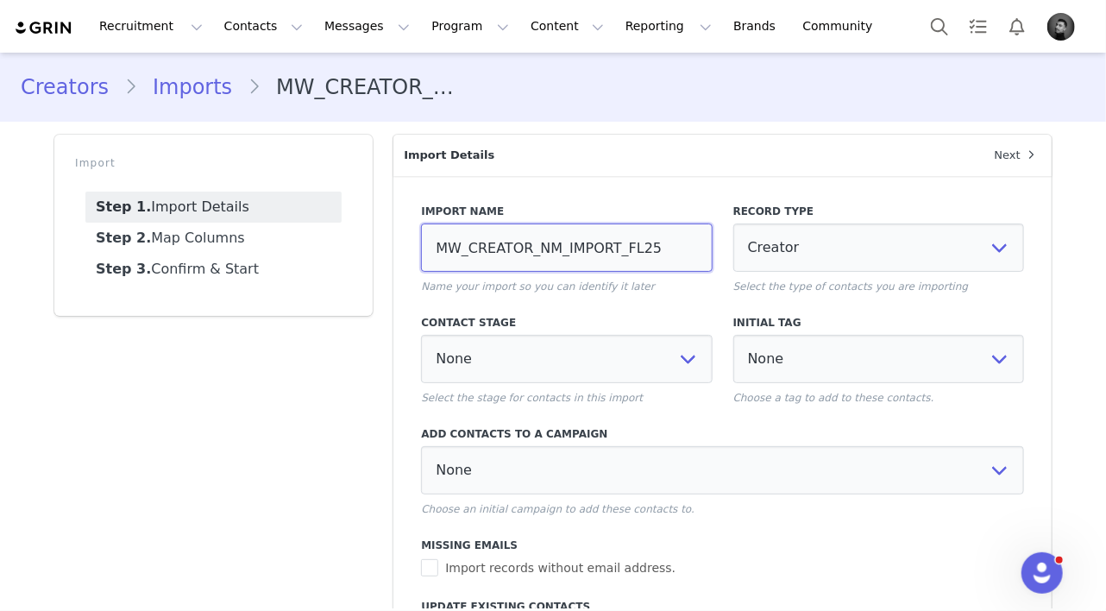
click at [474, 251] on input "MW_CREATOR_NM_IMPORT_FL25" at bounding box center [566, 247] width 291 height 48
paste input "V2_"
type input "MW_CREATOR_NM_IMPORT_V2_FL25"
click at [227, 202] on link "Step 1. Import Details" at bounding box center [213, 207] width 256 height 31
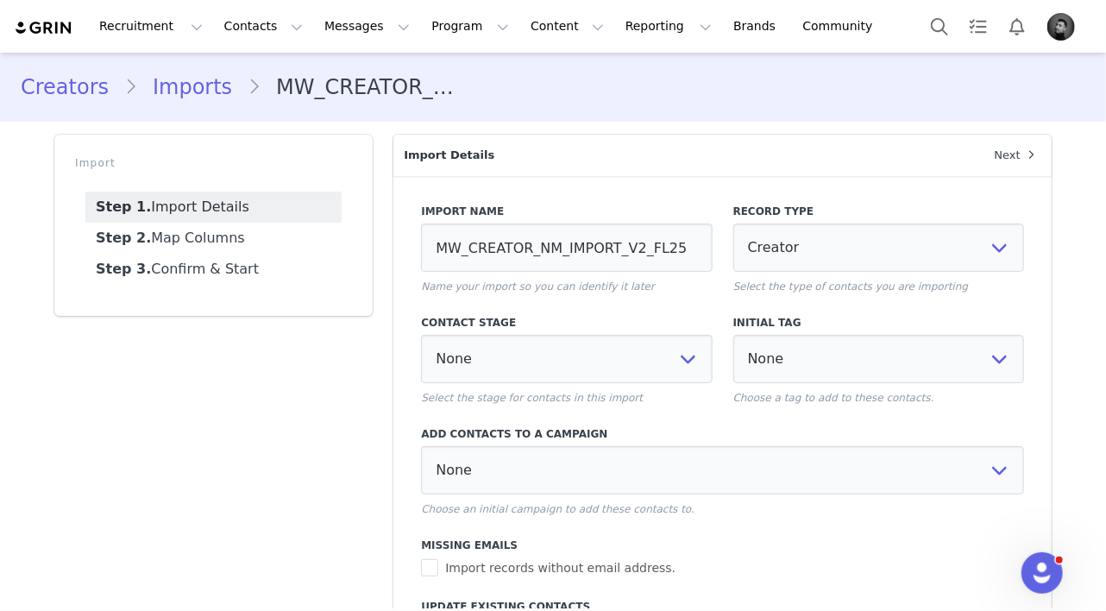
click at [220, 207] on link "Step 1. Import Details" at bounding box center [213, 207] width 256 height 31
click at [251, 206] on link "Step 1. Import Details" at bounding box center [213, 207] width 256 height 31
click at [210, 202] on link "Step 1. Import Details" at bounding box center [213, 207] width 256 height 31
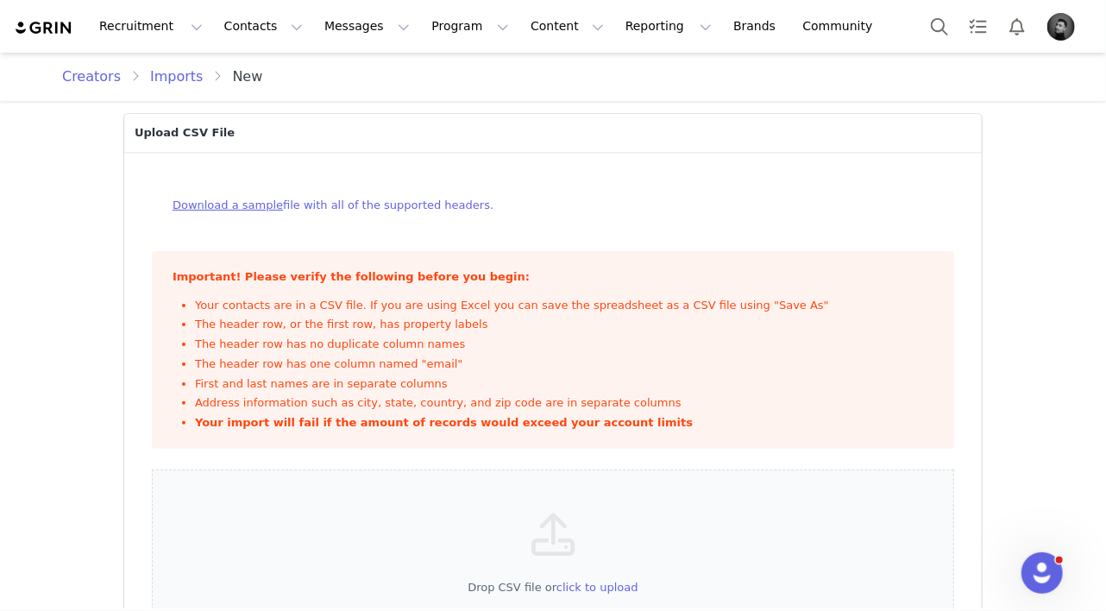
scroll to position [93, 0]
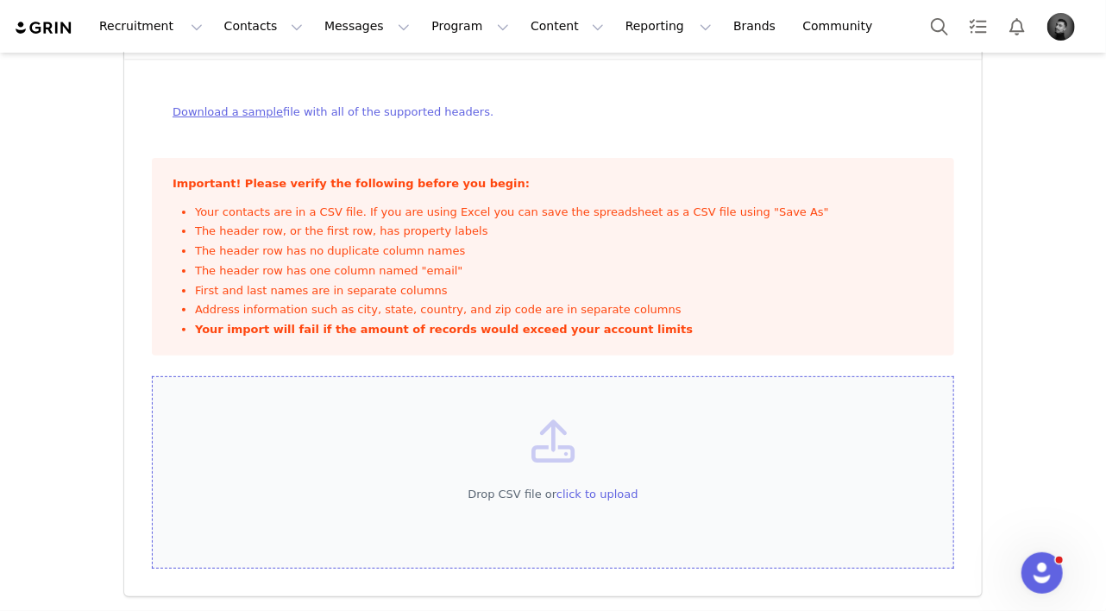
click at [615, 495] on span "click to upload" at bounding box center [597, 493] width 82 height 13
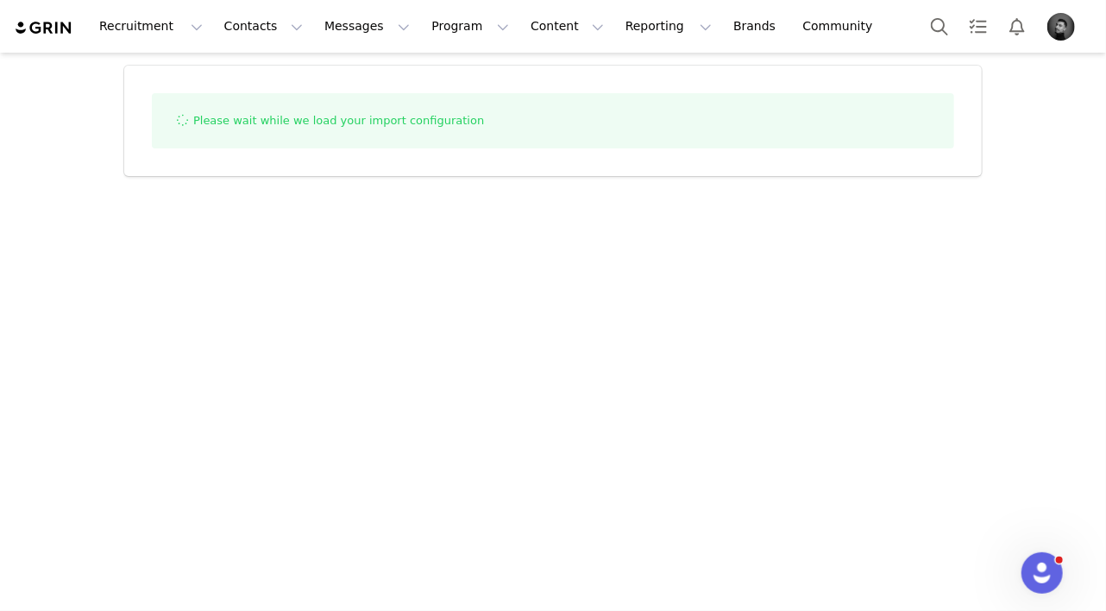
select select "influencer"
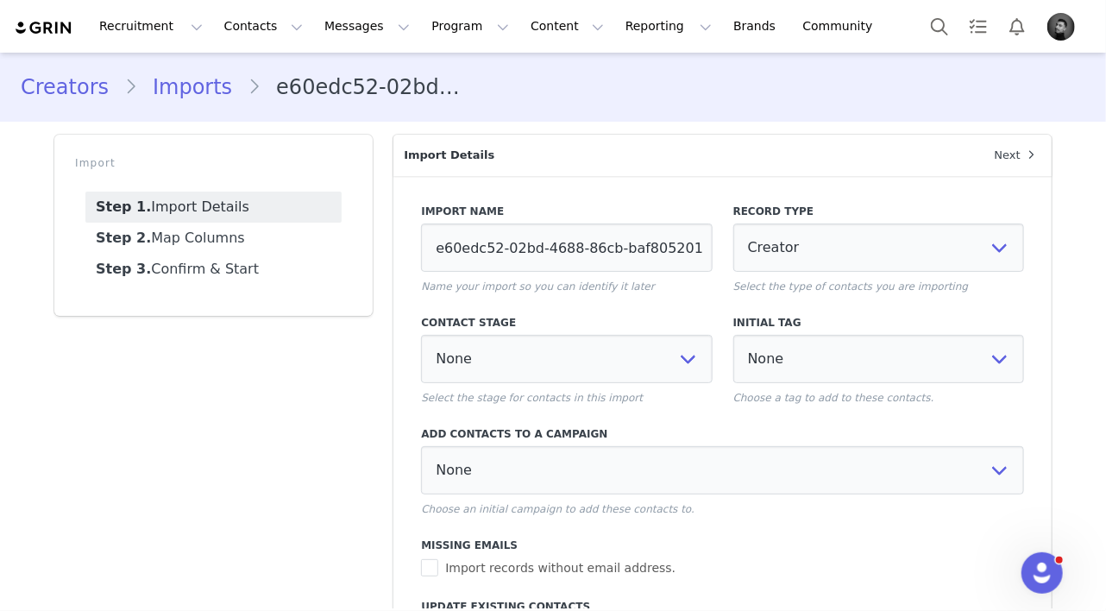
scroll to position [43, 0]
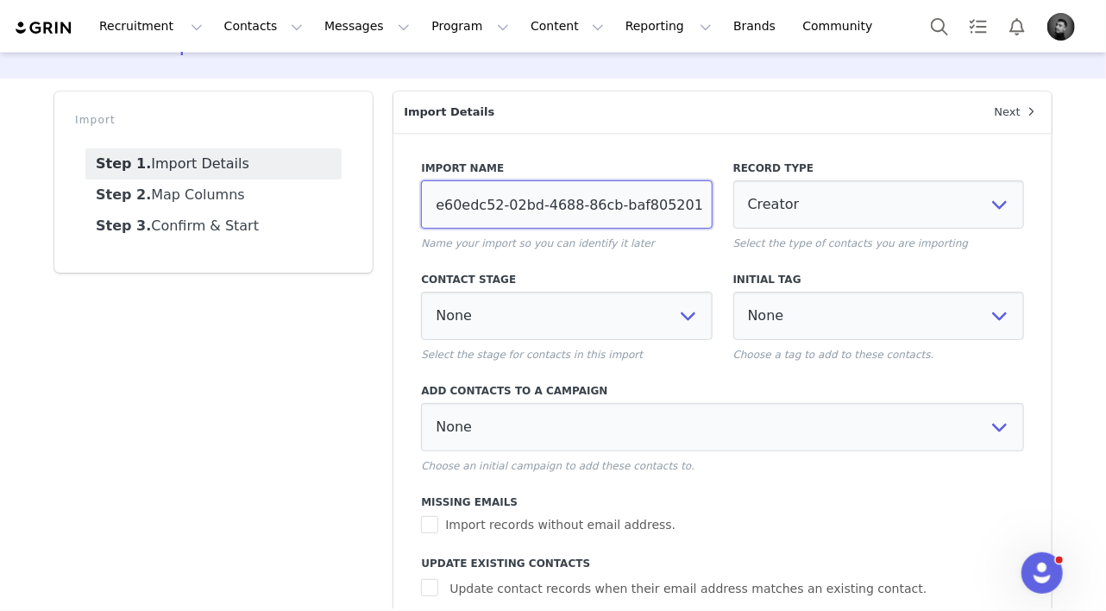
click at [570, 195] on input "e60edc52-02bd-4688-86cb-baf8052015f3" at bounding box center [566, 204] width 291 height 48
paste input "MW_CREATOR_NM_IMPORT_V2_FL25"
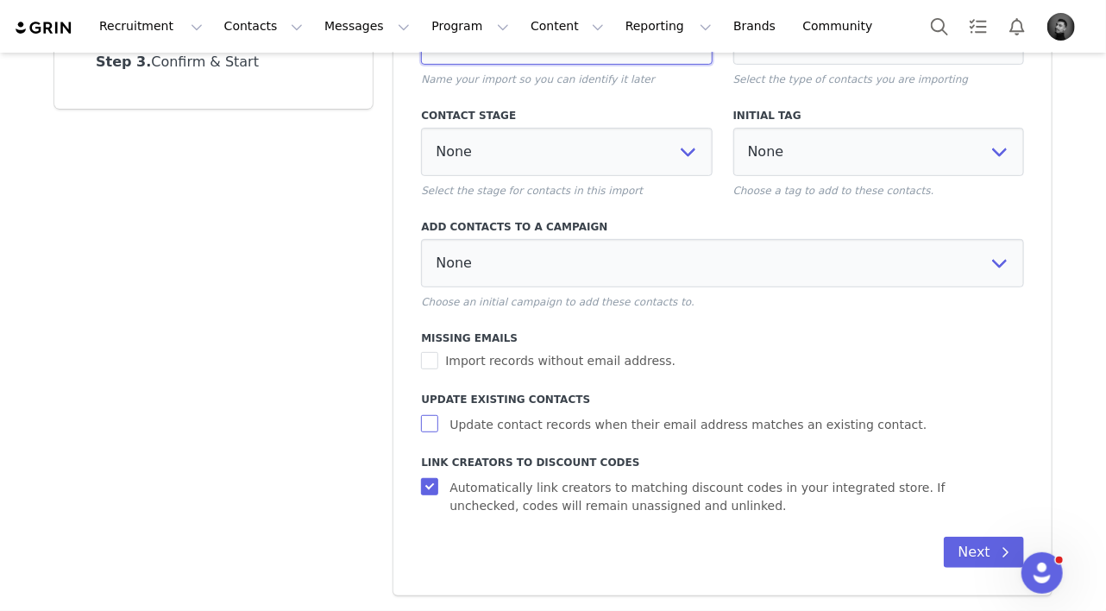
type input "MW_CREATOR_NM_IMPORT_V2_FL25"
click at [428, 429] on input "Update contact records when their email address matches an existing contact." at bounding box center [432, 423] width 22 height 17
checkbox input "true"
select select
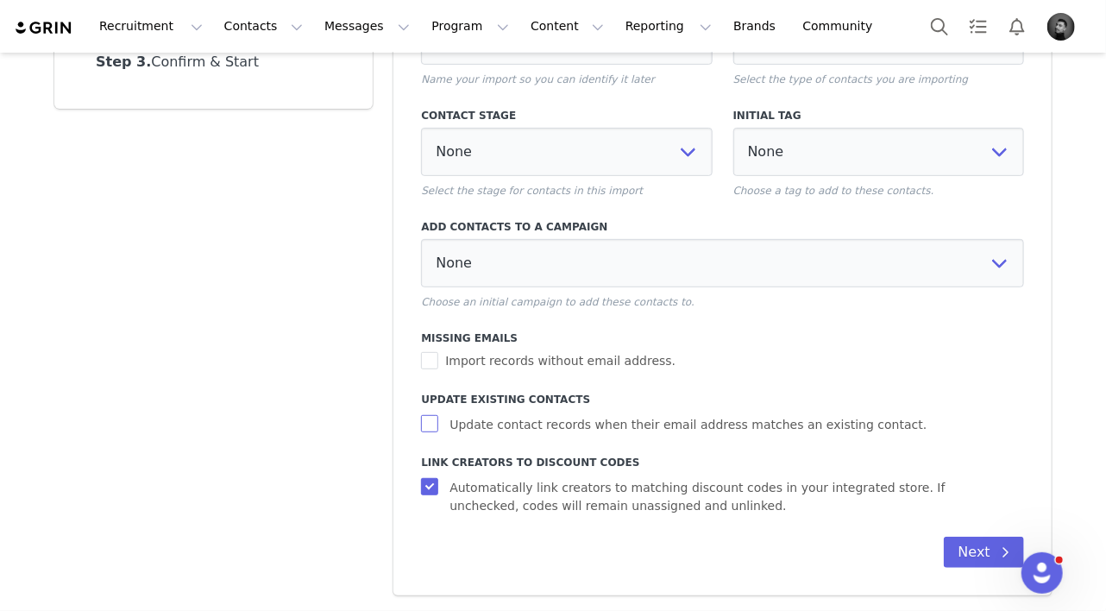
select select
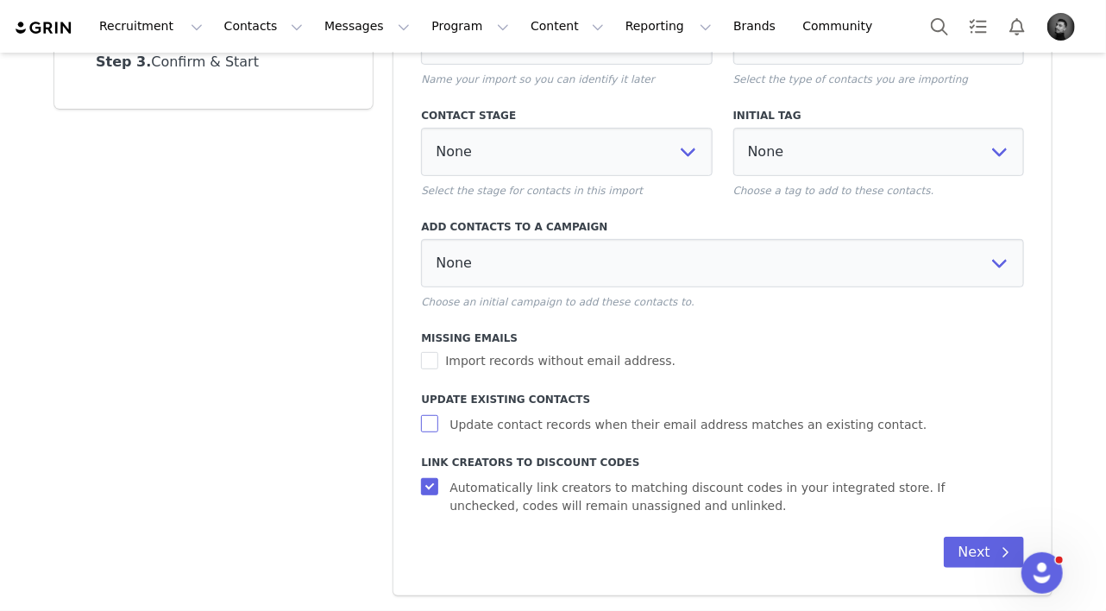
select select
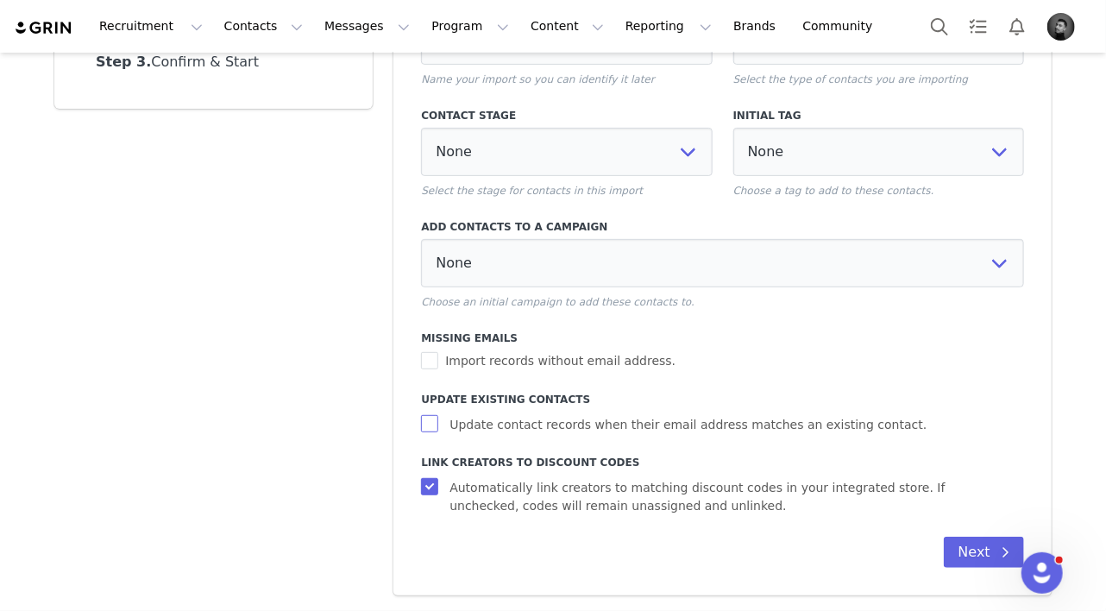
select select
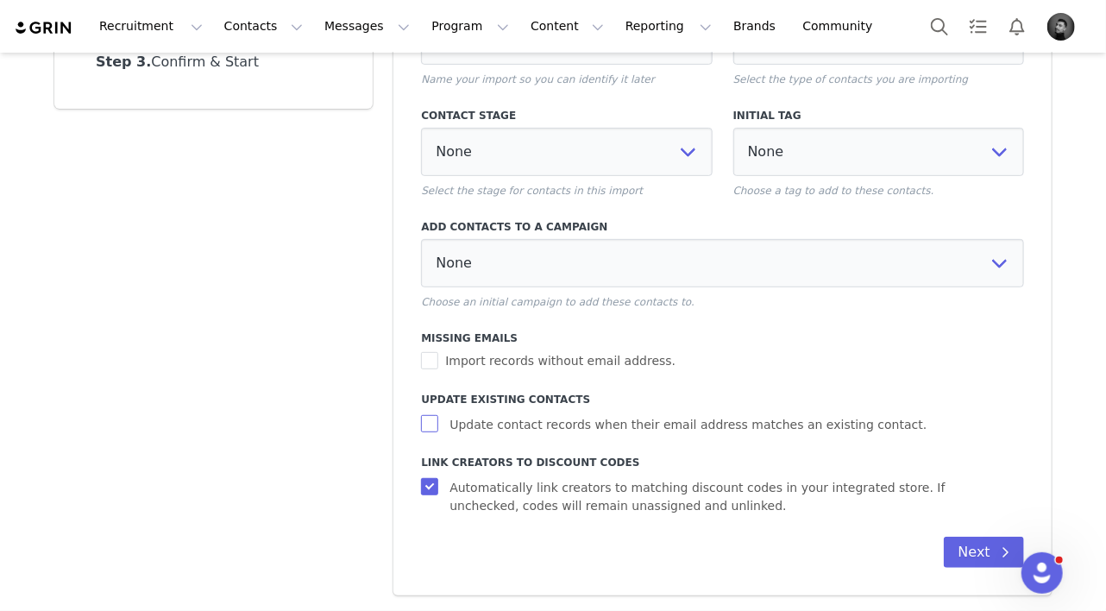
select select
click at [428, 482] on input "Automatically link creators to matching discount codes in your integrated store…" at bounding box center [432, 486] width 22 height 17
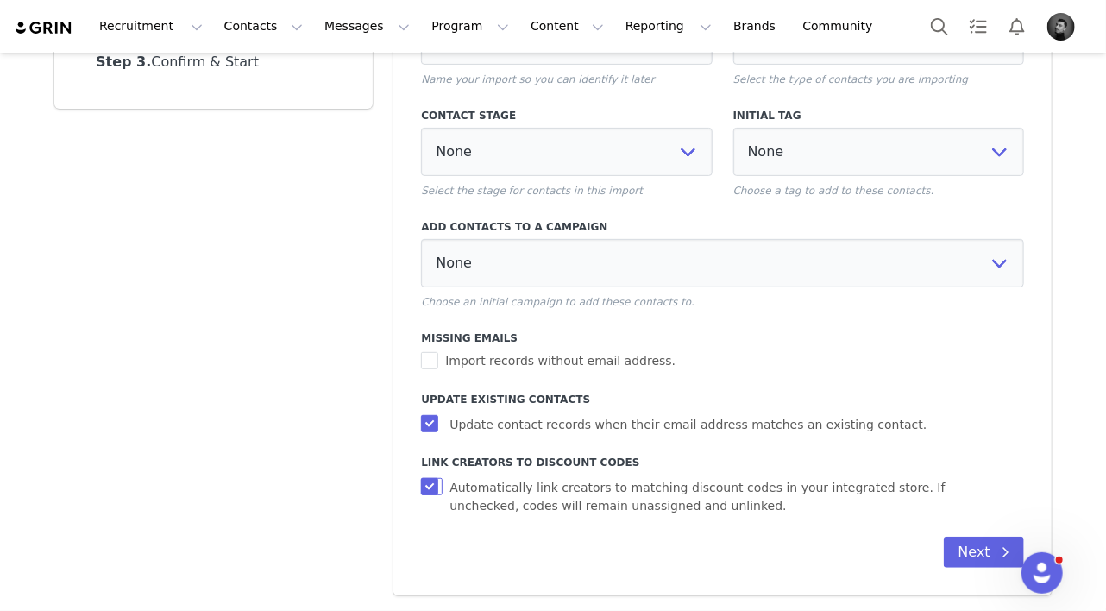
checkbox input "false"
select select
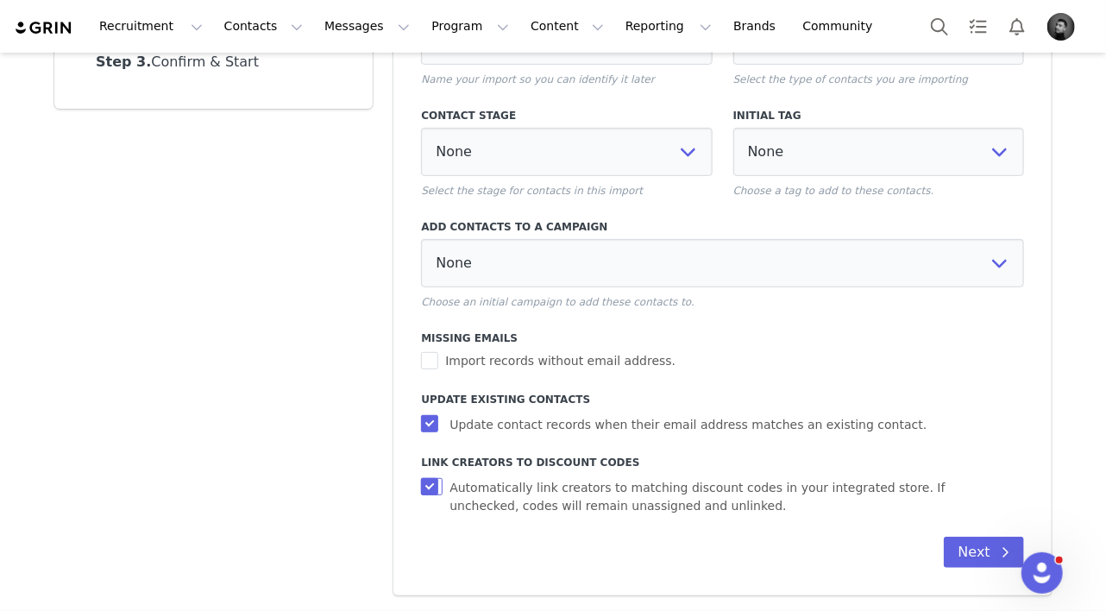
select select
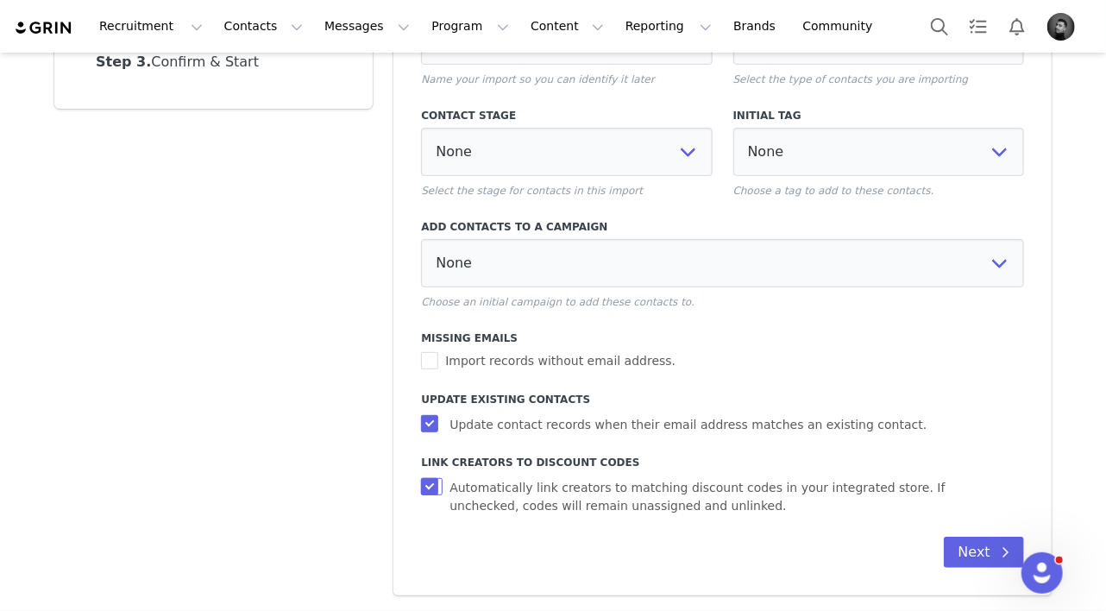
select select
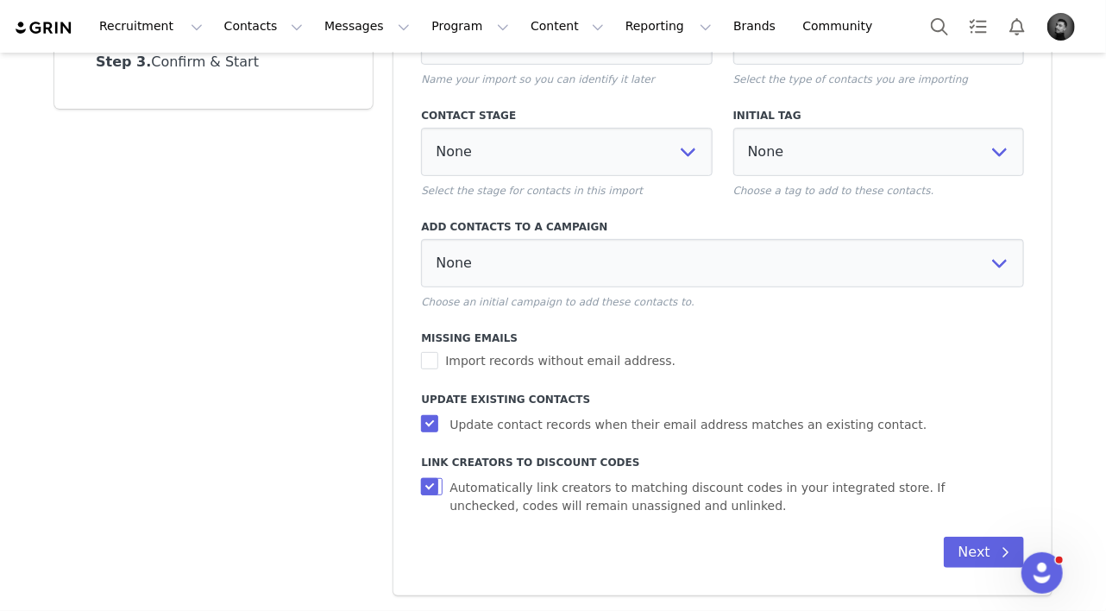
select select
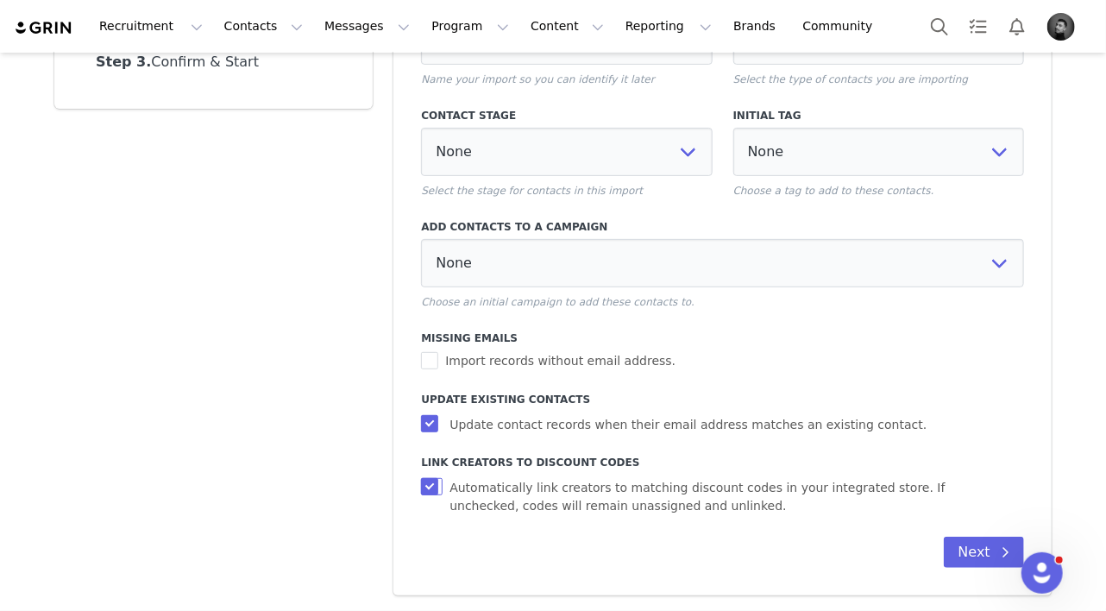
select select
click at [992, 545] on button "Next" at bounding box center [984, 552] width 80 height 31
select select
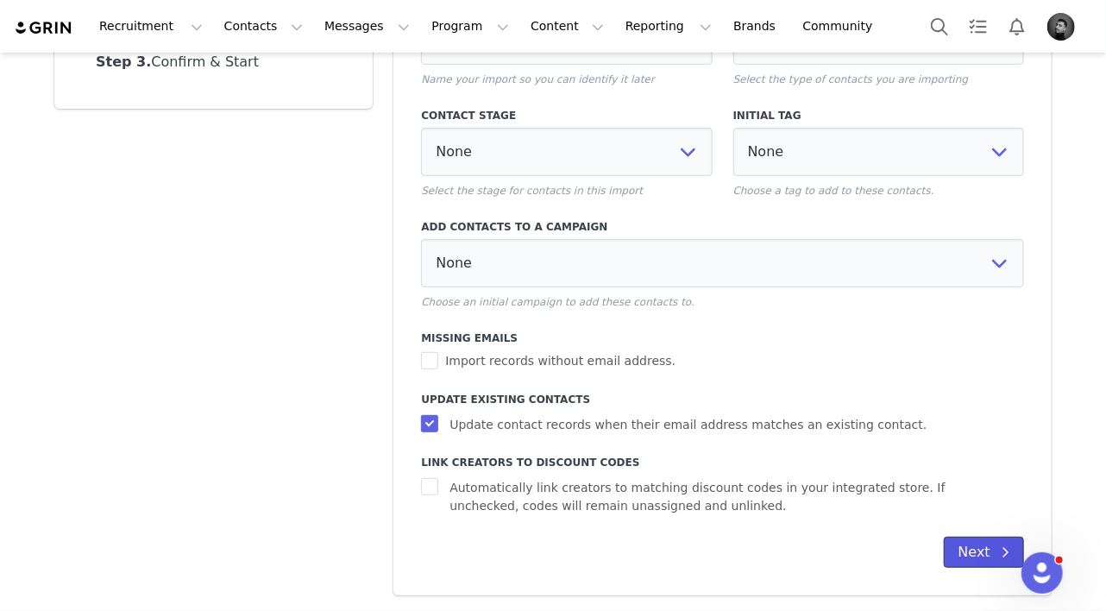
select select
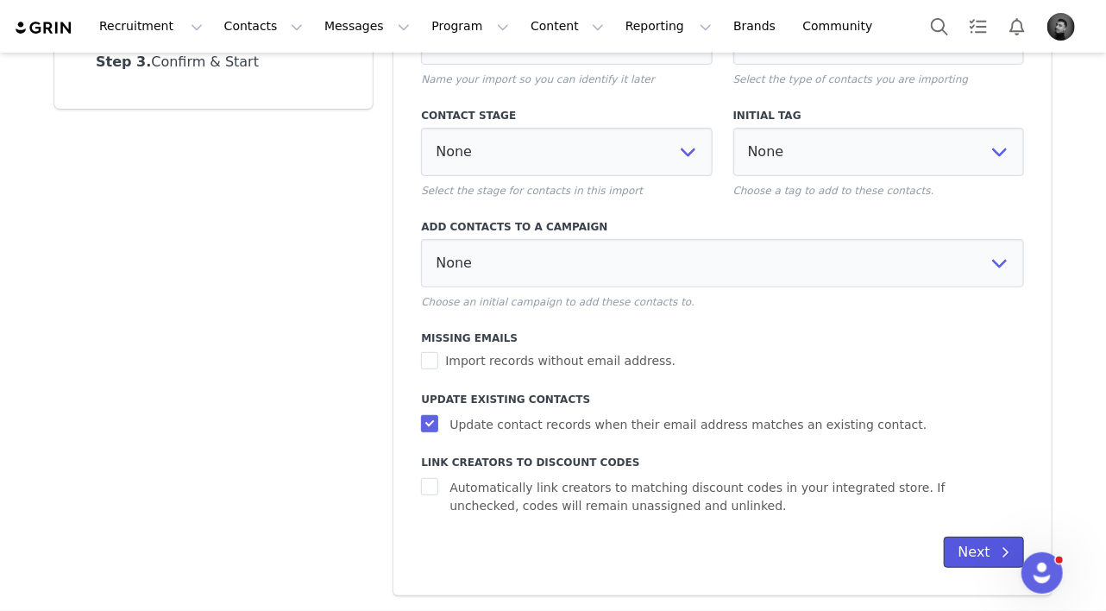
select select
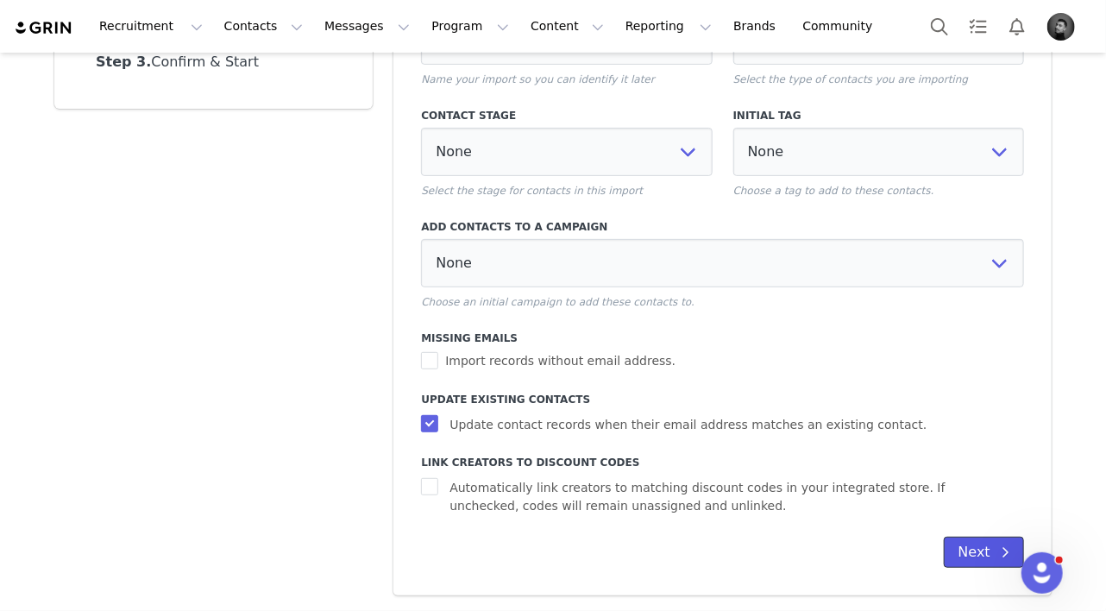
select select
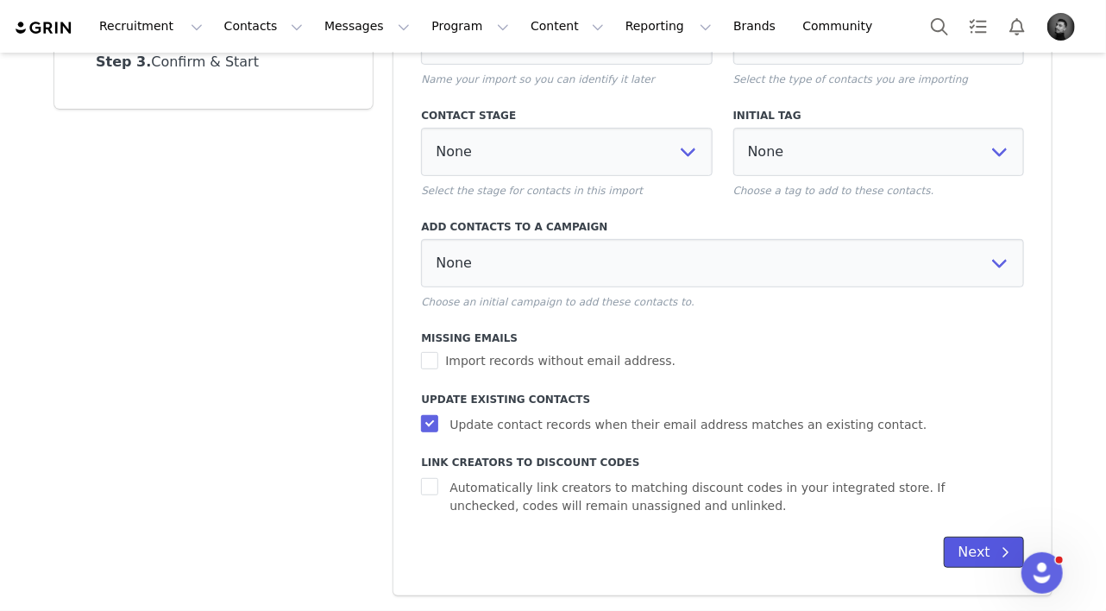
select select
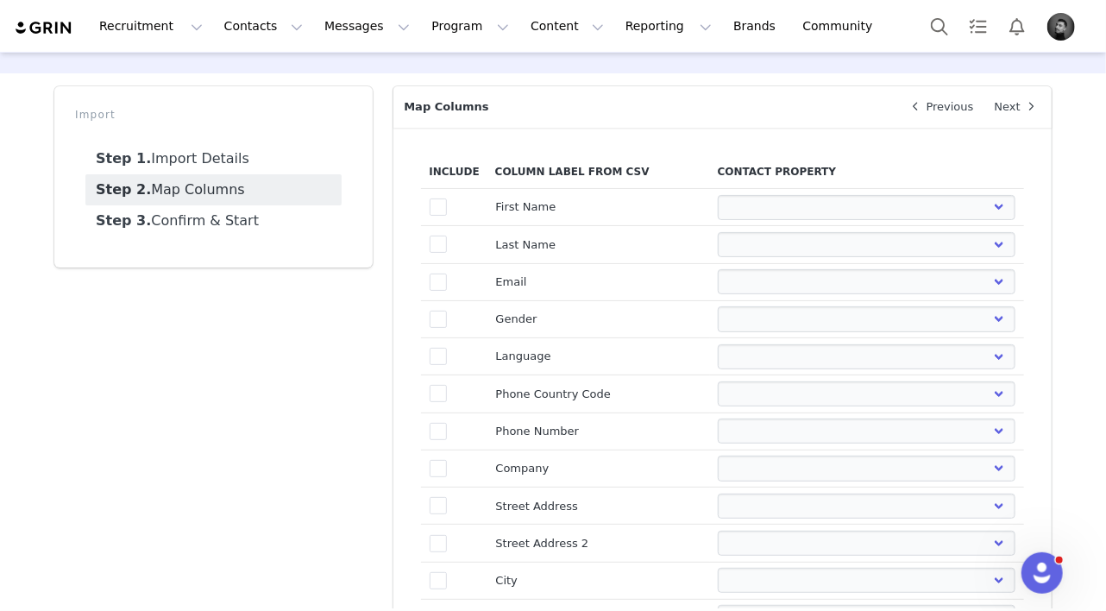
scroll to position [22, 0]
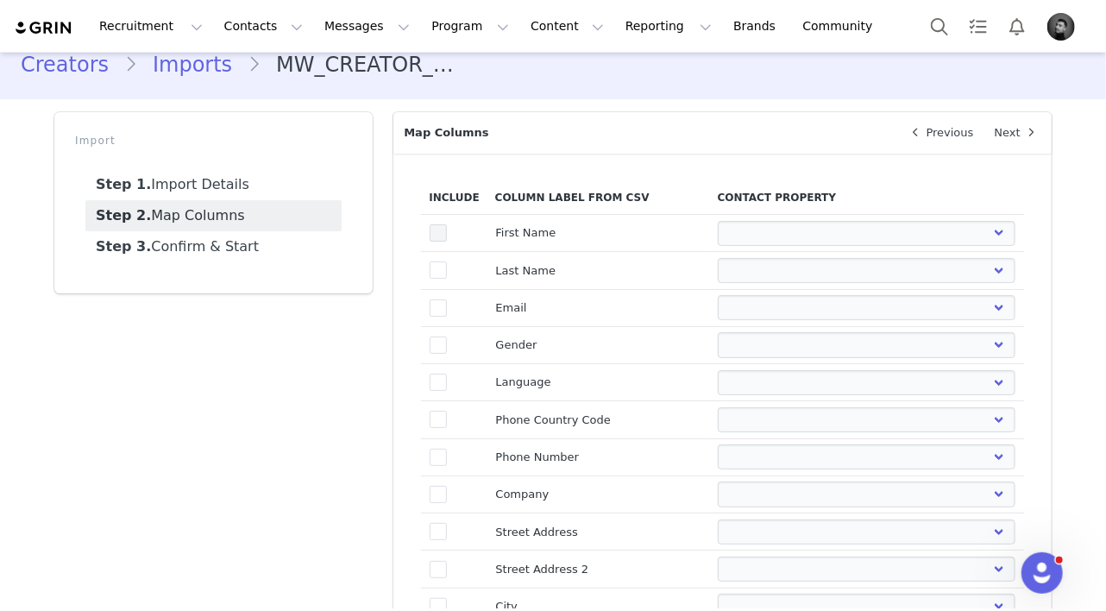
click at [440, 229] on span at bounding box center [438, 232] width 17 height 17
click at [447, 224] on input "true" at bounding box center [447, 224] width 0 height 0
select select
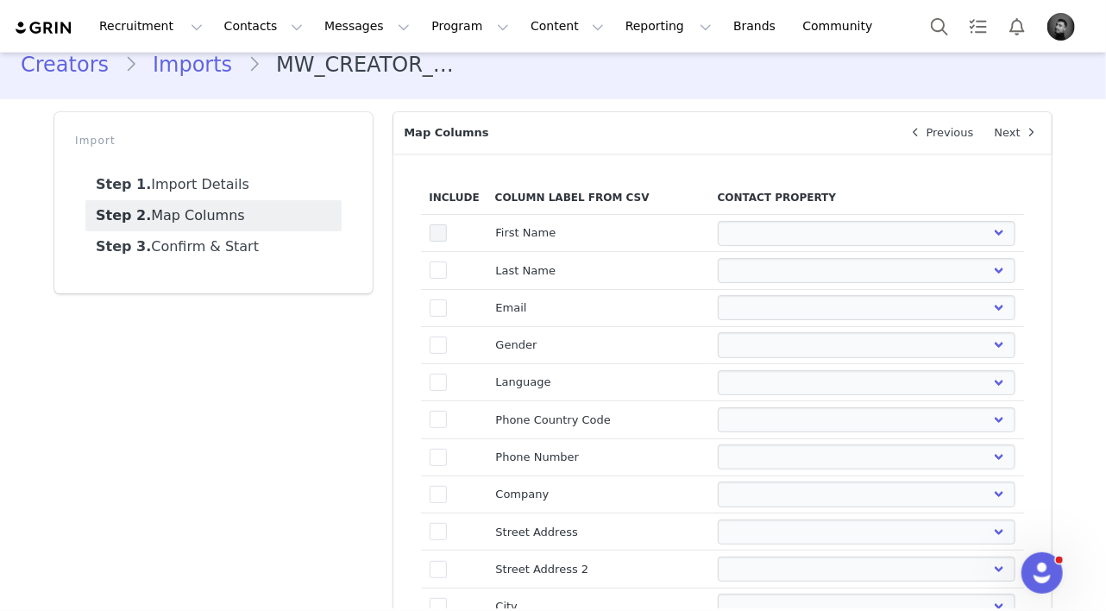
select select
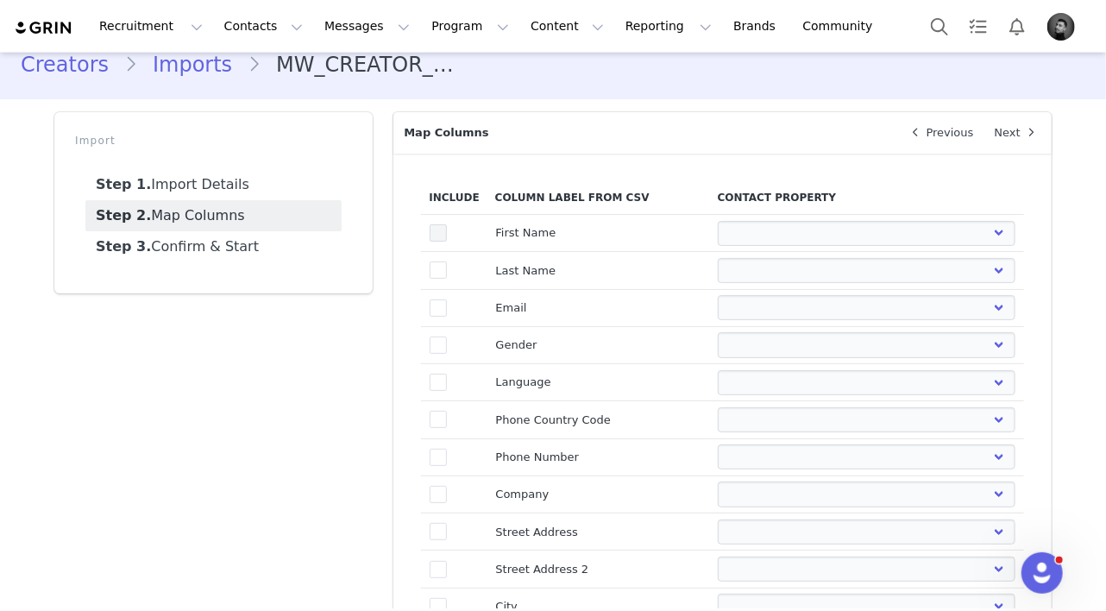
select select
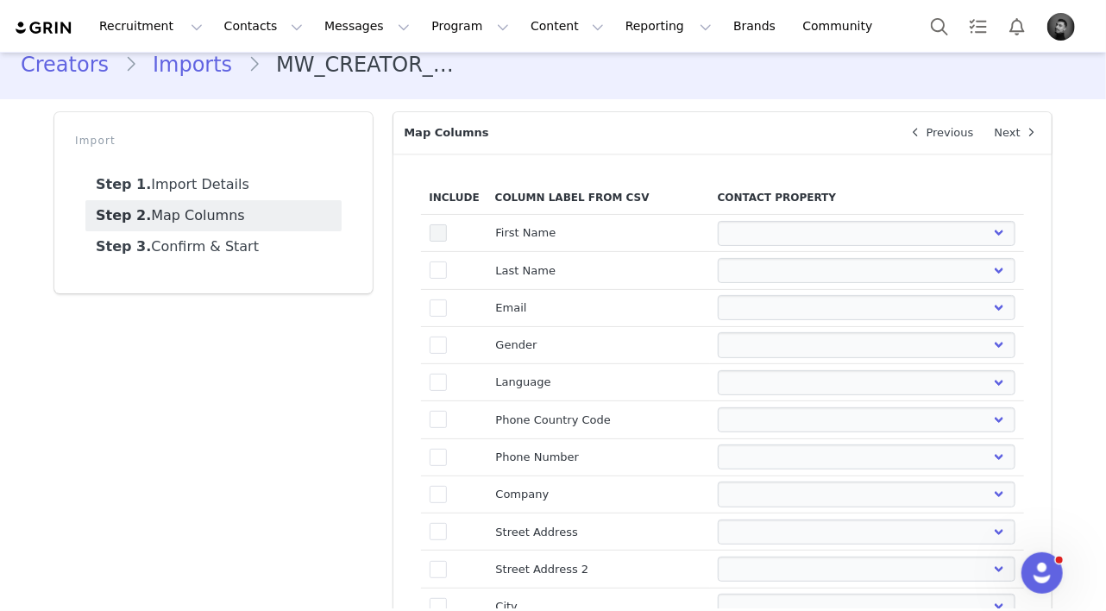
select select
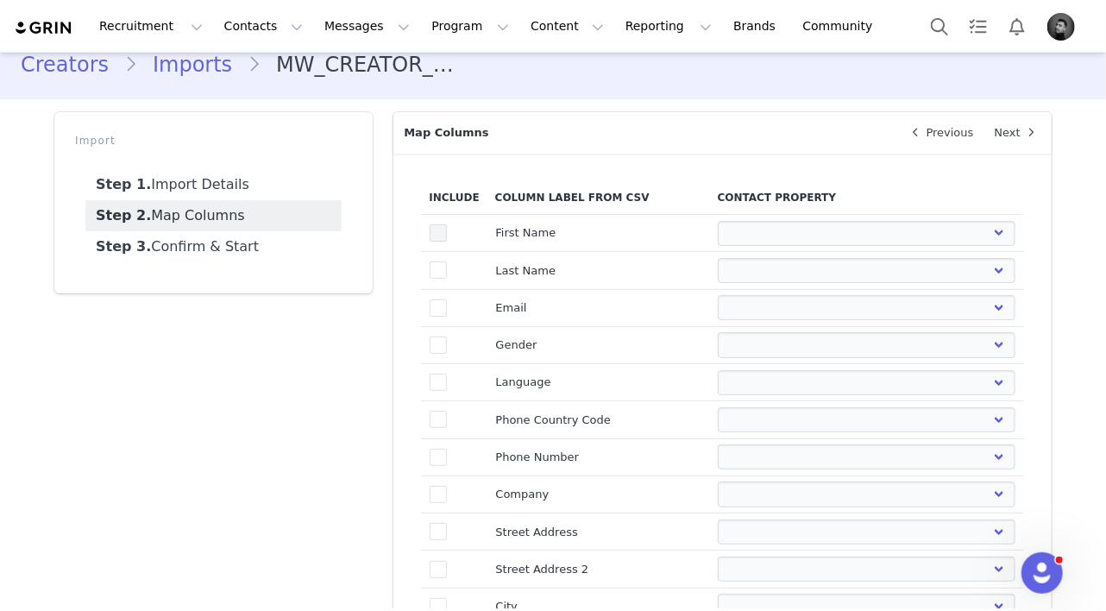
select select
click at [445, 309] on span at bounding box center [438, 307] width 17 height 17
click at [447, 299] on input "true" at bounding box center [447, 299] width 0 height 0
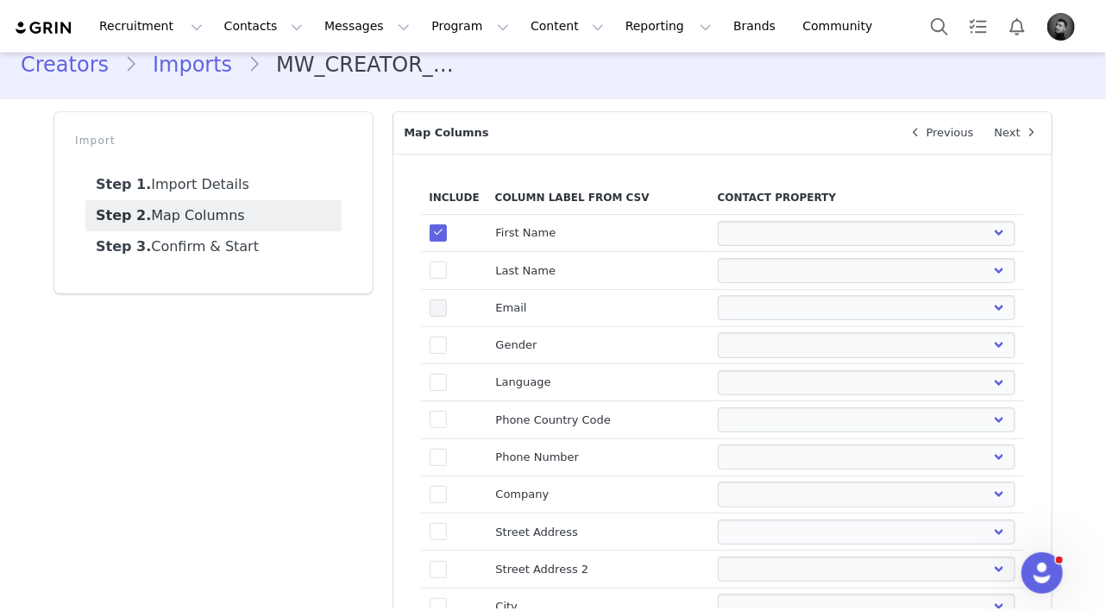
select select
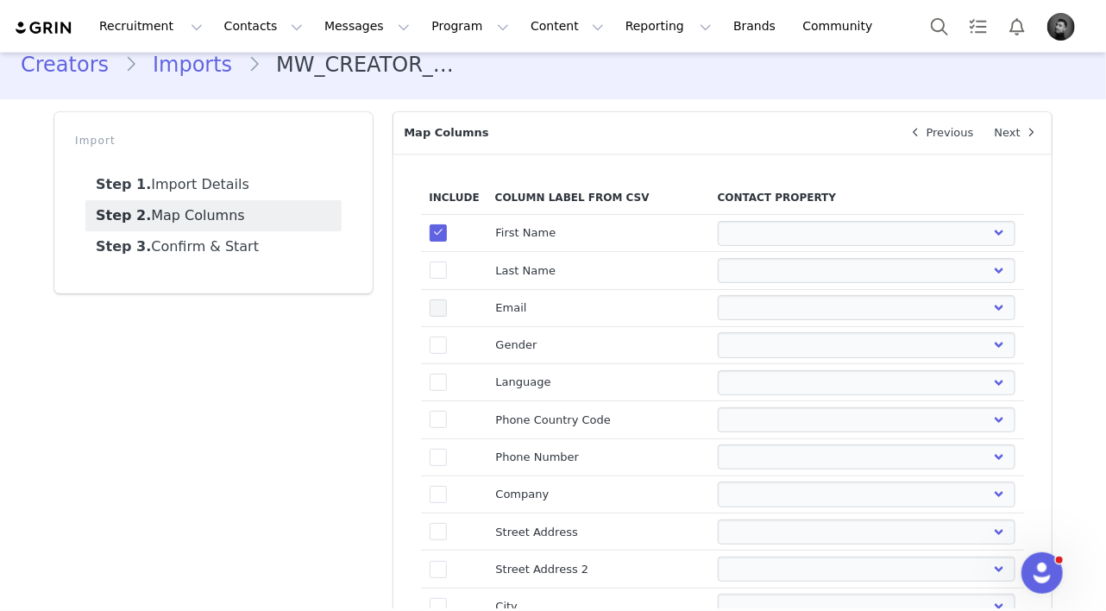
select select
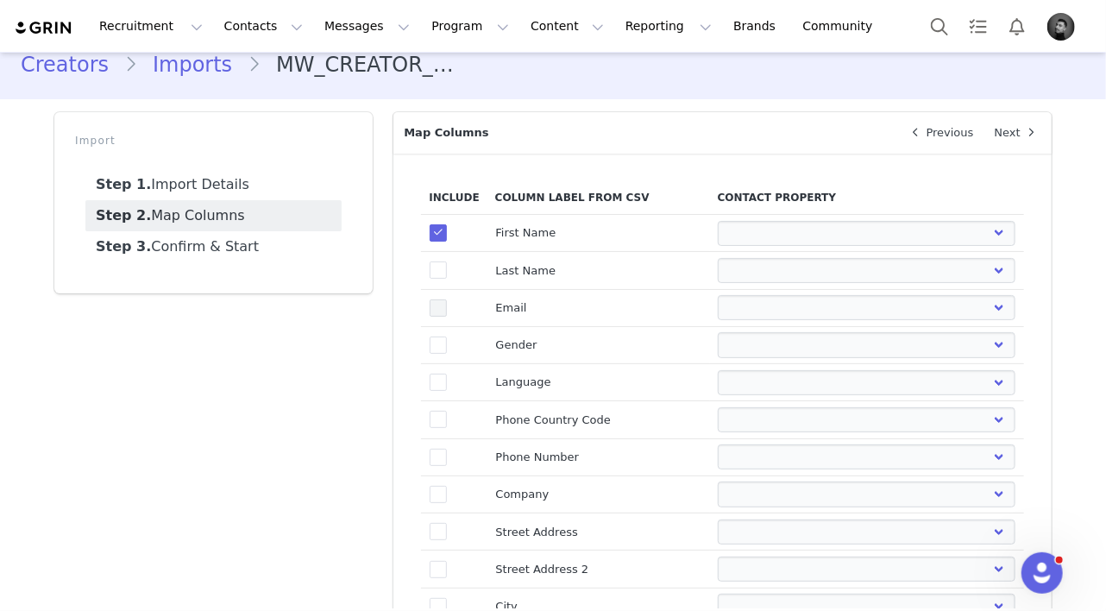
select select
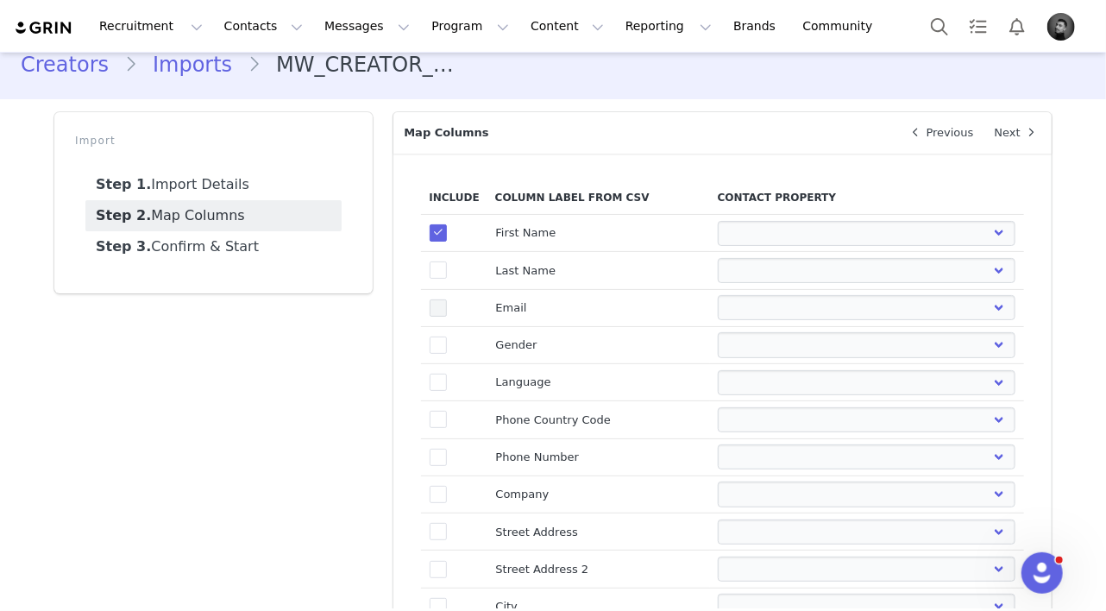
select select
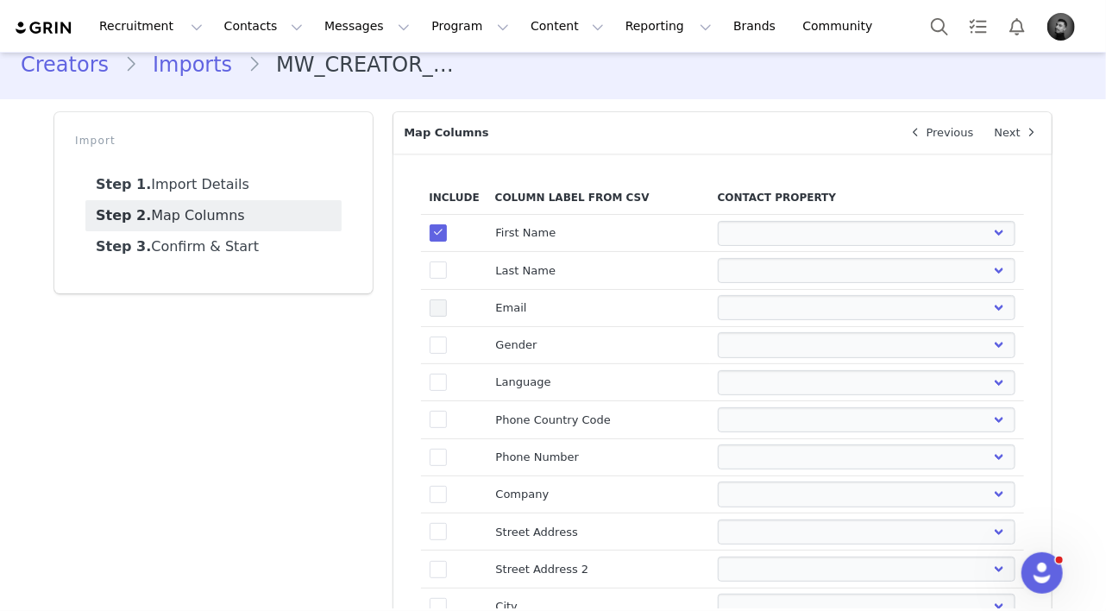
select select
click at [735, 304] on select "First Name Last Name Email PayPal Email Gender Language Phone Country Code Phon…" at bounding box center [867, 307] width 298 height 25
select select "email"
click at [718, 295] on select "First Name Last Name Email PayPal Email Gender Language Phone Country Code Phon…" at bounding box center [867, 307] width 298 height 25
select select
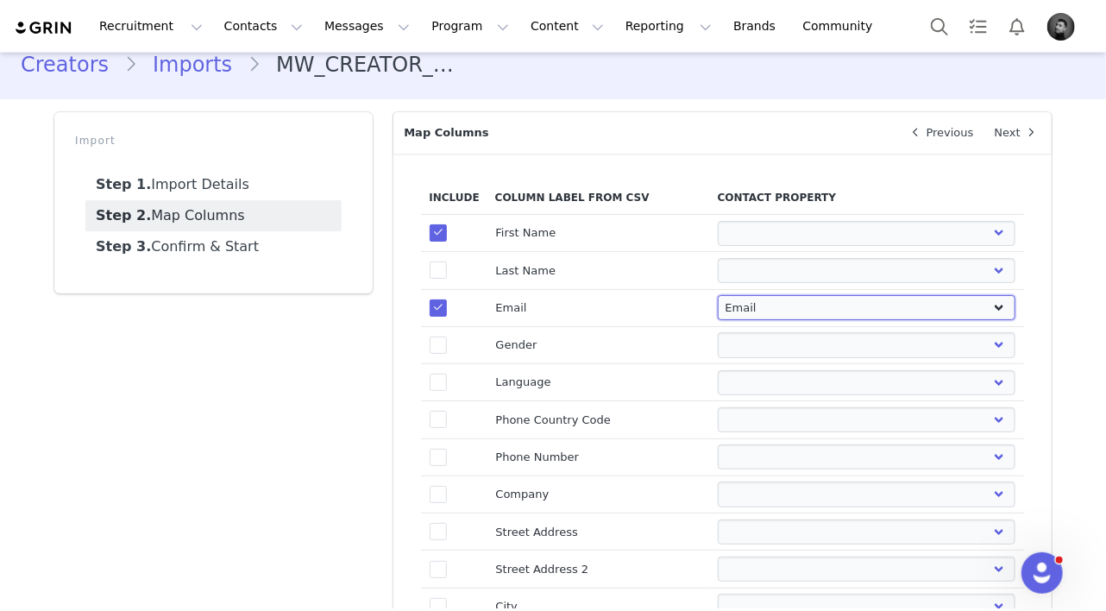
select select
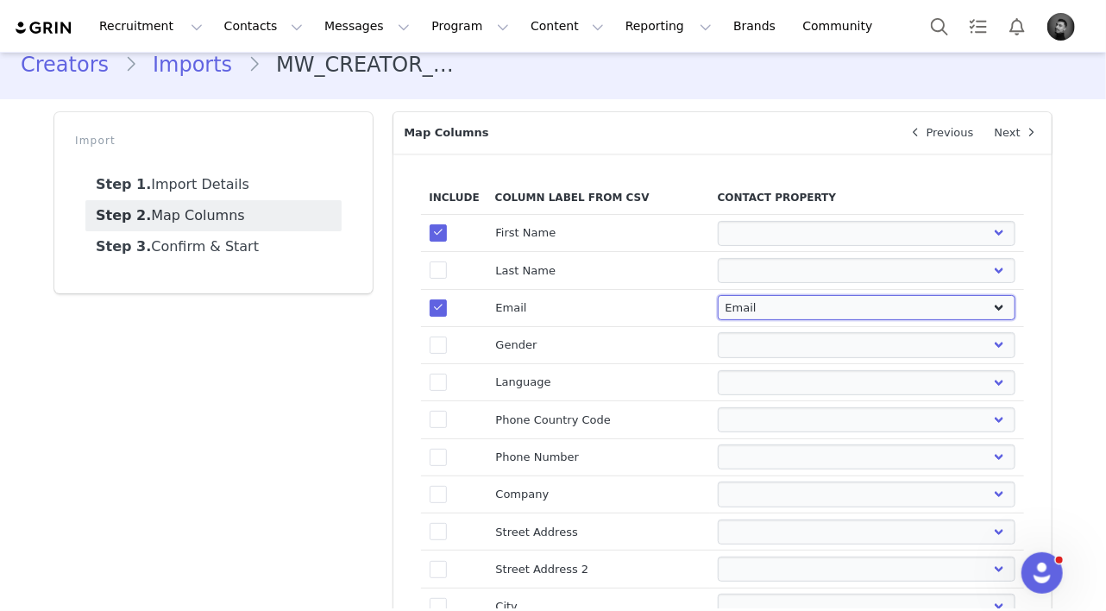
select select
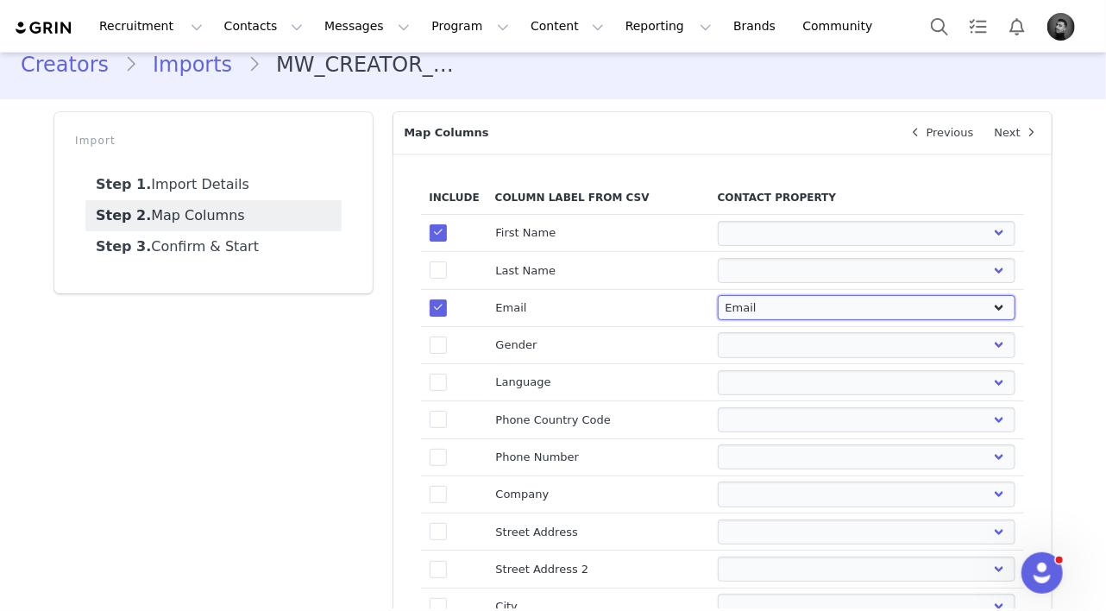
select select
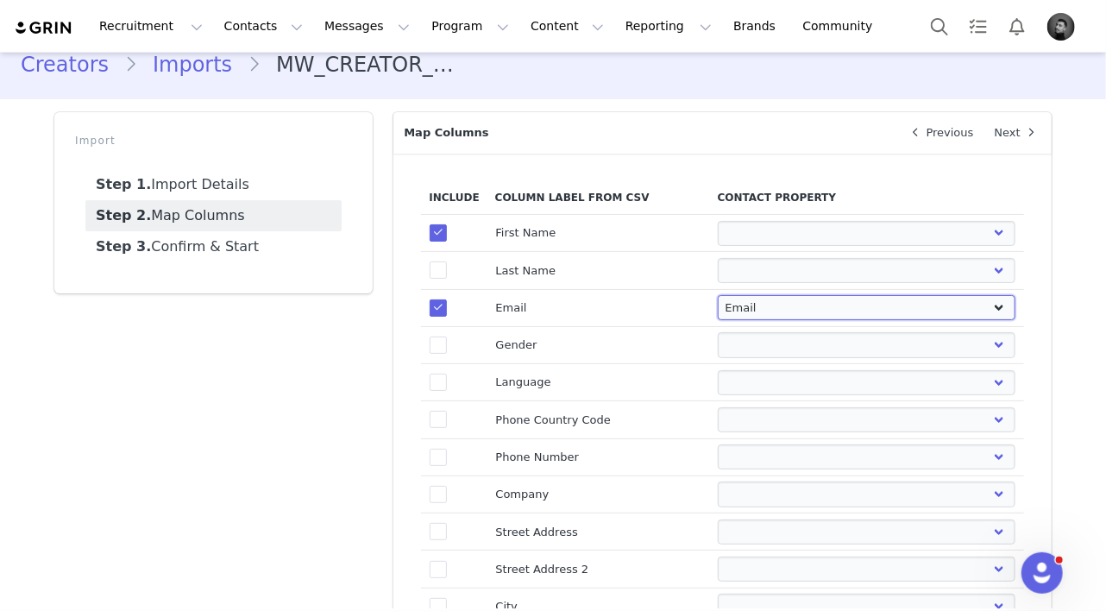
select select
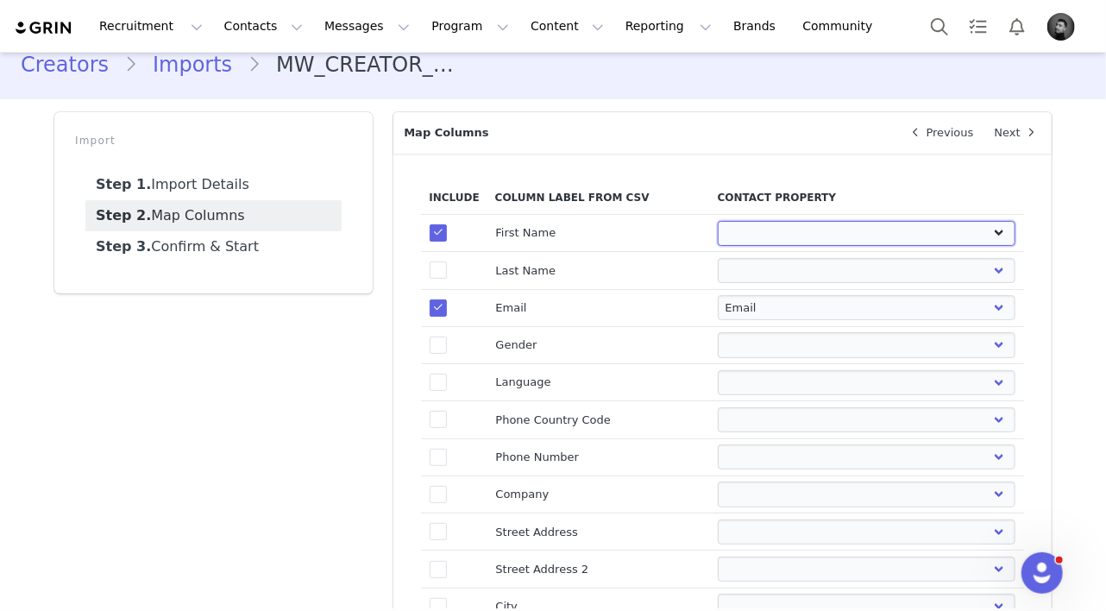
click at [745, 229] on select "First Name Last Name Email PayPal Email Gender Language Phone Country Code Phon…" at bounding box center [867, 233] width 298 height 25
select select "first_name"
click at [718, 221] on select "First Name Last Name Email PayPal Email Gender Language Phone Country Code Phon…" at bounding box center [867, 233] width 298 height 25
select select
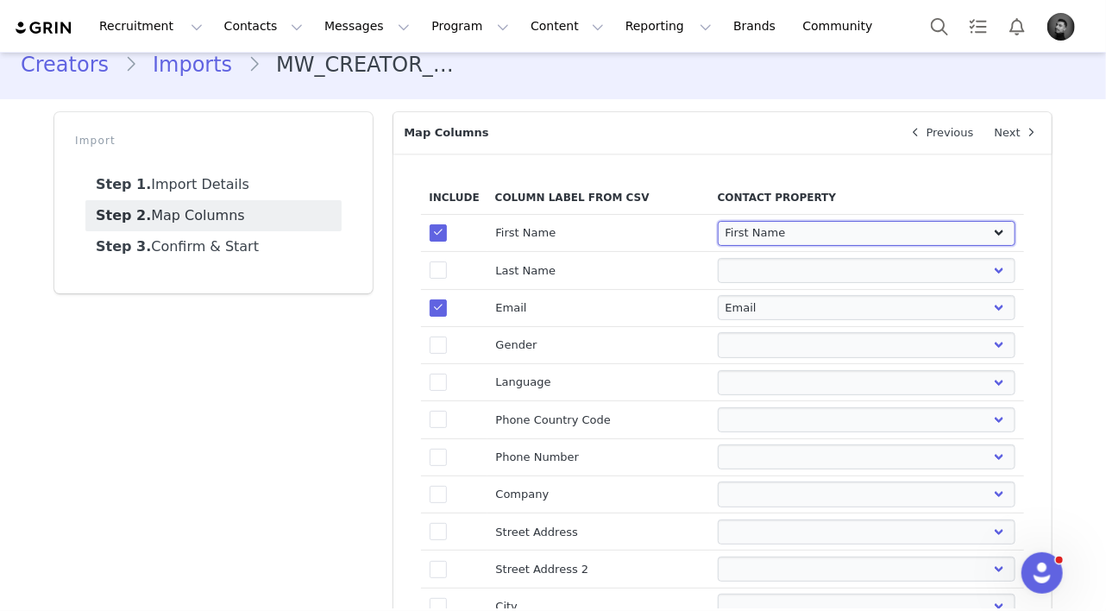
select select
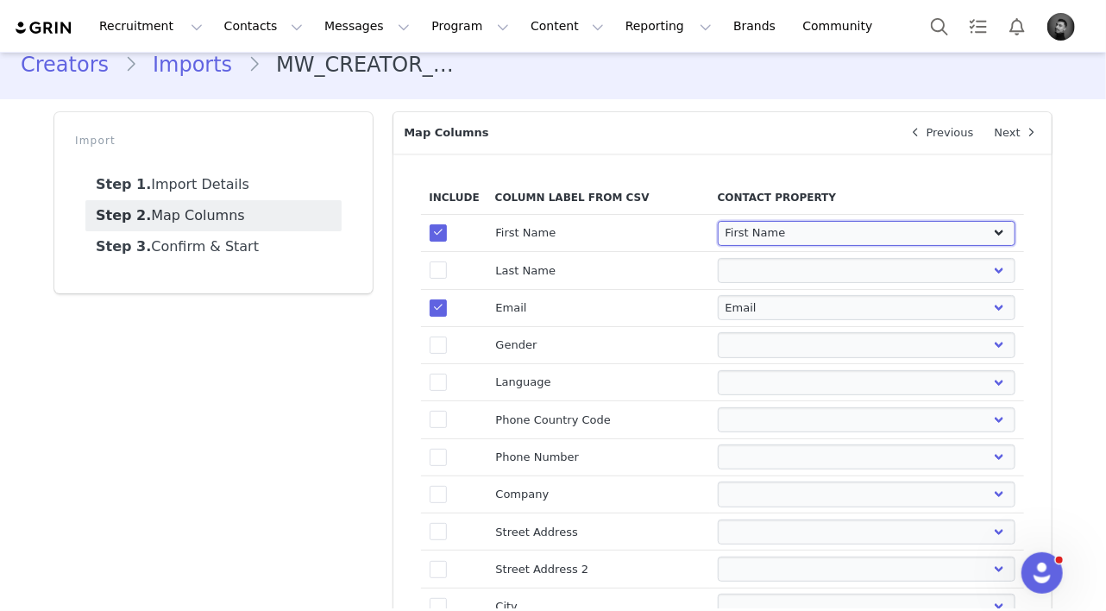
select select
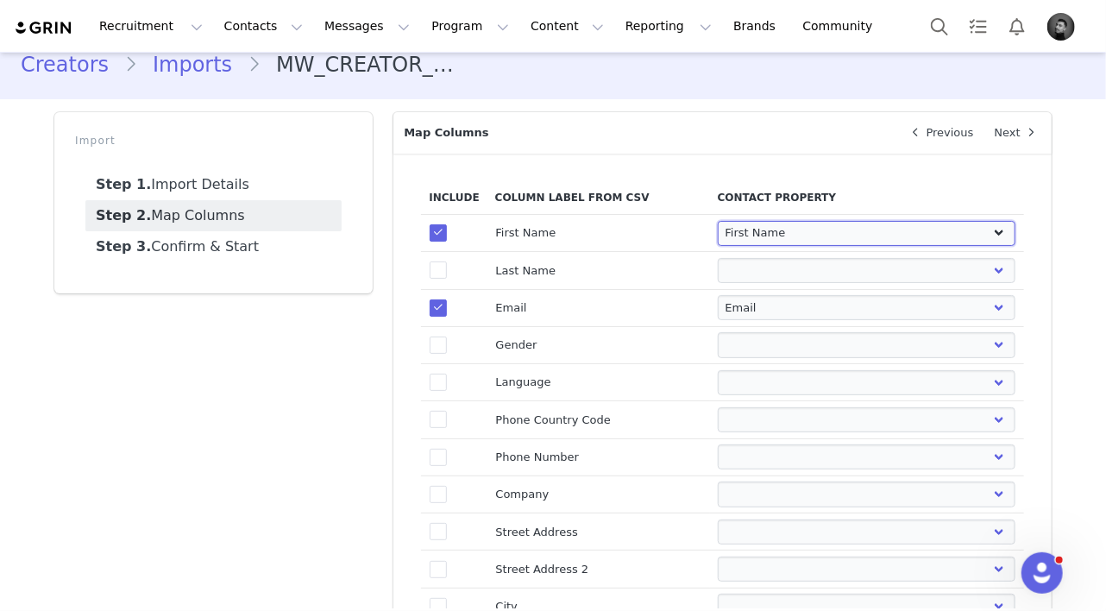
select select
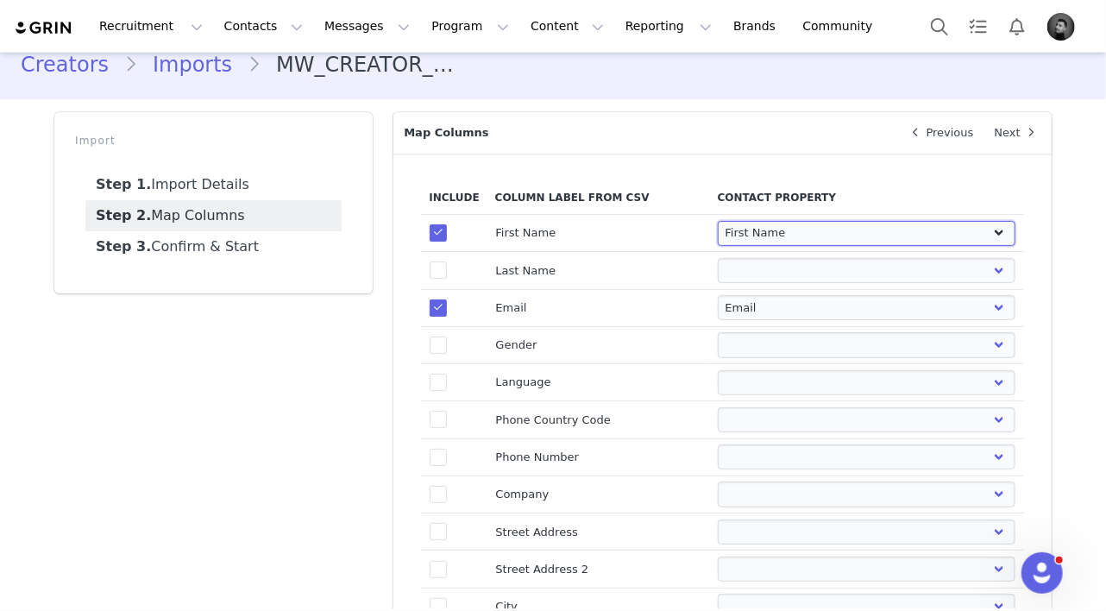
select select
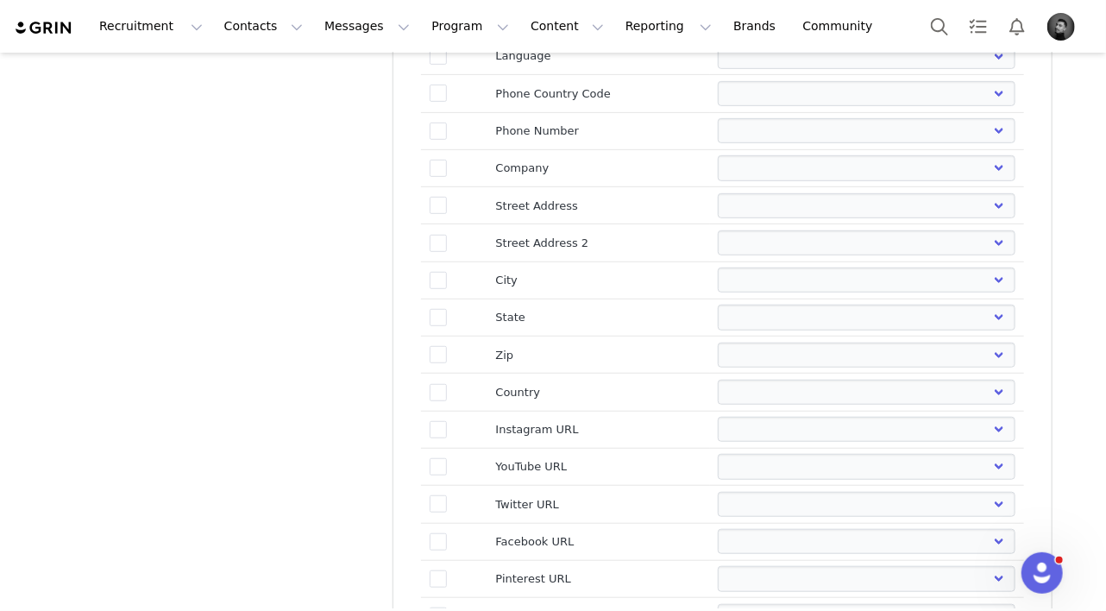
scroll to position [350, 0]
click at [531, 425] on td "Instagram URL" at bounding box center [598, 427] width 223 height 37
click at [445, 423] on span at bounding box center [438, 427] width 17 height 17
click at [447, 419] on input "true" at bounding box center [447, 419] width 0 height 0
select select
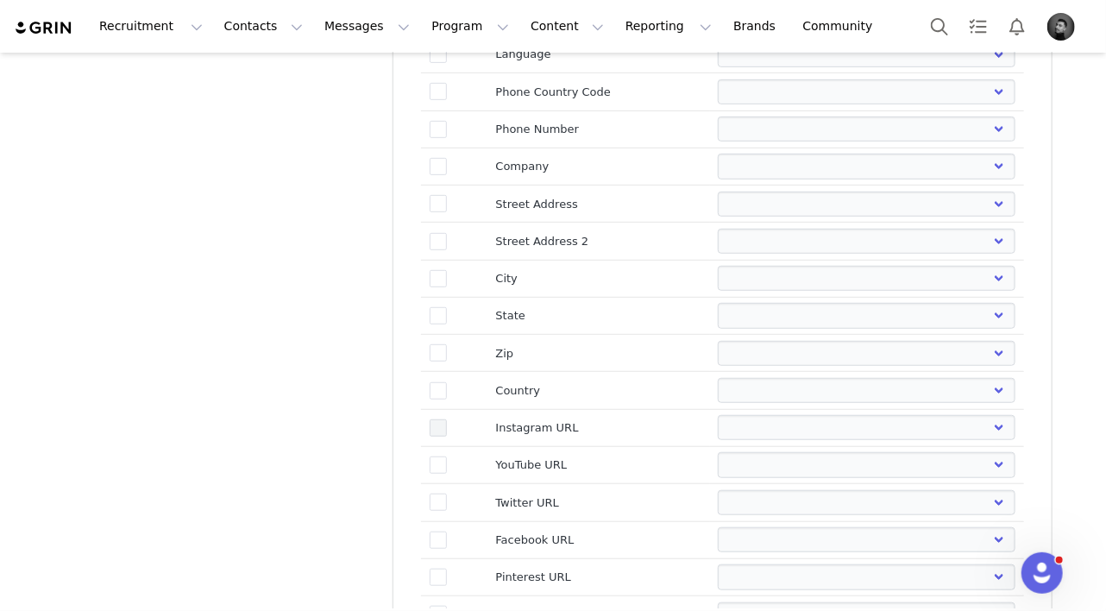
select select
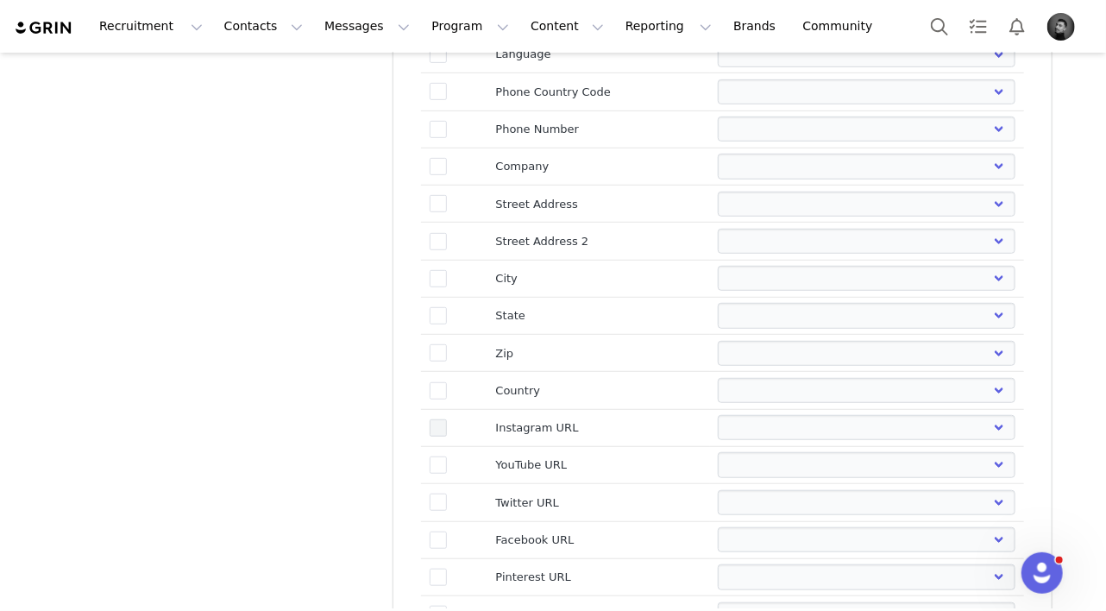
select select
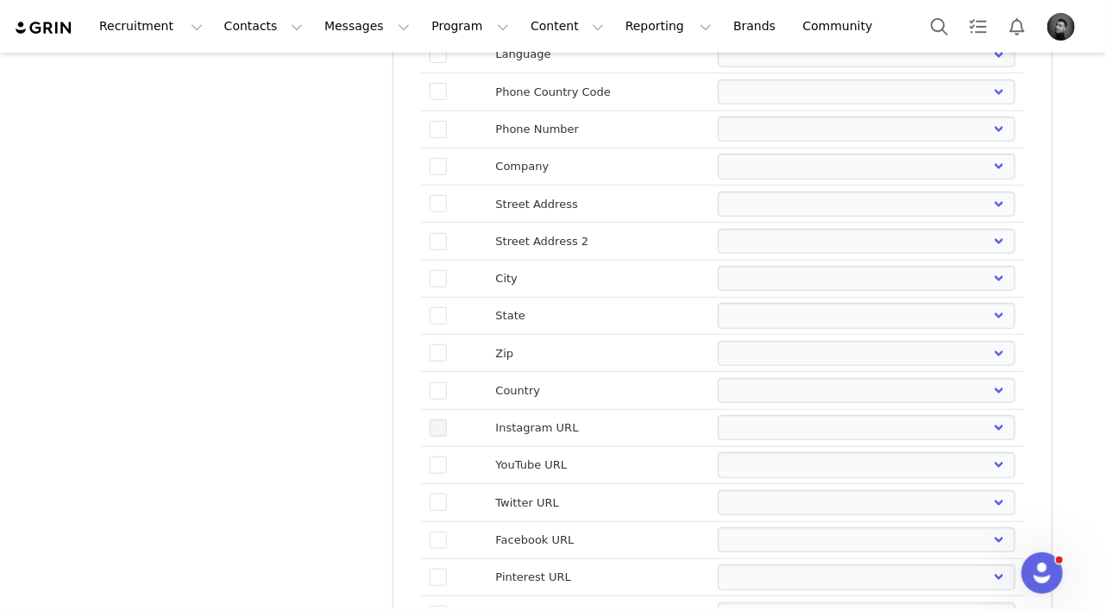
select select
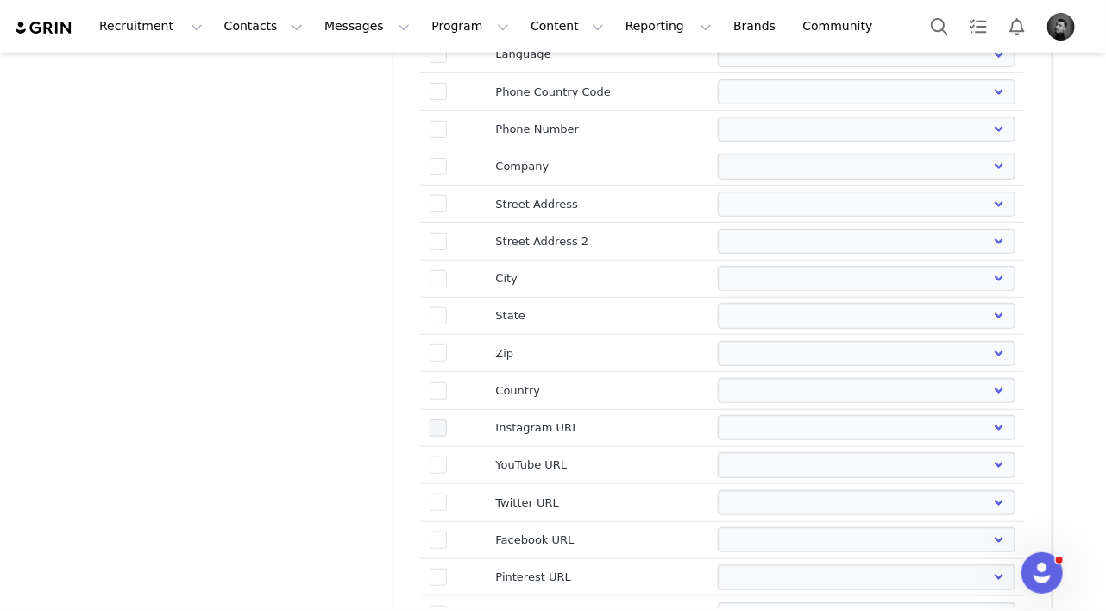
select select
click at [740, 430] on select "First Name Last Name Email PayPal Email Gender Language Phone Country Code Phon…" at bounding box center [867, 427] width 298 height 25
select select "instagram_url"
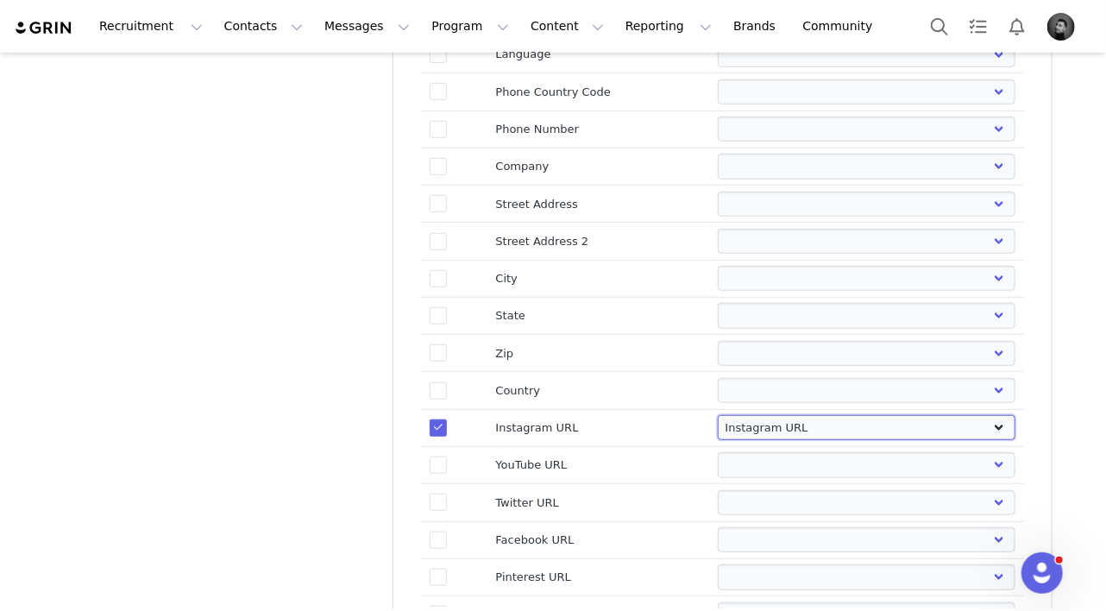
click at [718, 415] on select "First Name Last Name Email PayPal Email Gender Language Phone Country Code Phon…" at bounding box center [867, 427] width 298 height 25
select select
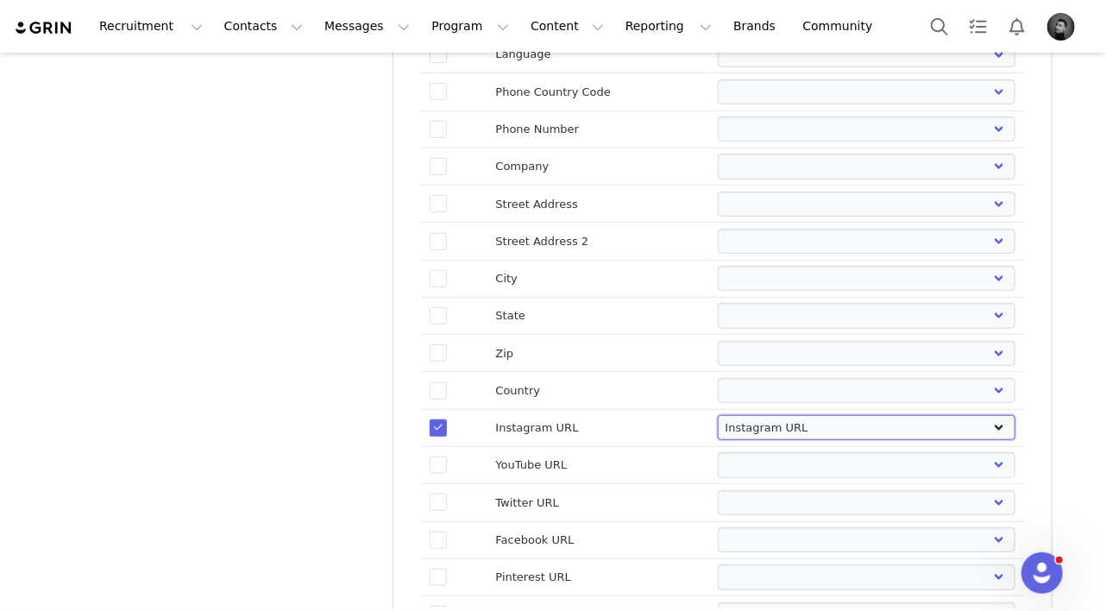
select select
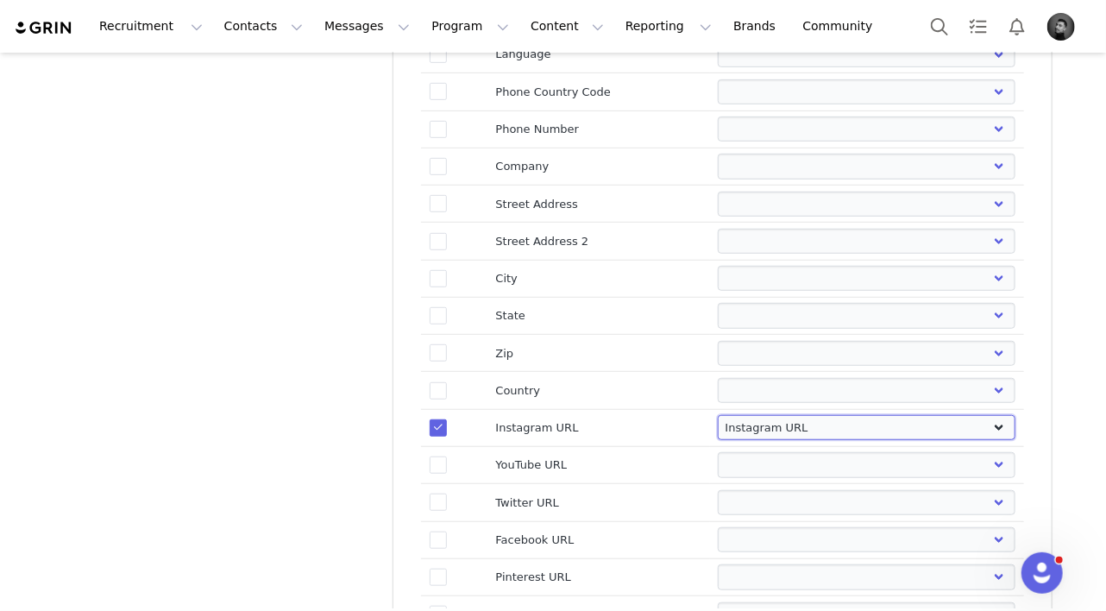
select select
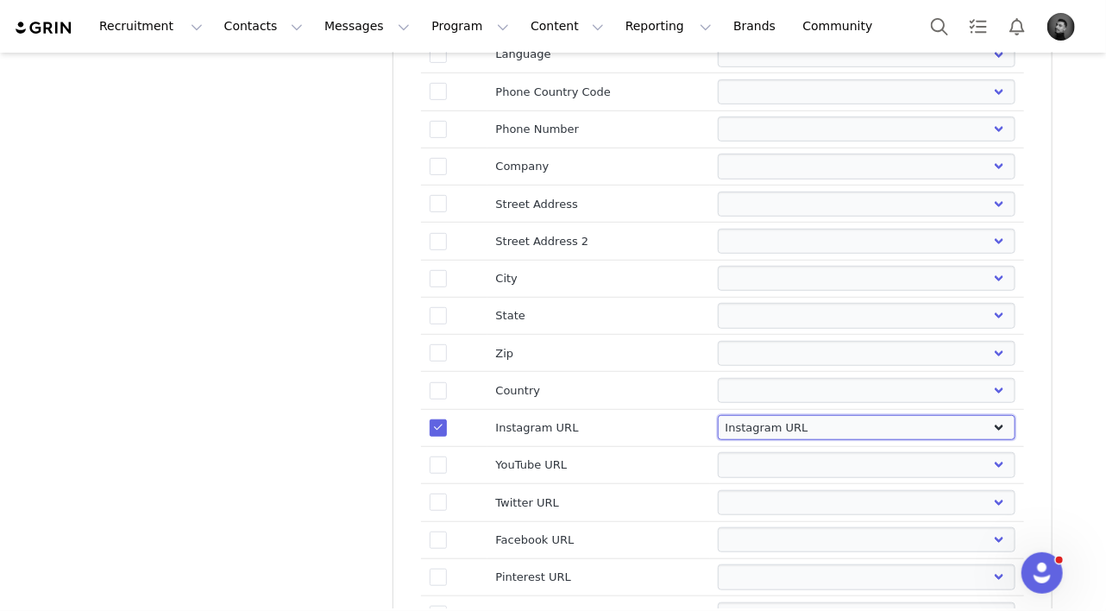
select select
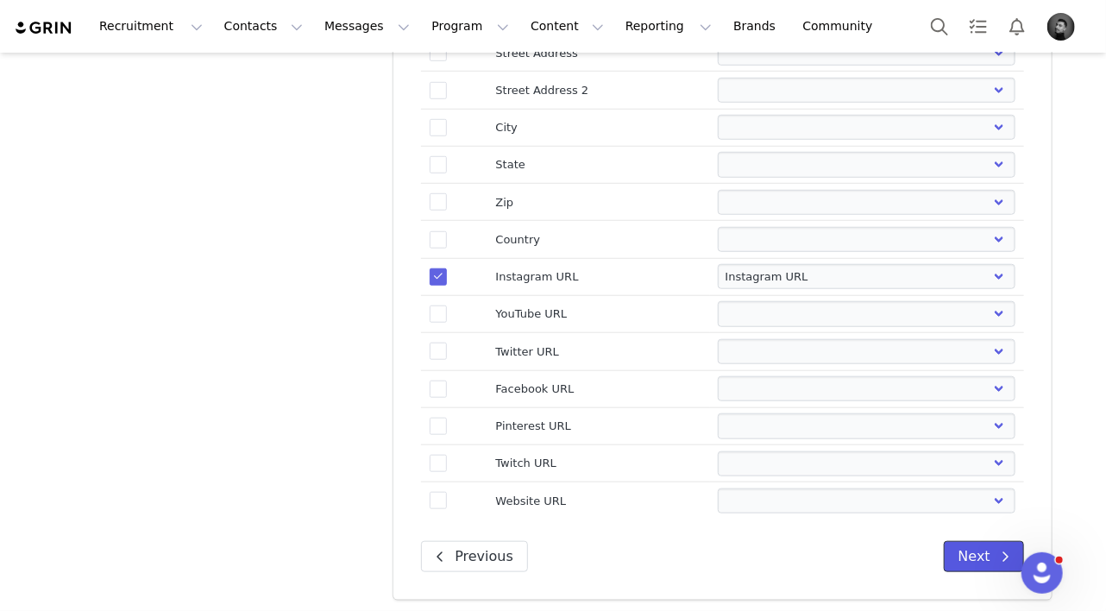
click at [958, 541] on button "Next" at bounding box center [984, 556] width 80 height 31
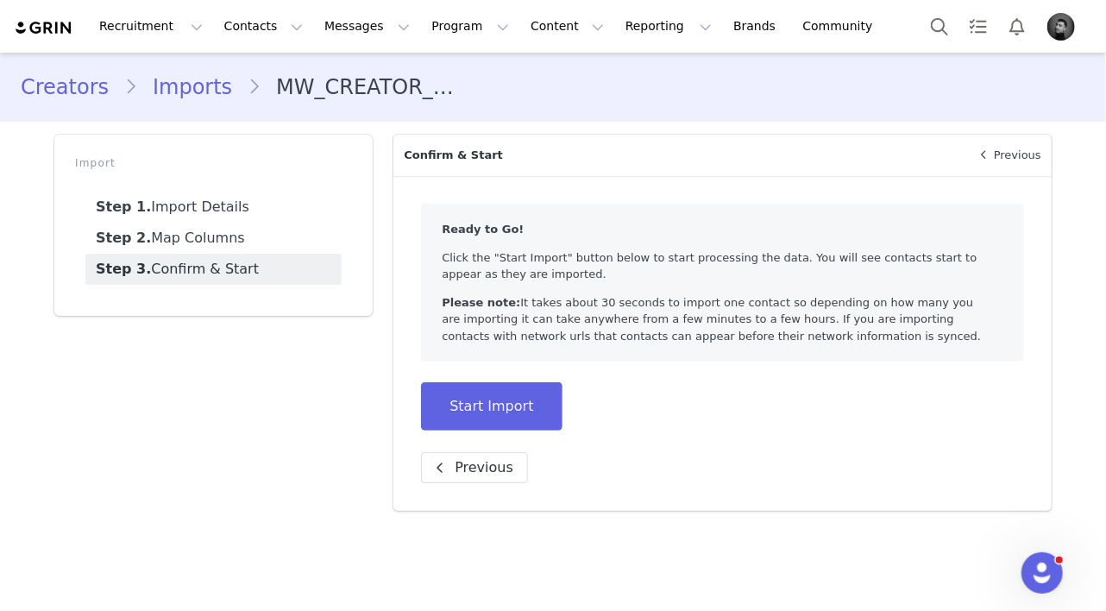
scroll to position [0, 0]
click at [532, 395] on button "Start Import" at bounding box center [491, 406] width 141 height 48
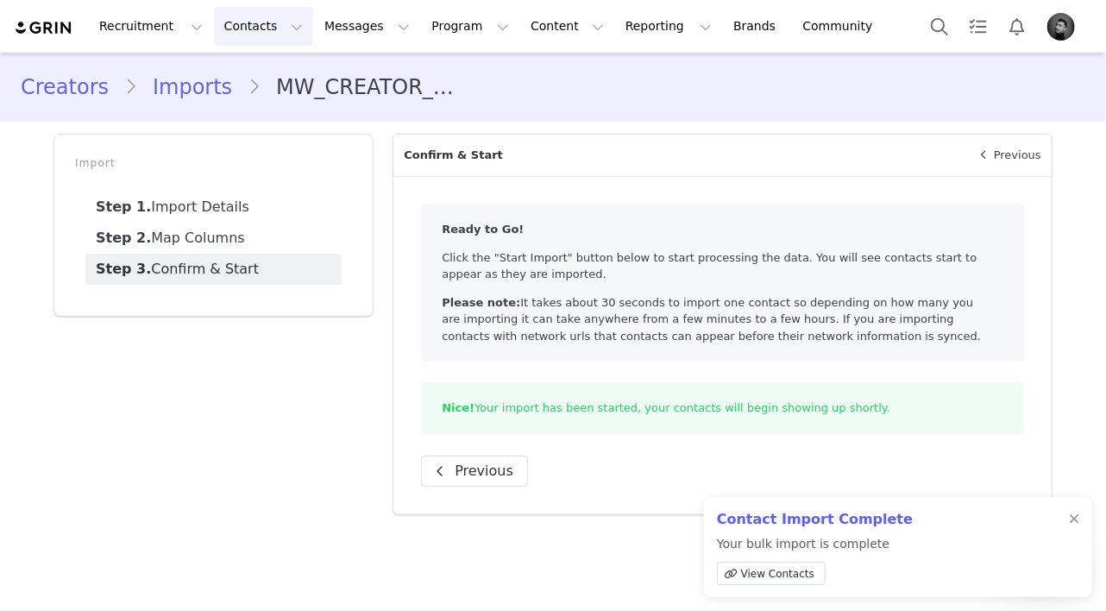
drag, startPoint x: 244, startPoint y: 25, endPoint x: 251, endPoint y: 37, distance: 13.9
click at [244, 25] on button "Contacts Contacts" at bounding box center [263, 26] width 99 height 39
click at [254, 75] on p "Creators" at bounding box center [242, 76] width 52 height 18
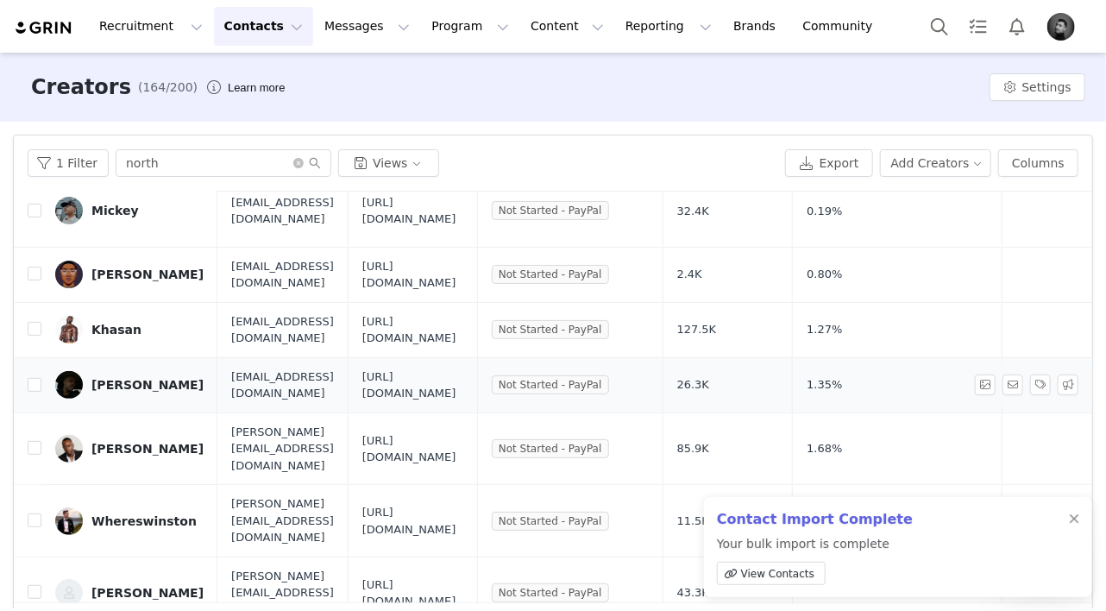
scroll to position [345, 0]
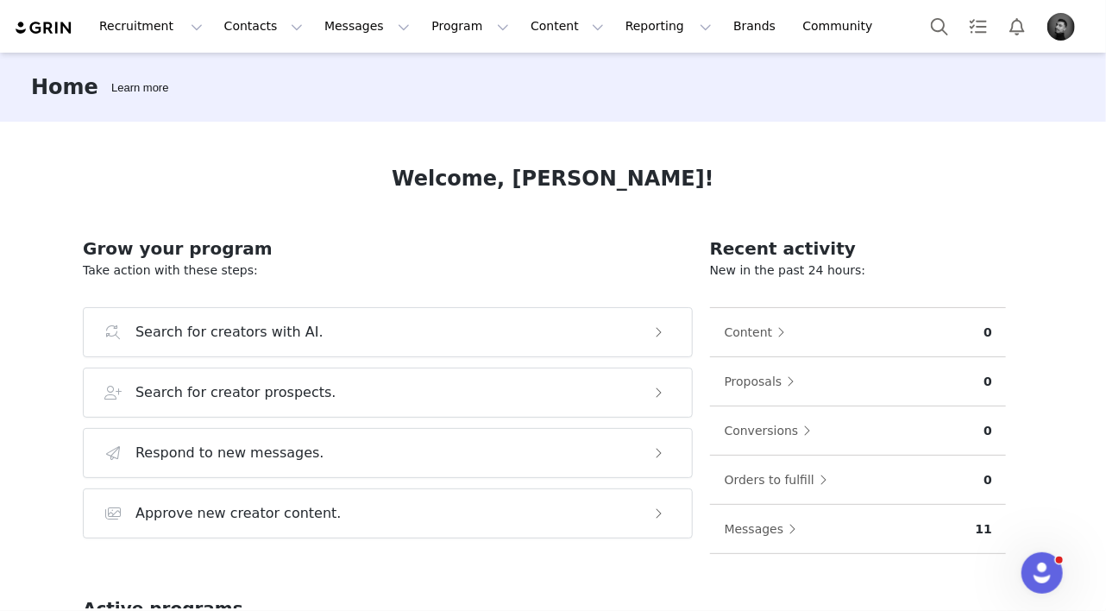
click at [1063, 36] on img "Profile" at bounding box center [1061, 27] width 28 height 28
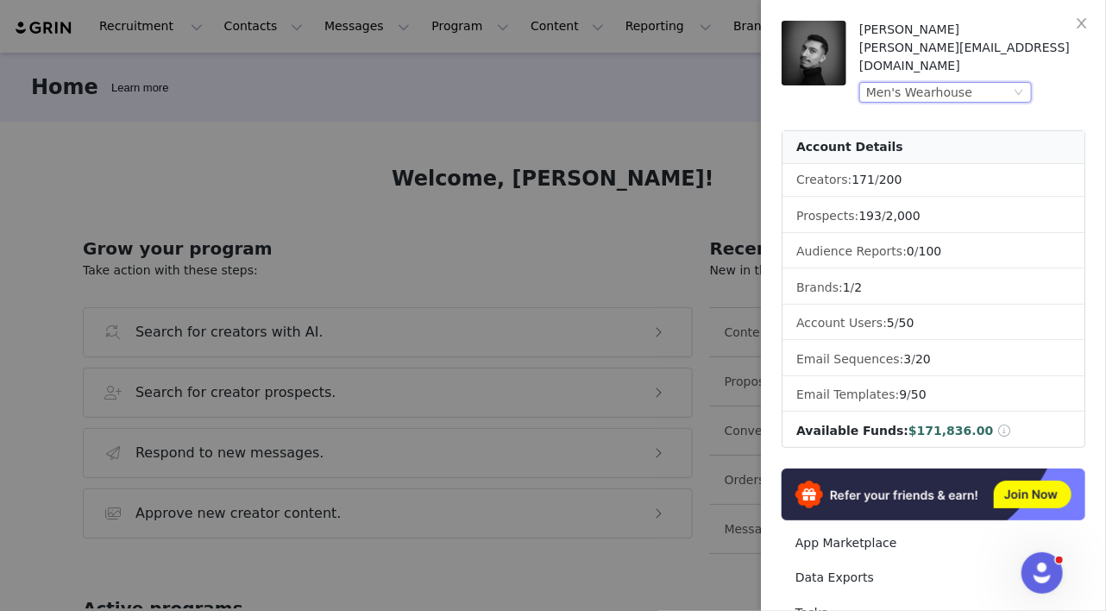
click at [988, 83] on div "Men's Wearhouse" at bounding box center [938, 92] width 144 height 19
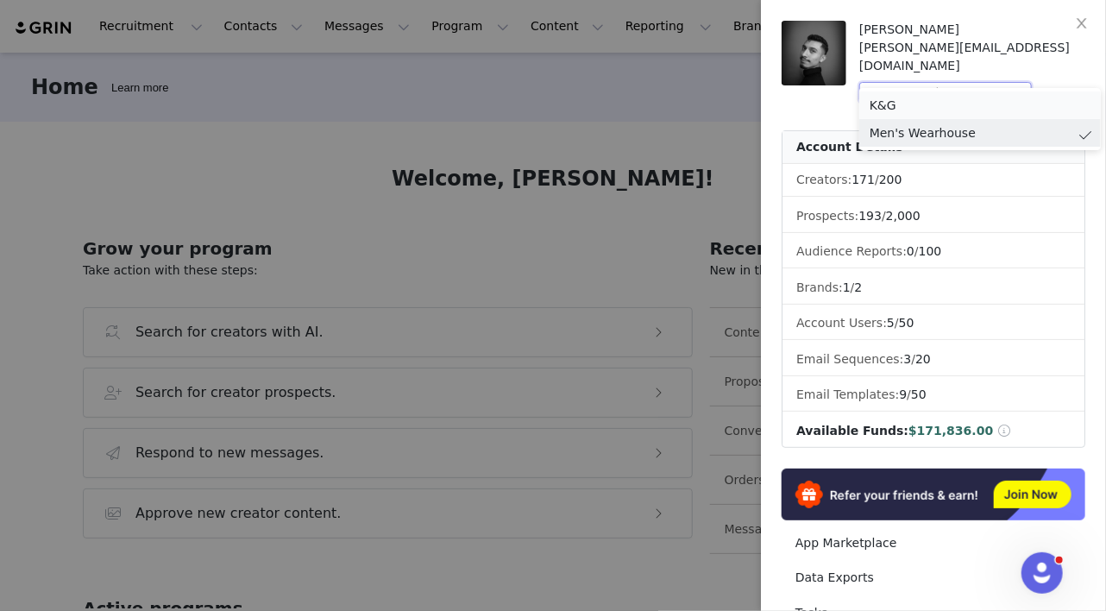
click at [883, 111] on li "K&G" at bounding box center [980, 105] width 242 height 28
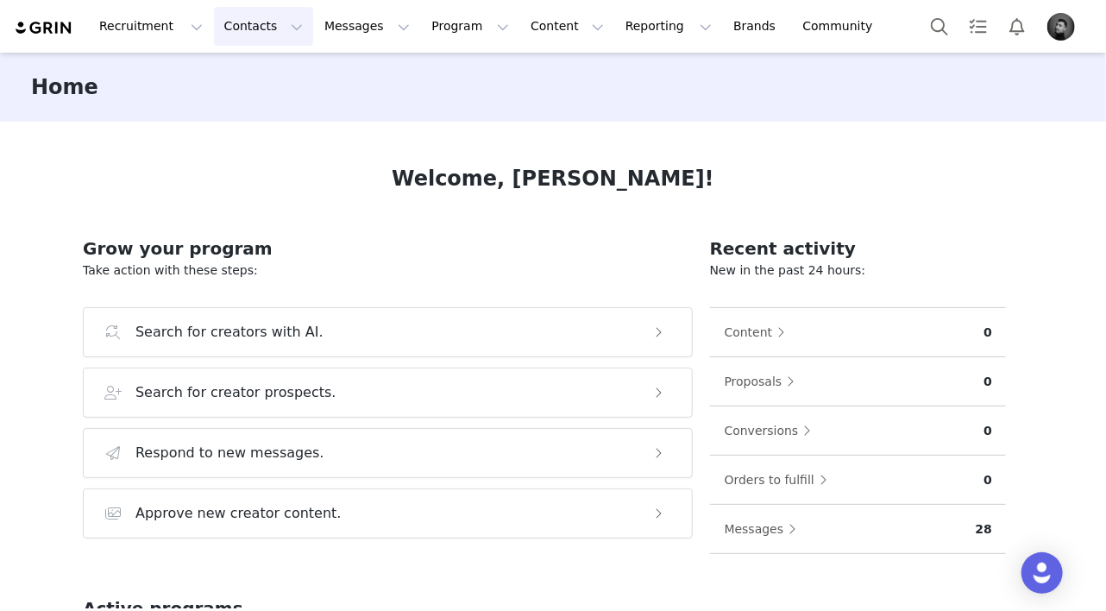
click at [252, 27] on button "Contacts Contacts" at bounding box center [263, 26] width 99 height 39
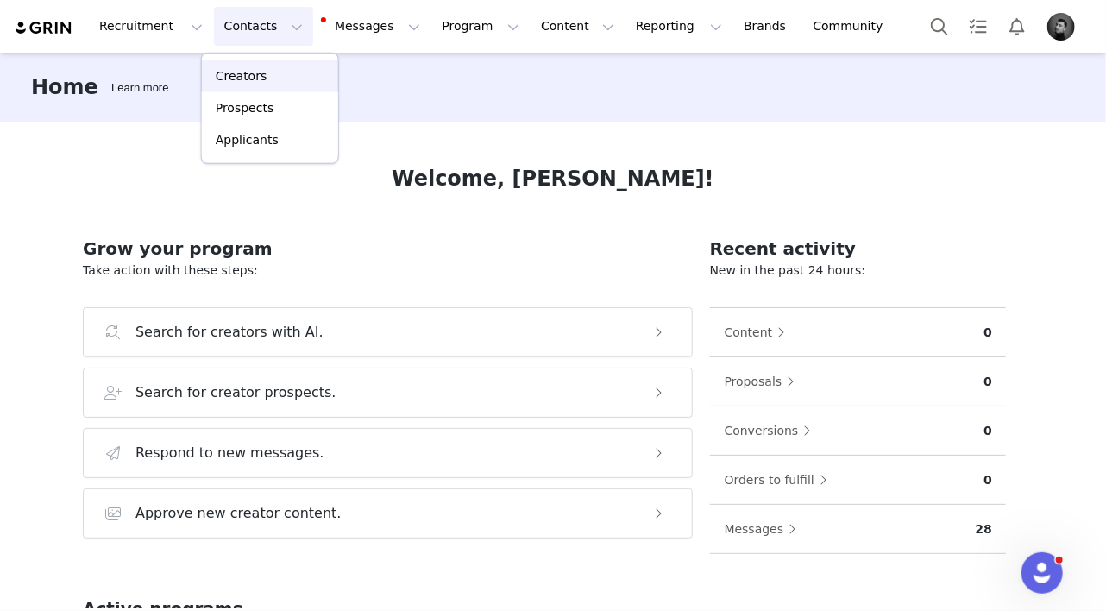
click at [250, 75] on p "Creators" at bounding box center [242, 76] width 52 height 18
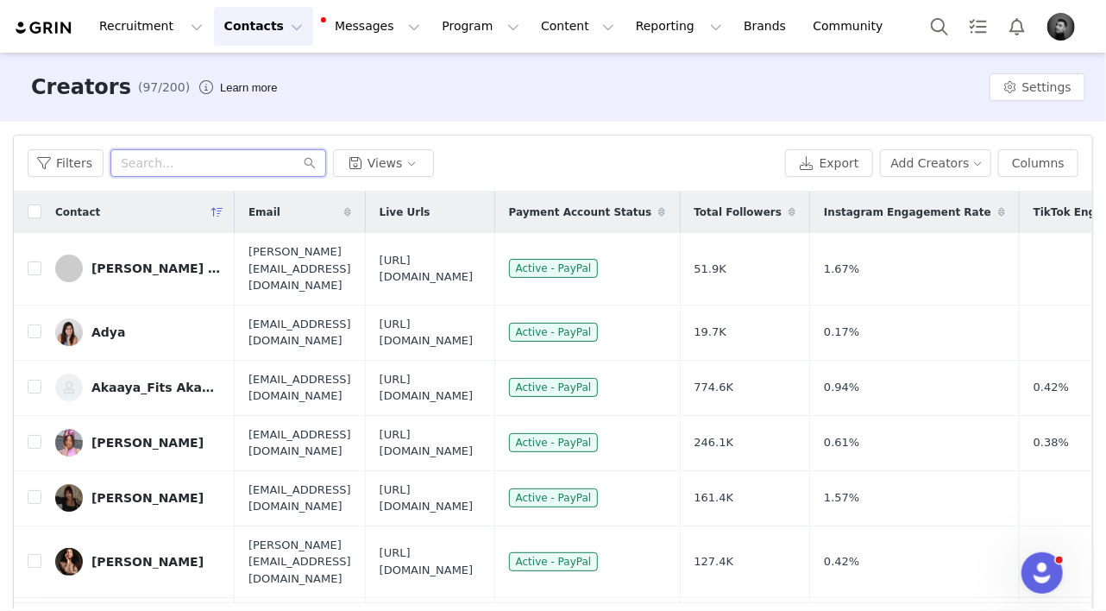
click at [166, 167] on input "text" at bounding box center [218, 163] width 216 height 28
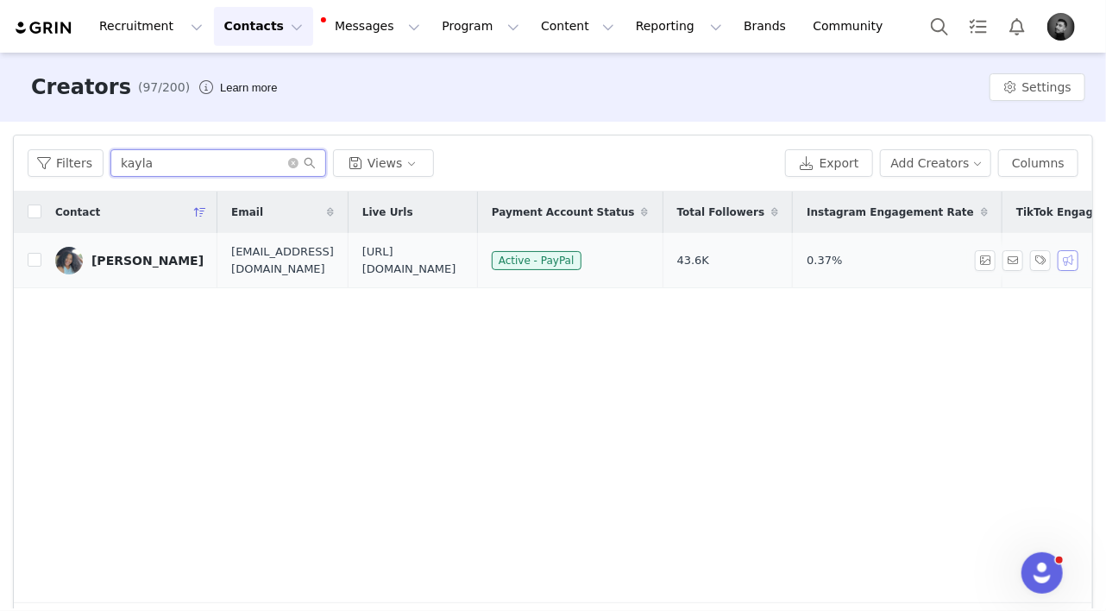
type input "kayla"
click at [1066, 263] on button "button" at bounding box center [1068, 260] width 21 height 21
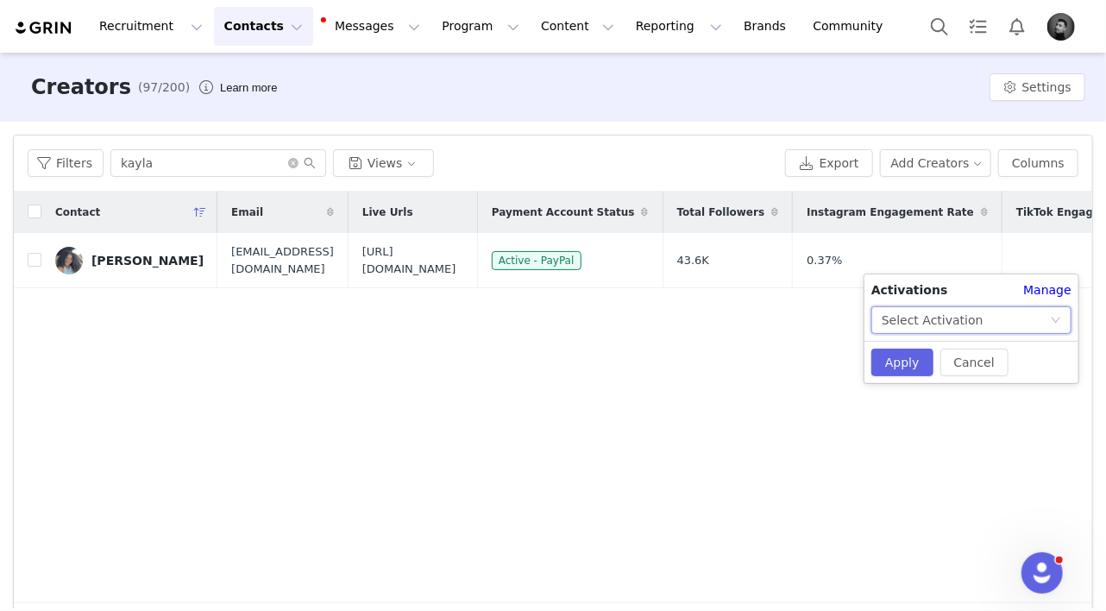
click at [943, 315] on div "Select Activation" at bounding box center [933, 320] width 102 height 26
click at [933, 406] on li "K&G Q3 2025" at bounding box center [971, 410] width 200 height 28
click at [898, 368] on button "Apply" at bounding box center [902, 363] width 62 height 28
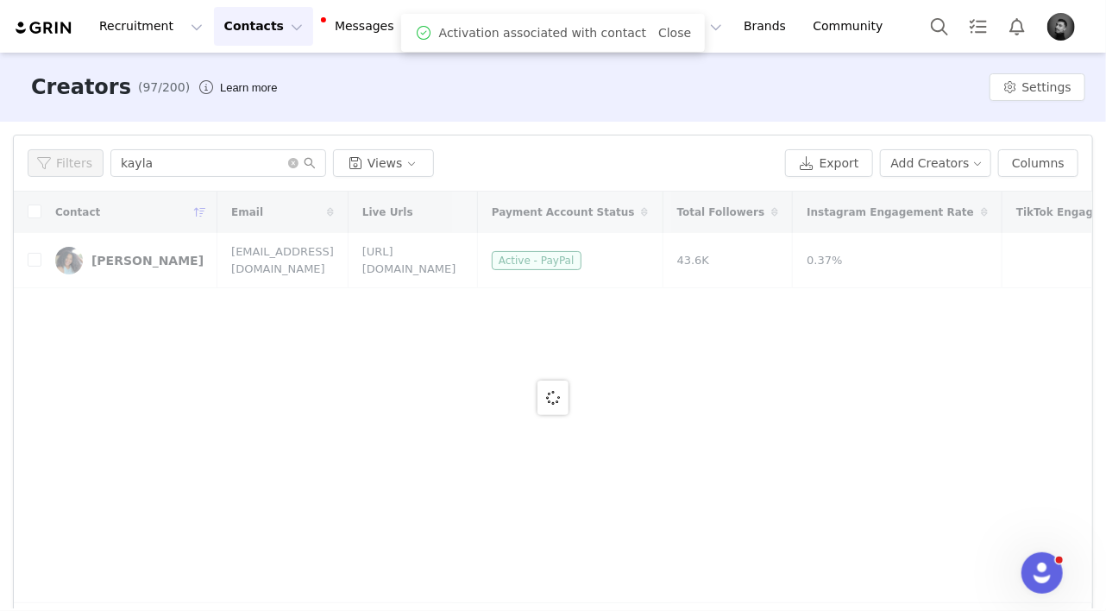
click at [1062, 18] on img "Profile" at bounding box center [1061, 27] width 28 height 28
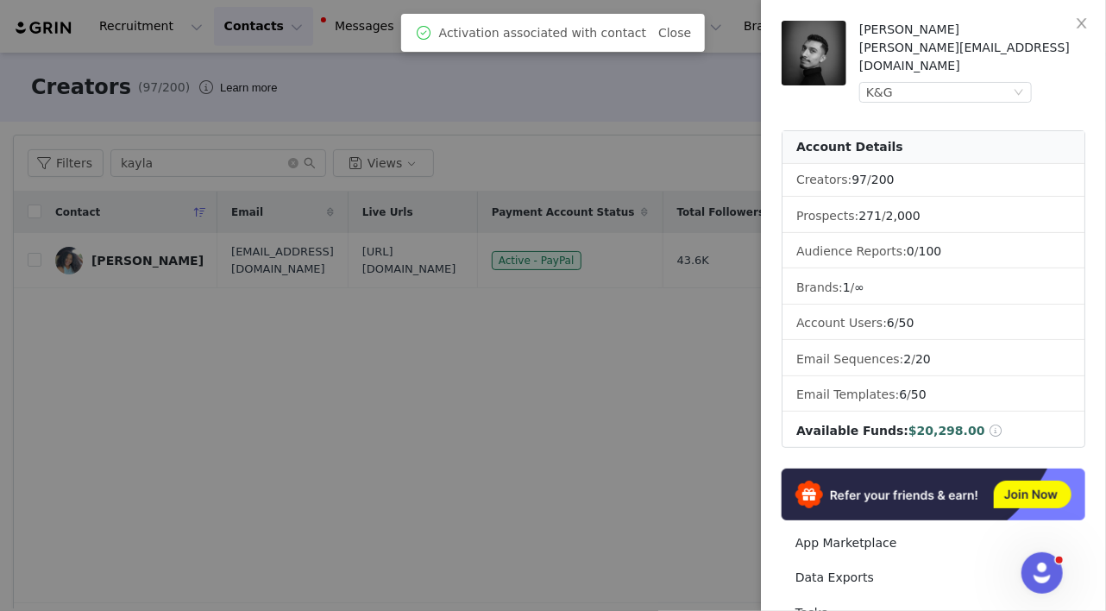
click at [607, 82] on div at bounding box center [553, 305] width 1106 height 611
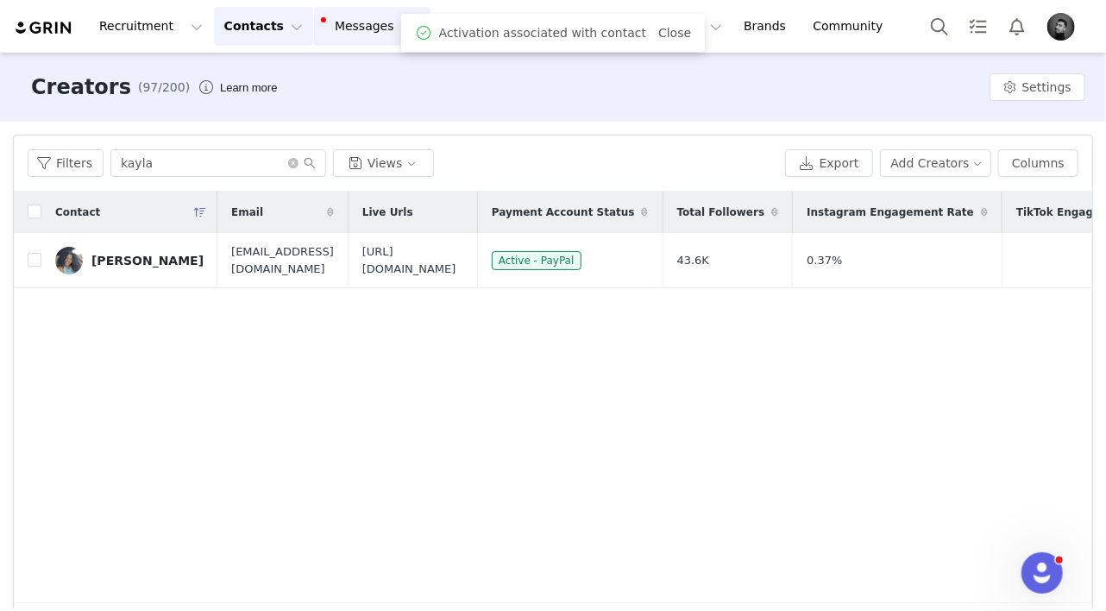
click at [362, 28] on button "Messages Messages" at bounding box center [372, 26] width 116 height 39
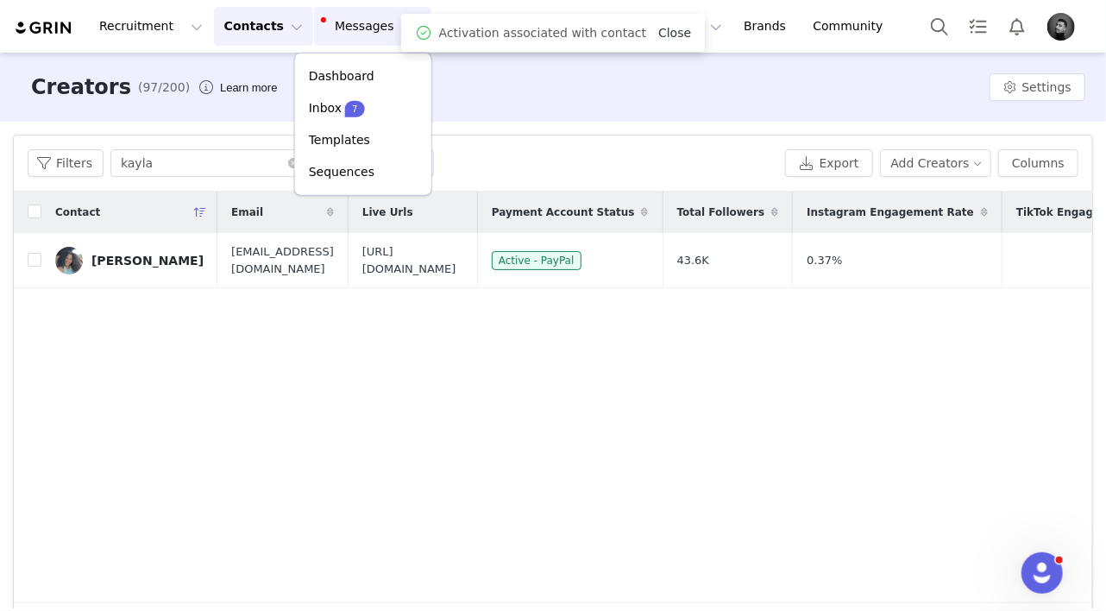
click at [658, 34] on link "Close" at bounding box center [674, 33] width 33 height 14
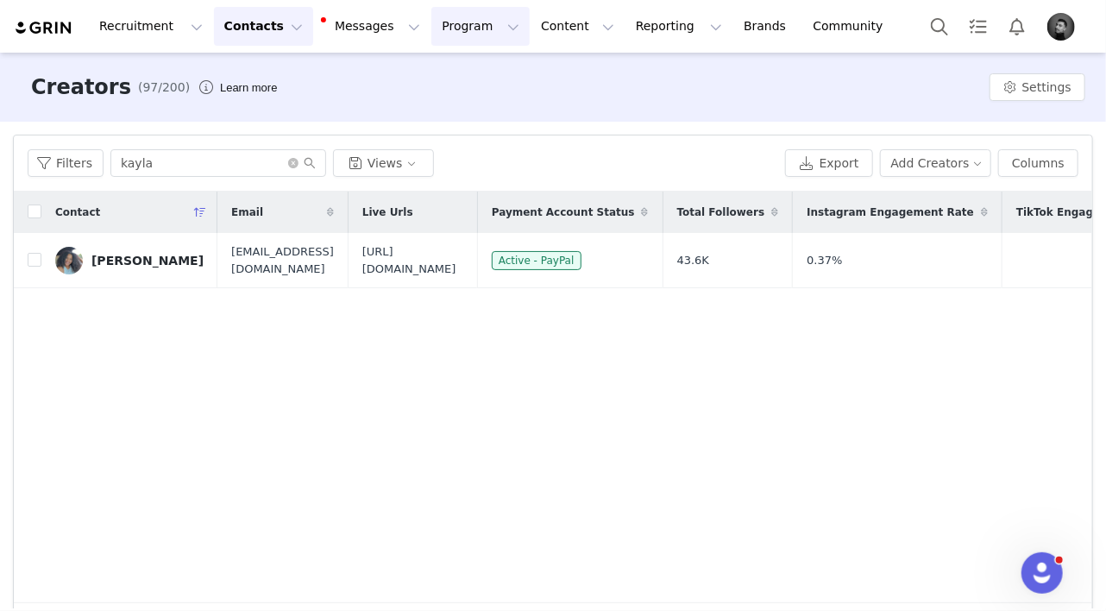
click at [431, 29] on button "Program Program" at bounding box center [480, 26] width 98 height 39
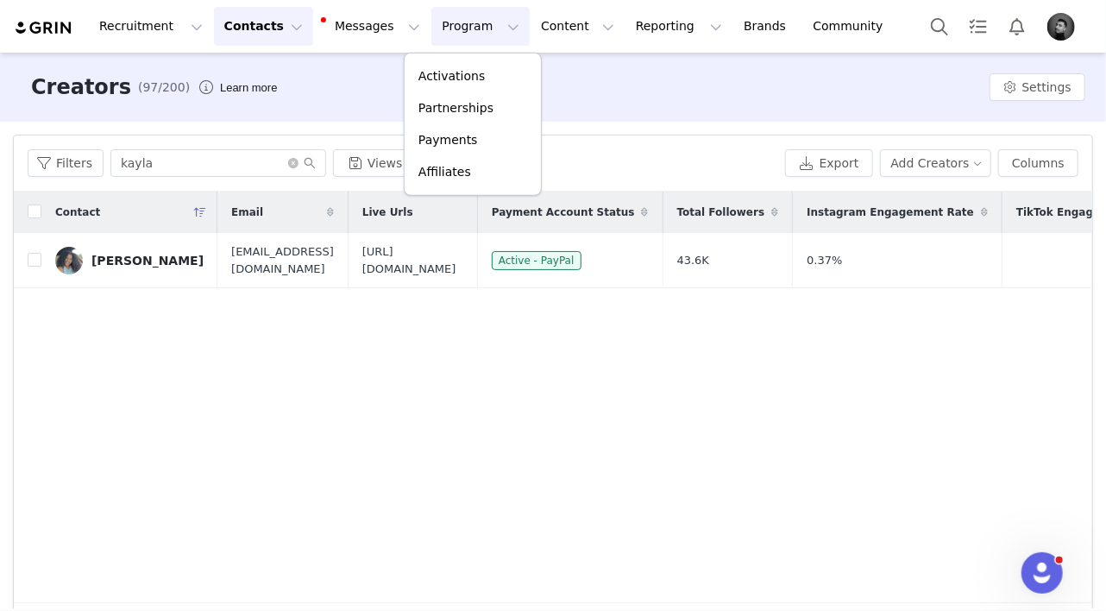
click at [431, 28] on button "Program Program" at bounding box center [480, 26] width 98 height 39
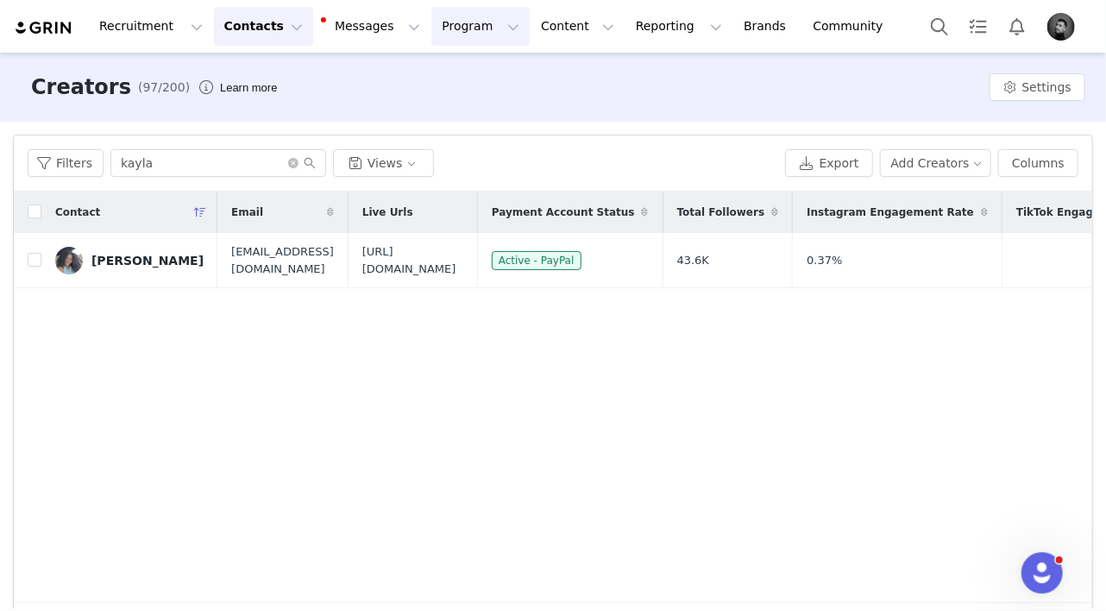
click at [431, 28] on button "Program Program" at bounding box center [480, 26] width 98 height 39
click at [444, 61] on link "Activations" at bounding box center [473, 76] width 136 height 32
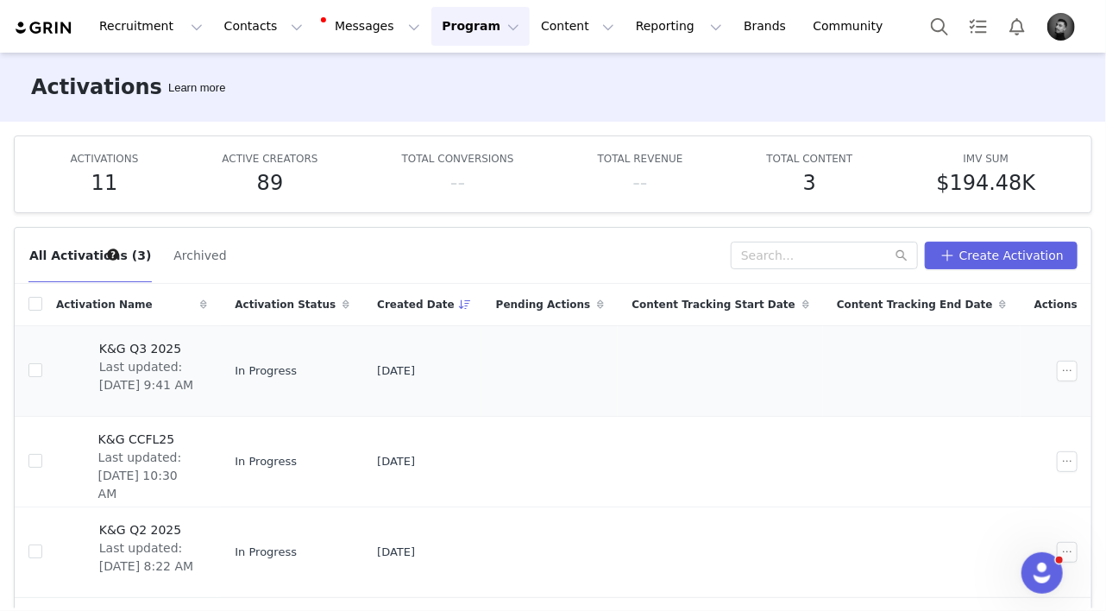
click at [178, 345] on span "K&G Q3 2025" at bounding box center [148, 349] width 98 height 18
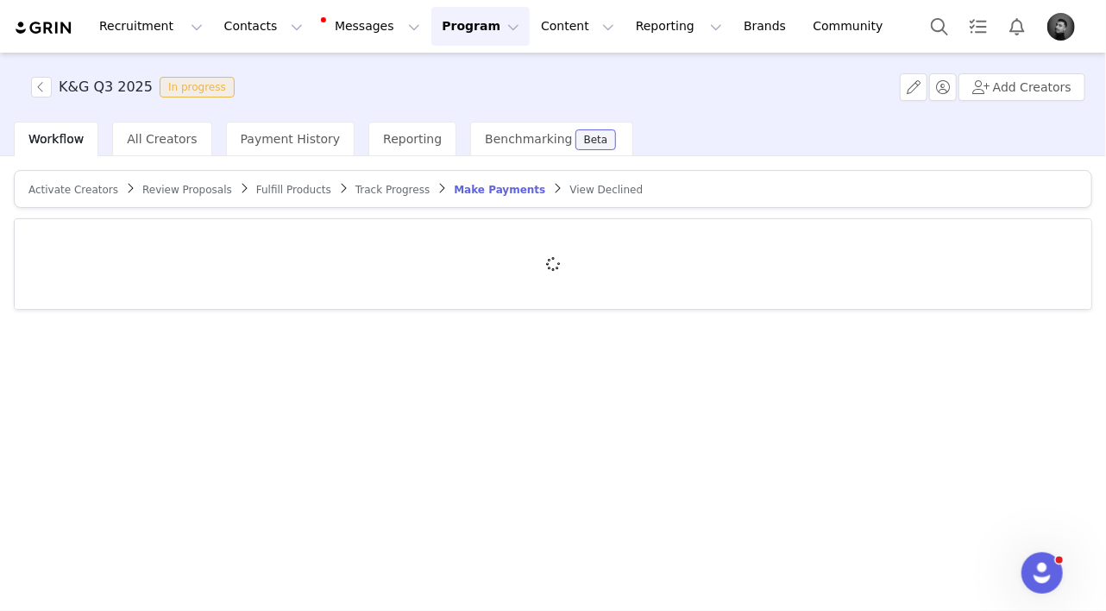
click at [87, 185] on span "Activate Creators" at bounding box center [73, 190] width 90 height 12
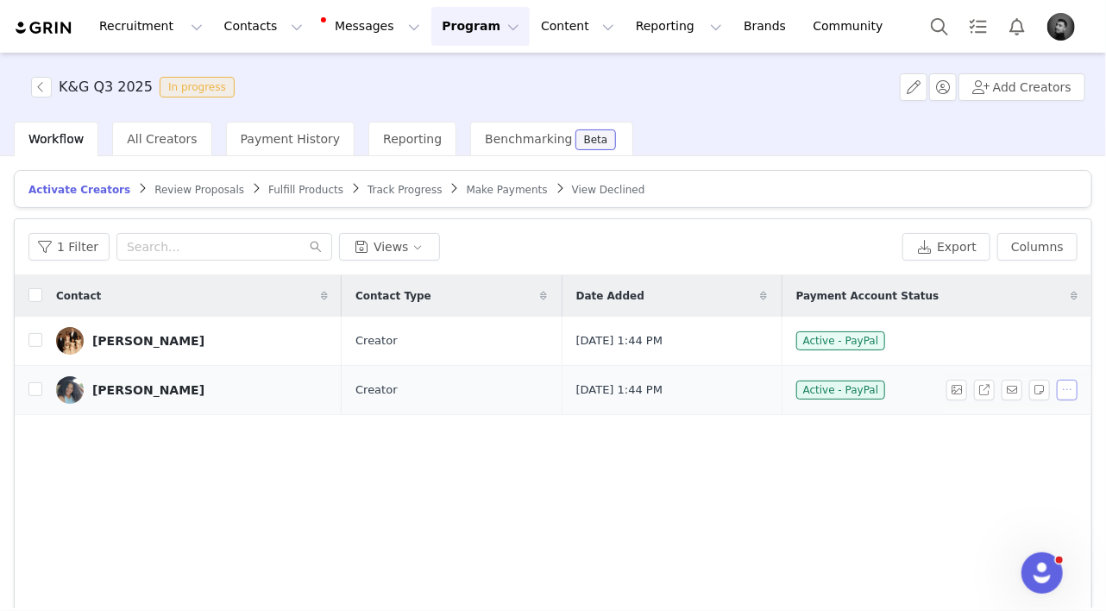
click at [1065, 384] on button "button" at bounding box center [1067, 390] width 21 height 21
click at [976, 419] on span "Activate Creators" at bounding box center [1023, 419] width 104 height 19
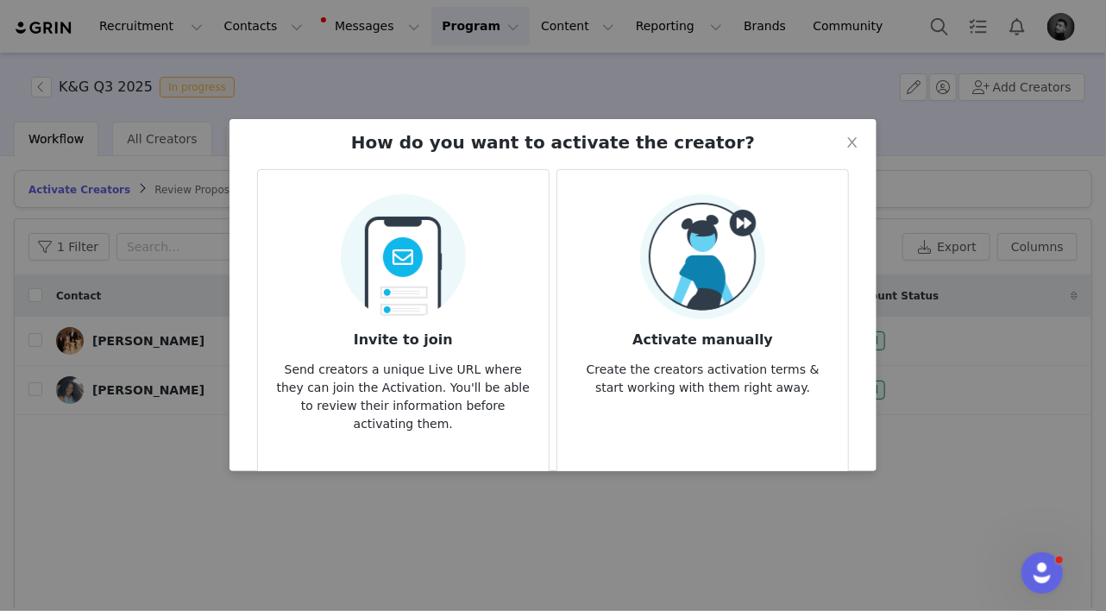
click at [671, 325] on h3 "Activate manually" at bounding box center [702, 334] width 263 height 31
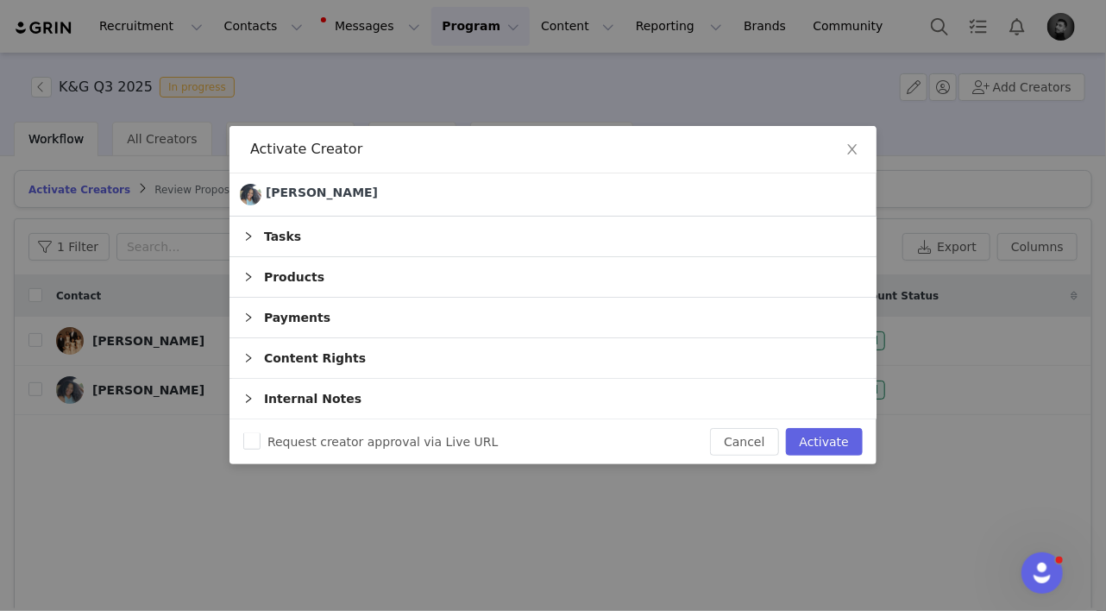
click at [319, 323] on div "Payments" at bounding box center [552, 318] width 647 height 40
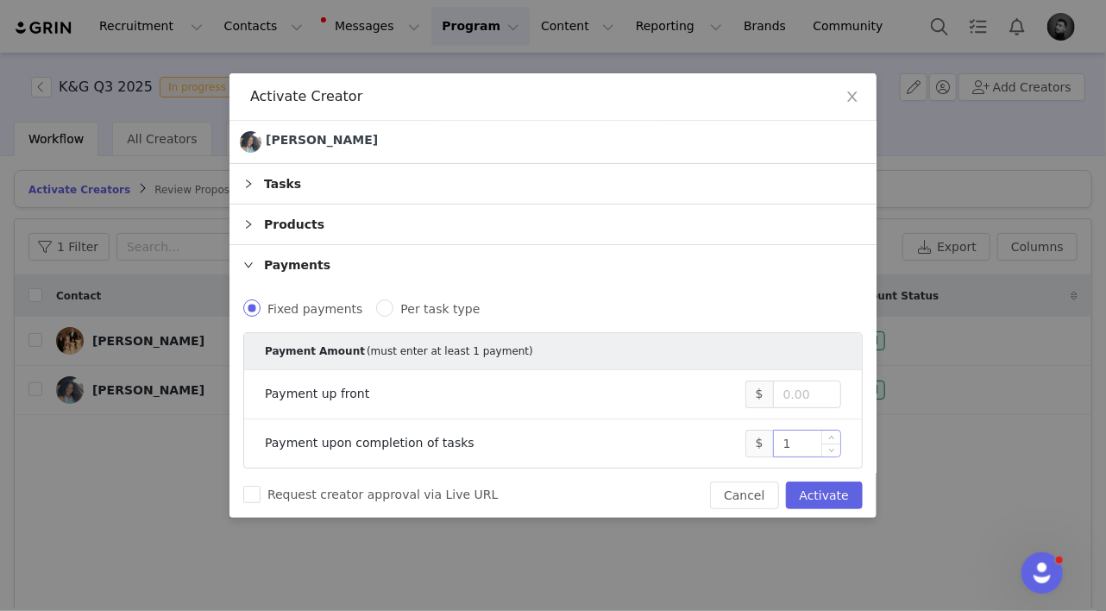
click at [814, 442] on input "1" at bounding box center [807, 443] width 66 height 26
type input "1,000"
click at [711, 444] on div "Payment upon completion of tasks" at bounding box center [505, 443] width 481 height 18
click at [822, 487] on button "Activate" at bounding box center [824, 495] width 77 height 28
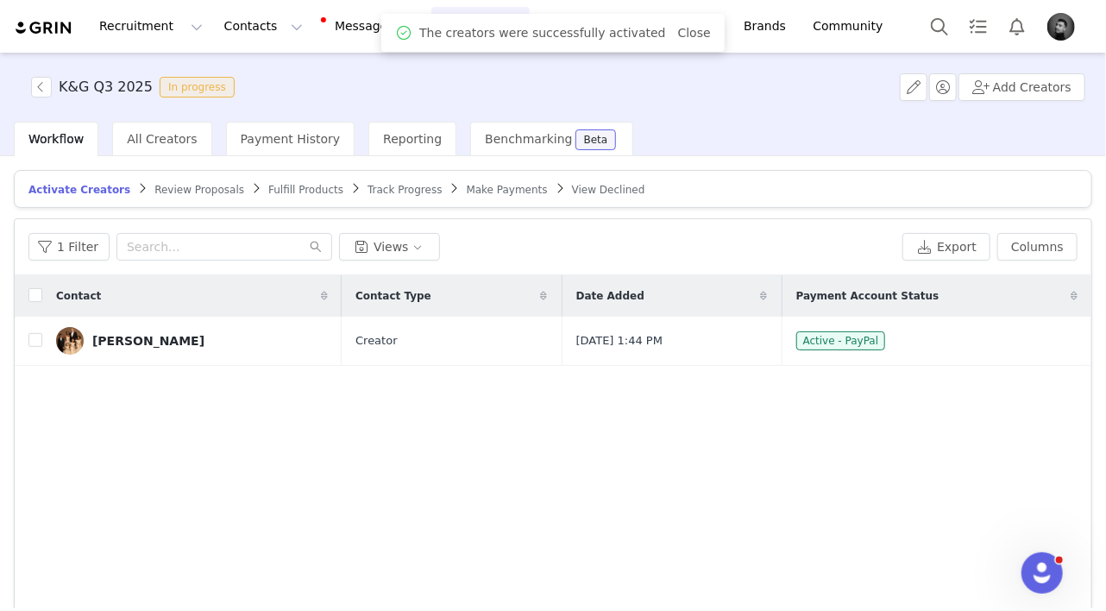
click at [493, 188] on span "Make Payments" at bounding box center [507, 190] width 81 height 12
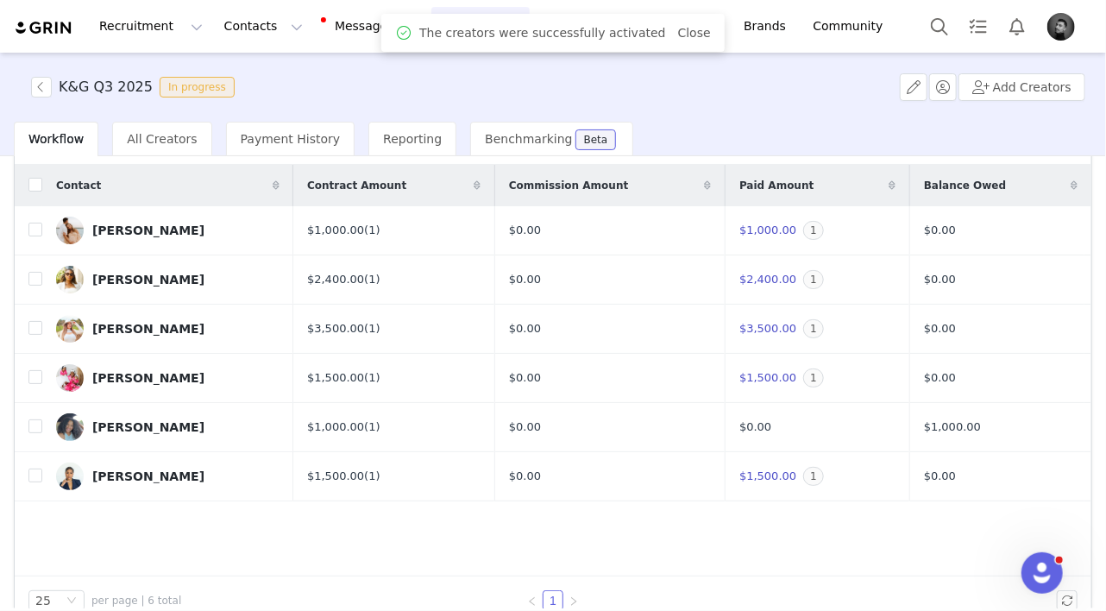
scroll to position [140, 0]
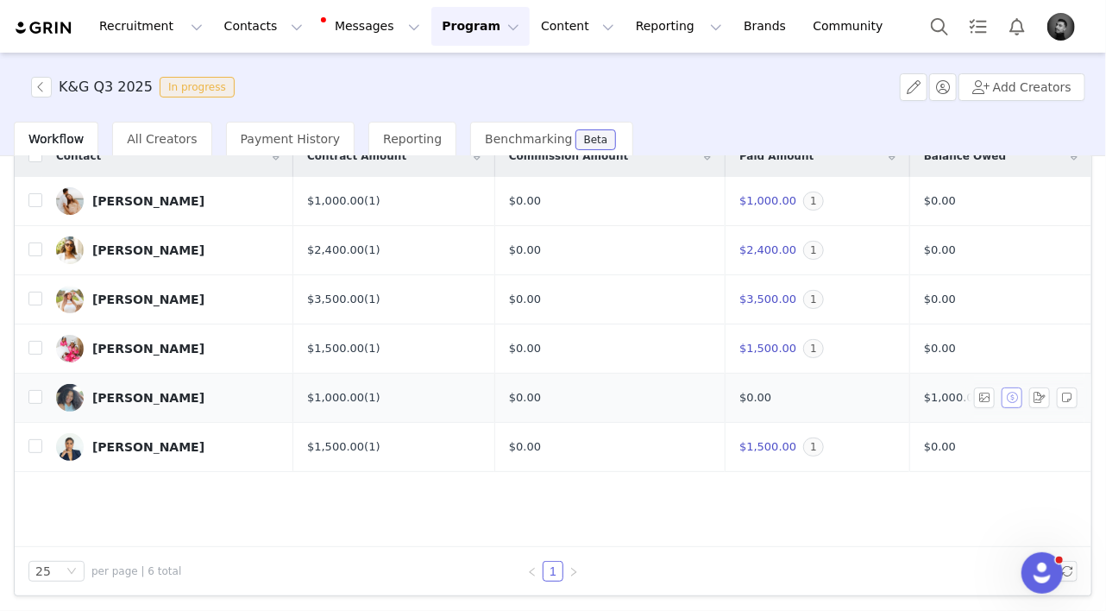
click at [1016, 394] on button "button" at bounding box center [1012, 397] width 21 height 21
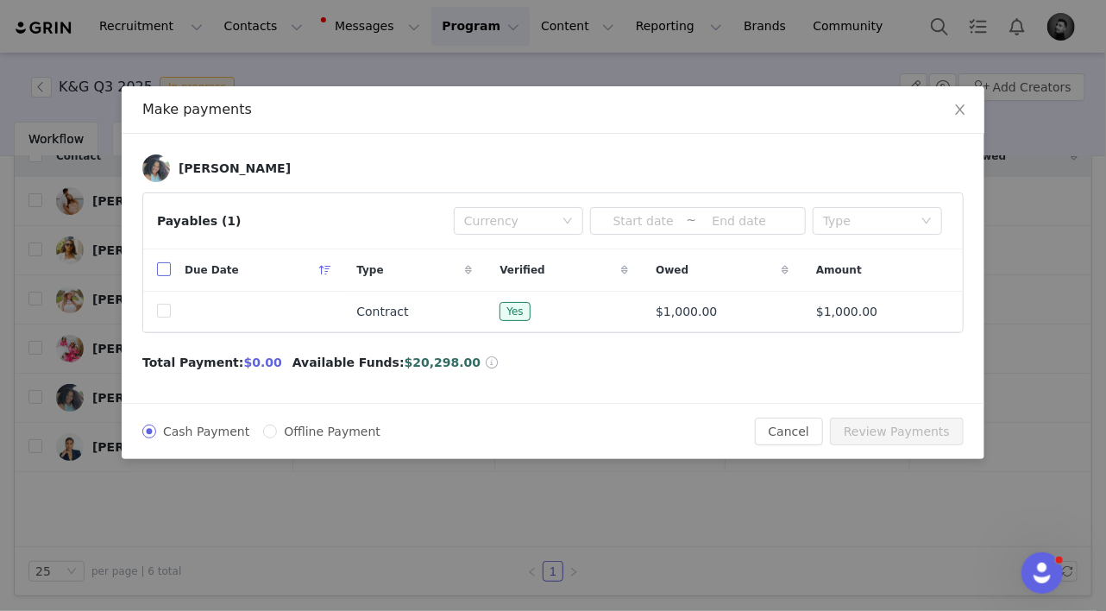
click at [163, 265] on input "checkbox" at bounding box center [164, 269] width 14 height 14
checkbox input "true"
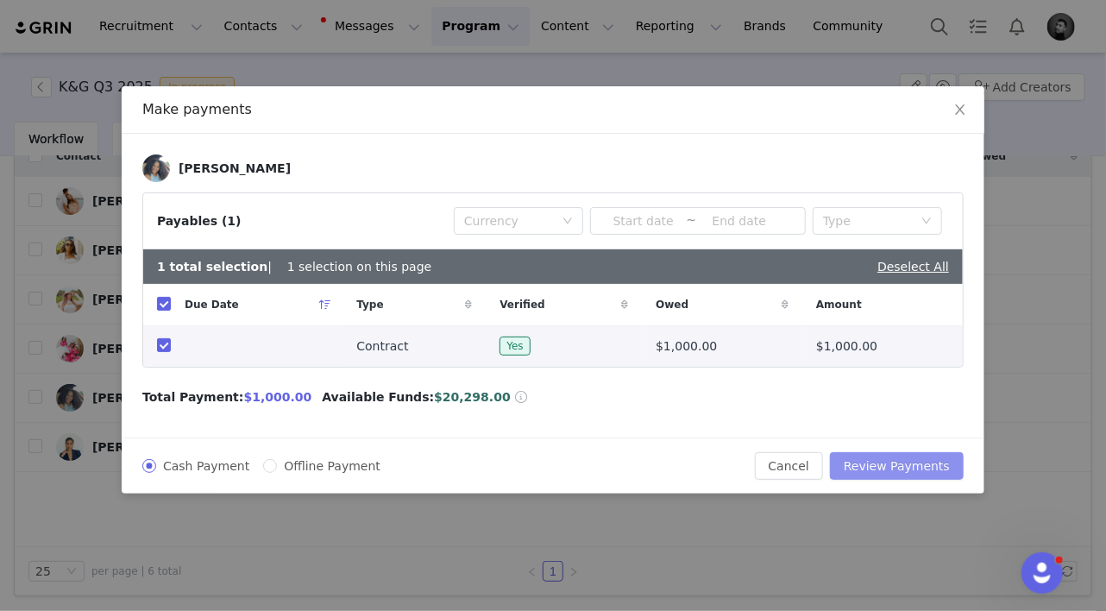
click at [912, 461] on button "Review Payments" at bounding box center [897, 466] width 134 height 28
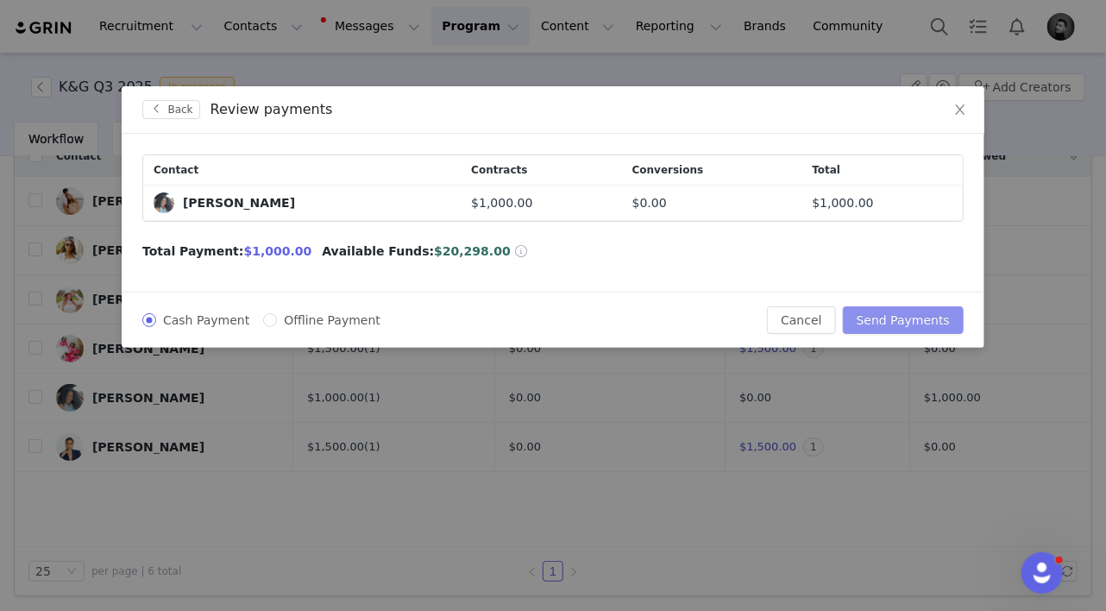
click at [870, 316] on button "Send Payments" at bounding box center [903, 320] width 121 height 28
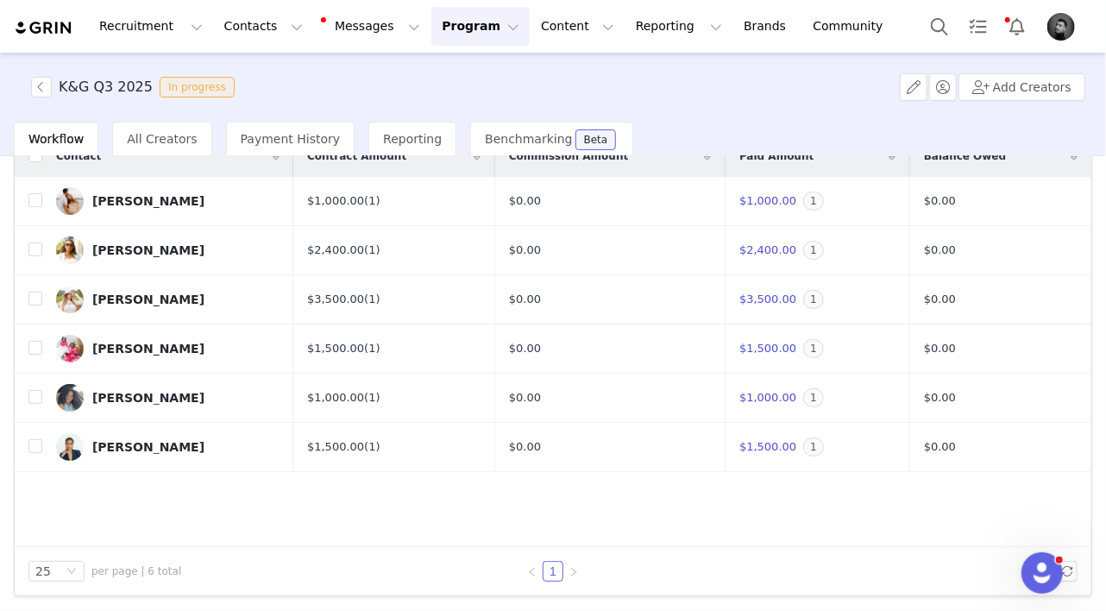
click at [1062, 31] on img "Profile" at bounding box center [1061, 27] width 28 height 28
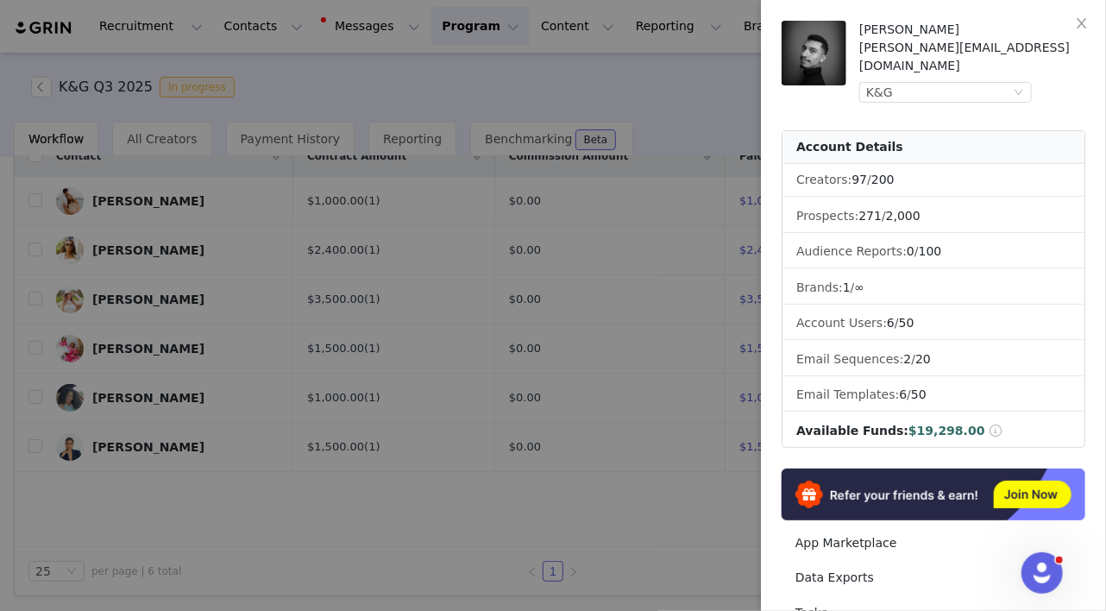
drag, startPoint x: 898, startPoint y: 73, endPoint x: 898, endPoint y: 85, distance: 11.2
click at [898, 83] on div "K&G" at bounding box center [938, 92] width 144 height 19
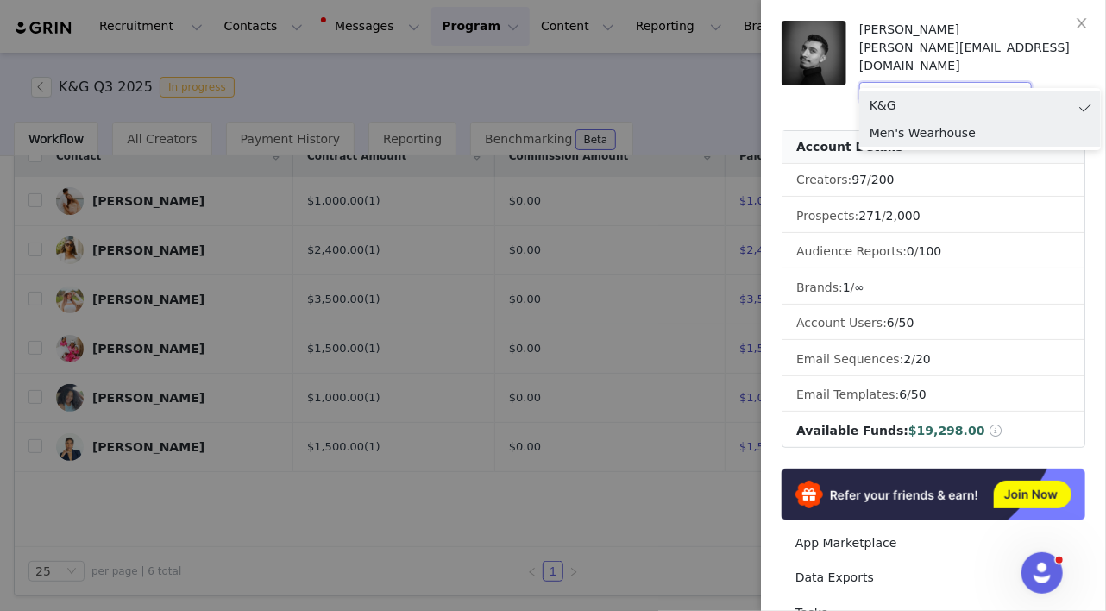
click at [895, 132] on li "Men's Wearhouse" at bounding box center [980, 133] width 242 height 28
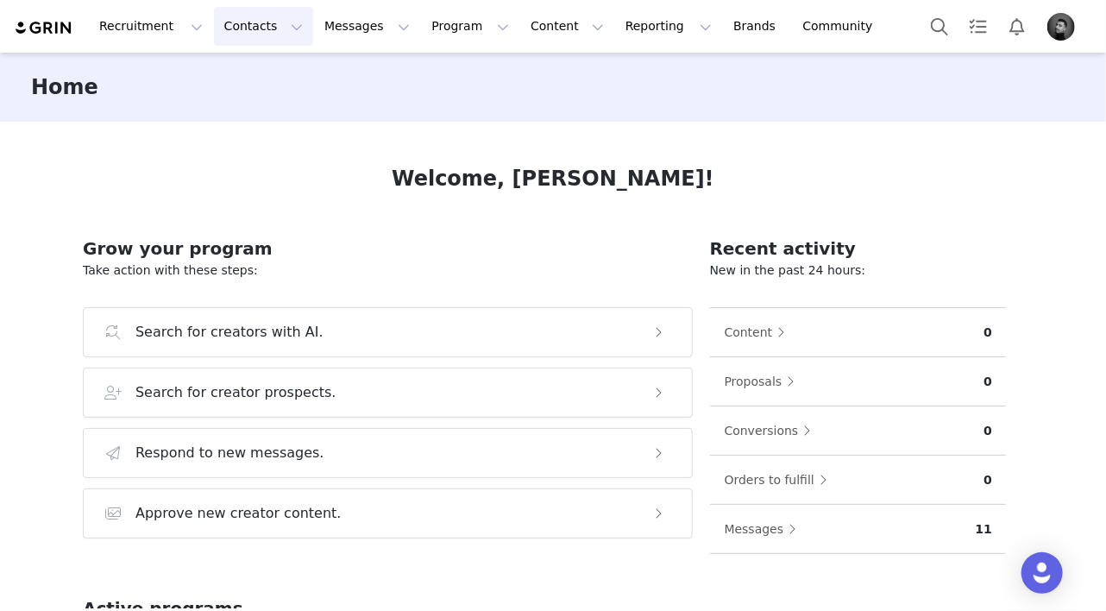
click at [215, 20] on button "Contacts Contacts" at bounding box center [263, 26] width 99 height 39
click at [247, 79] on p "Creators" at bounding box center [242, 76] width 52 height 18
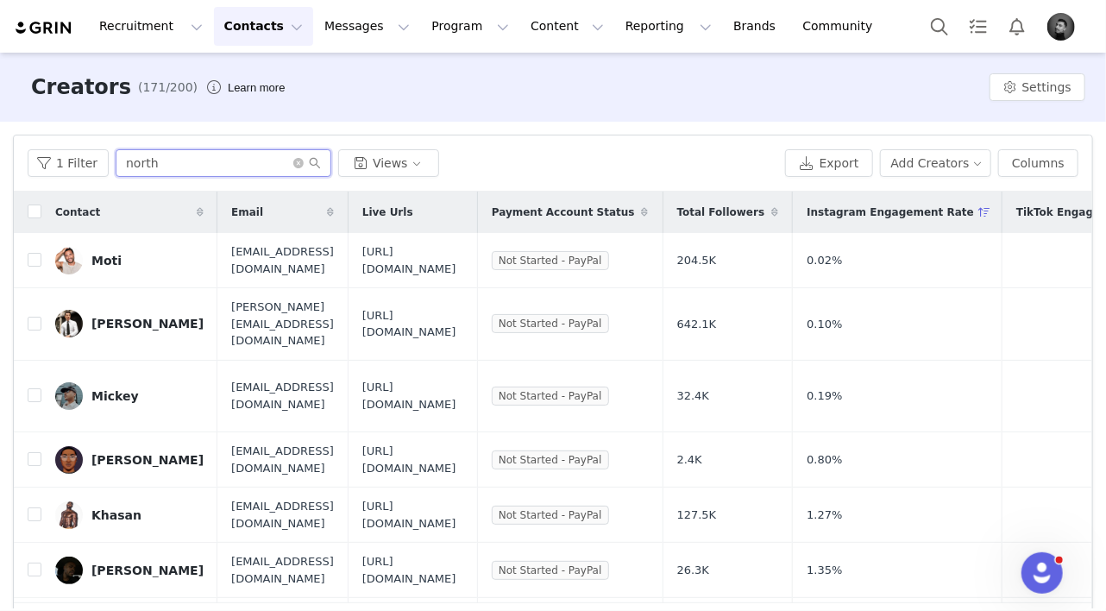
click at [160, 167] on input "north" at bounding box center [224, 163] width 216 height 28
drag, startPoint x: 75, startPoint y: 163, endPoint x: 97, endPoint y: 190, distance: 34.9
click at [76, 164] on button "1 Filter" at bounding box center [68, 163] width 81 height 28
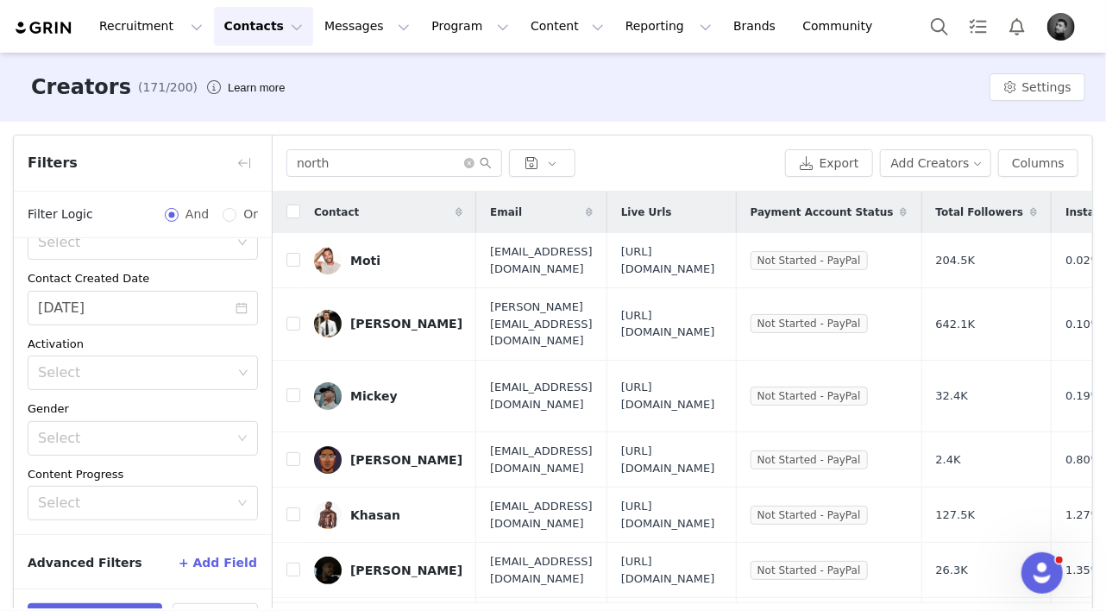
scroll to position [57, 0]
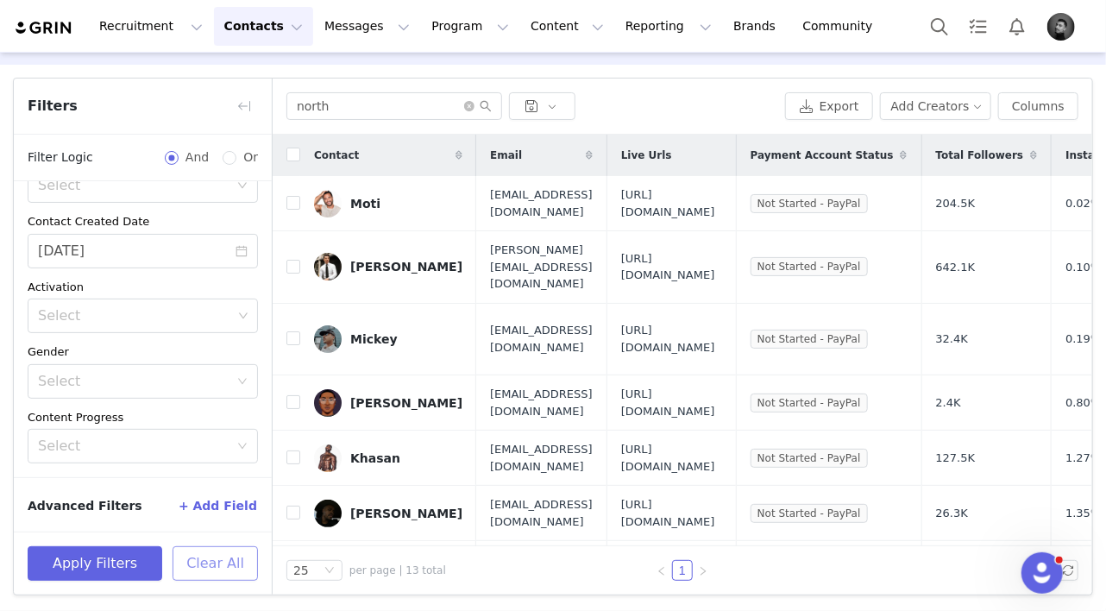
click at [209, 557] on button "Clear All" at bounding box center [215, 563] width 85 height 35
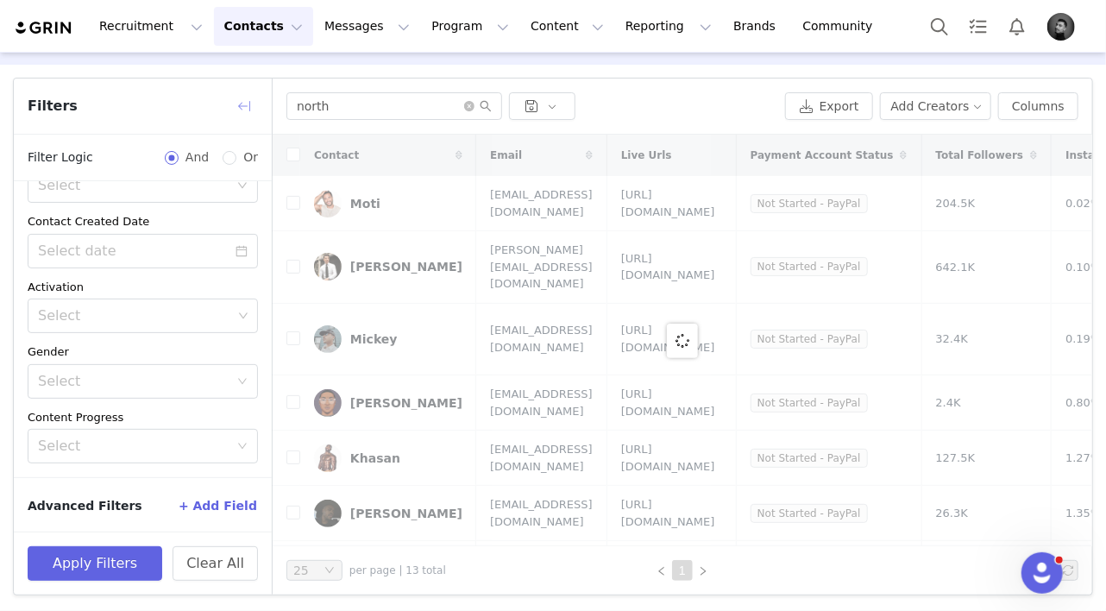
click at [242, 104] on button "button" at bounding box center [244, 106] width 28 height 28
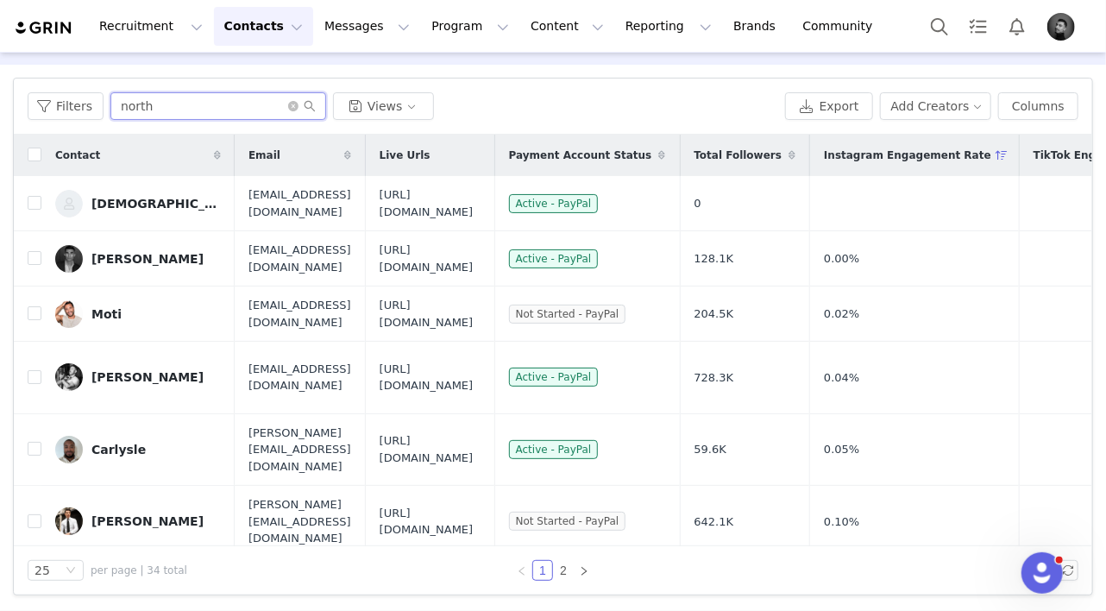
click at [212, 104] on input "north" at bounding box center [218, 106] width 216 height 28
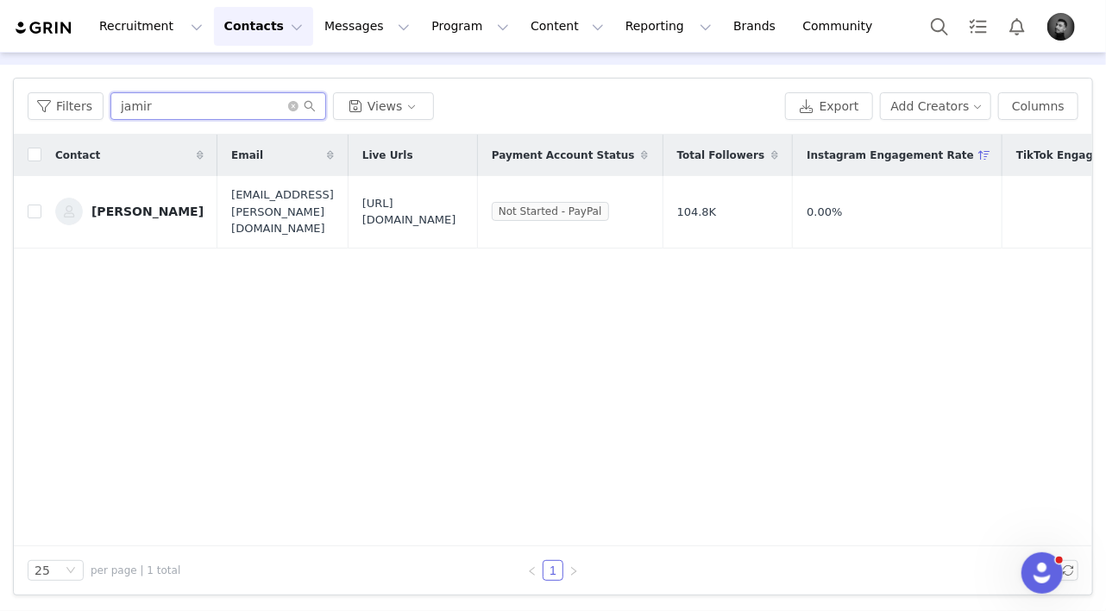
scroll to position [0, 0]
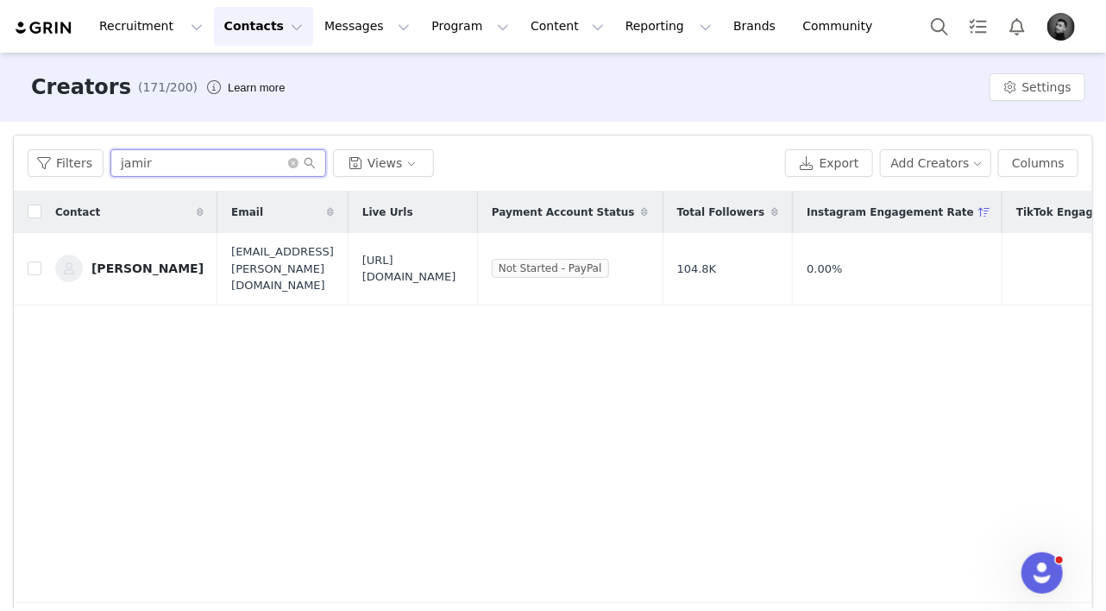
type input "jamir"
click at [487, 302] on div "Contact Email Live Urls Payment Account Status Total Followers Instagram Engage…" at bounding box center [553, 398] width 1078 height 412
click at [145, 261] on div "[PERSON_NAME]" at bounding box center [147, 268] width 112 height 14
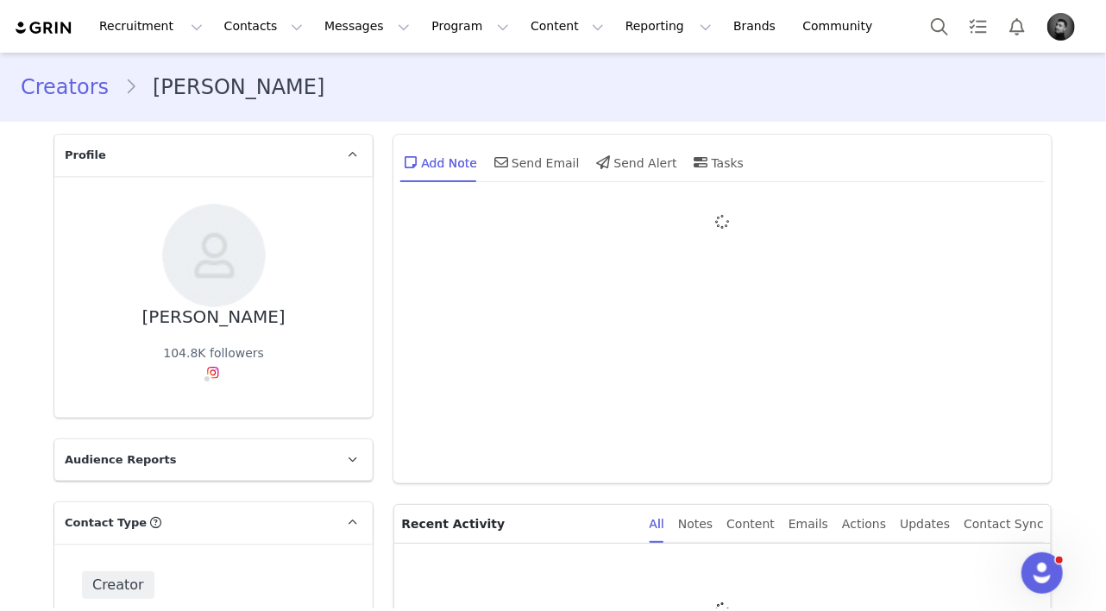
type input "+1 ([GEOGRAPHIC_DATA])"
